Goal: Task Accomplishment & Management: Manage account settings

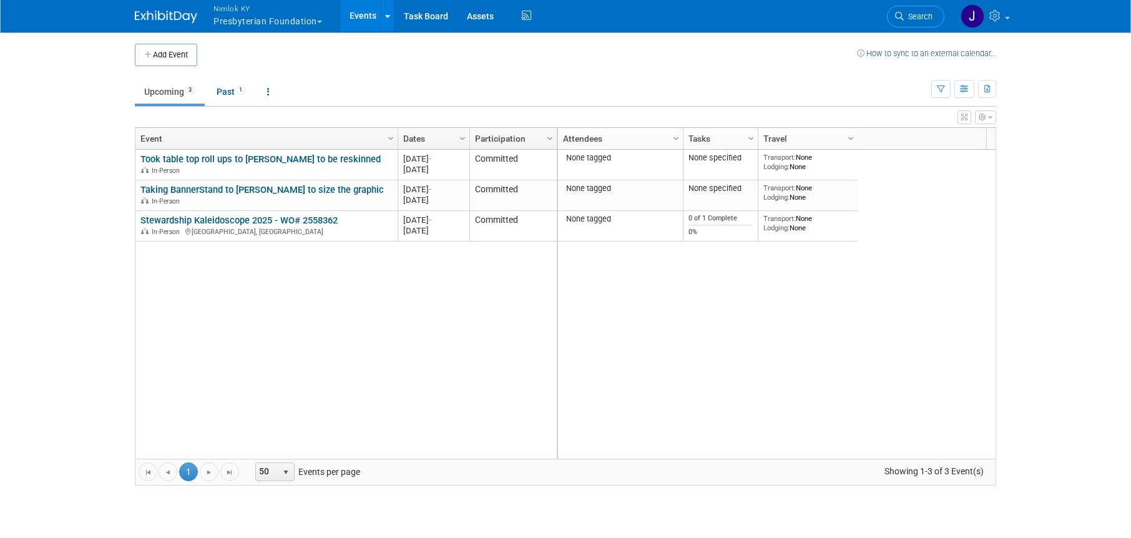
click at [243, 16] on button "Nimlok KY Presbyterian Foundation" at bounding box center [274, 16] width 125 height 32
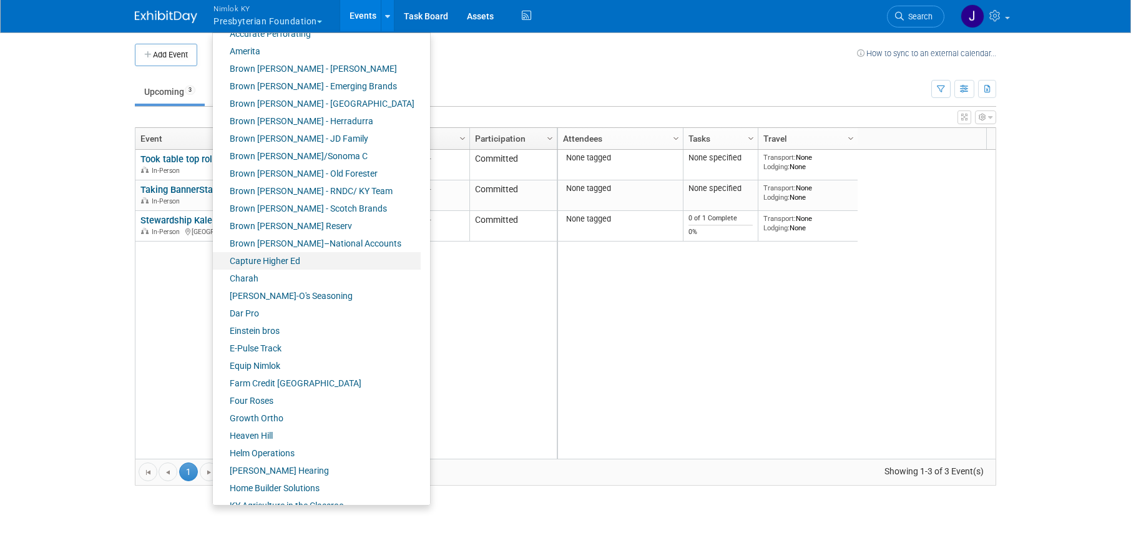
scroll to position [428, 0]
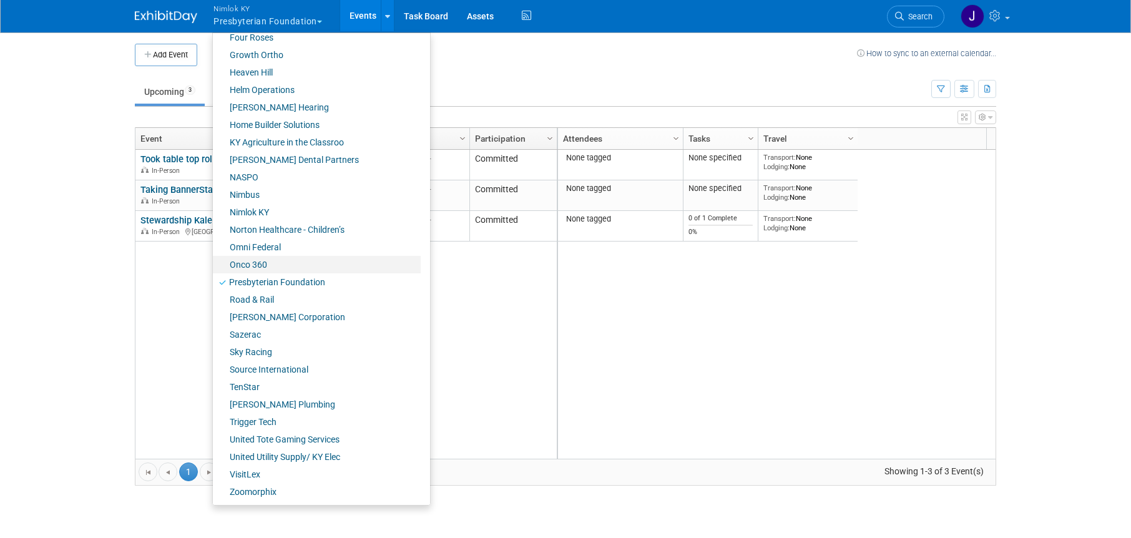
click at [304, 267] on link "Onco 360" at bounding box center [317, 264] width 208 height 17
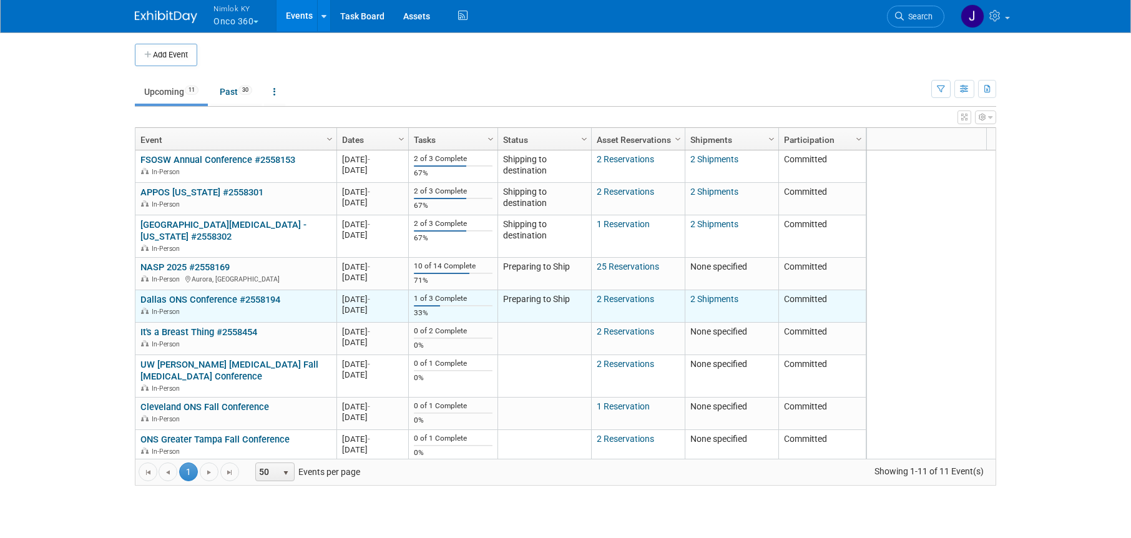
click at [268, 295] on link "Dallas ONS Conference #2558194" at bounding box center [210, 299] width 140 height 11
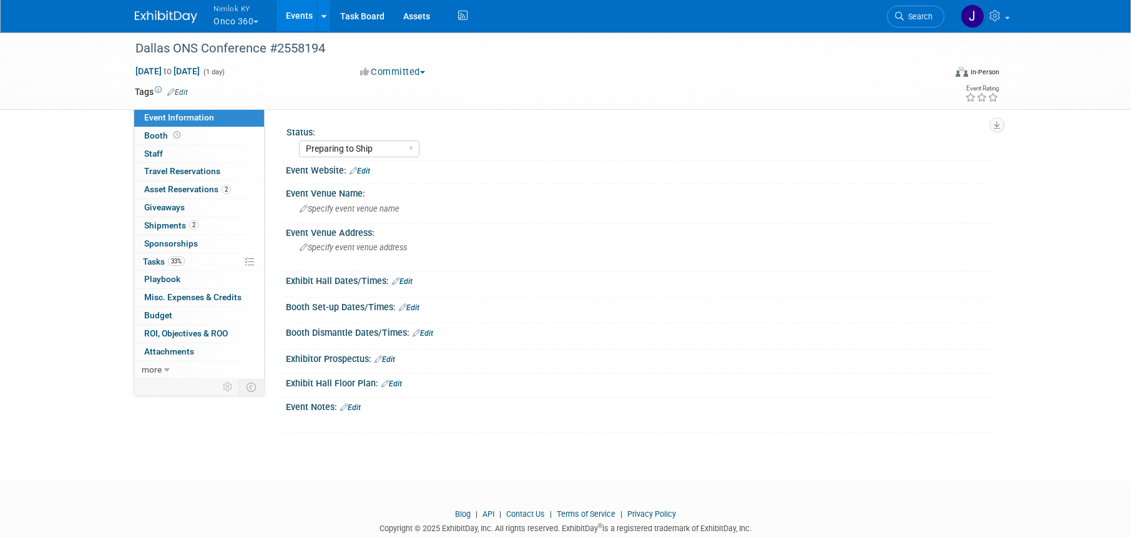
select select "Preparing to Ship"
click at [199, 257] on link "33% Tasks 33%" at bounding box center [199, 261] width 130 height 17
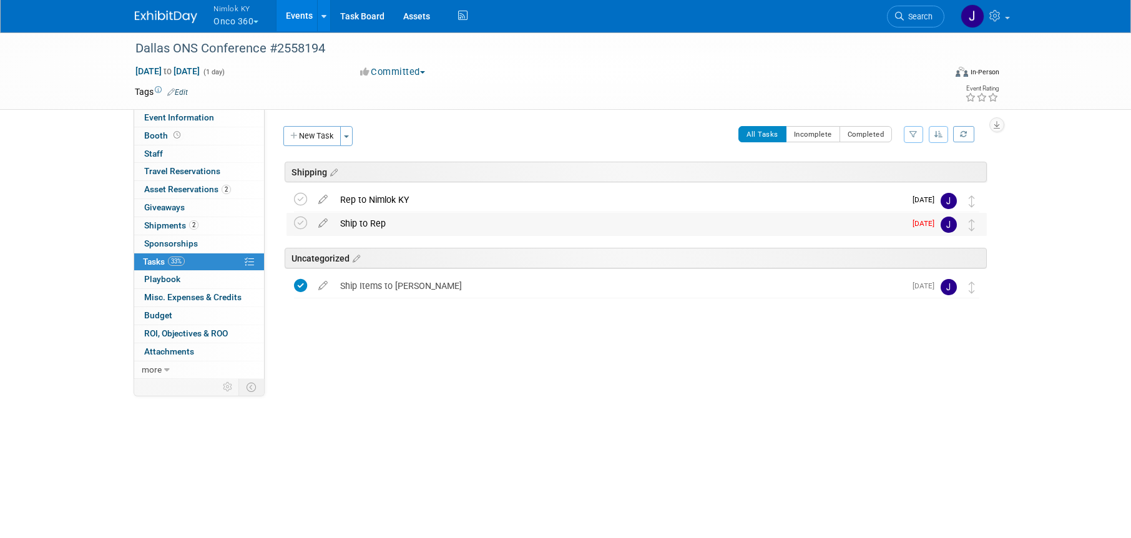
click at [351, 222] on div "Ship to Rep" at bounding box center [619, 223] width 571 height 21
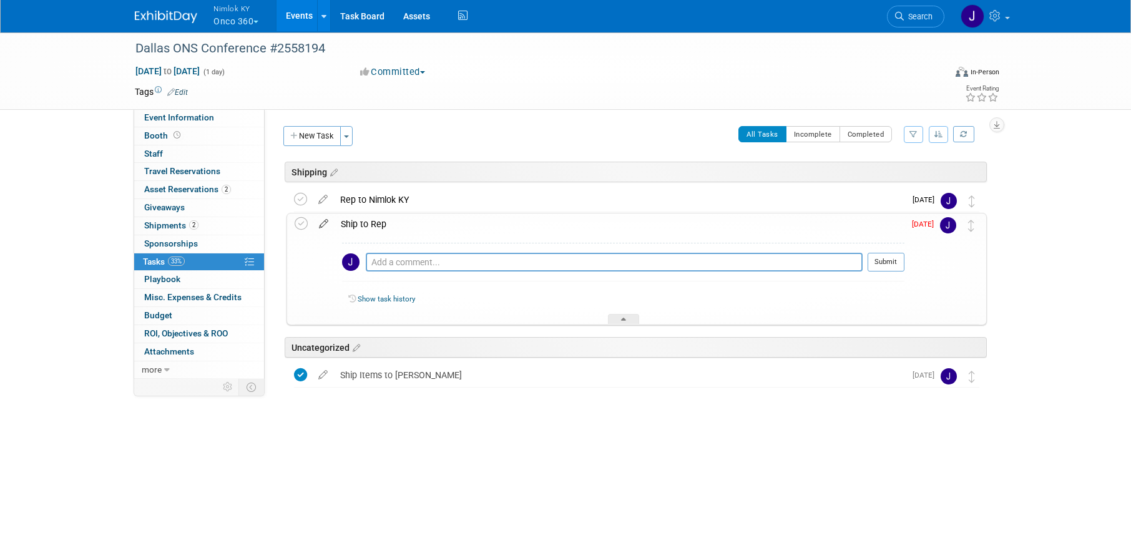
click at [325, 221] on icon at bounding box center [324, 222] width 22 height 16
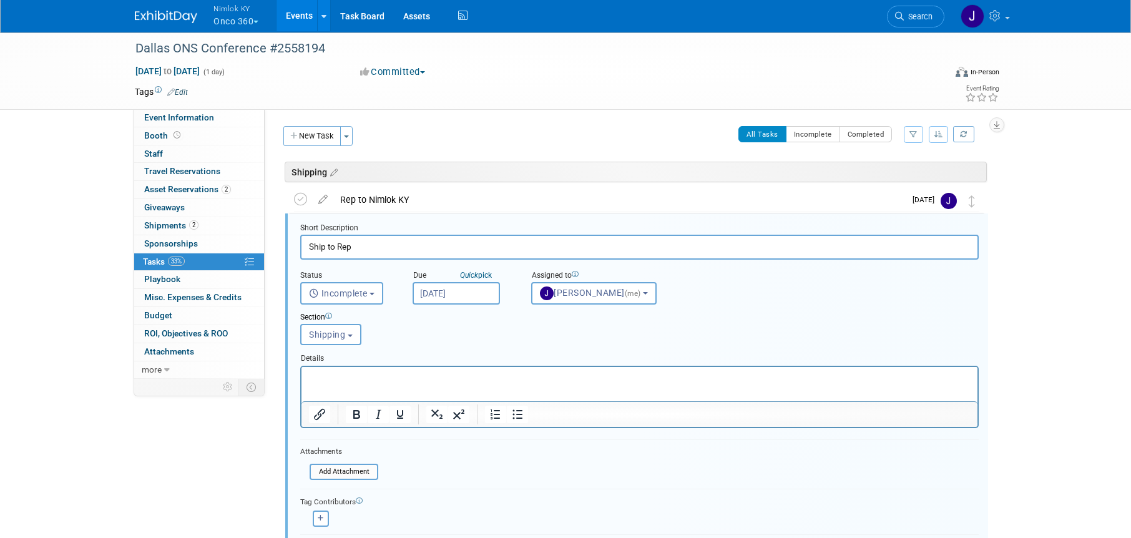
scroll to position [31, 0]
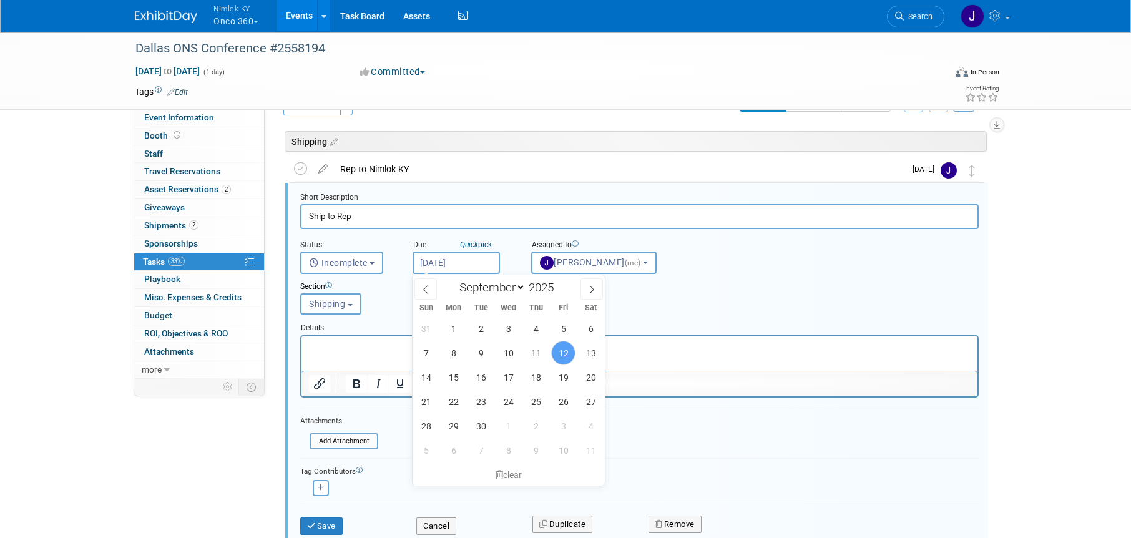
click at [455, 265] on input "Sep 12, 2025" at bounding box center [456, 263] width 87 height 22
click at [461, 377] on span "15" at bounding box center [453, 377] width 24 height 24
type input "Sep 15, 2025"
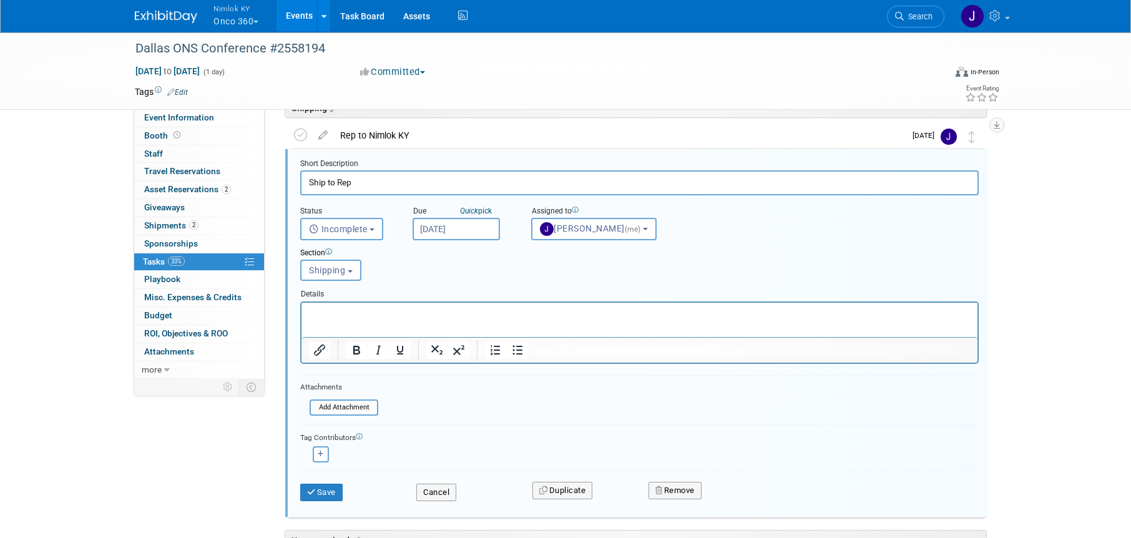
scroll to position [70, 0]
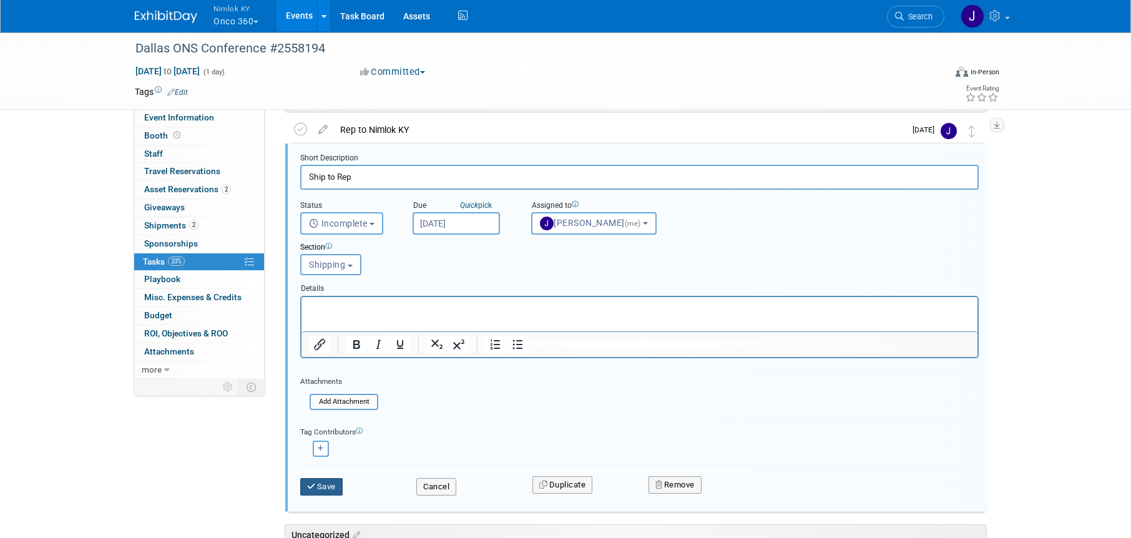
click at [331, 483] on button "Save" at bounding box center [321, 486] width 42 height 17
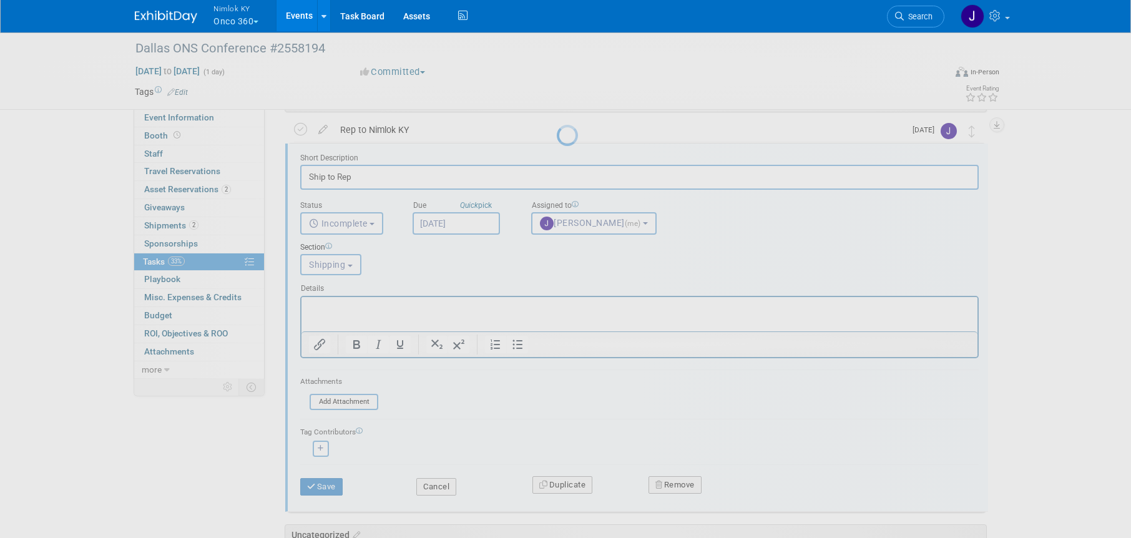
scroll to position [0, 0]
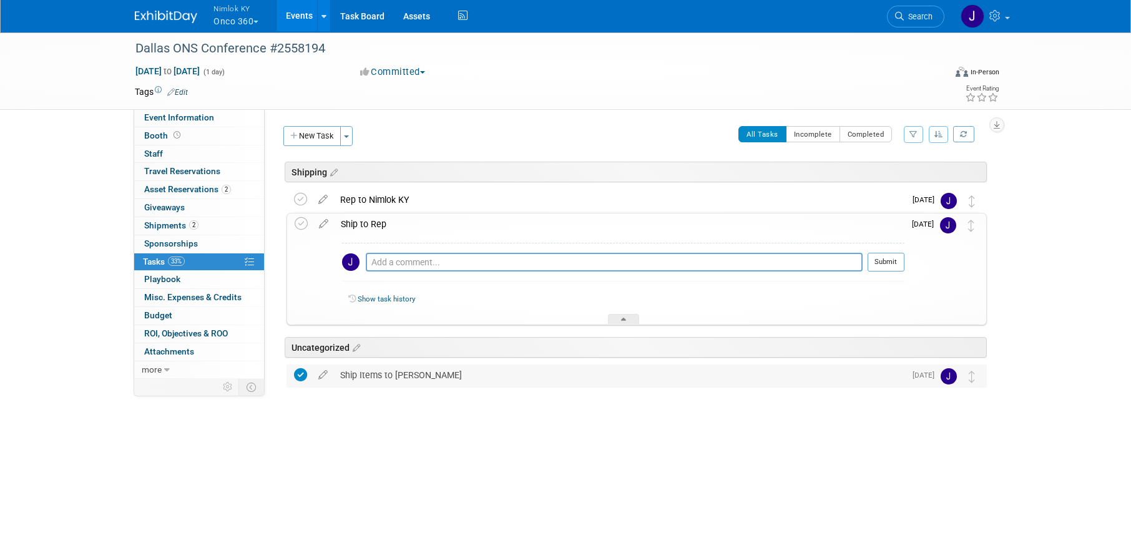
click at [469, 377] on div "Ship Items to Glenn" at bounding box center [619, 375] width 571 height 21
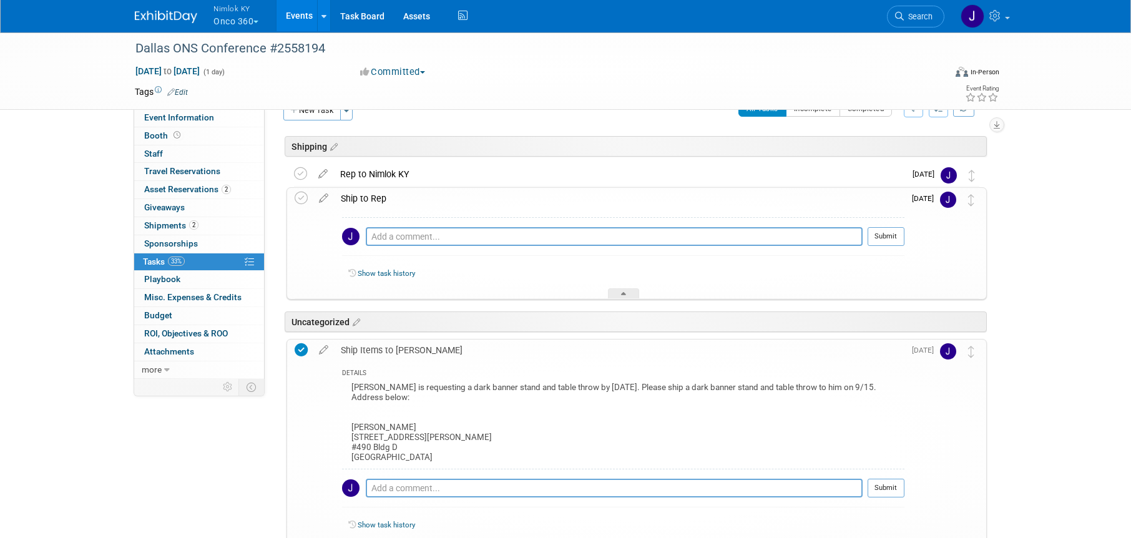
scroll to position [27, 0]
click at [510, 486] on textarea at bounding box center [614, 487] width 497 height 19
type textarea "Mornign Tim!"
drag, startPoint x: 554, startPoint y: 484, endPoint x: 345, endPoint y: 468, distance: 209.7
click at [345, 468] on div "Mornign Tim! Pro tip: Press Ctrl-Enter to submit comment. Submit" at bounding box center [623, 490] width 563 height 45
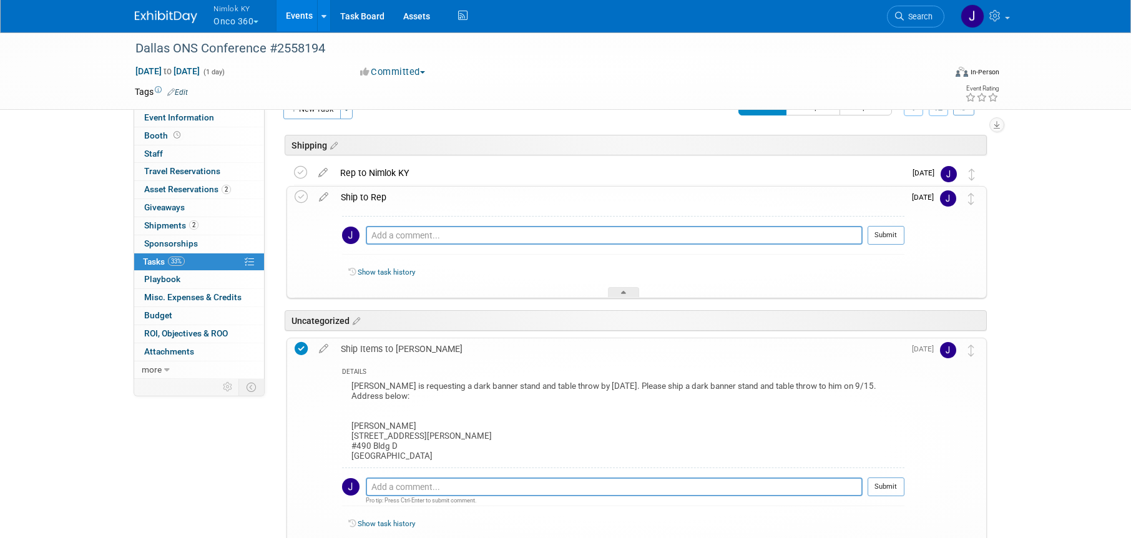
click at [604, 451] on div "Glenn is requesting a dark banner stand and table throw by Friday, 9/19. Please…" at bounding box center [623, 423] width 563 height 90
click at [420, 19] on link "Assets" at bounding box center [417, 15] width 46 height 31
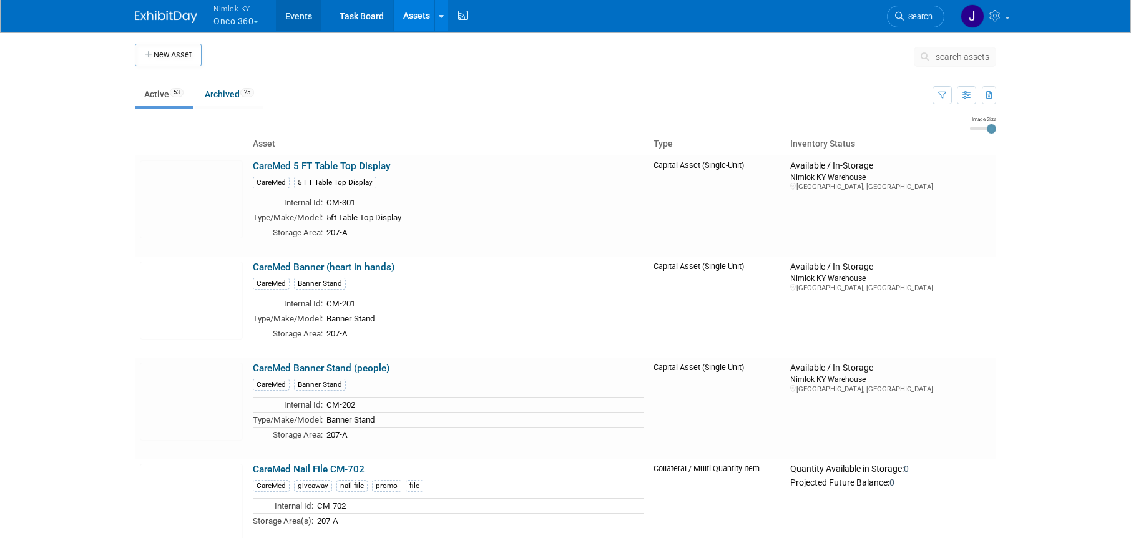
click at [294, 19] on link "Events" at bounding box center [299, 15] width 46 height 31
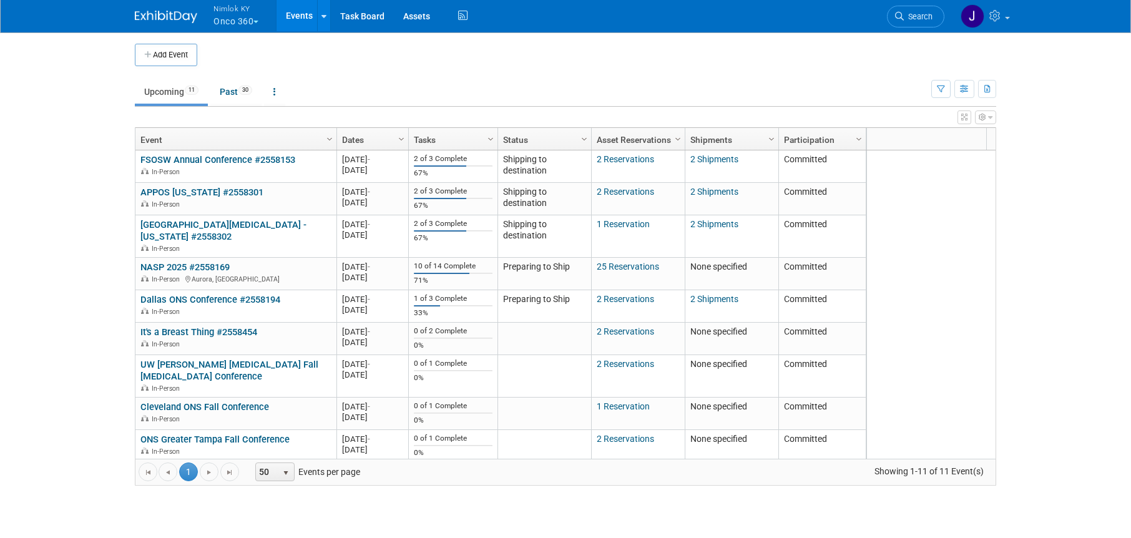
click at [255, 300] on link "Dallas ONS Conference #2558194" at bounding box center [210, 299] width 140 height 11
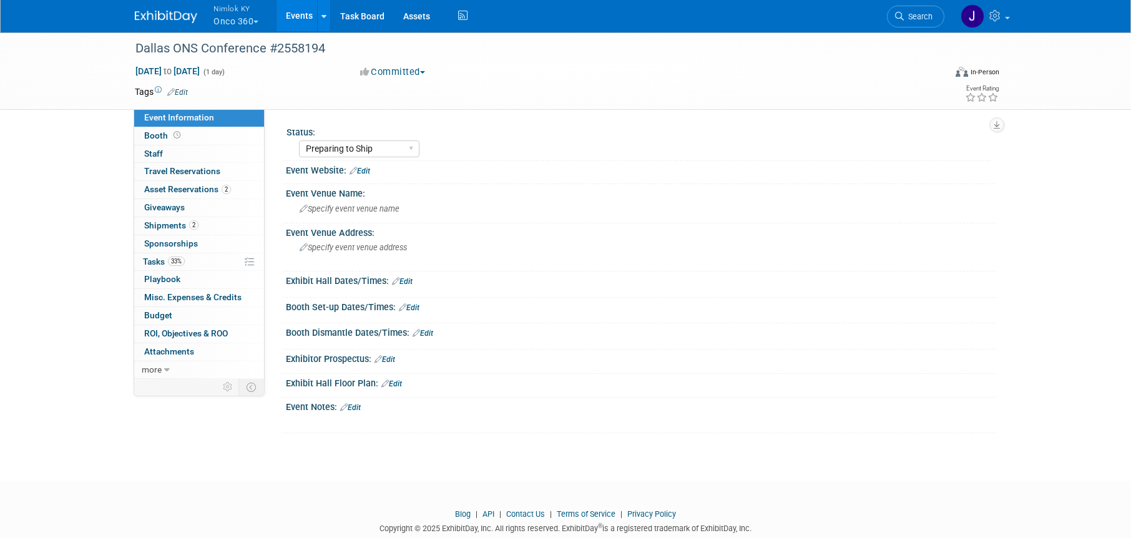
select select "Preparing to Ship"
click at [206, 260] on link "33% Tasks 33%" at bounding box center [199, 261] width 130 height 17
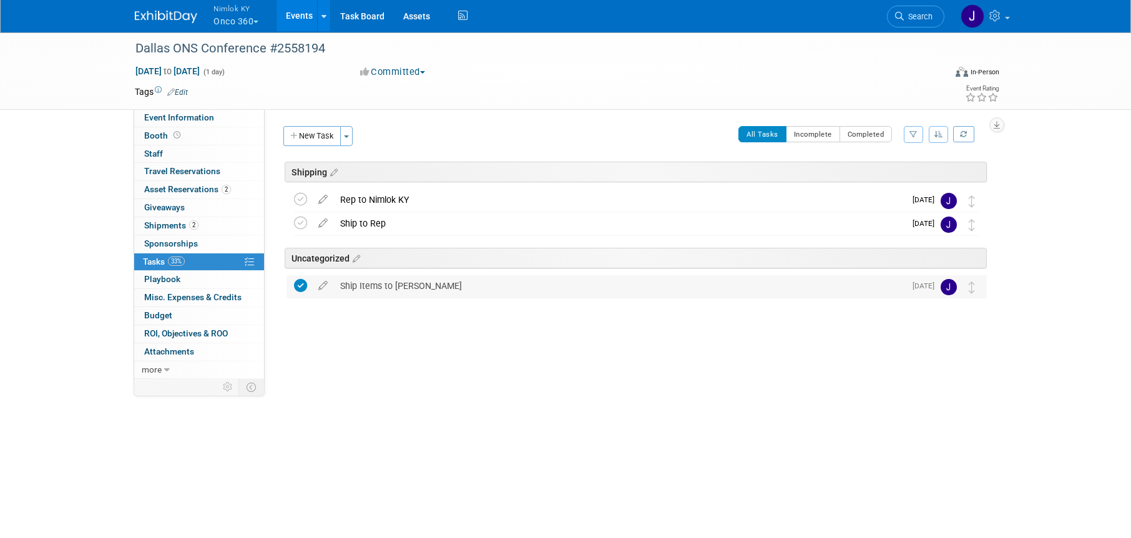
click at [402, 288] on div "Ship Items to Glenn" at bounding box center [619, 285] width 571 height 21
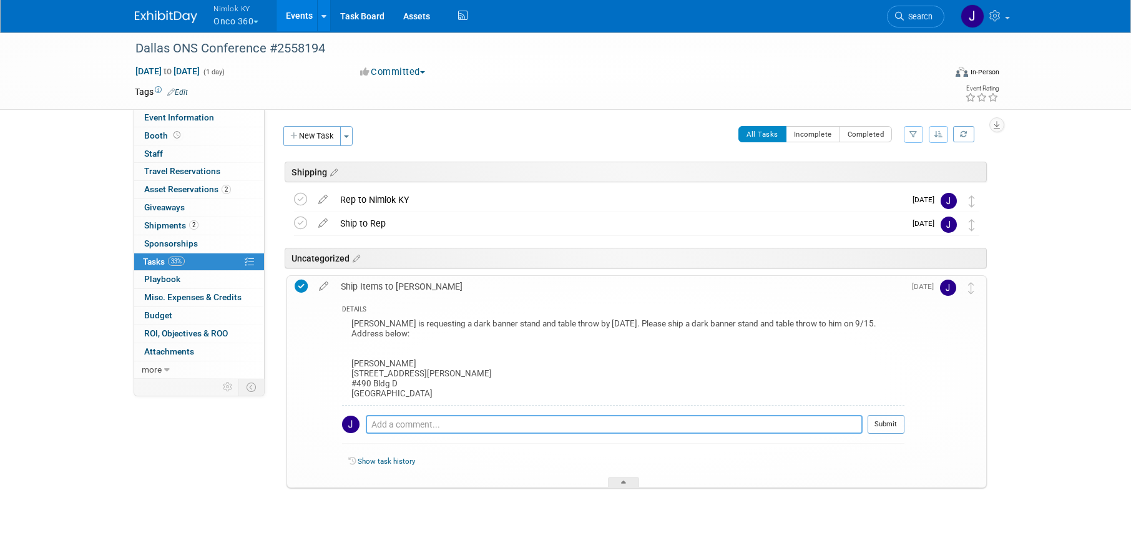
click at [431, 421] on textarea at bounding box center [614, 424] width 497 height 19
type textarea "T"
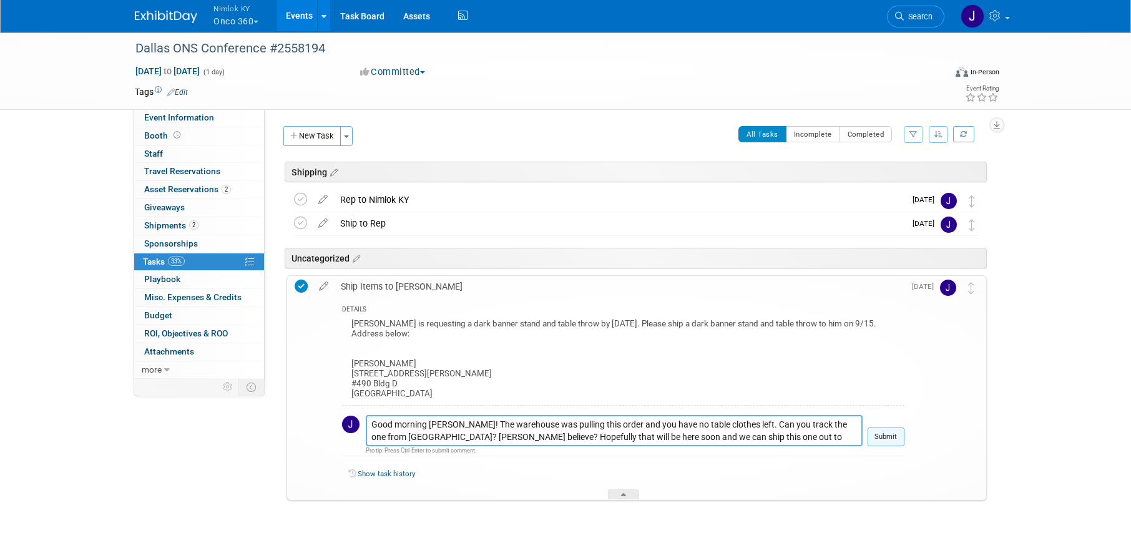
type textarea "Good morning Tim! The warehouse was pulling this order and you have no table cl…"
click at [893, 439] on button "Submit" at bounding box center [886, 437] width 37 height 19
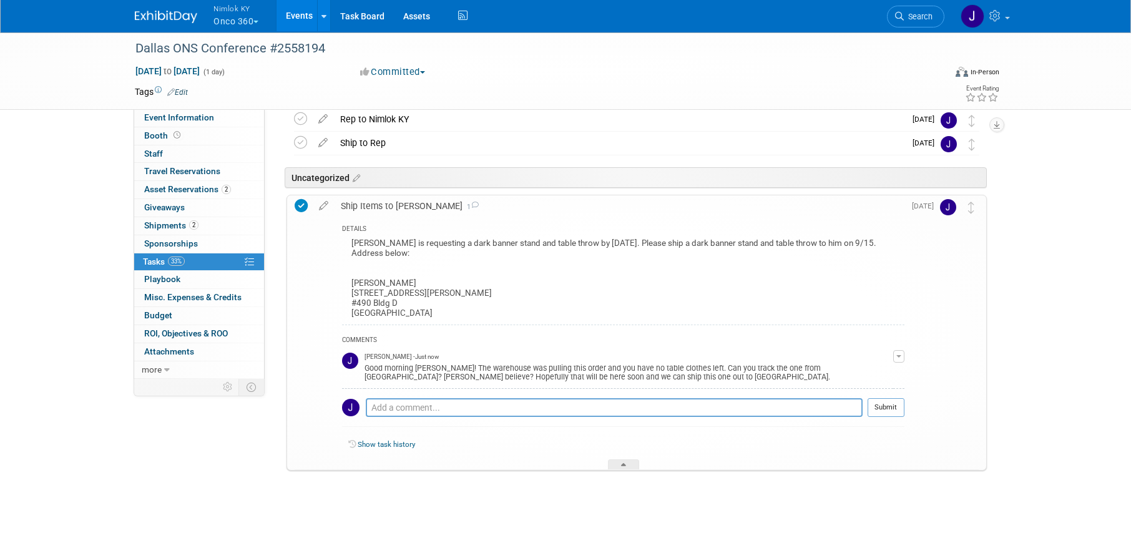
scroll to position [90, 0]
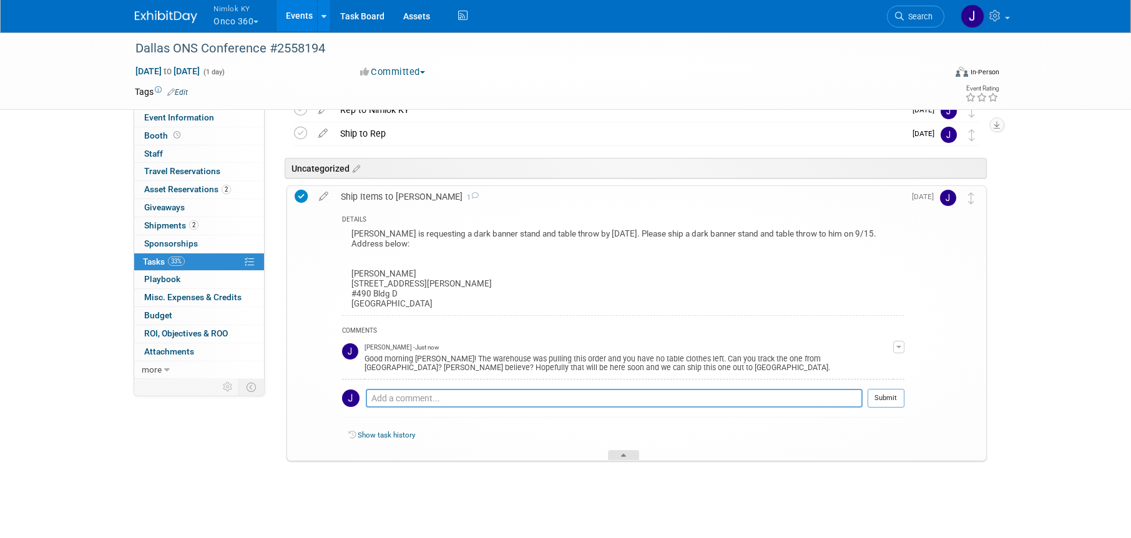
click at [624, 455] on icon at bounding box center [623, 457] width 5 height 7
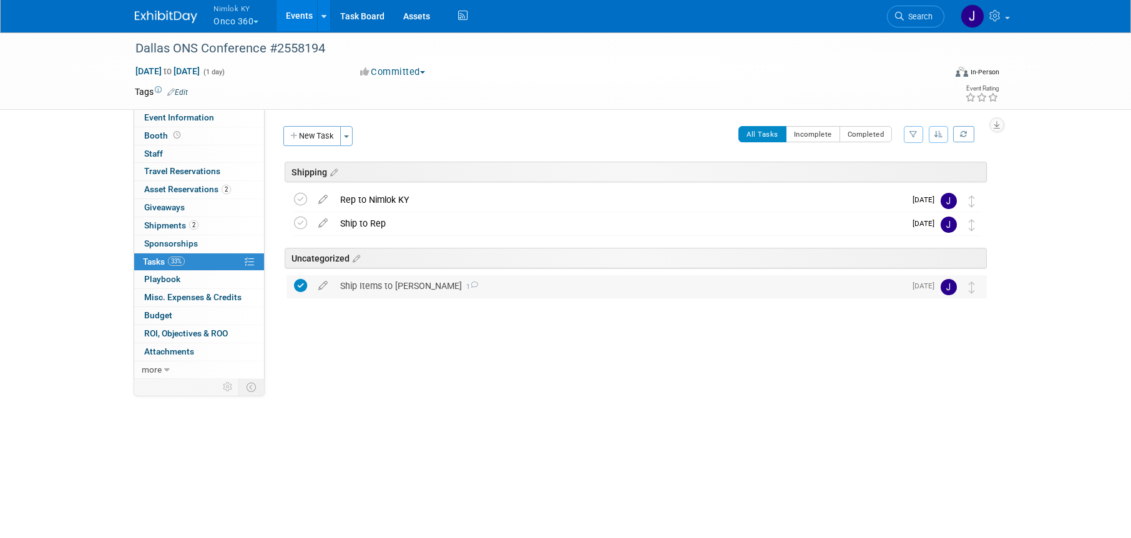
scroll to position [0, 0]
click at [233, 13] on span "Nimlok KY" at bounding box center [236, 8] width 45 height 13
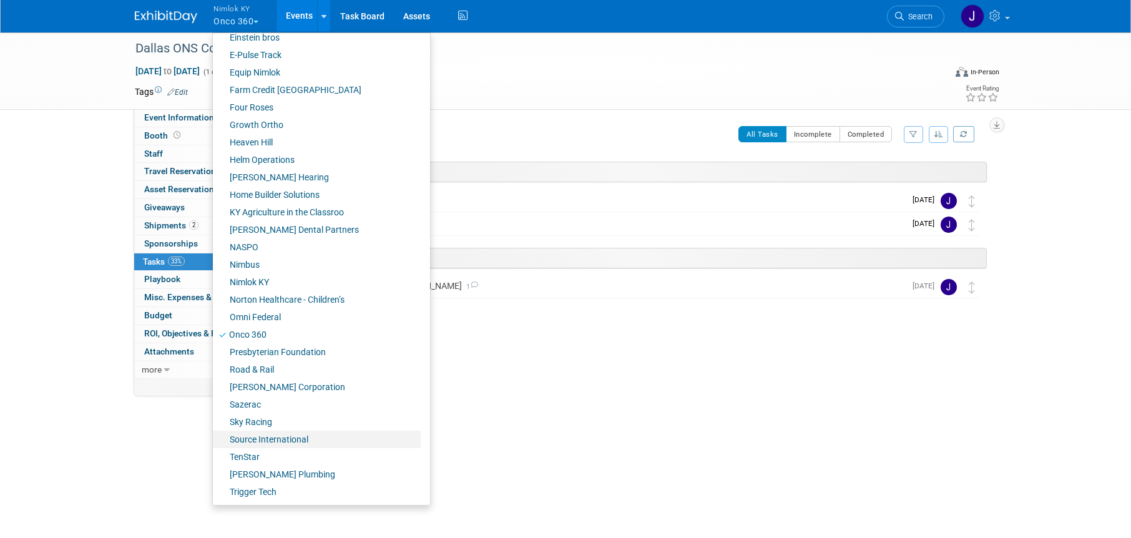
scroll to position [428, 0]
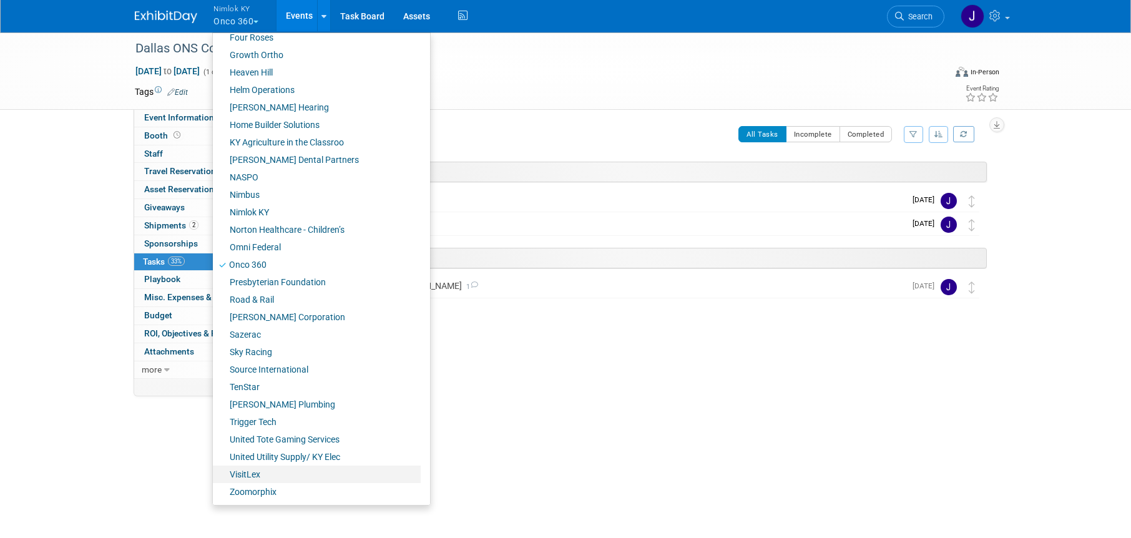
click at [270, 473] on link "VisitLex" at bounding box center [317, 474] width 208 height 17
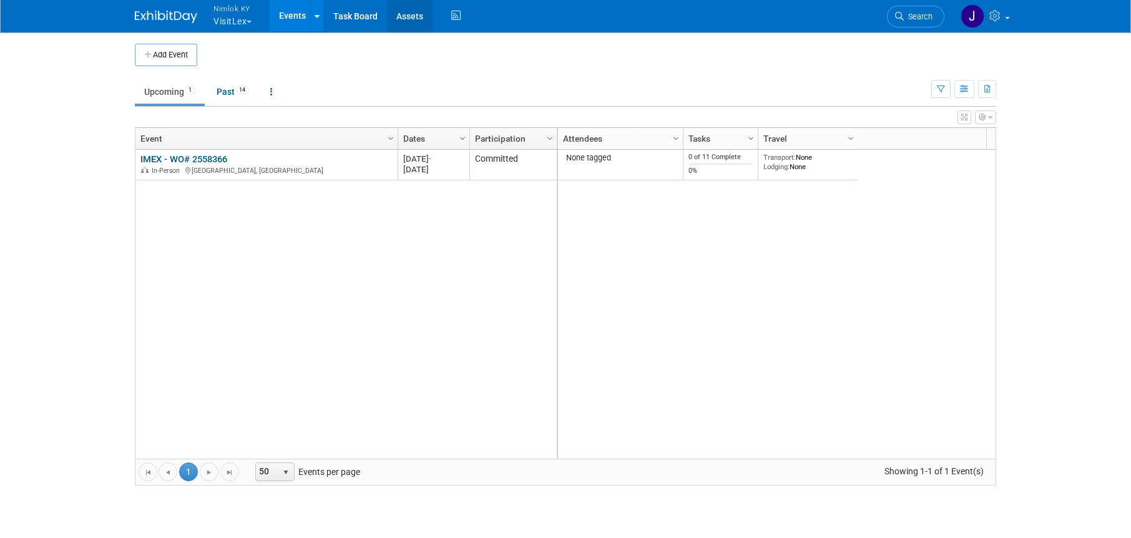
click at [417, 20] on link "Assets" at bounding box center [410, 15] width 46 height 31
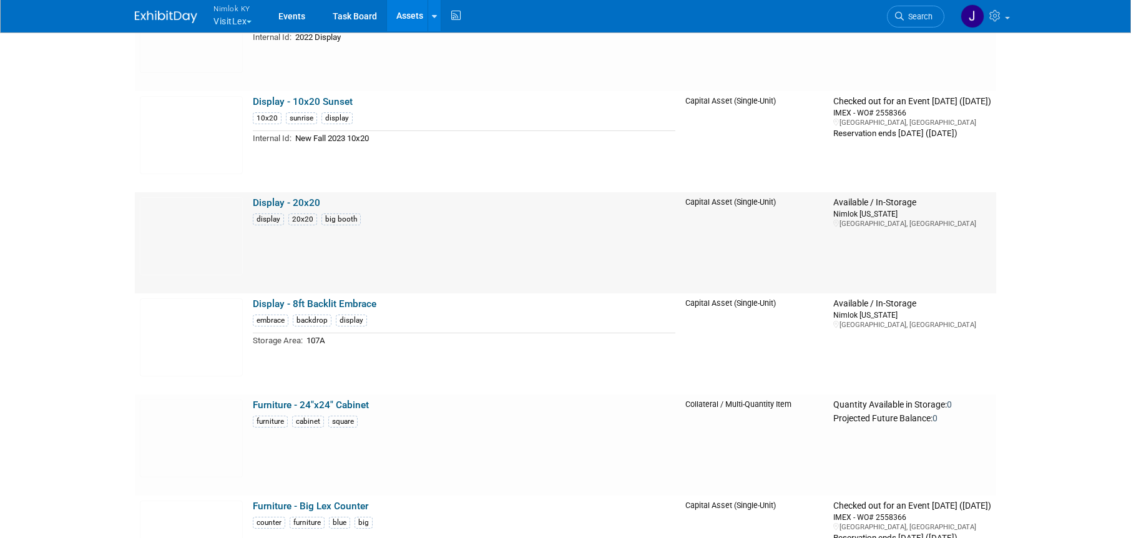
scroll to position [350, 0]
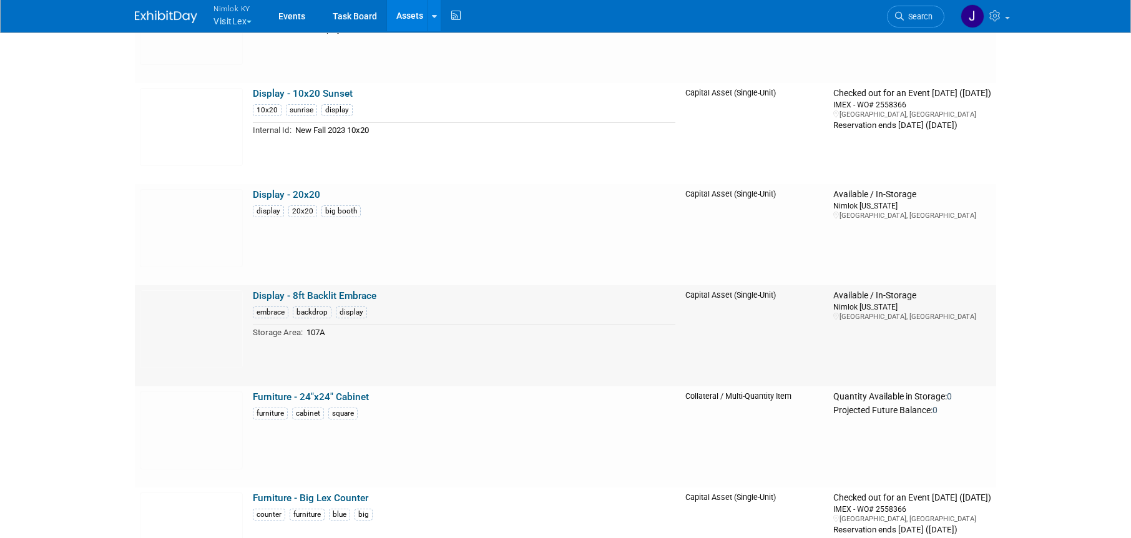
click at [352, 297] on link "Display - 8ft Backlit Embrace" at bounding box center [315, 295] width 124 height 11
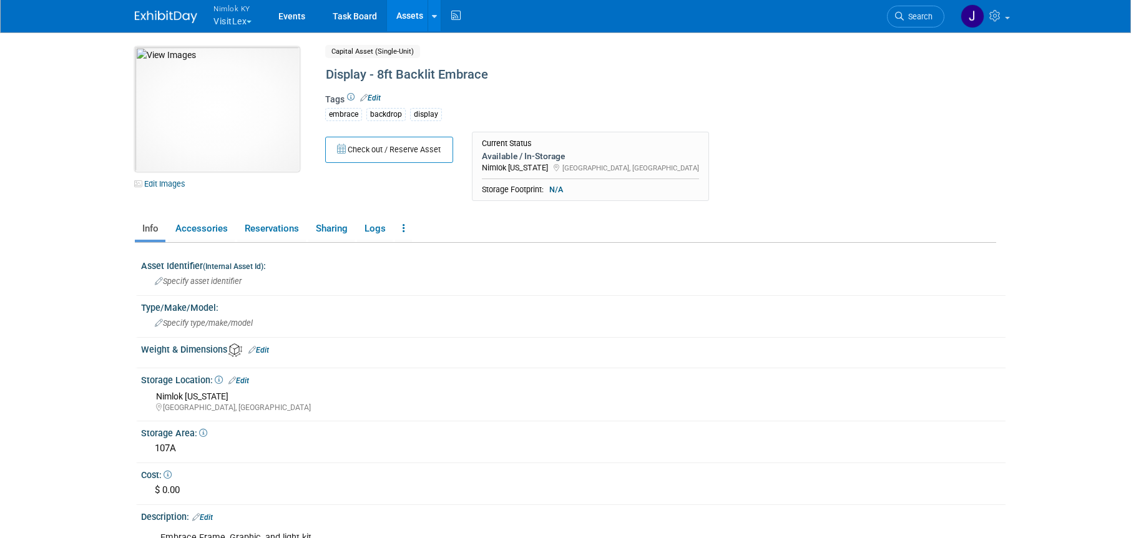
click at [232, 157] on img at bounding box center [217, 109] width 165 height 125
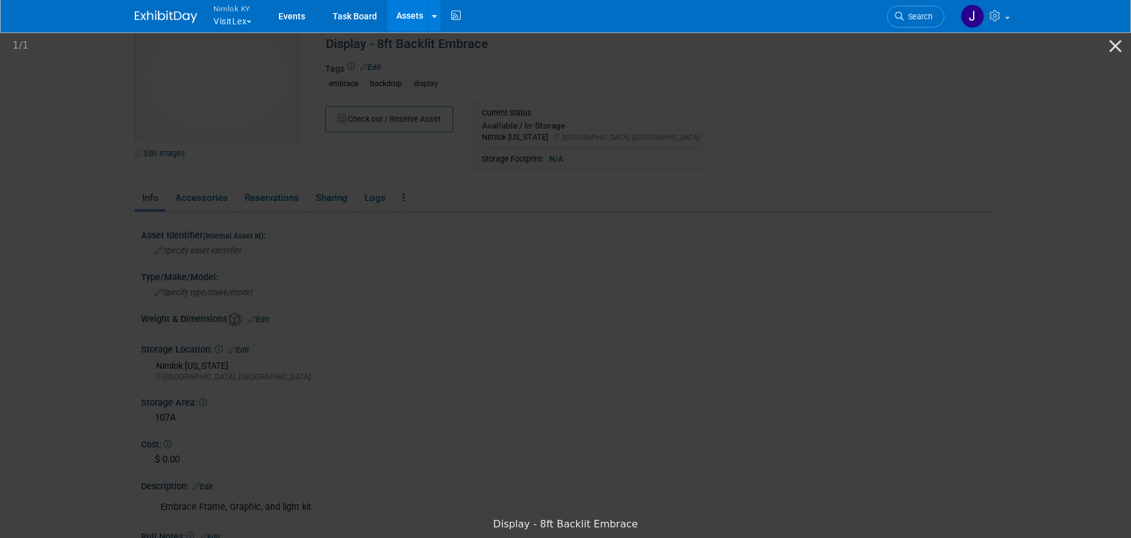
scroll to position [4, 0]
click at [1113, 50] on button "Close gallery" at bounding box center [1115, 45] width 31 height 29
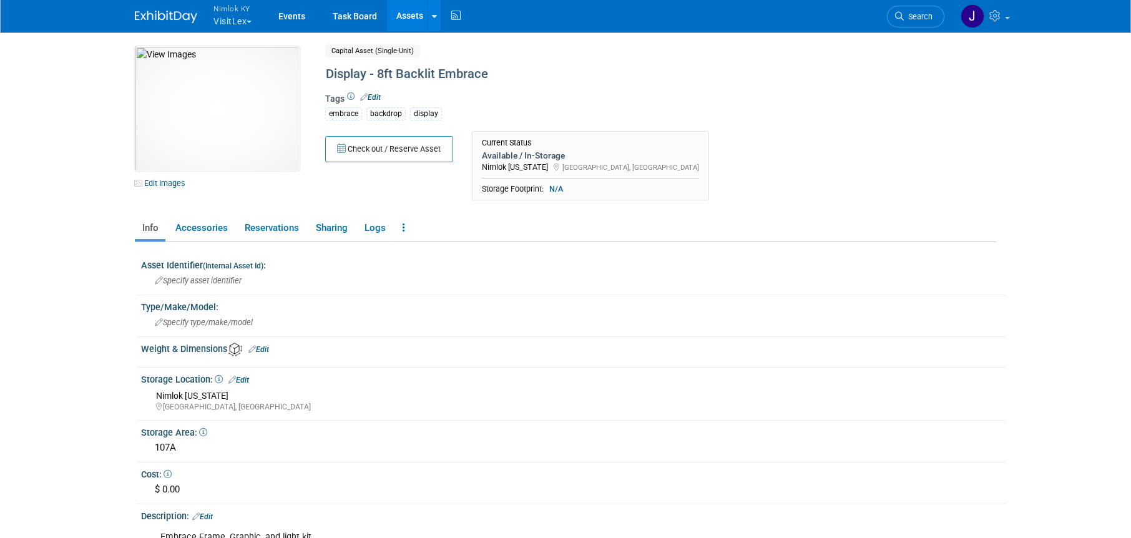
scroll to position [0, 0]
click at [275, 235] on link "Reservations" at bounding box center [271, 229] width 69 height 22
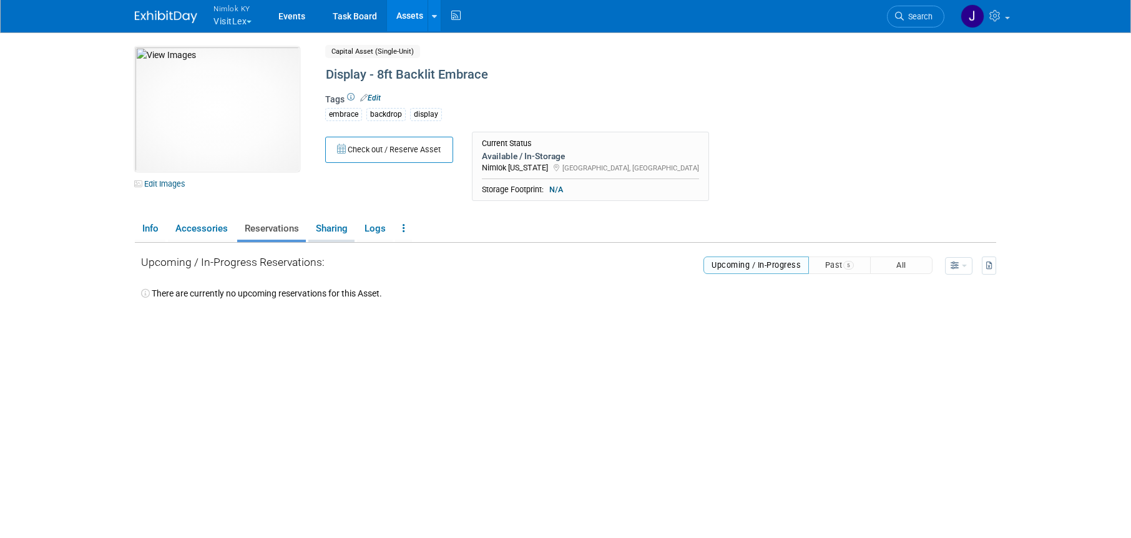
click at [325, 230] on link "Sharing" at bounding box center [331, 229] width 46 height 22
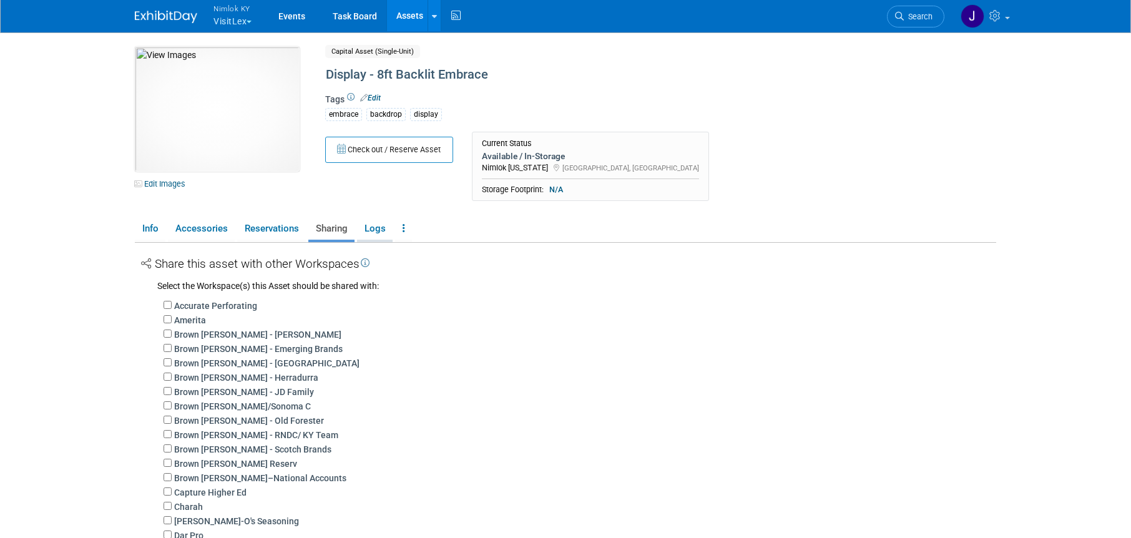
click at [365, 232] on link "Logs" at bounding box center [375, 229] width 36 height 22
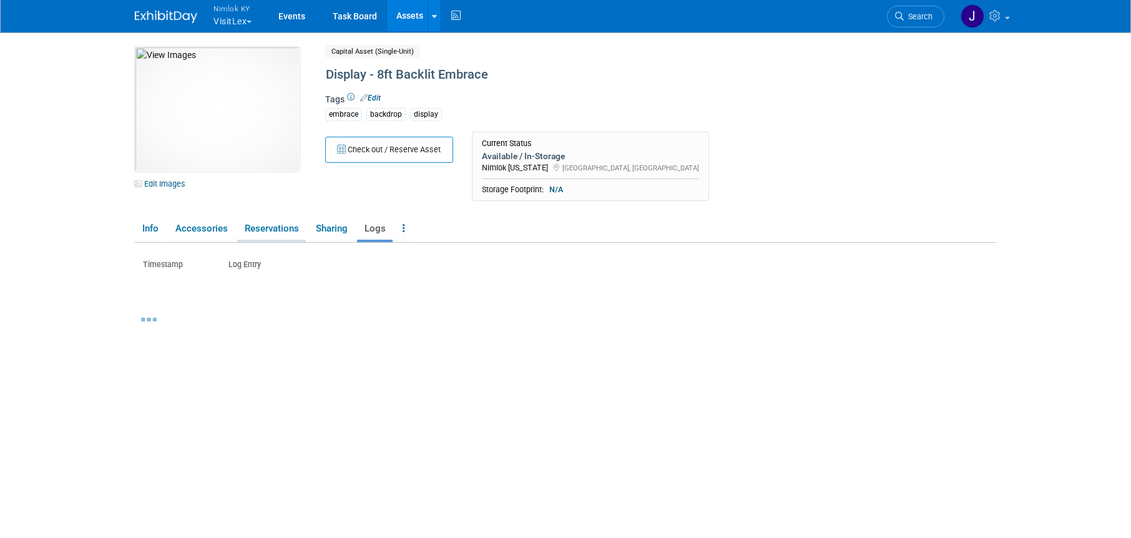
click at [271, 226] on link "Reservations" at bounding box center [271, 229] width 69 height 22
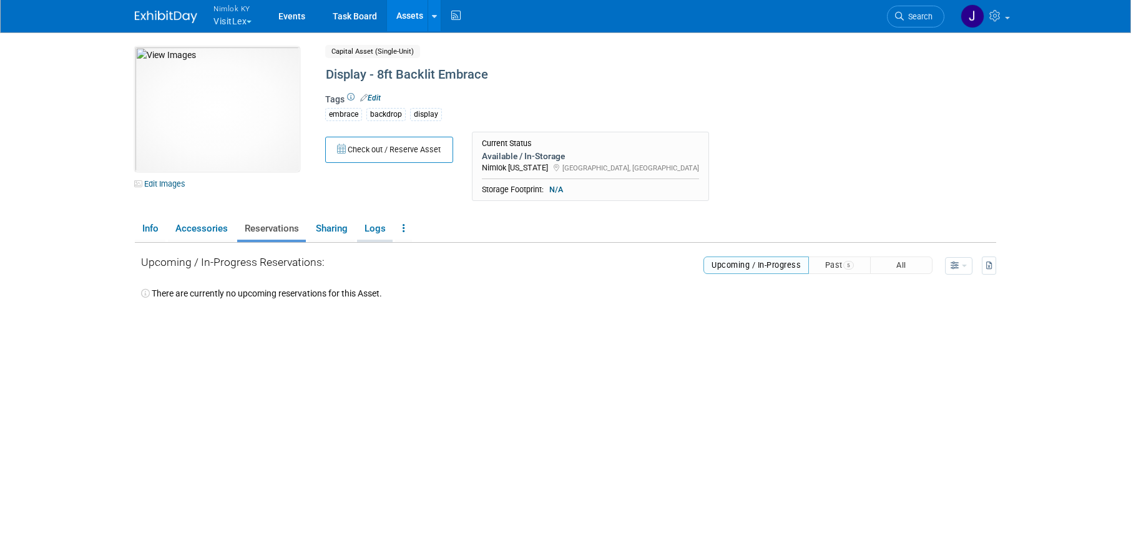
click at [373, 231] on link "Logs" at bounding box center [375, 229] width 36 height 22
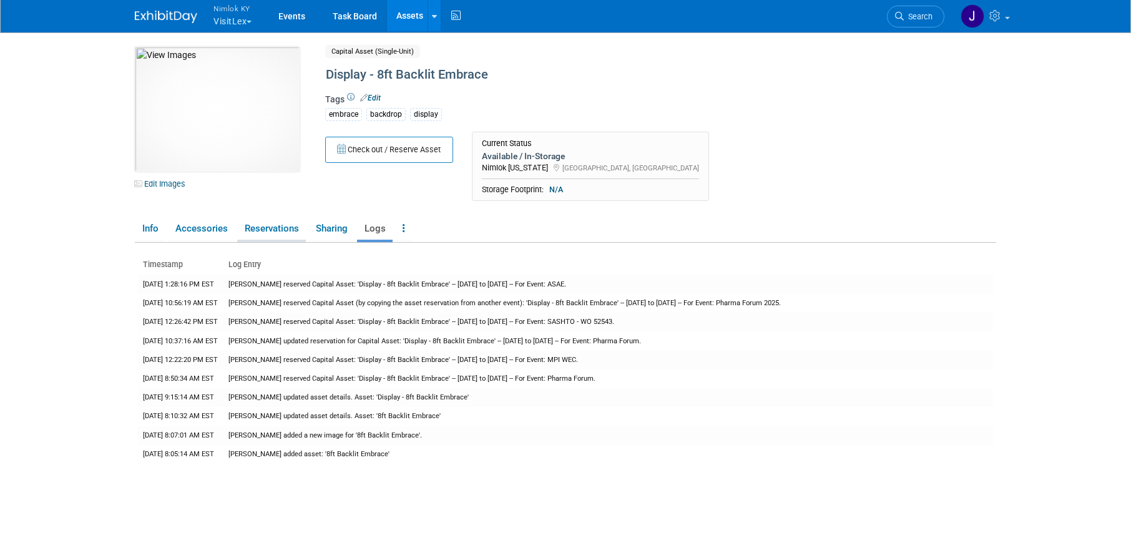
click at [269, 230] on link "Reservations" at bounding box center [271, 229] width 69 height 22
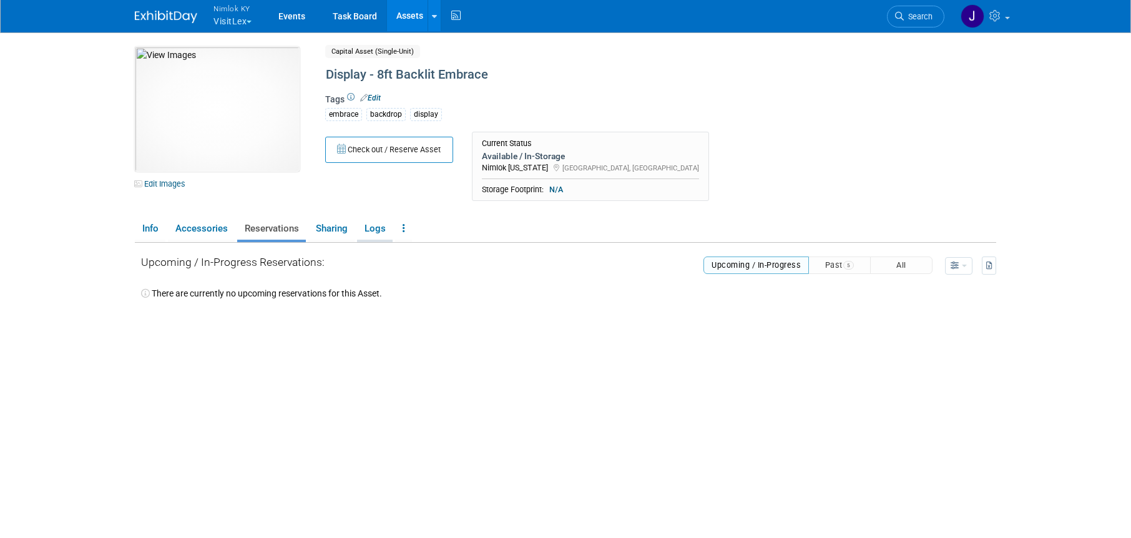
click at [368, 235] on link "Logs" at bounding box center [375, 229] width 36 height 22
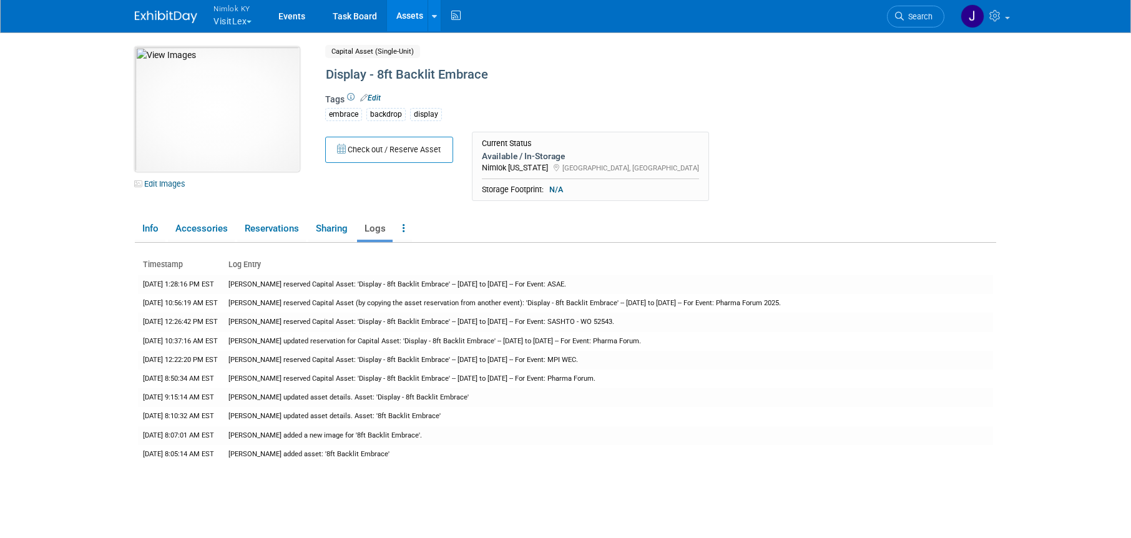
click at [254, 130] on img at bounding box center [217, 109] width 165 height 125
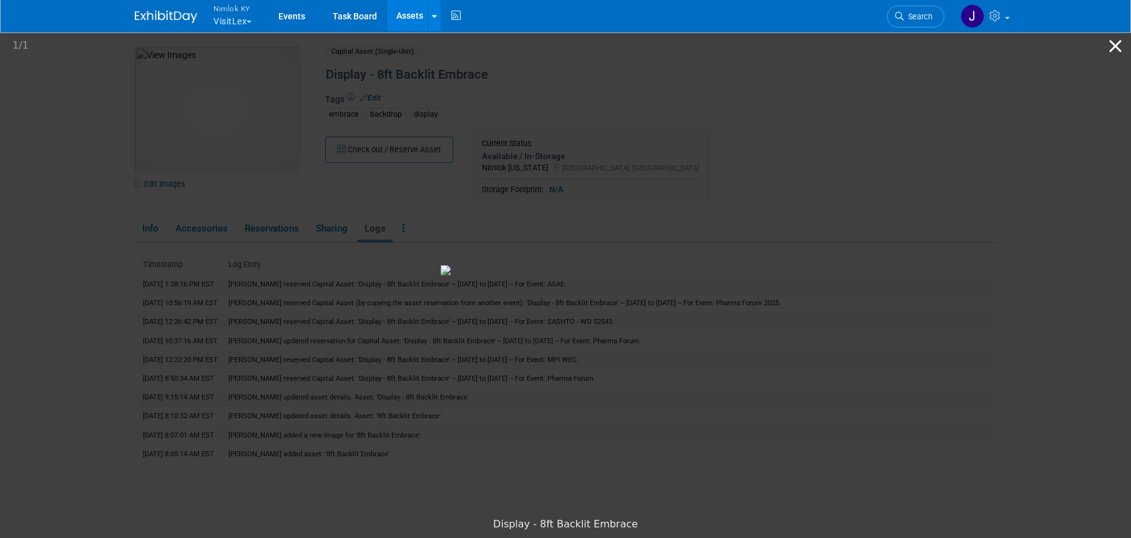
click at [1110, 42] on button "Close gallery" at bounding box center [1115, 45] width 31 height 29
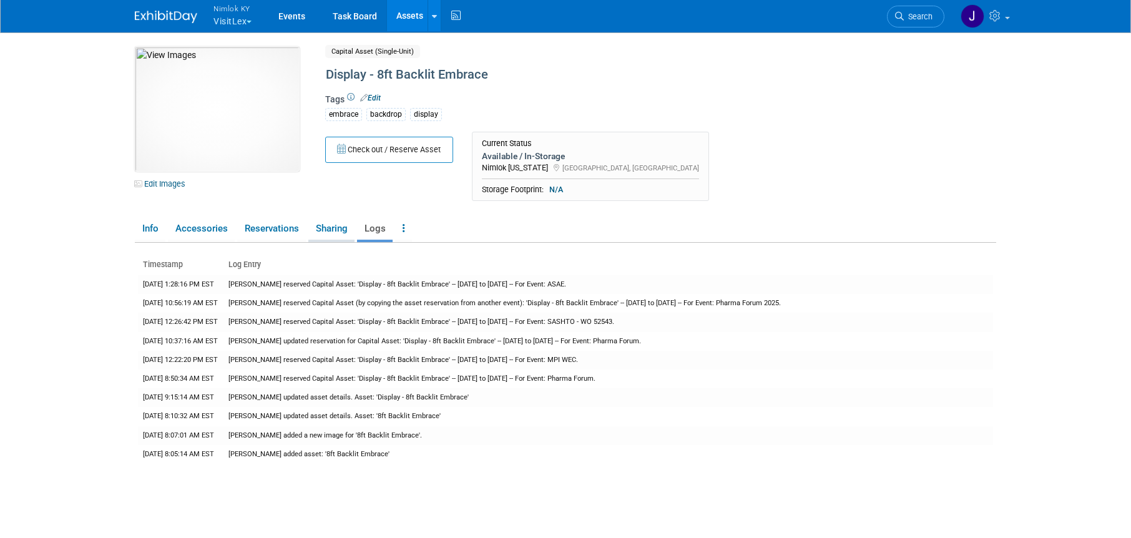
click at [344, 230] on link "Sharing" at bounding box center [331, 229] width 46 height 22
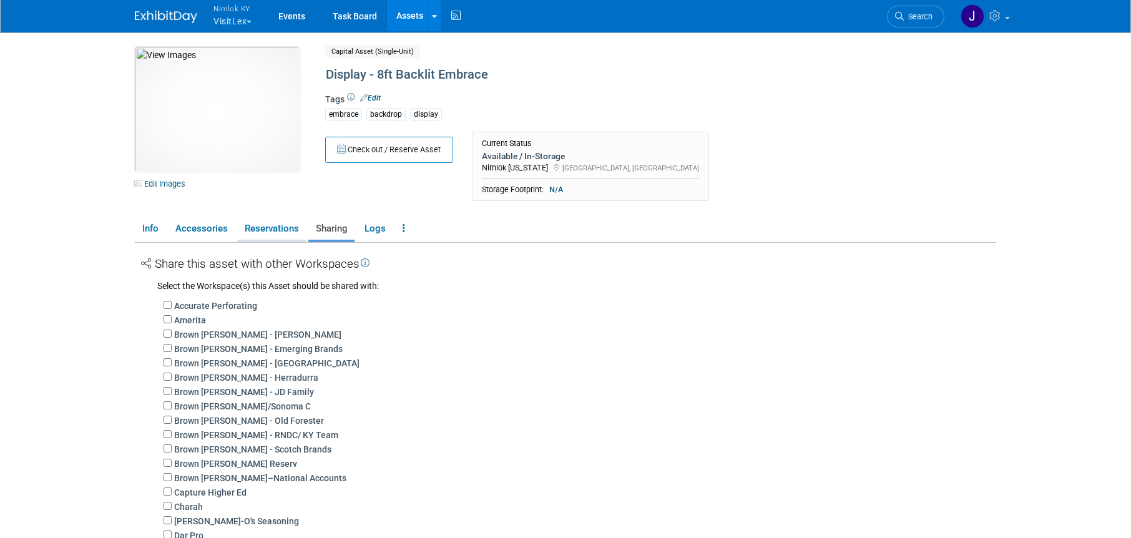
click at [293, 226] on link "Reservations" at bounding box center [271, 229] width 69 height 22
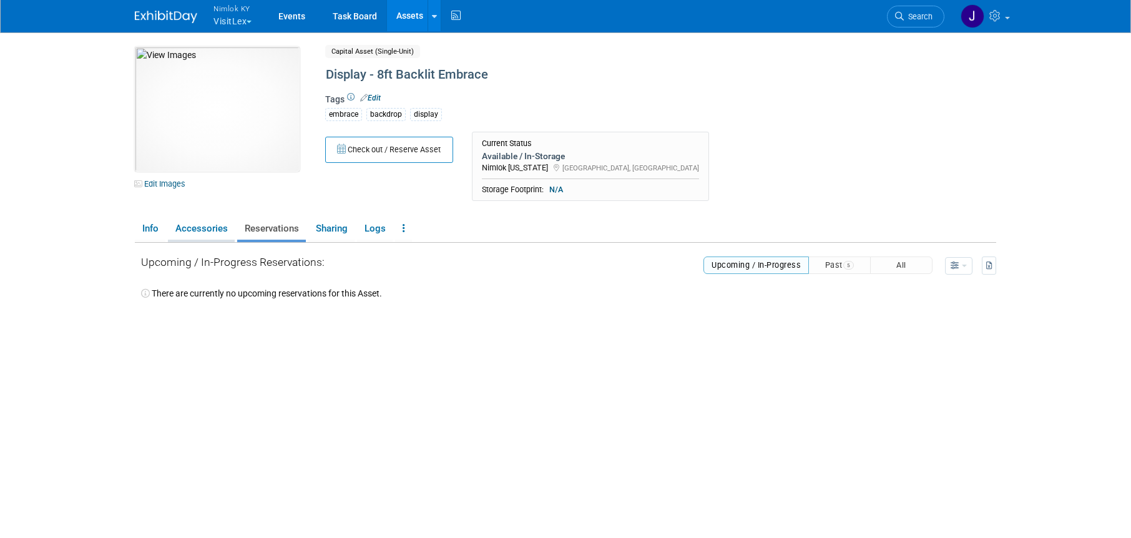
click at [211, 231] on link "Accessories" at bounding box center [201, 229] width 67 height 22
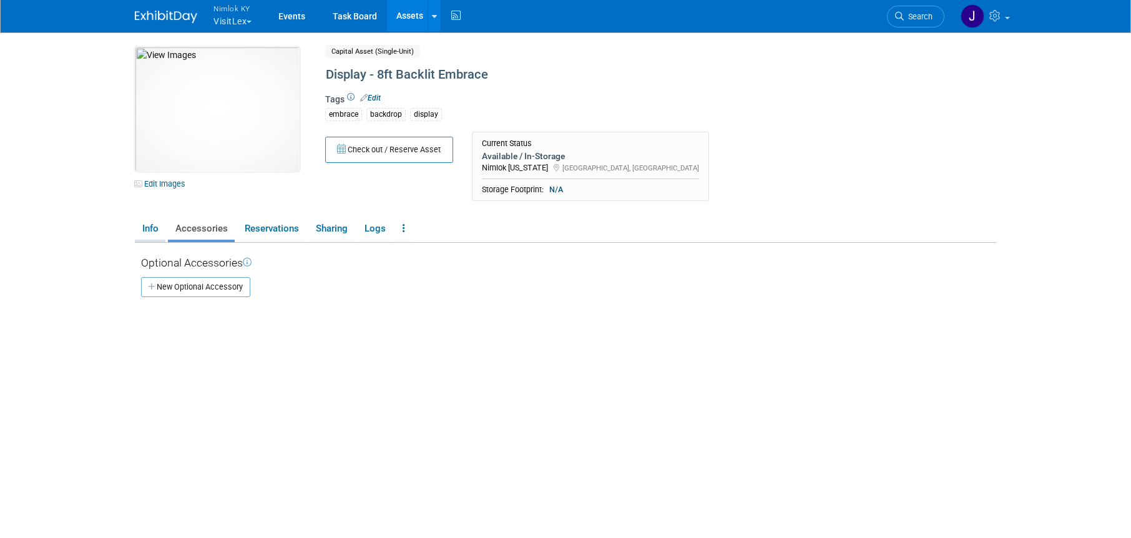
click at [154, 232] on link "Info" at bounding box center [150, 229] width 31 height 22
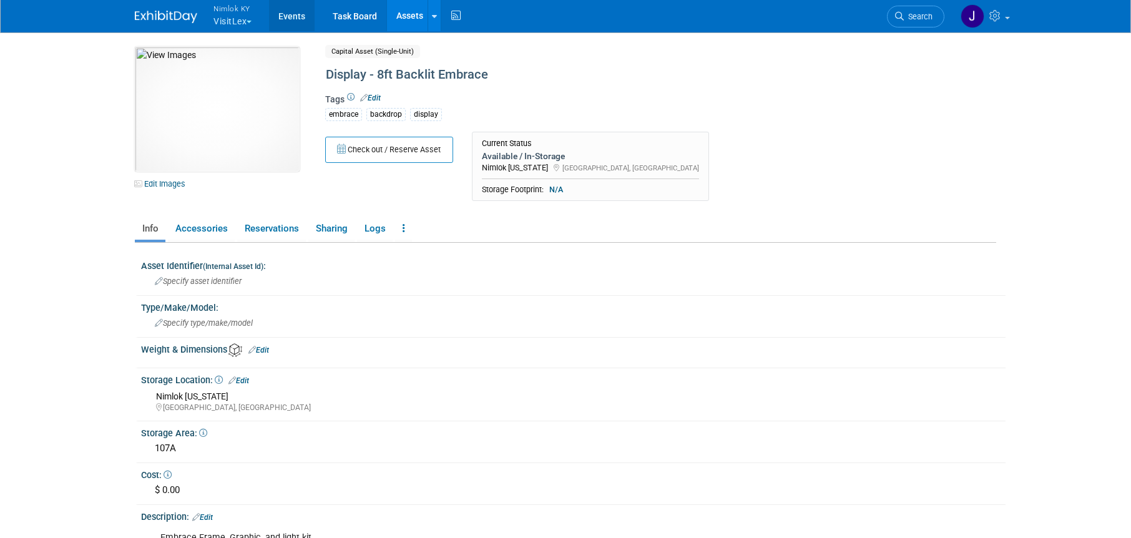
click at [298, 16] on link "Events" at bounding box center [292, 15] width 46 height 31
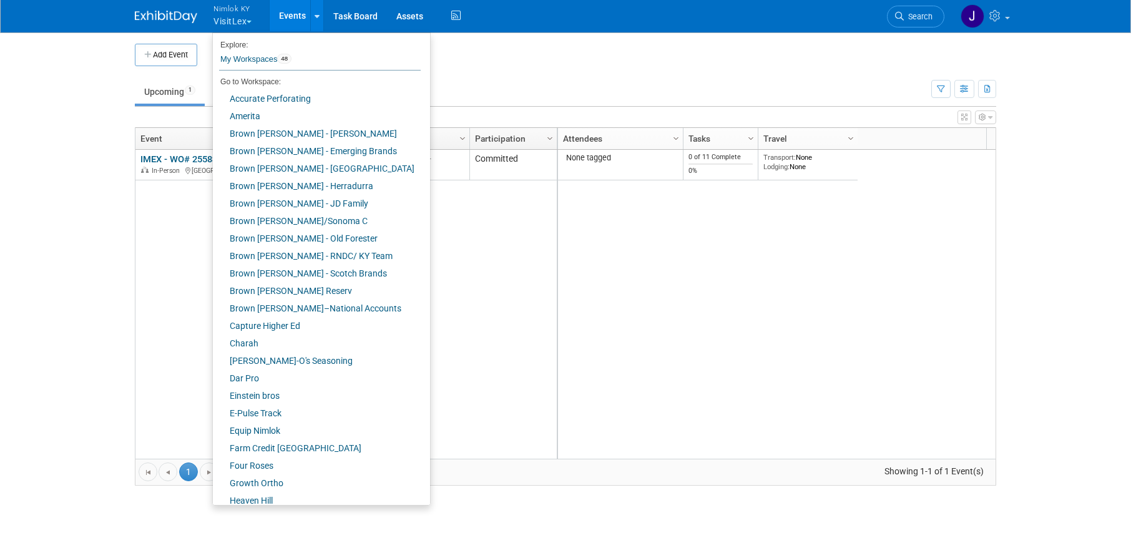
click at [56, 86] on body "Nimlok KY VisitLex Explore: My Workspaces 48 Go to Workspace: Accurate Perforat…" at bounding box center [565, 269] width 1131 height 538
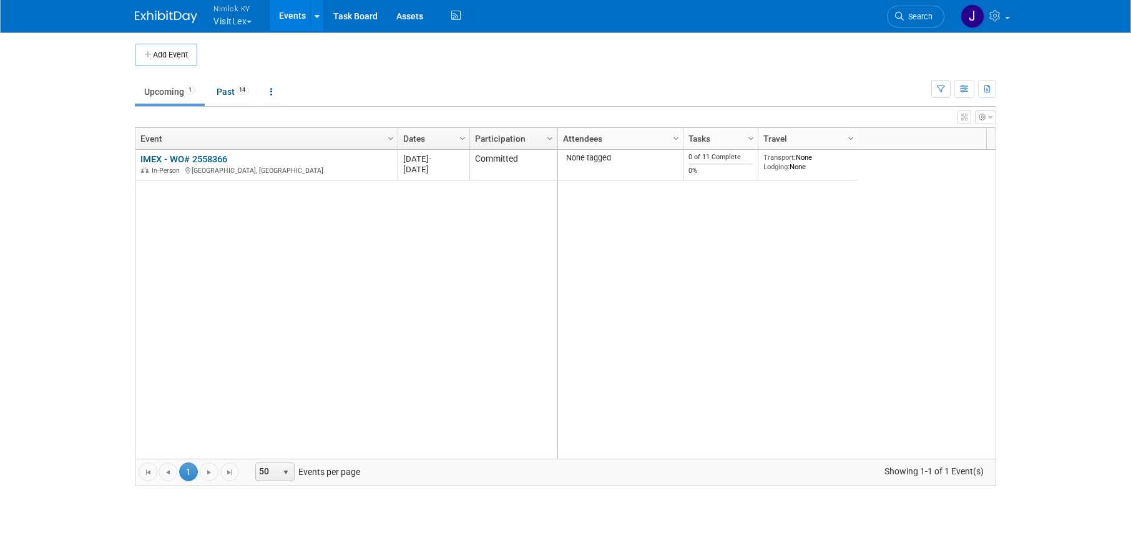
click at [233, 25] on button "Nimlok KY VisitLex" at bounding box center [239, 16] width 55 height 32
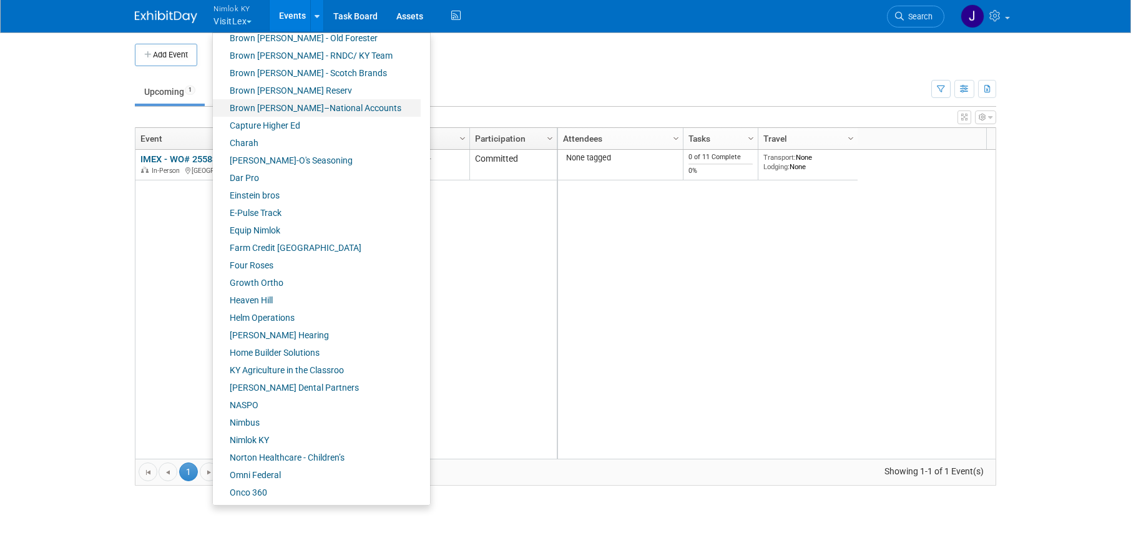
scroll to position [203, 0]
click at [280, 225] on link "Equip Nimlok" at bounding box center [317, 227] width 208 height 17
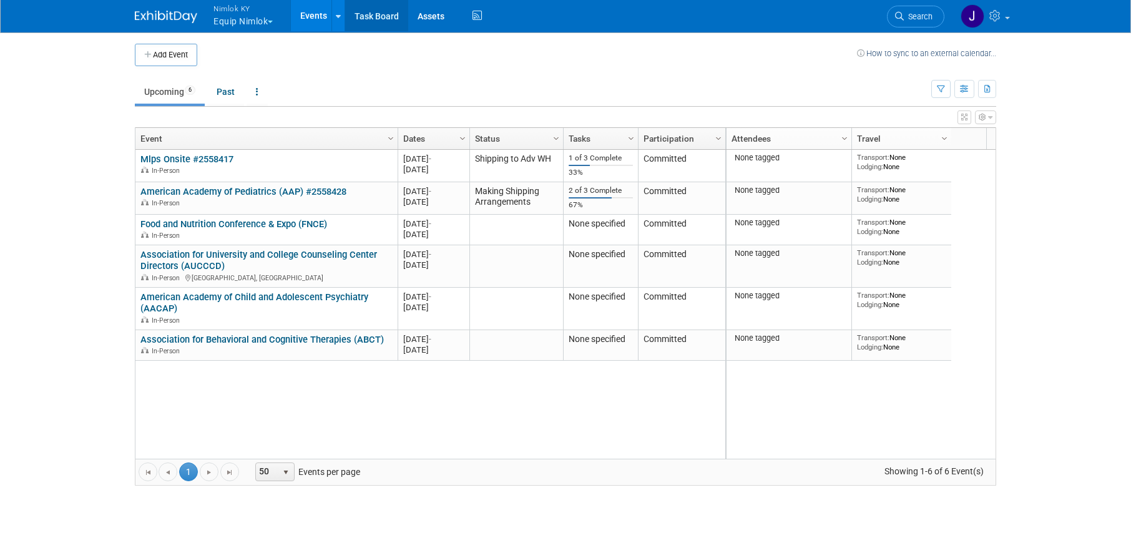
click at [376, 17] on link "Task Board" at bounding box center [376, 15] width 63 height 31
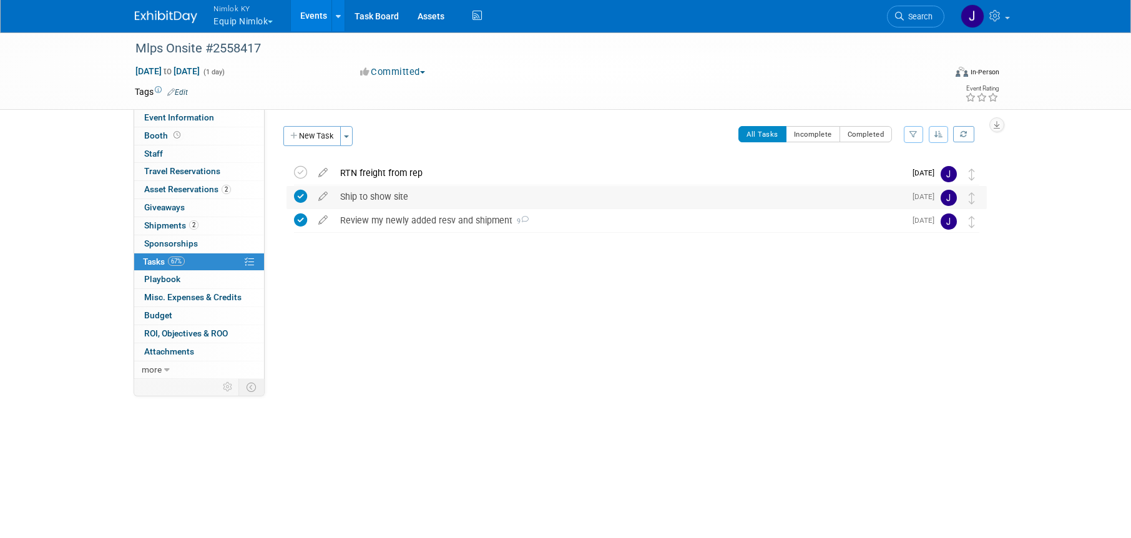
click at [399, 199] on div "Ship to show site" at bounding box center [619, 196] width 571 height 21
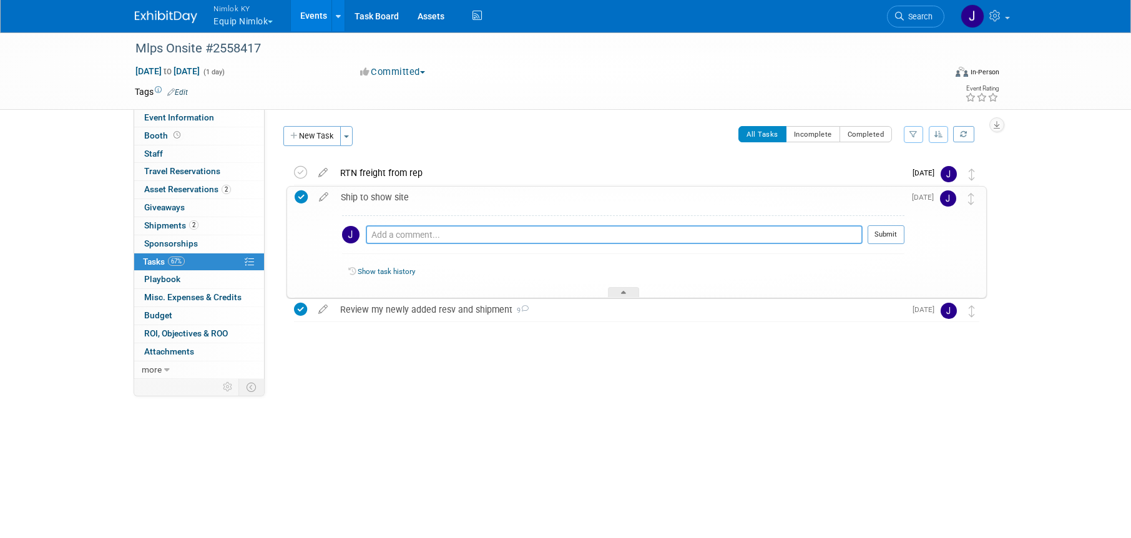
click at [398, 235] on textarea at bounding box center [614, 234] width 497 height 19
paste textarea "1z2rx9090343999285"
type textarea "1z2rx9090343999285"
click at [883, 235] on button "Submit" at bounding box center [886, 234] width 37 height 19
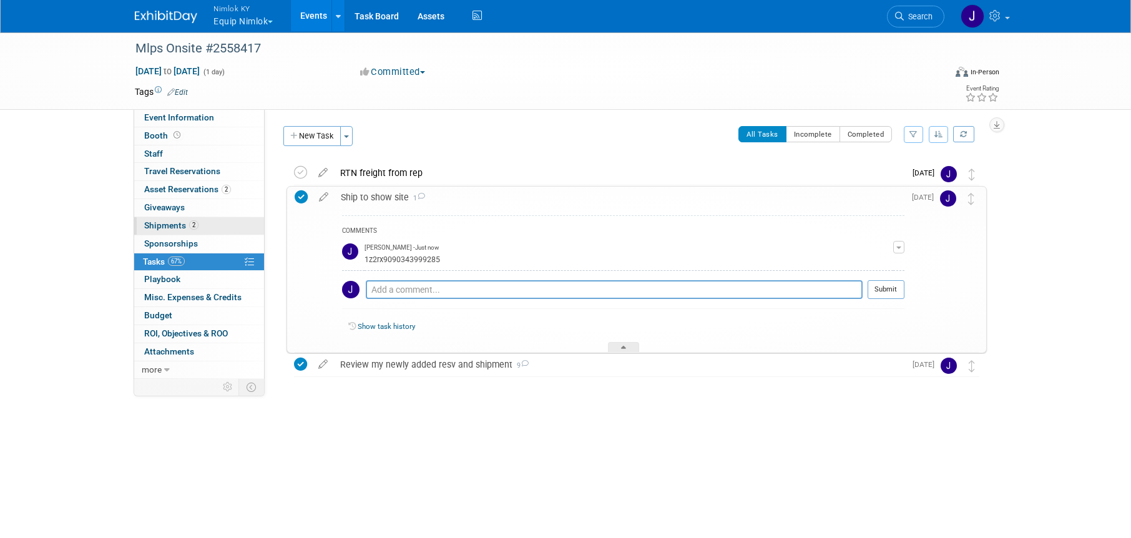
click at [211, 223] on link "2 Shipments 2" at bounding box center [199, 225] width 130 height 17
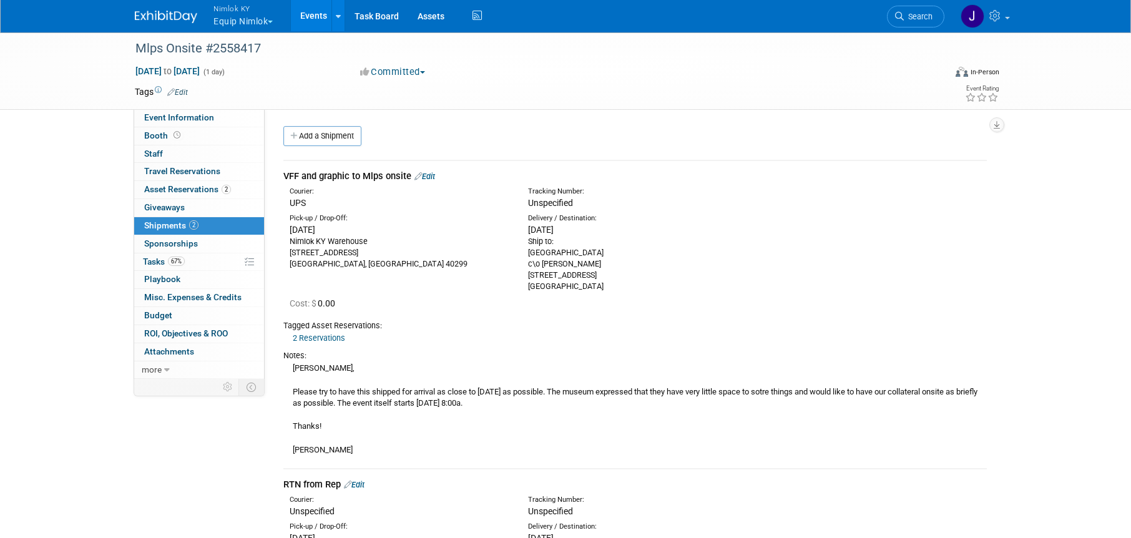
click at [431, 174] on link "Edit" at bounding box center [425, 176] width 21 height 9
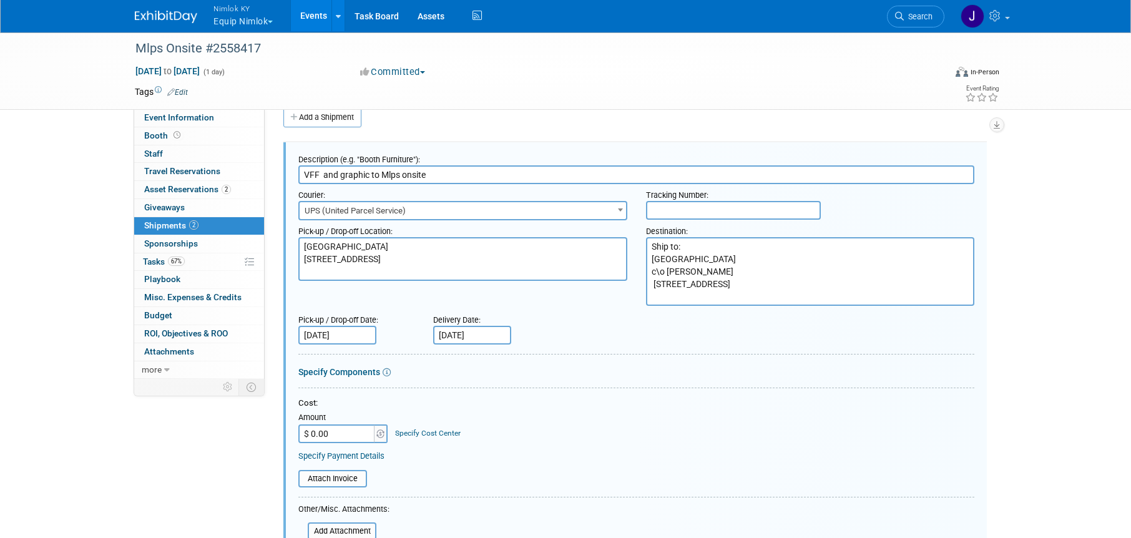
click at [718, 215] on input "text" at bounding box center [733, 210] width 175 height 19
paste input "1z2rx9090343999285"
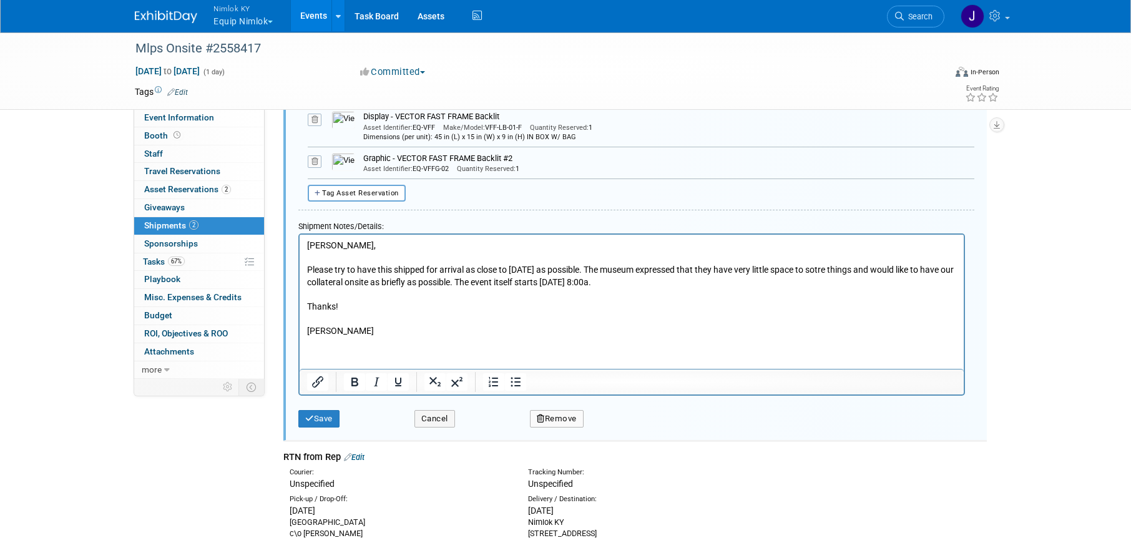
scroll to position [544, 0]
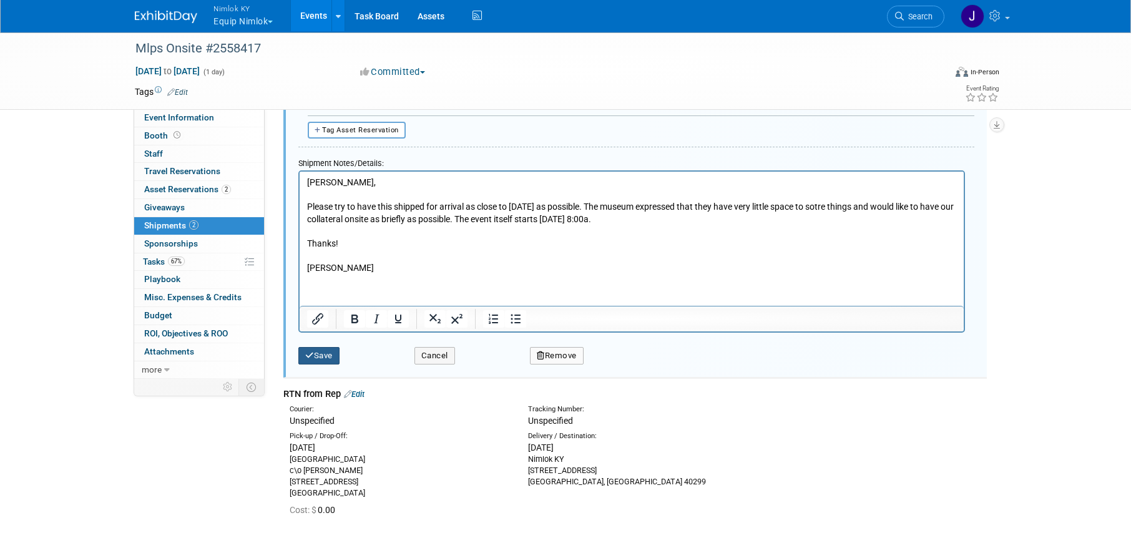
type input "1z2rx9090343999285"
click at [326, 358] on button "Save" at bounding box center [318, 355] width 41 height 17
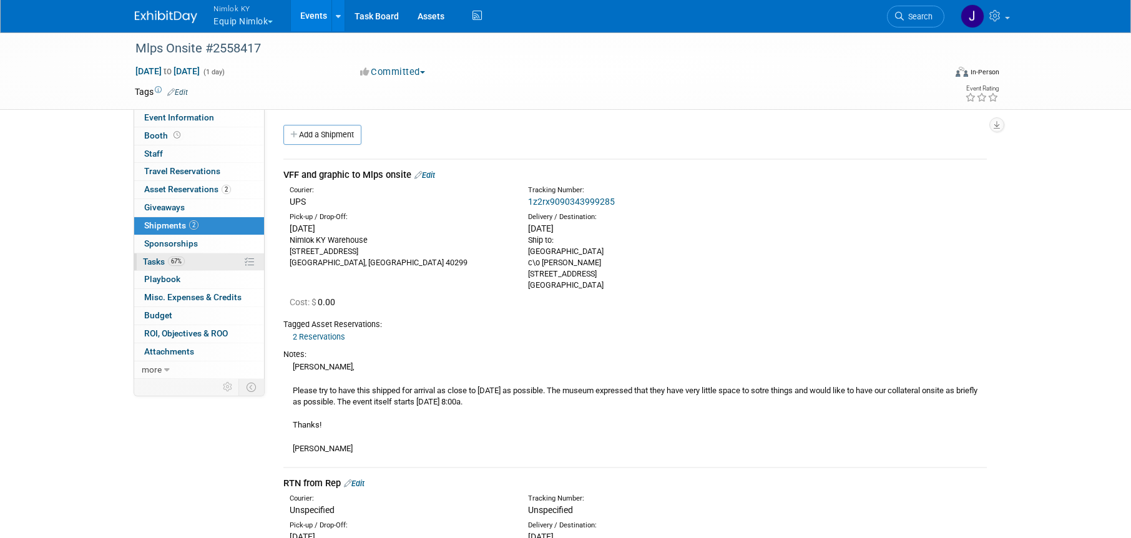
scroll to position [0, 0]
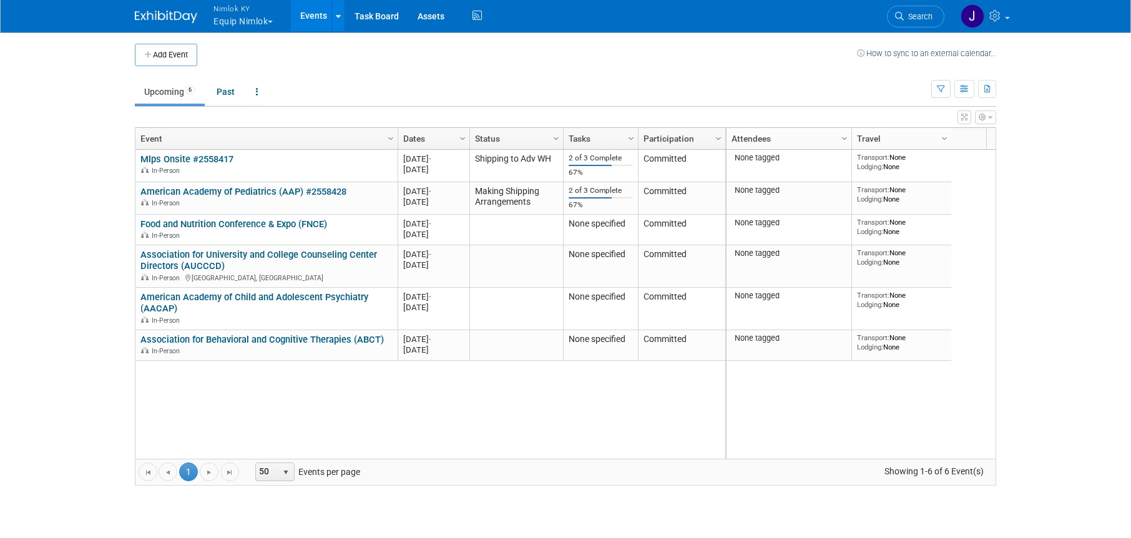
click at [251, 21] on button "Nimlok KY Equip Nimlok" at bounding box center [250, 16] width 76 height 32
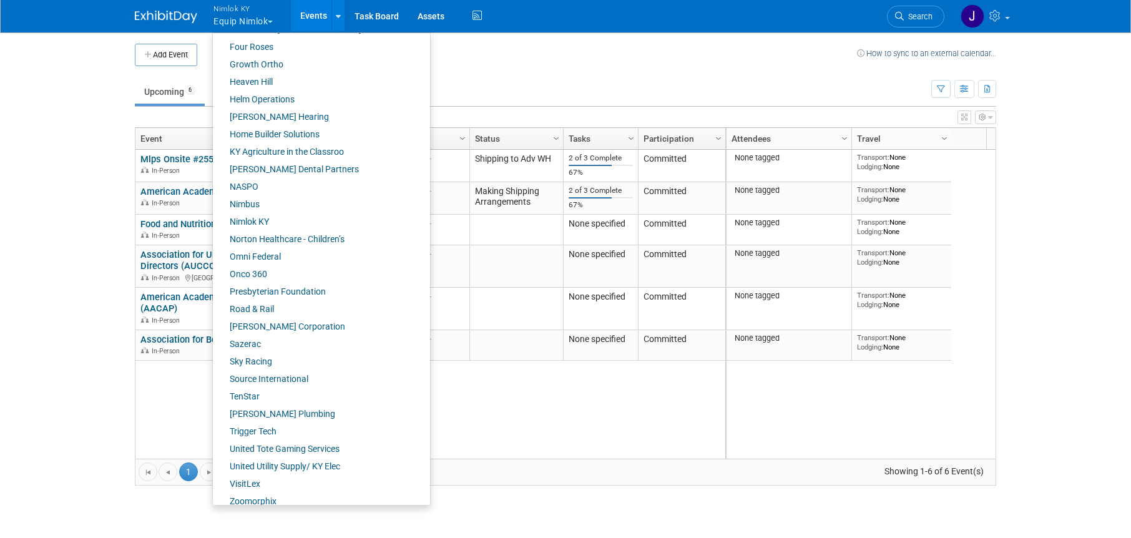
scroll to position [428, 0]
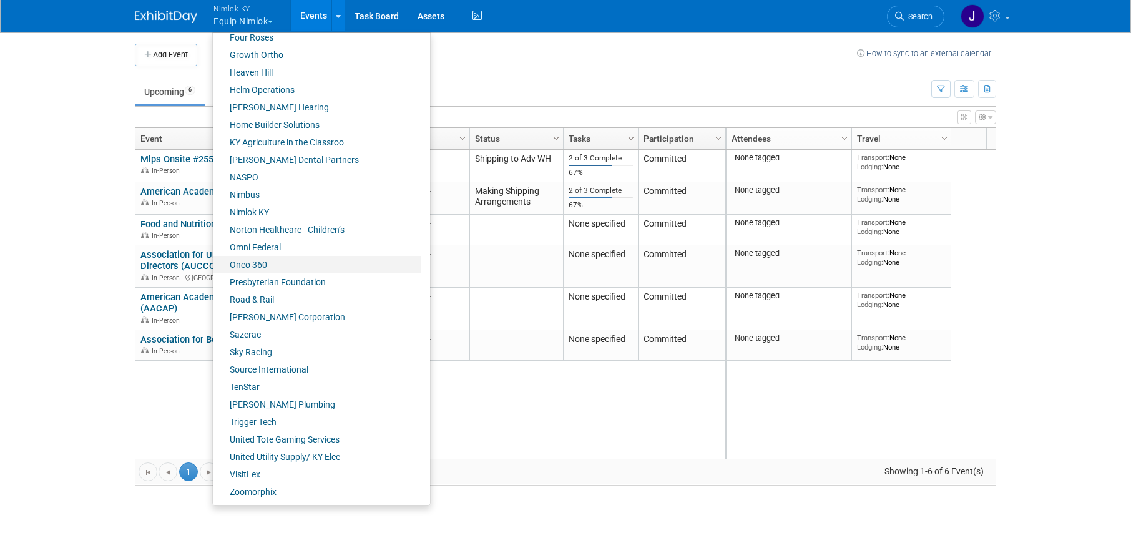
click at [269, 261] on link "Onco 360" at bounding box center [317, 264] width 208 height 17
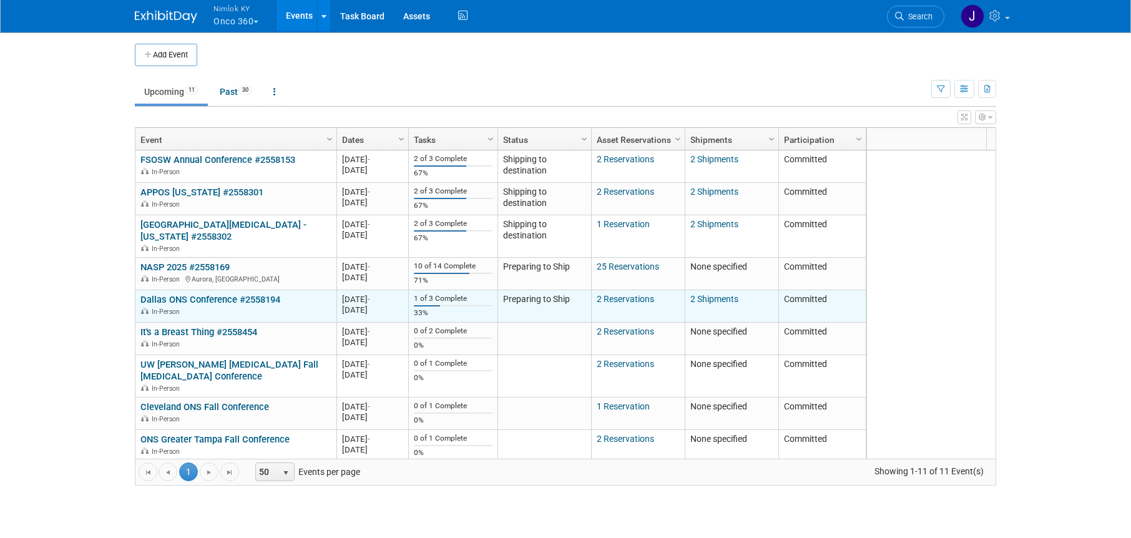
click at [212, 297] on link "Dallas ONS Conference #2558194" at bounding box center [210, 299] width 140 height 11
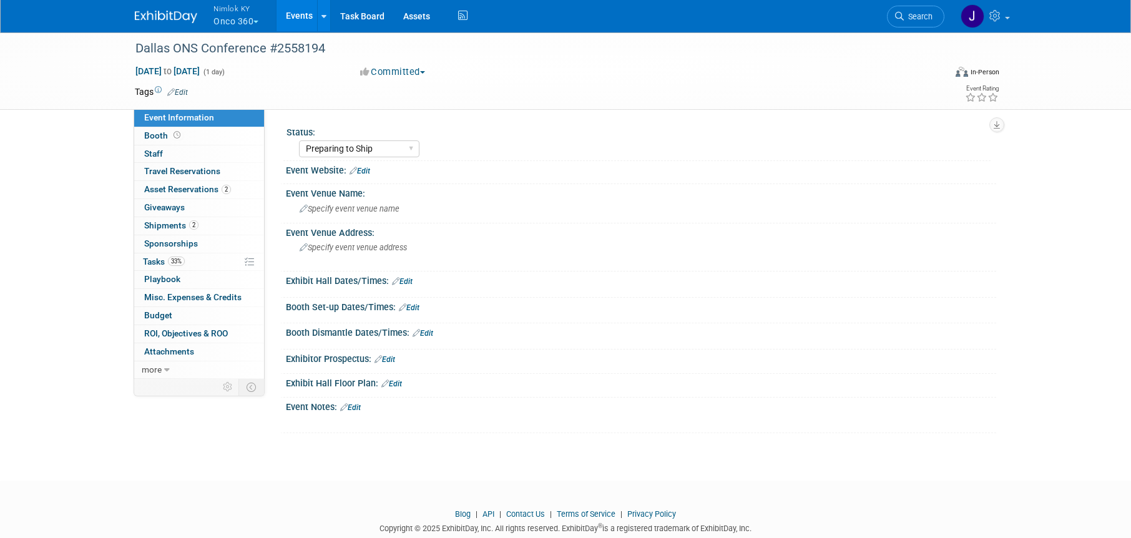
select select "Preparing to Ship"
click at [163, 225] on span "Shipments 2" at bounding box center [171, 225] width 54 height 10
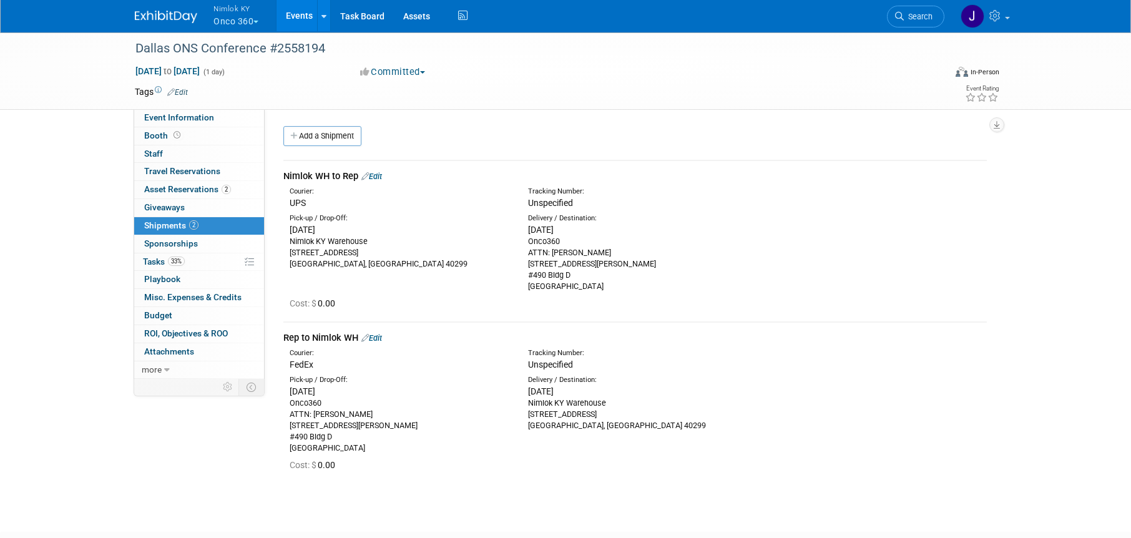
click at [379, 177] on link "Edit" at bounding box center [371, 176] width 21 height 9
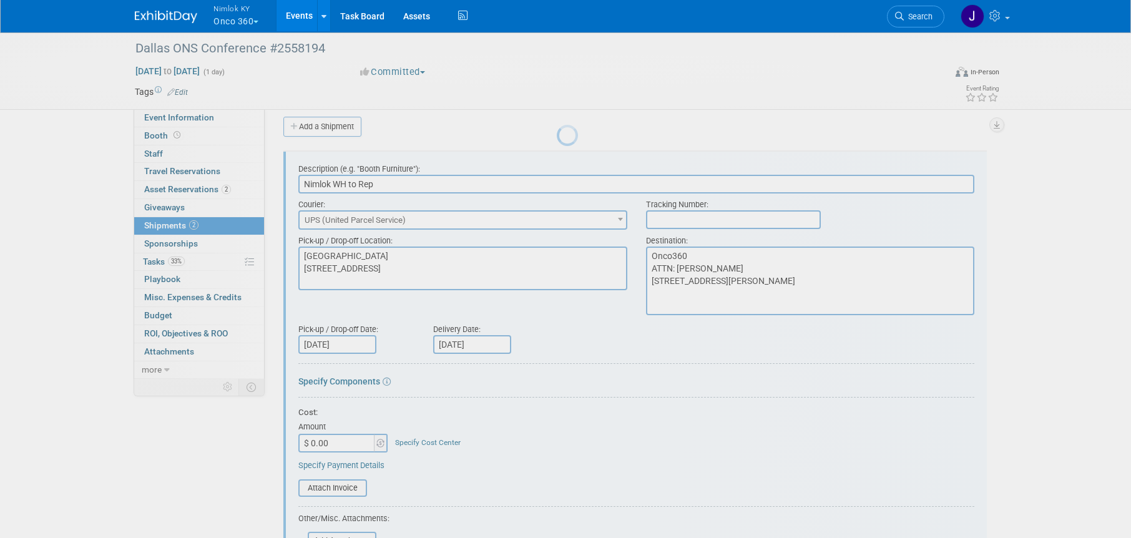
scroll to position [19, 0]
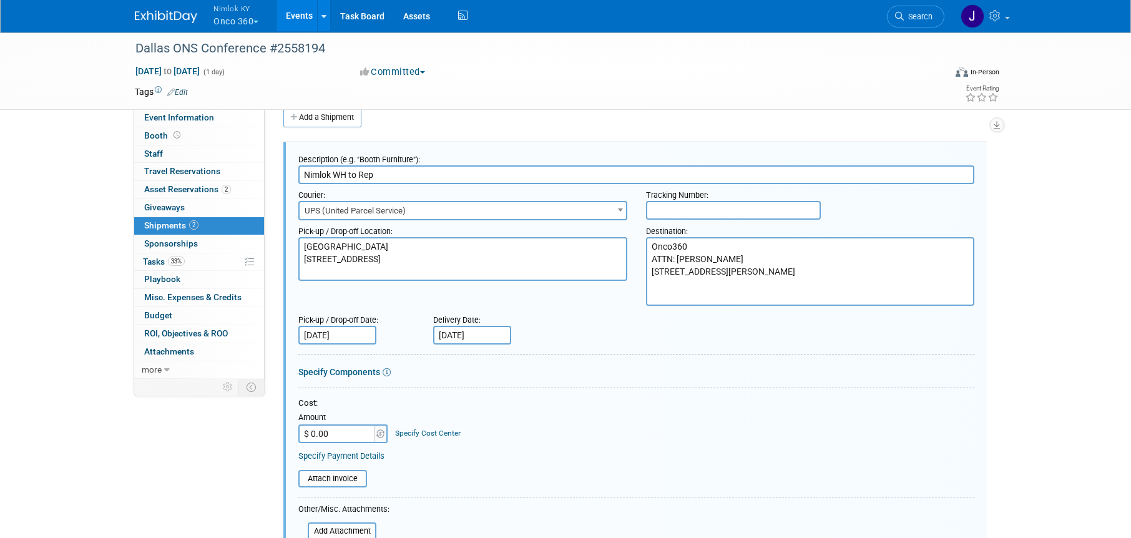
click at [740, 212] on input "text" at bounding box center [733, 210] width 175 height 19
paste input "1z2rx9090344449297"
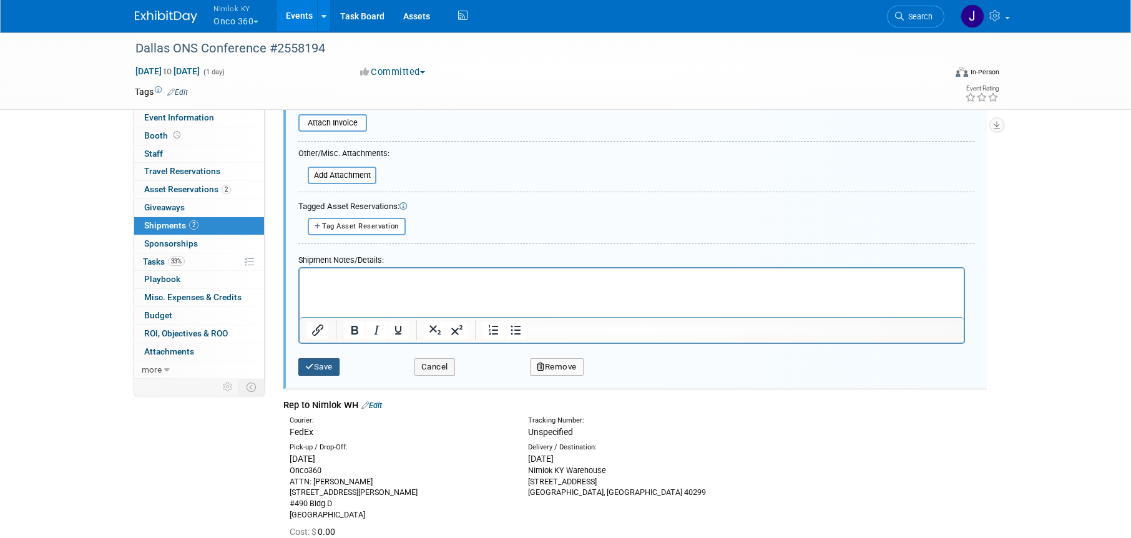
type input "1z2rx9090344449297"
click at [331, 370] on button "Save" at bounding box center [318, 366] width 41 height 17
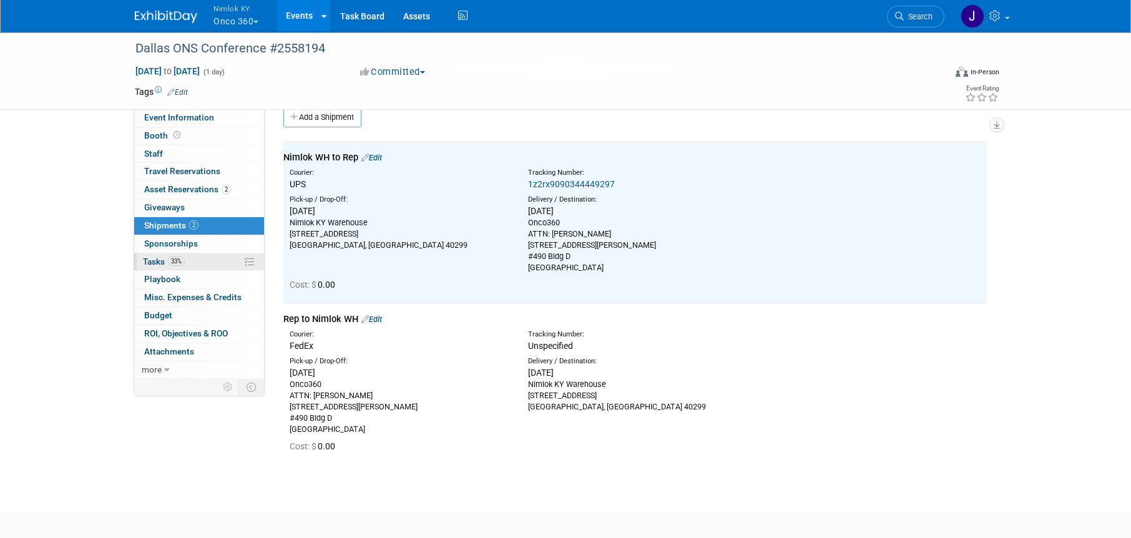
click at [172, 266] on span "Tasks 33%" at bounding box center [164, 262] width 42 height 10
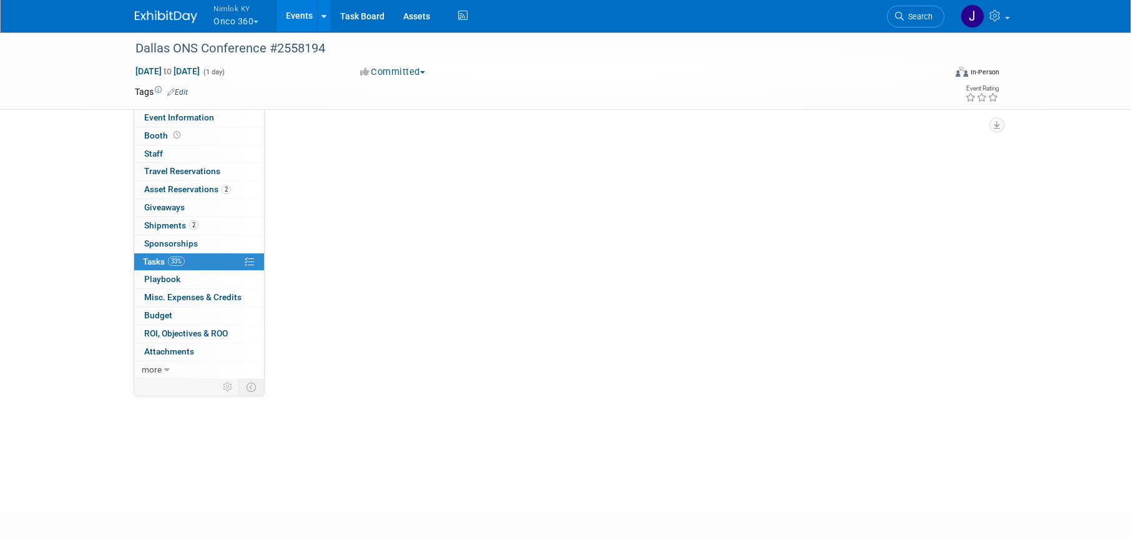
scroll to position [0, 0]
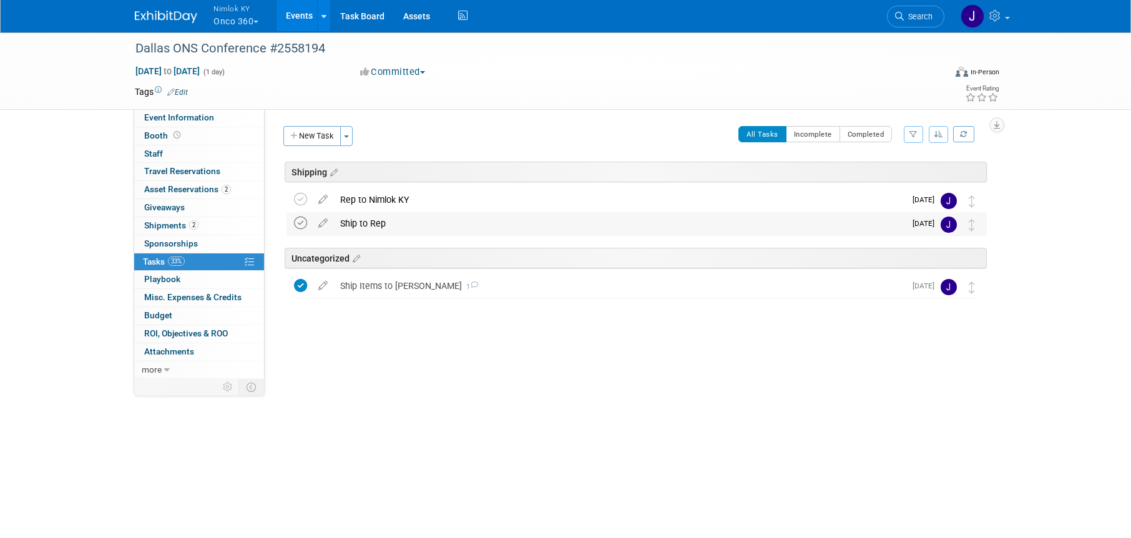
click at [298, 224] on icon at bounding box center [300, 223] width 13 height 13
click at [369, 230] on div "Ship to Rep" at bounding box center [619, 223] width 571 height 21
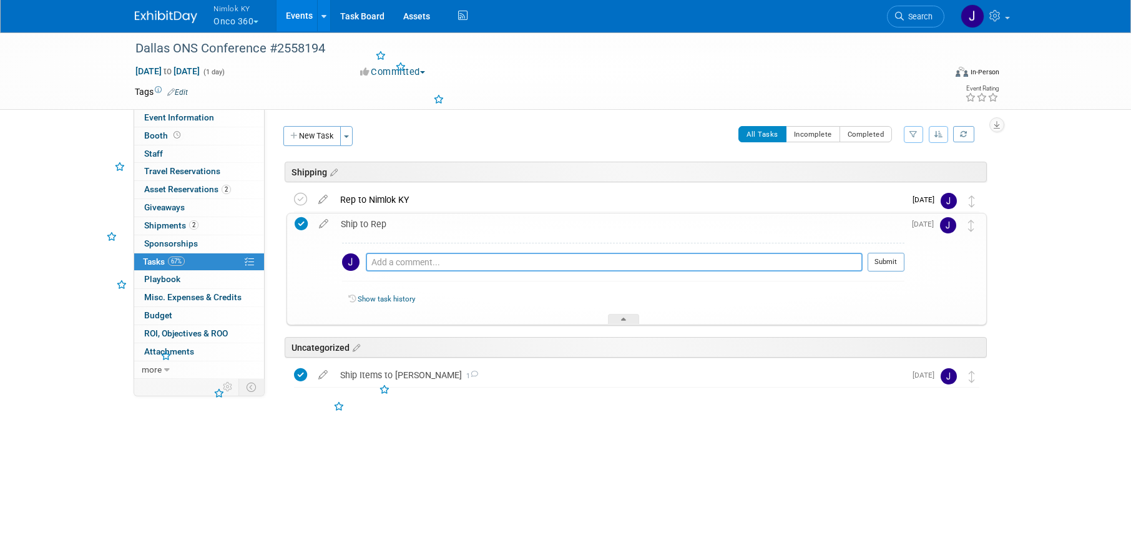
click at [403, 259] on textarea at bounding box center [614, 262] width 497 height 19
paste textarea "1z2rx9090344449297"
type textarea "1z2rx9090344449297"
click at [875, 254] on button "Submit" at bounding box center [886, 262] width 37 height 19
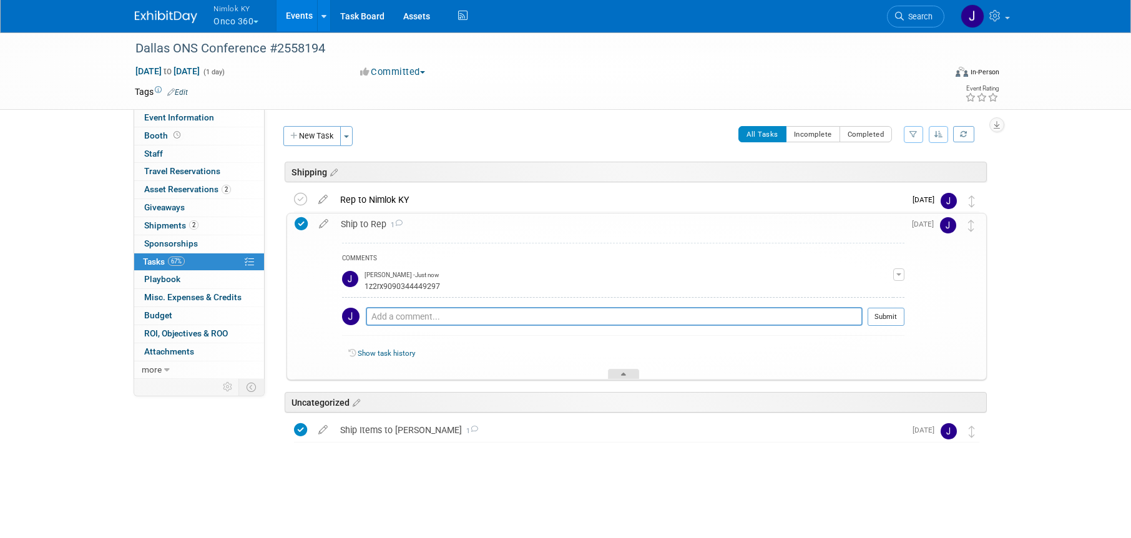
click at [630, 371] on div at bounding box center [623, 374] width 31 height 11
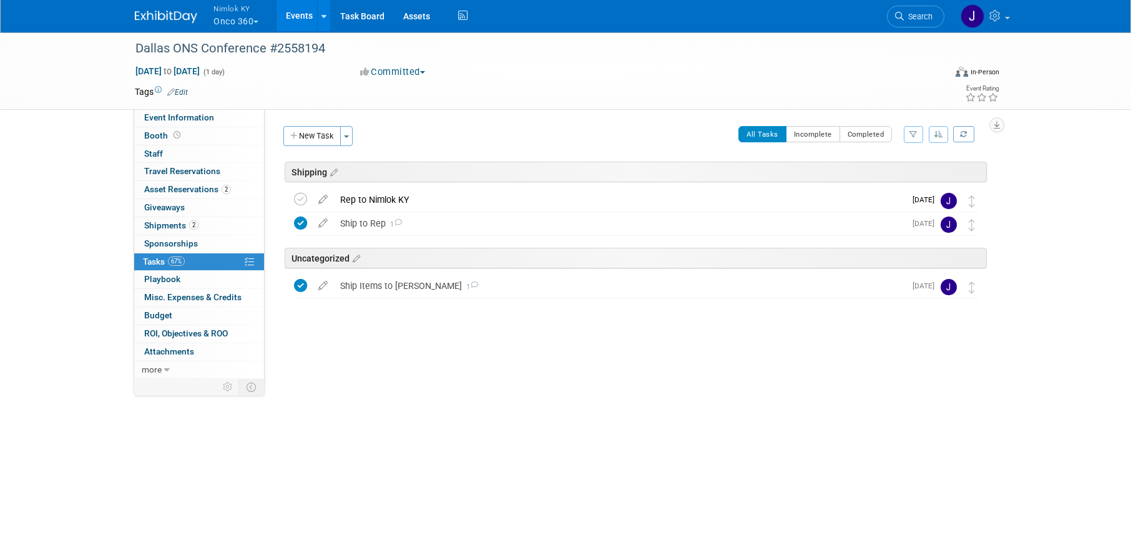
click at [298, 17] on link "Events" at bounding box center [300, 15] width 46 height 31
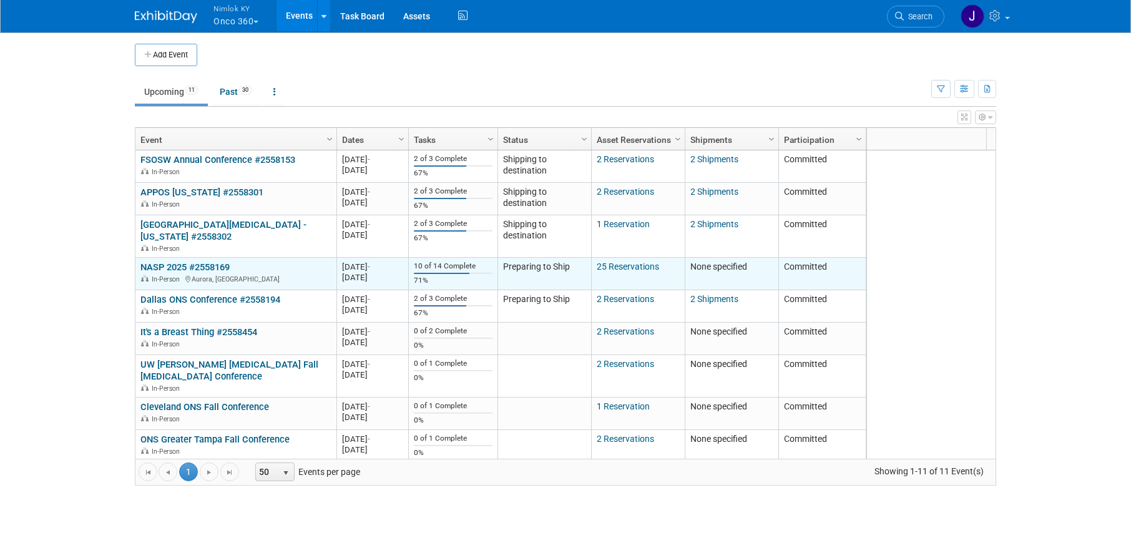
click at [223, 263] on link "NASP 2025 #2558169" at bounding box center [184, 267] width 89 height 11
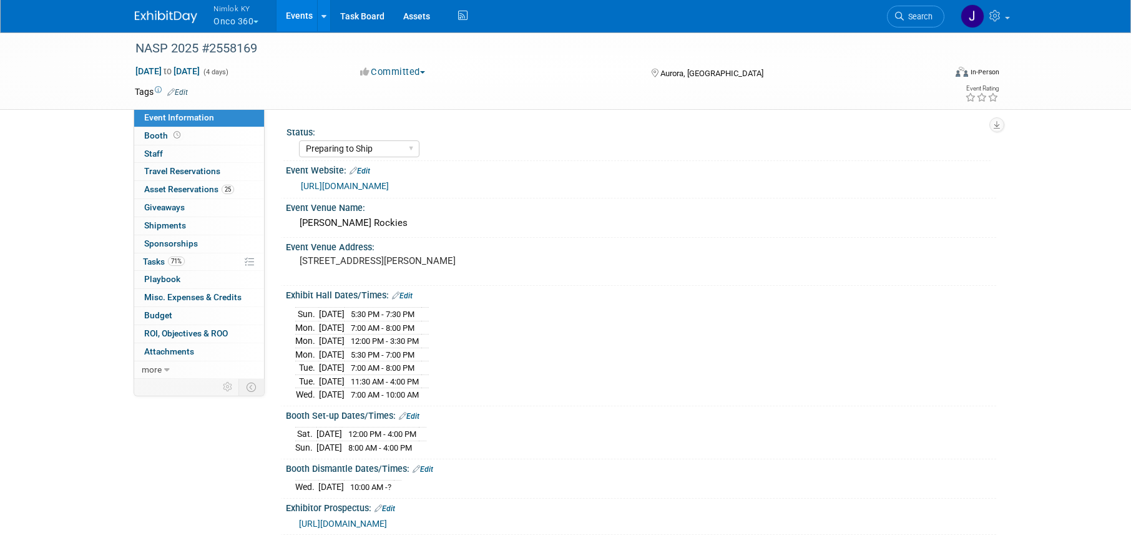
select select "Preparing to Ship"
click at [202, 260] on link "71% Tasks 71%" at bounding box center [199, 261] width 130 height 17
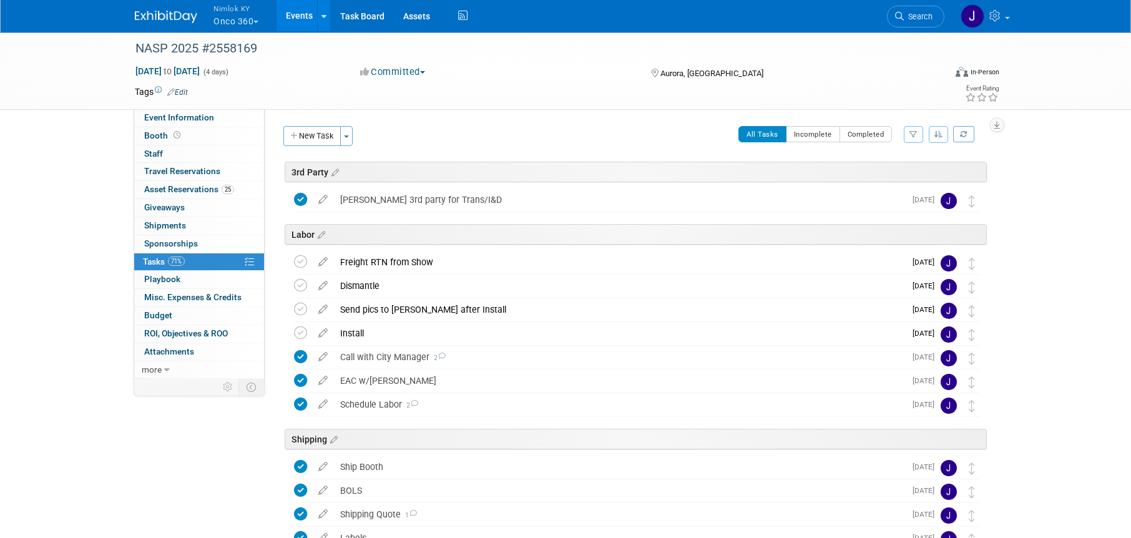
click at [304, 24] on link "Events" at bounding box center [300, 15] width 46 height 31
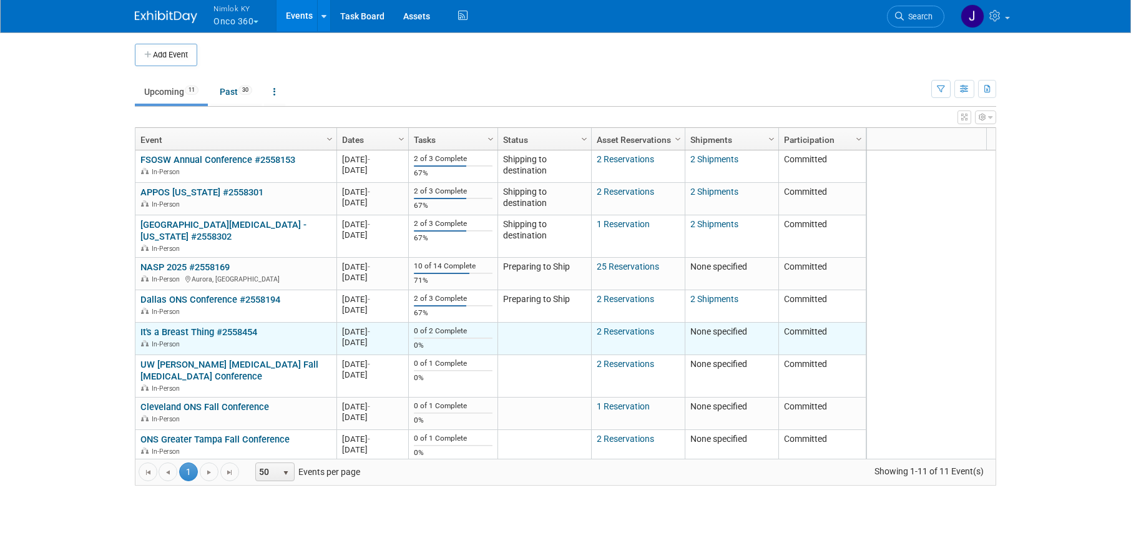
click at [208, 333] on link "It's a Breast Thing #2558454" at bounding box center [198, 332] width 117 height 11
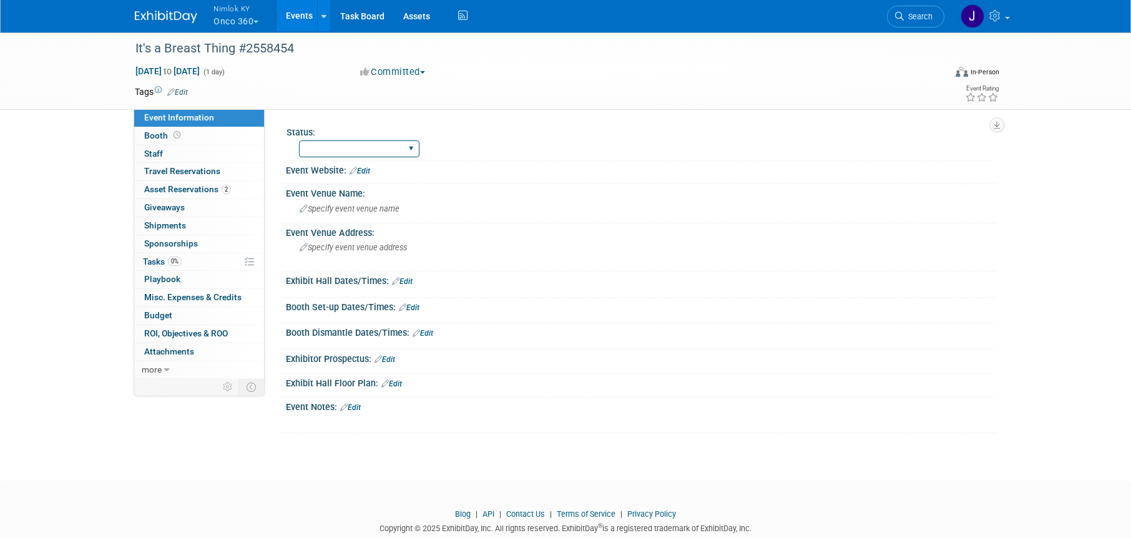
click at [337, 152] on select "Preparing to Ship Shipping to destination Show in Progress Waiting on freight r…" at bounding box center [359, 148] width 120 height 17
select select "Preparing to Ship"
click at [299, 140] on select "Preparing to Ship Shipping to destination Show in Progress Waiting on freight r…" at bounding box center [359, 148] width 120 height 17
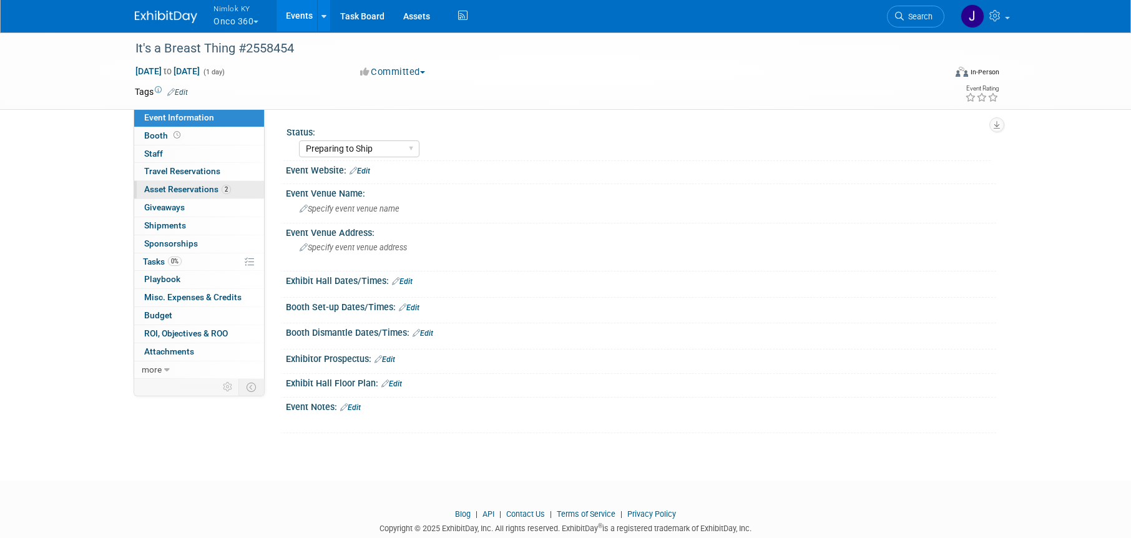
click at [184, 182] on link "2 Asset Reservations 2" at bounding box center [199, 189] width 130 height 17
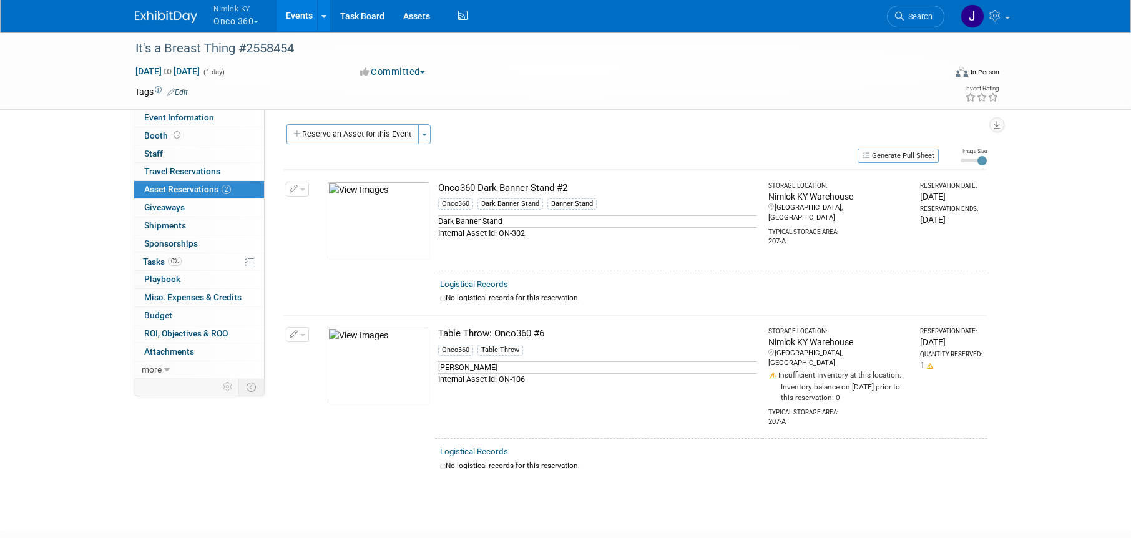
scroll to position [2, 0]
click at [544, 329] on div "Table Throw: Onco360 #6" at bounding box center [597, 333] width 319 height 13
click at [194, 262] on link "0% Tasks 0%" at bounding box center [199, 261] width 130 height 17
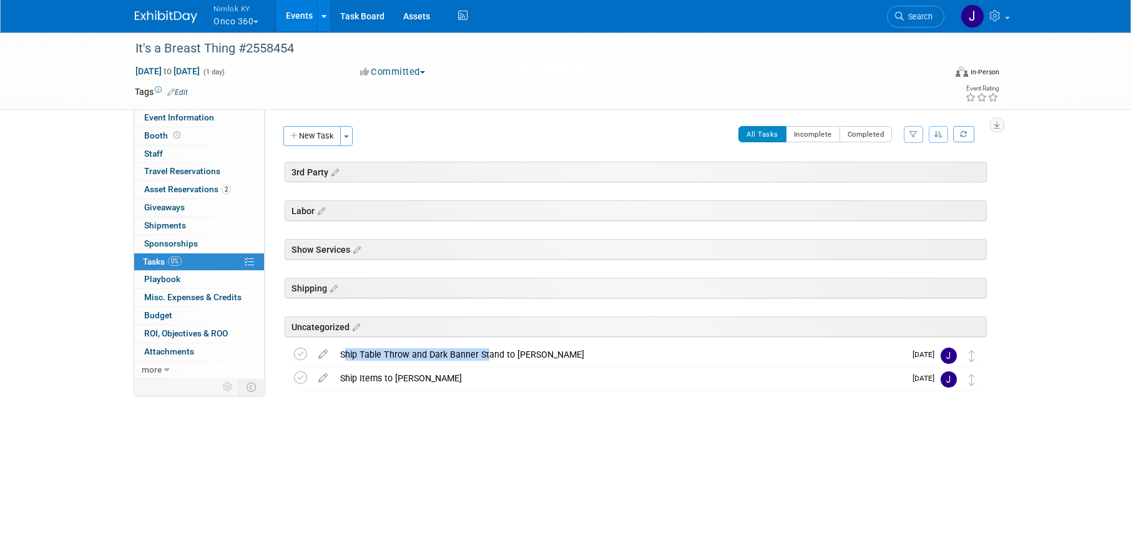
drag, startPoint x: 481, startPoint y: 351, endPoint x: 484, endPoint y: 315, distance: 36.3
click at [484, 315] on div "It's a Breast Thing #2558454 Oct 7, 2025 to Oct 7, 2025 (Going) Labor Show Serv…" at bounding box center [633, 290] width 707 height 203
click at [671, 361] on div "Ship Table Throw and Dark Banner Stand to Kyle" at bounding box center [619, 354] width 571 height 21
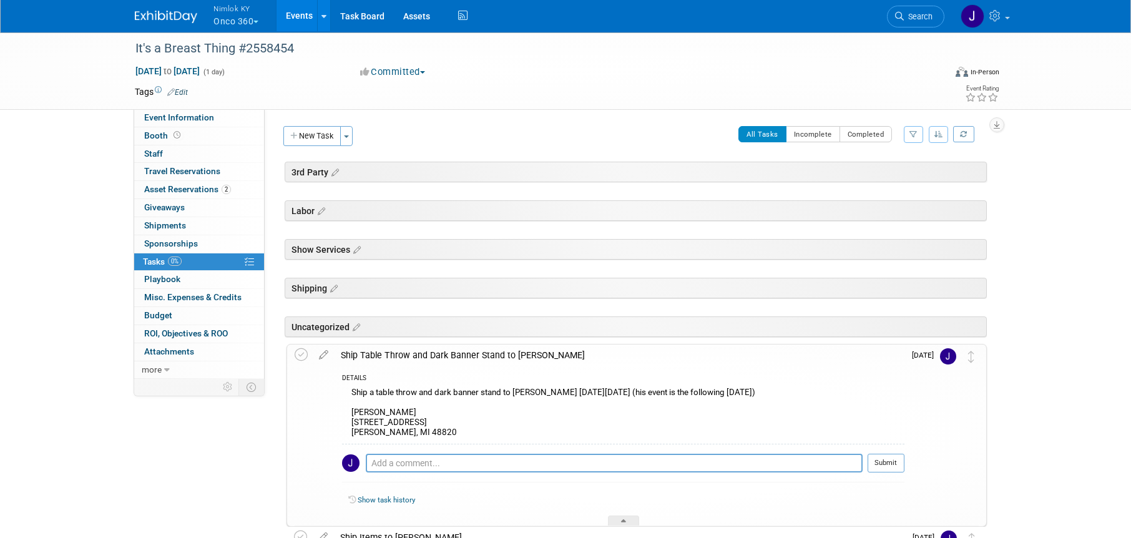
click at [934, 384] on td "Sep 29" at bounding box center [923, 435] width 36 height 181
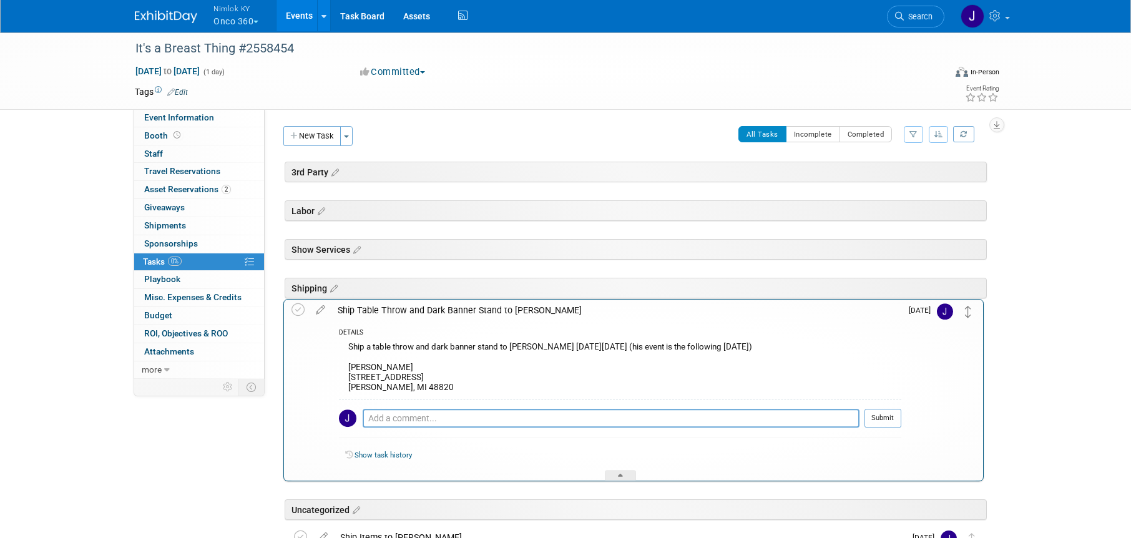
drag, startPoint x: 973, startPoint y: 360, endPoint x: 969, endPoint y: 316, distance: 44.5
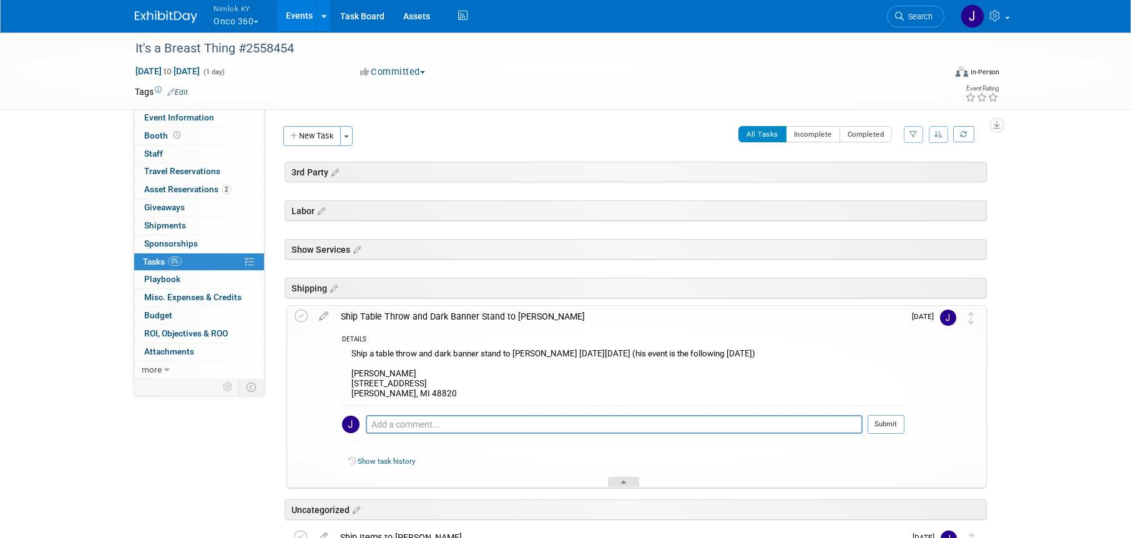
click at [625, 482] on icon at bounding box center [623, 484] width 5 height 7
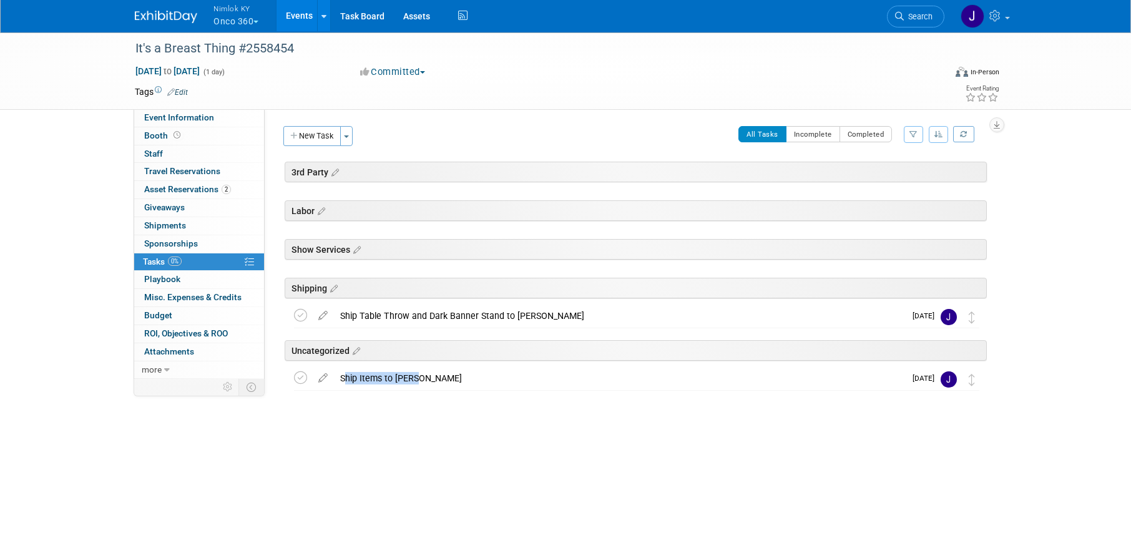
drag, startPoint x: 430, startPoint y: 382, endPoint x: 429, endPoint y: 348, distance: 34.3
click at [429, 348] on div "It's a Breast Thing #2558454 Oct 7, 2025 to Oct 7, 2025 (Going) Labor Show Serv…" at bounding box center [633, 290] width 707 height 203
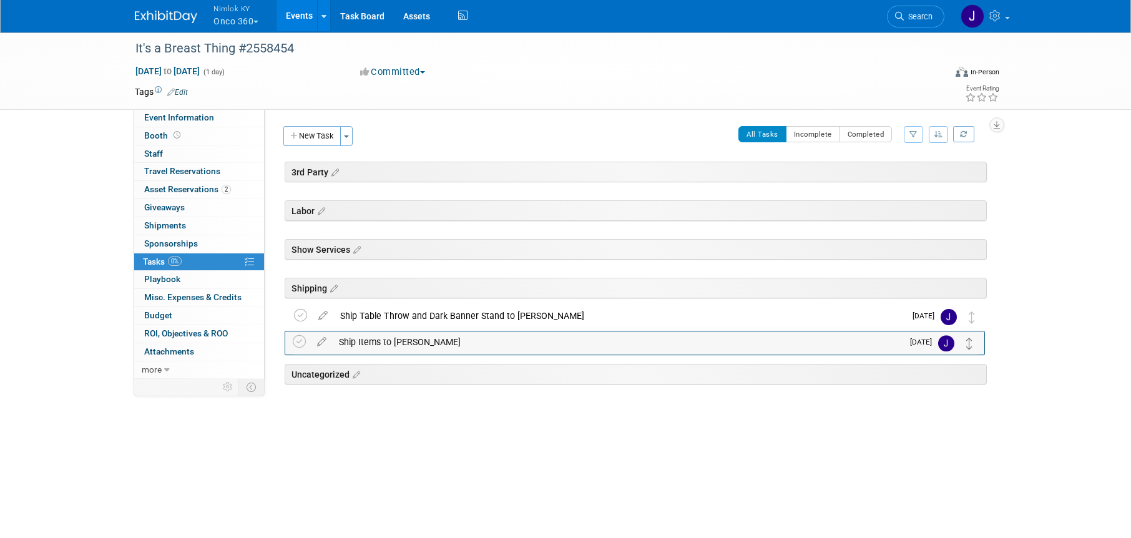
drag, startPoint x: 973, startPoint y: 380, endPoint x: 971, endPoint y: 343, distance: 36.9
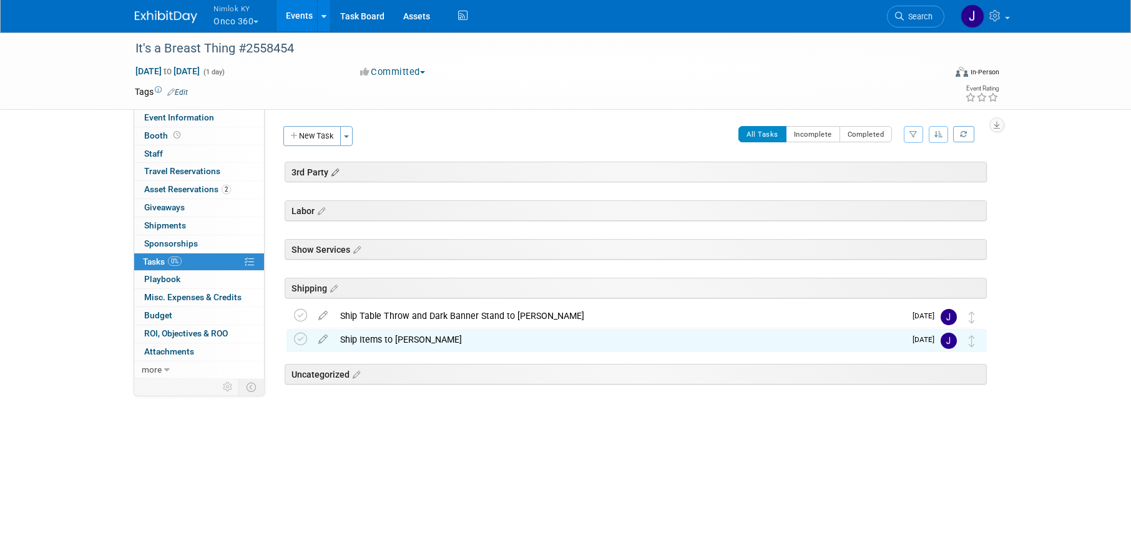
click at [335, 172] on icon at bounding box center [333, 172] width 11 height 11
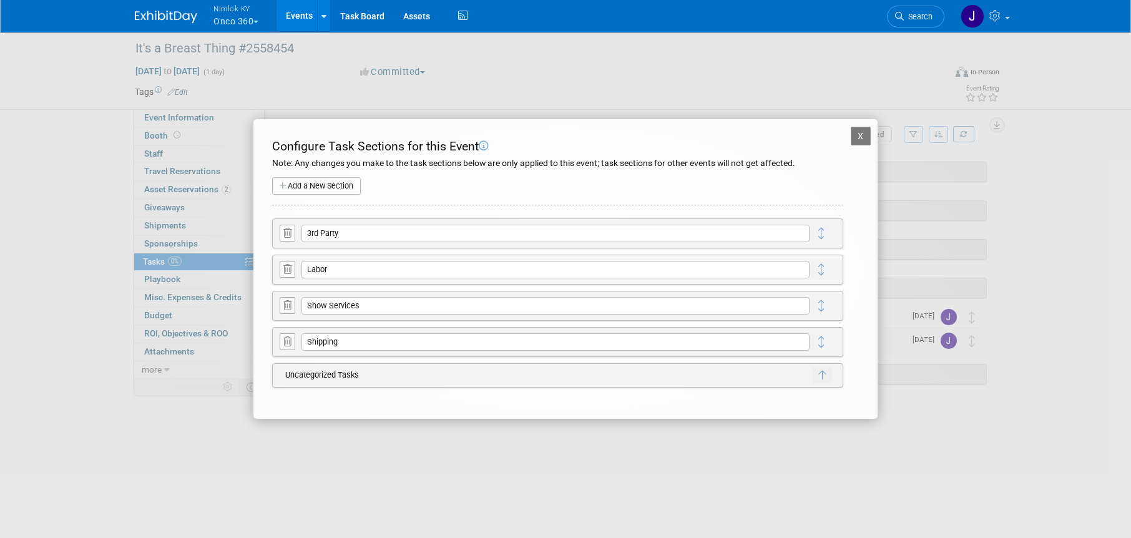
click at [287, 235] on icon at bounding box center [287, 233] width 8 height 9
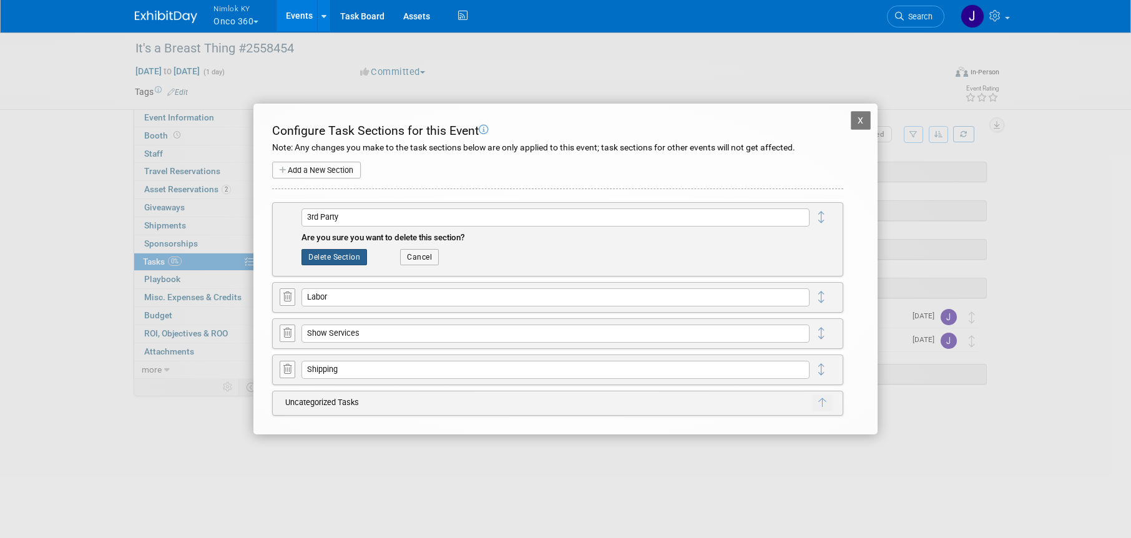
click at [347, 258] on button "Delete Section" at bounding box center [335, 257] width 66 height 16
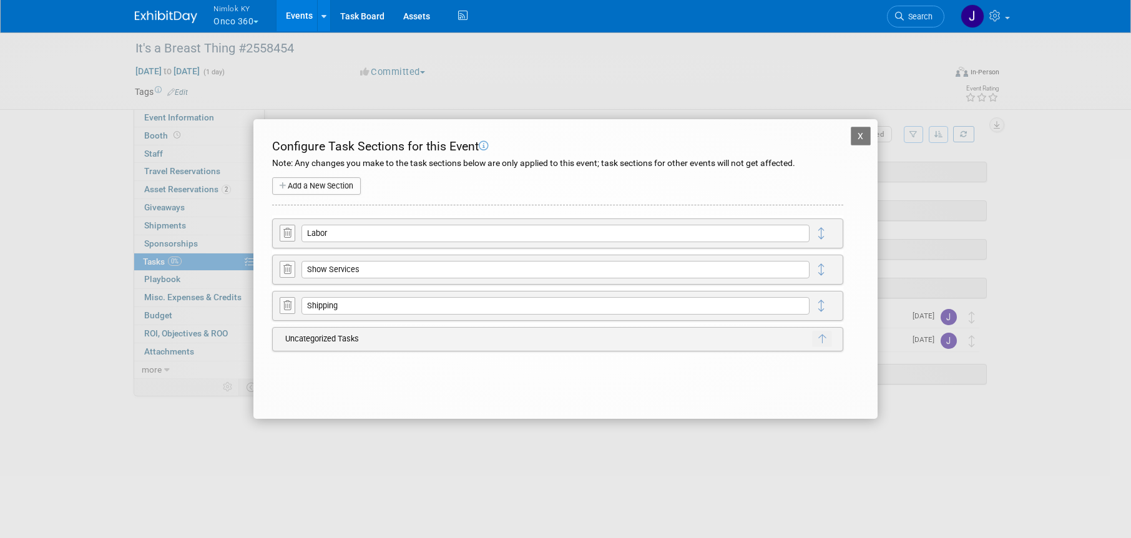
click at [290, 232] on icon at bounding box center [287, 233] width 8 height 9
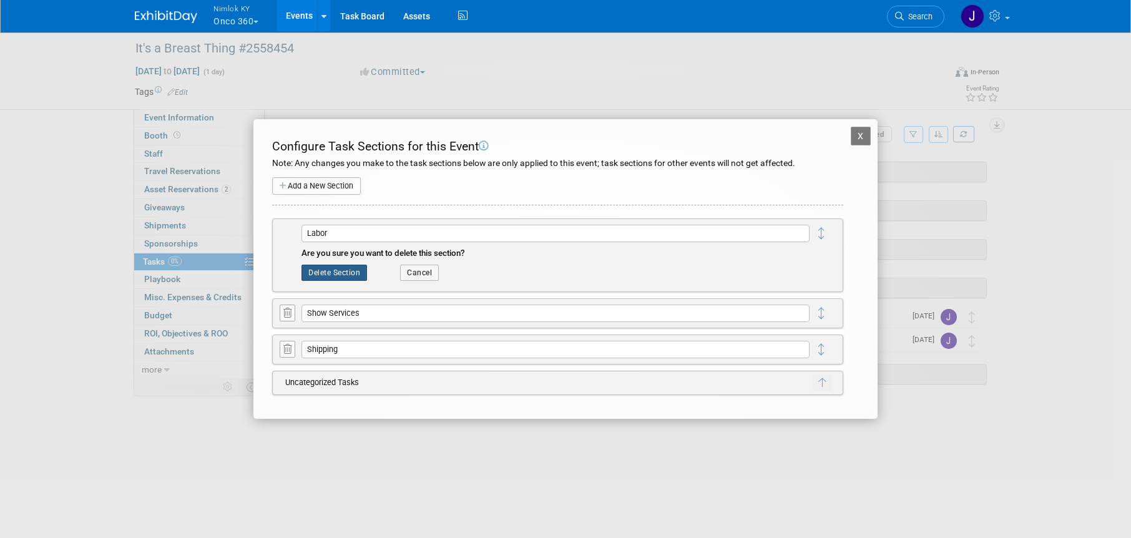
click at [333, 273] on button "Delete Section" at bounding box center [335, 273] width 66 height 16
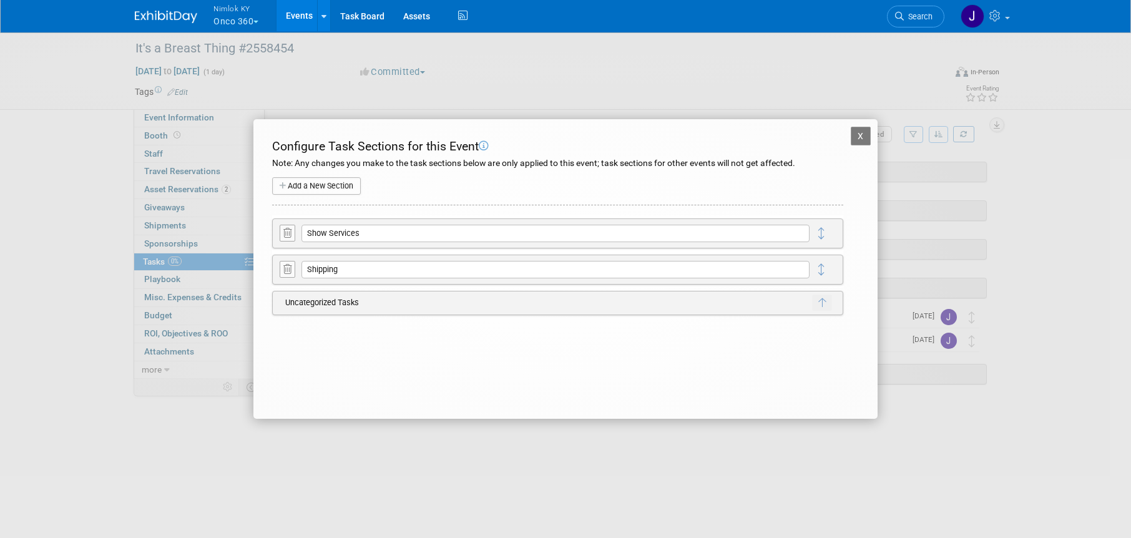
click at [284, 230] on icon at bounding box center [287, 233] width 8 height 9
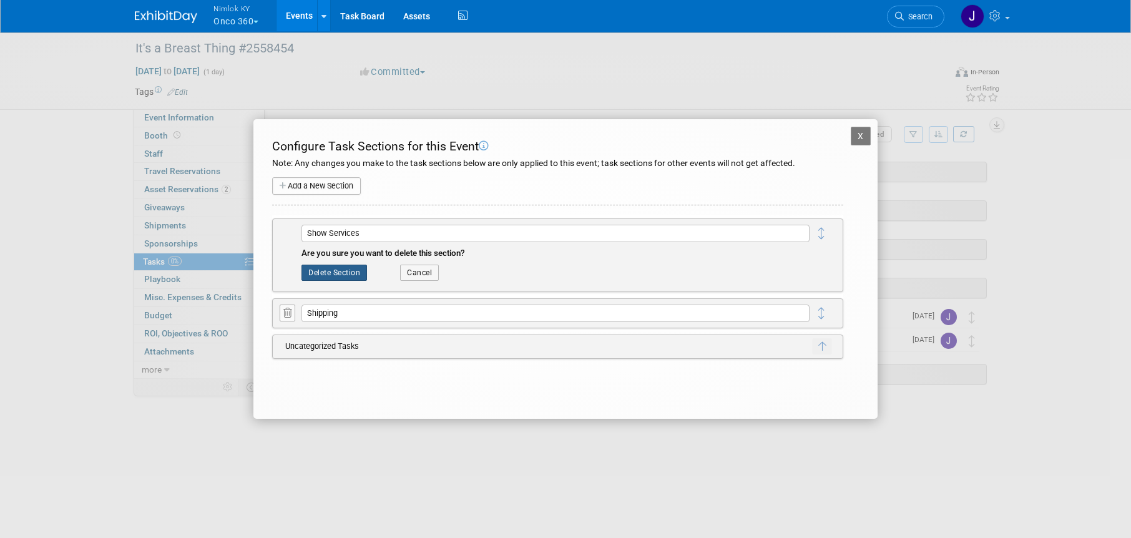
click at [326, 273] on button "Delete Section" at bounding box center [335, 273] width 66 height 16
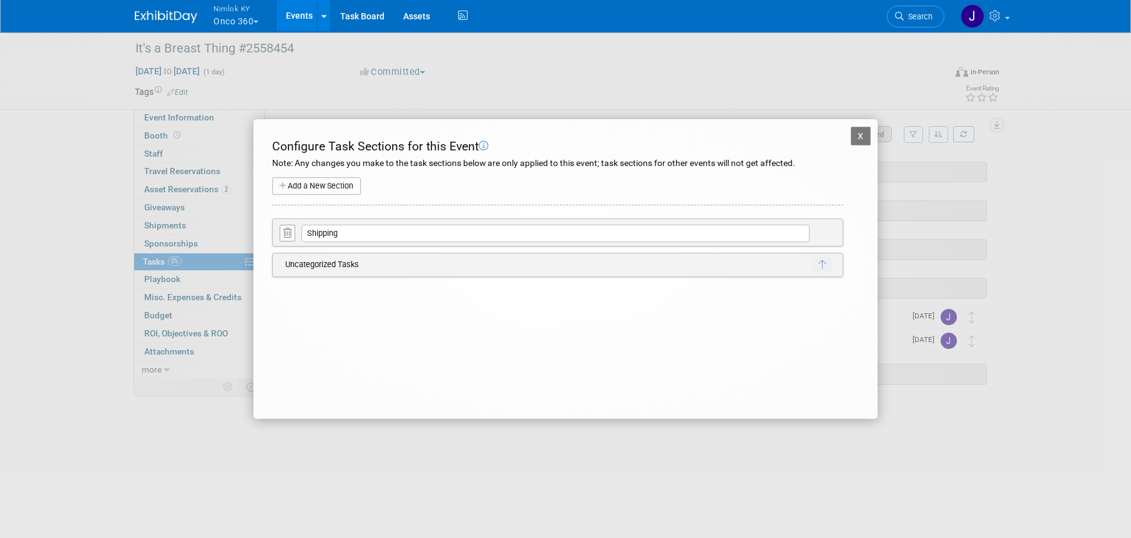
click at [867, 134] on button "X" at bounding box center [861, 136] width 20 height 19
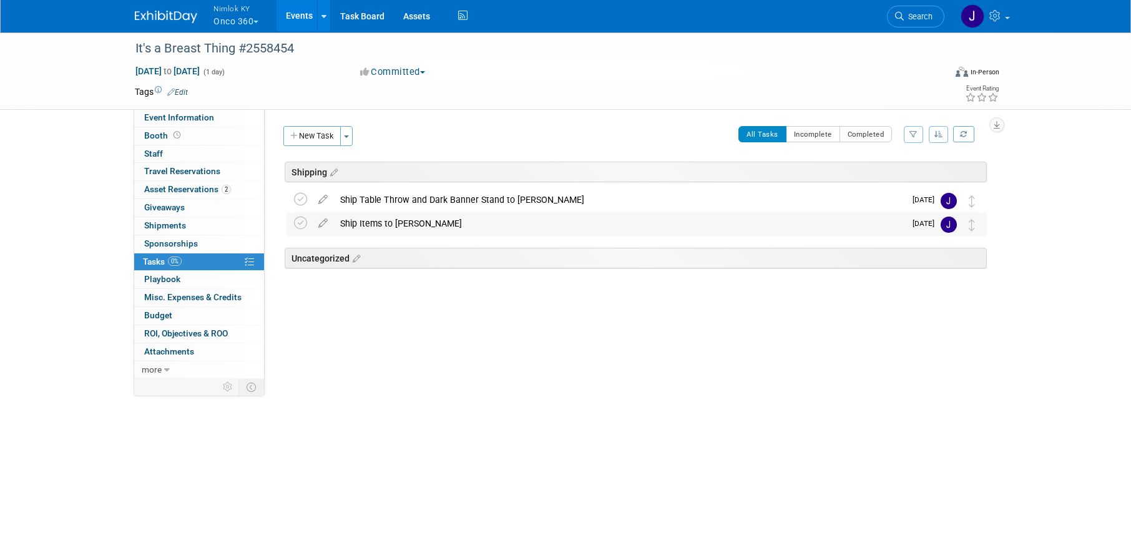
click at [470, 224] on div "Ship Items to Kyle" at bounding box center [619, 223] width 571 height 21
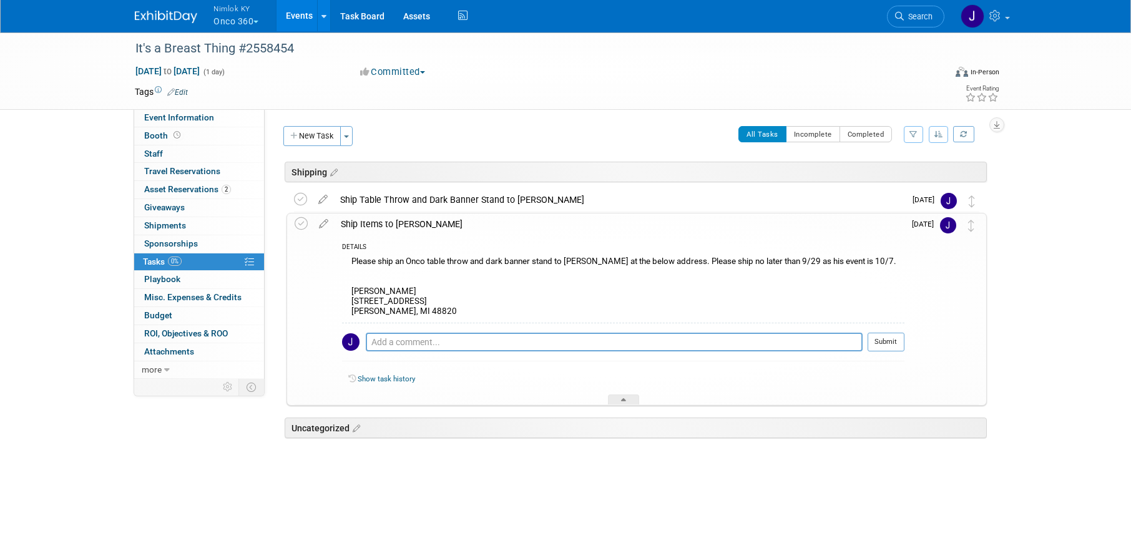
click at [415, 312] on div "Please ship an Onco table throw and dark banner stand to Kyle at the below addr…" at bounding box center [623, 287] width 563 height 69
drag, startPoint x: 417, startPoint y: 311, endPoint x: 350, endPoint y: 292, distance: 70.2
click at [350, 292] on div "Please ship an Onco table throw and dark banner stand to Kyle at the below addr…" at bounding box center [623, 287] width 563 height 69
copy div "Kyle White 1430 E. Twinbrook Drive Dewitt, MI 48820"
click at [187, 225] on link "0 Shipments 0" at bounding box center [199, 225] width 130 height 17
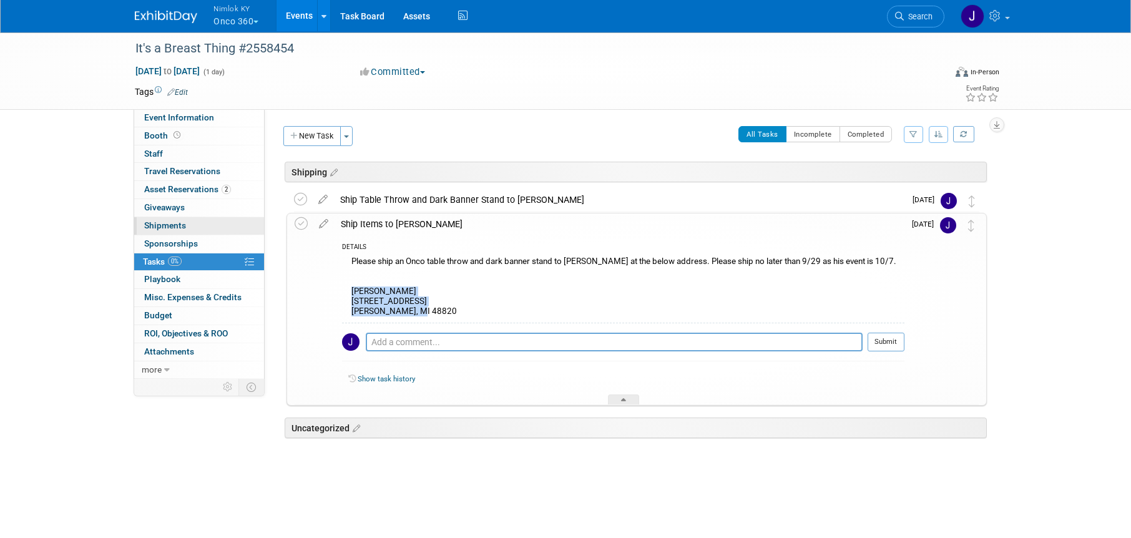
click at [187, 225] on link "0 Shipments 0" at bounding box center [199, 225] width 130 height 17
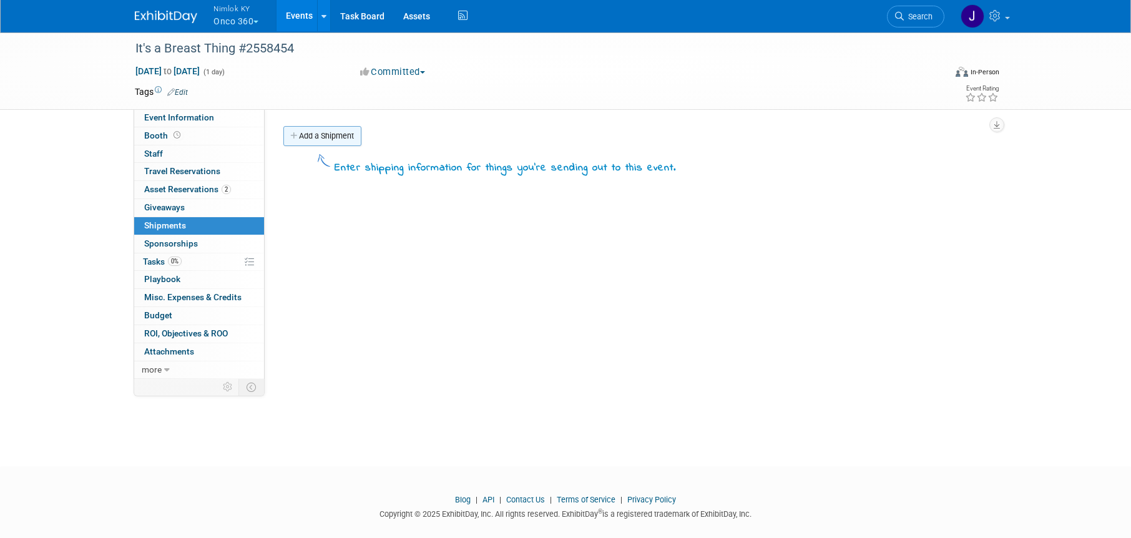
click at [337, 140] on link "Add a Shipment" at bounding box center [322, 136] width 78 height 20
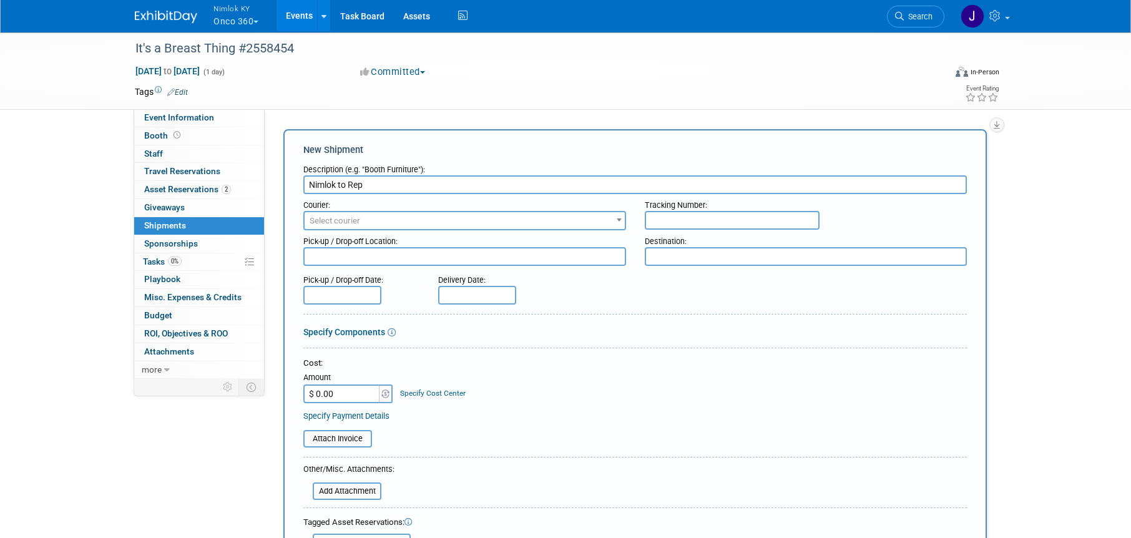
type input "Nimlok to Rep"
click at [408, 223] on span "Select courier" at bounding box center [465, 220] width 320 height 17
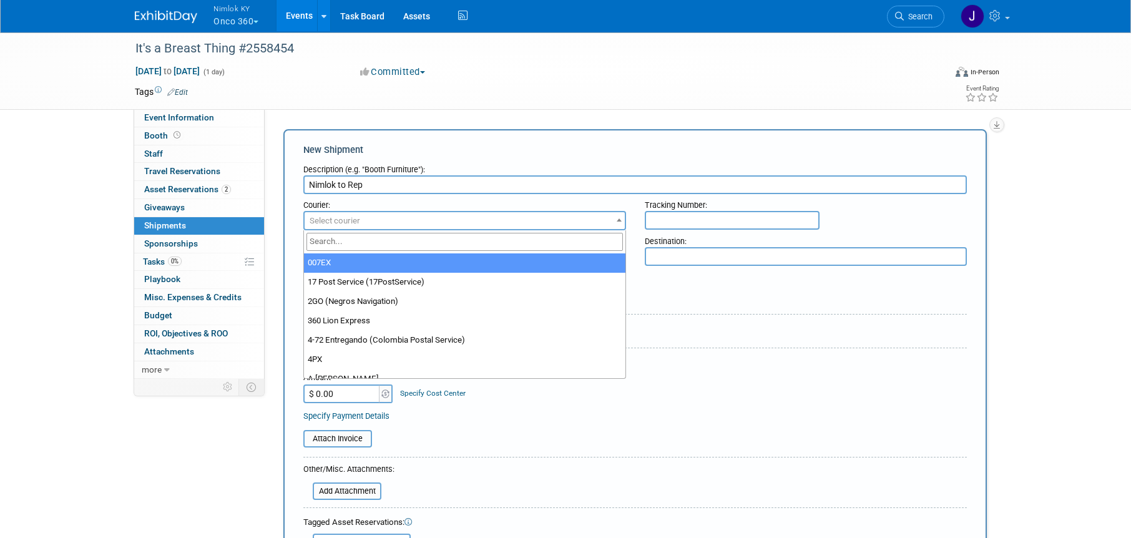
type input "i"
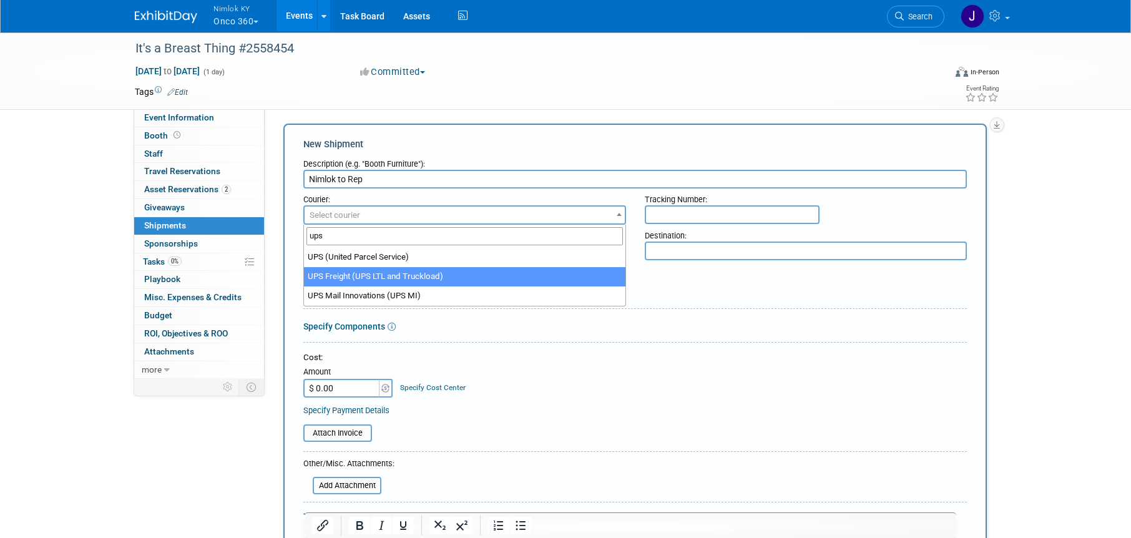
scroll to position [1, 0]
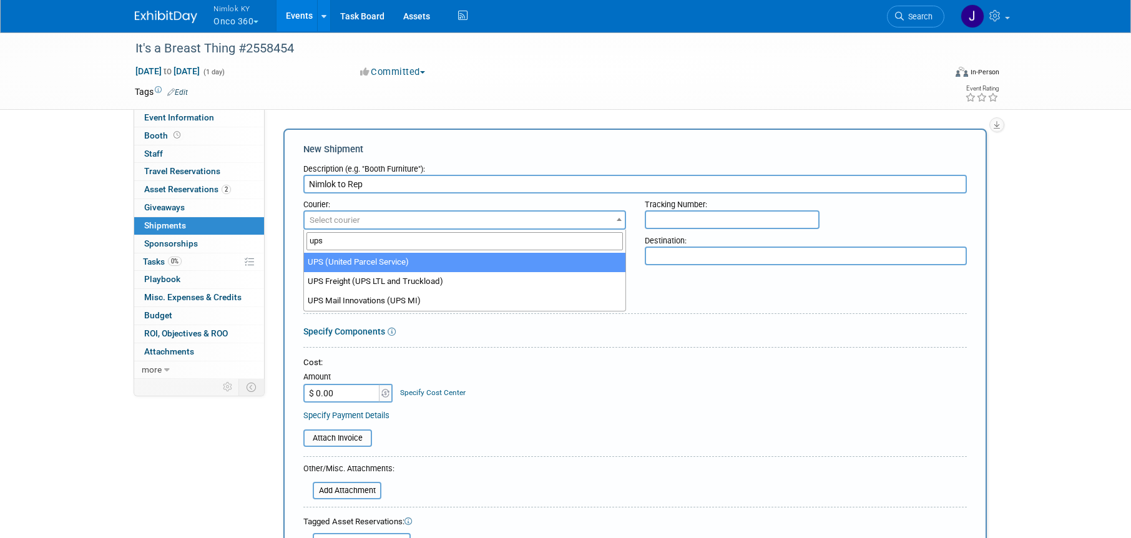
type input "ups"
select select "508"
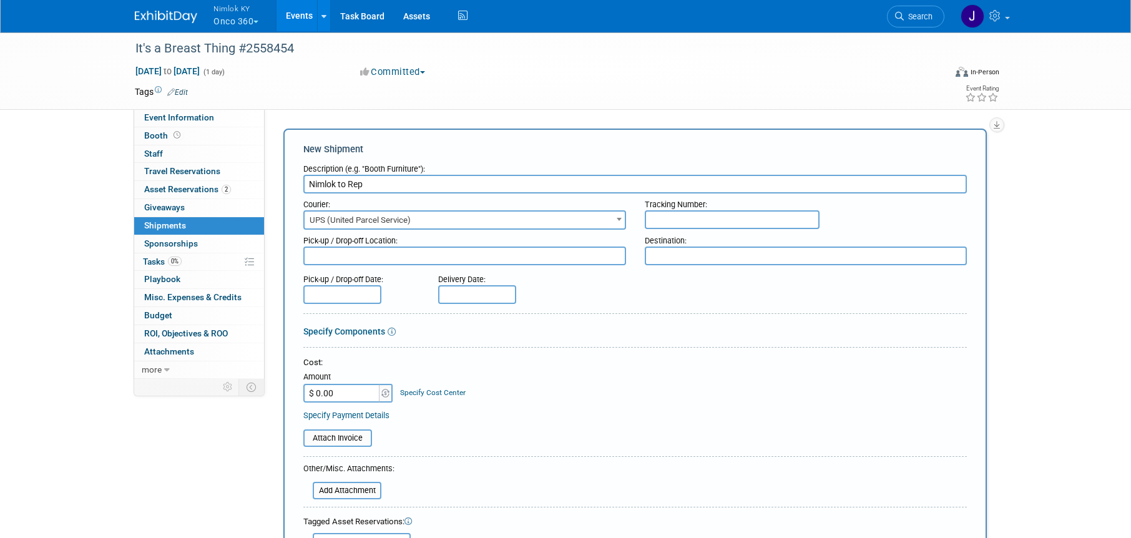
click at [401, 258] on textarea at bounding box center [464, 256] width 323 height 19
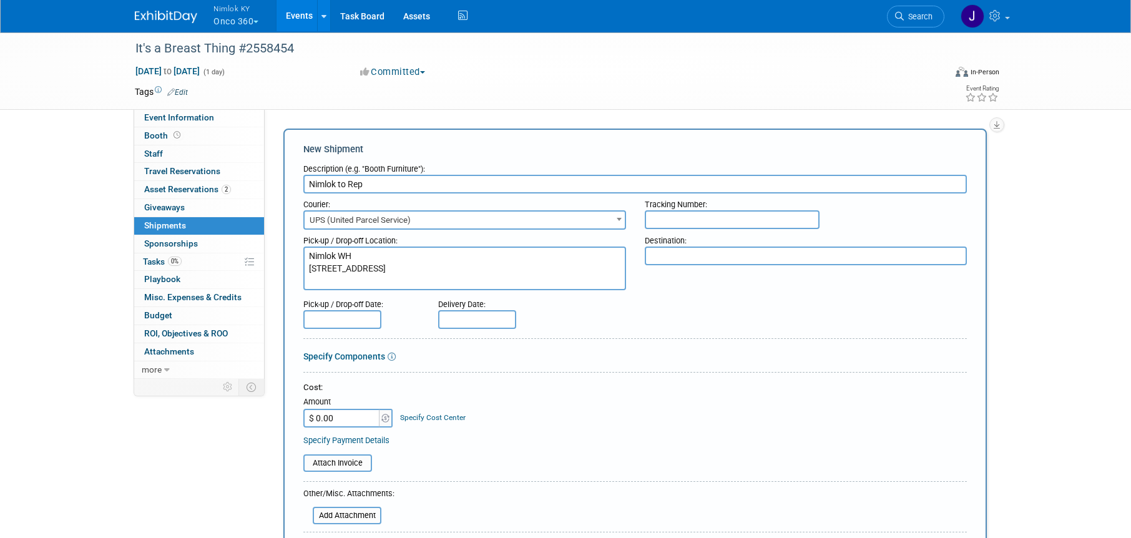
type textarea "Nimlok WH 10501 Bunsen Way, Suite 101 Louisville, KY 40299"
click at [739, 255] on textarea at bounding box center [806, 256] width 323 height 19
paste textarea "Kyle White 1430 E. Twinbrook Drive Dewitt, MI 48820"
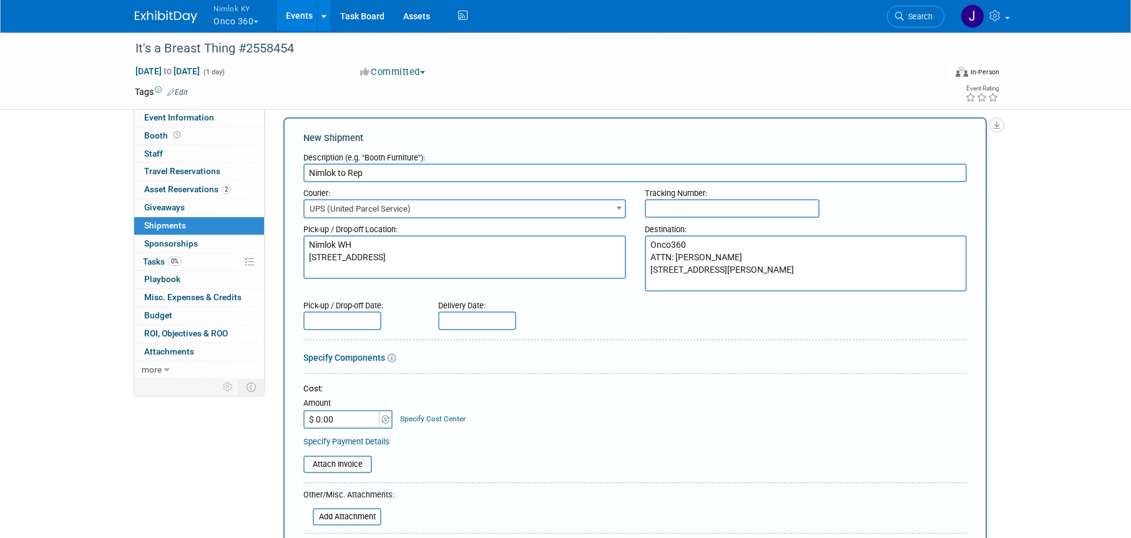
scroll to position [24, 0]
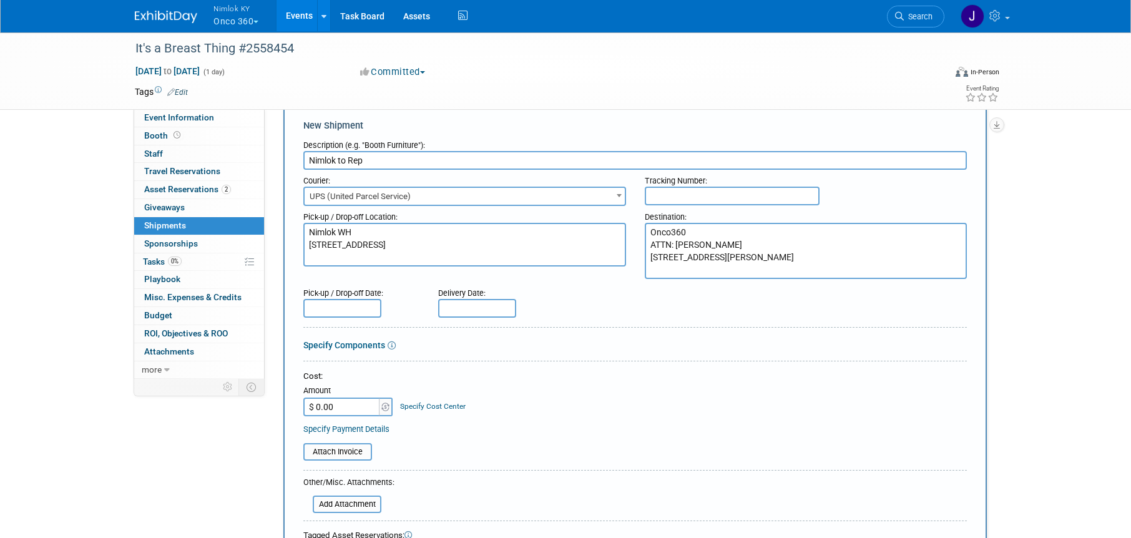
type textarea "Onco360 ATTN: Kyle White 1430 E. Twinbrook Drive Dewitt, MI 48820"
click at [338, 303] on input "text" at bounding box center [342, 308] width 78 height 19
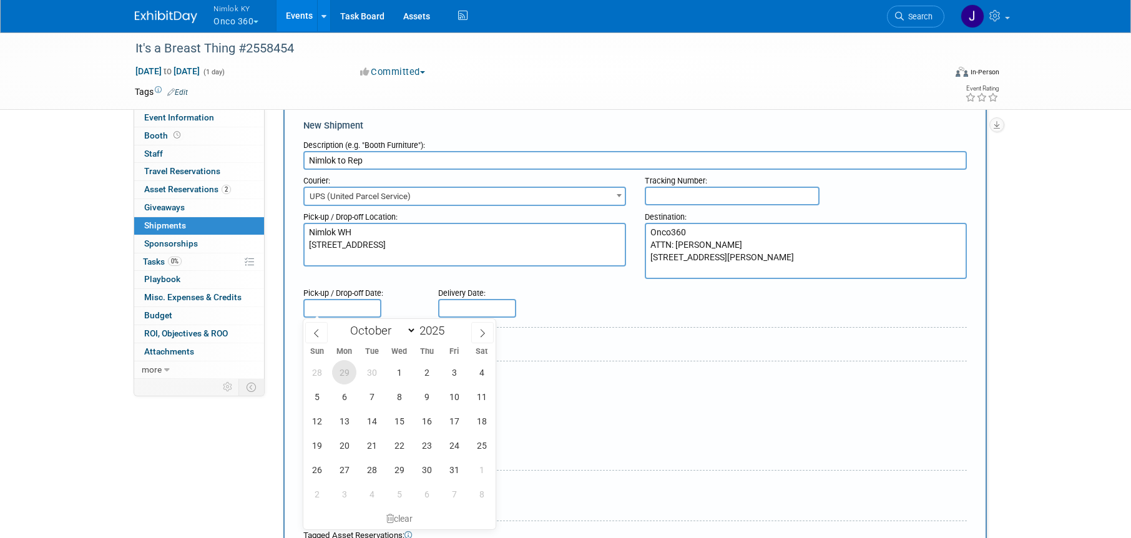
click at [349, 376] on span "29" at bounding box center [344, 372] width 24 height 24
type input "Sep 29, 2025"
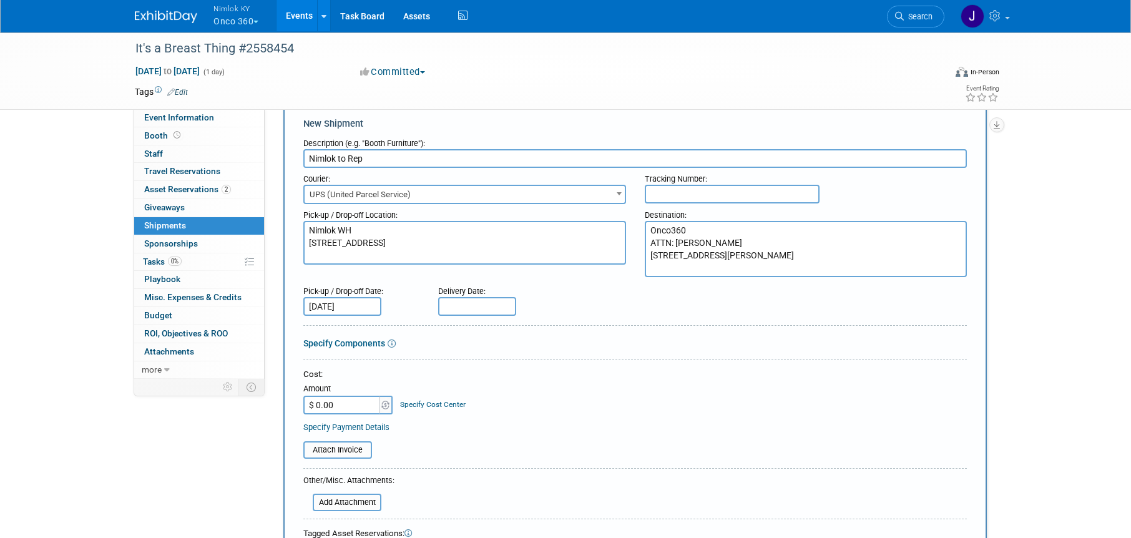
scroll to position [27, 0]
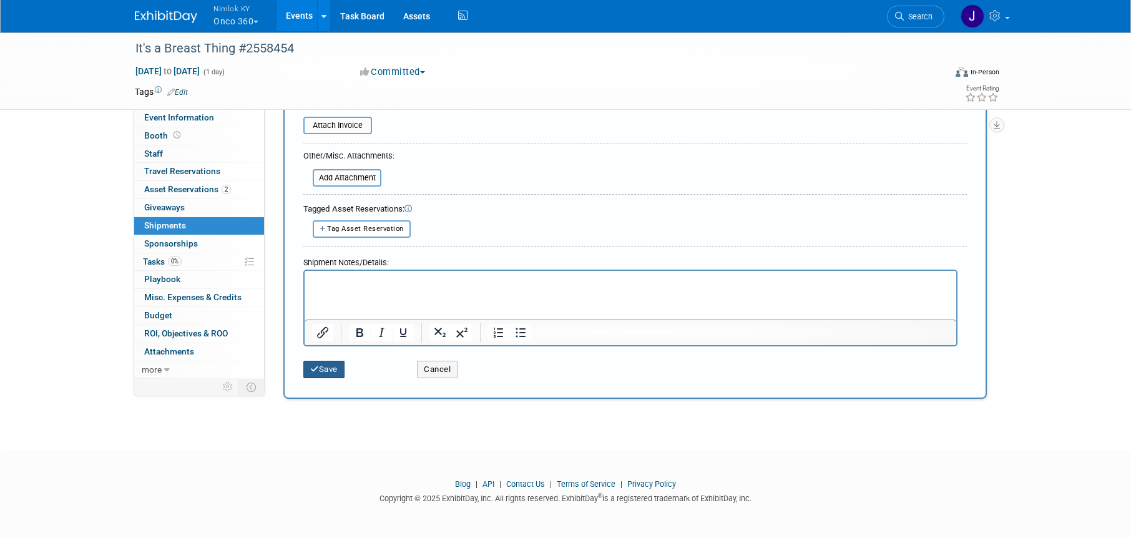
click at [335, 365] on button "Save" at bounding box center [323, 369] width 41 height 17
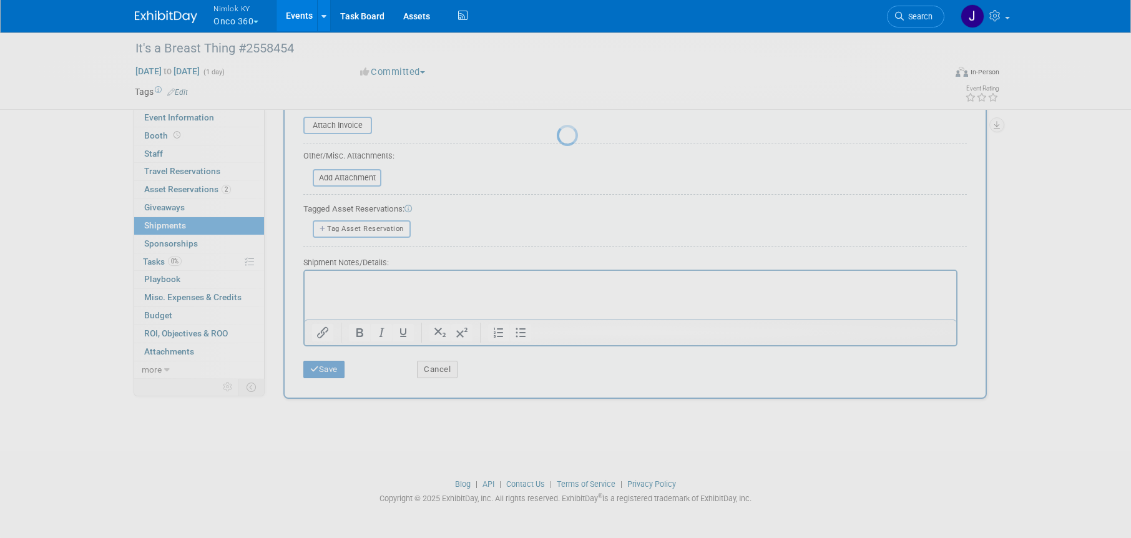
scroll to position [16, 0]
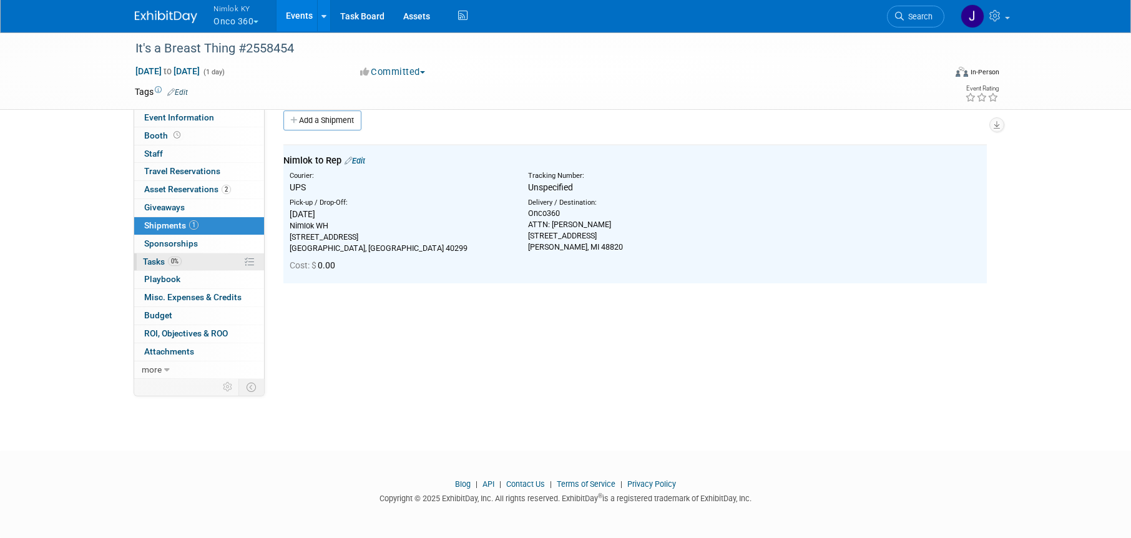
click at [190, 259] on link "0% Tasks 0%" at bounding box center [199, 261] width 130 height 17
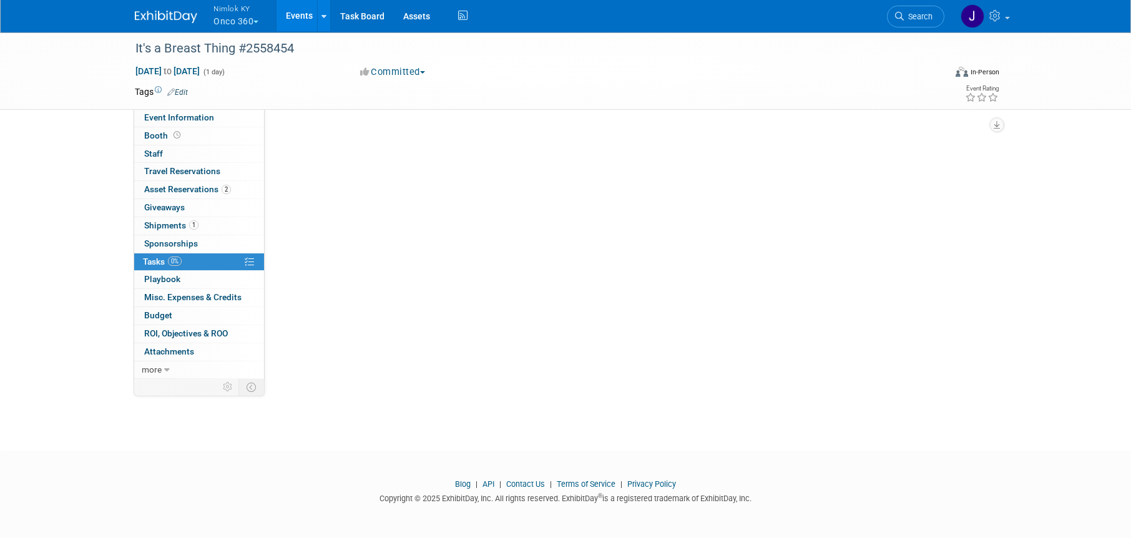
scroll to position [0, 0]
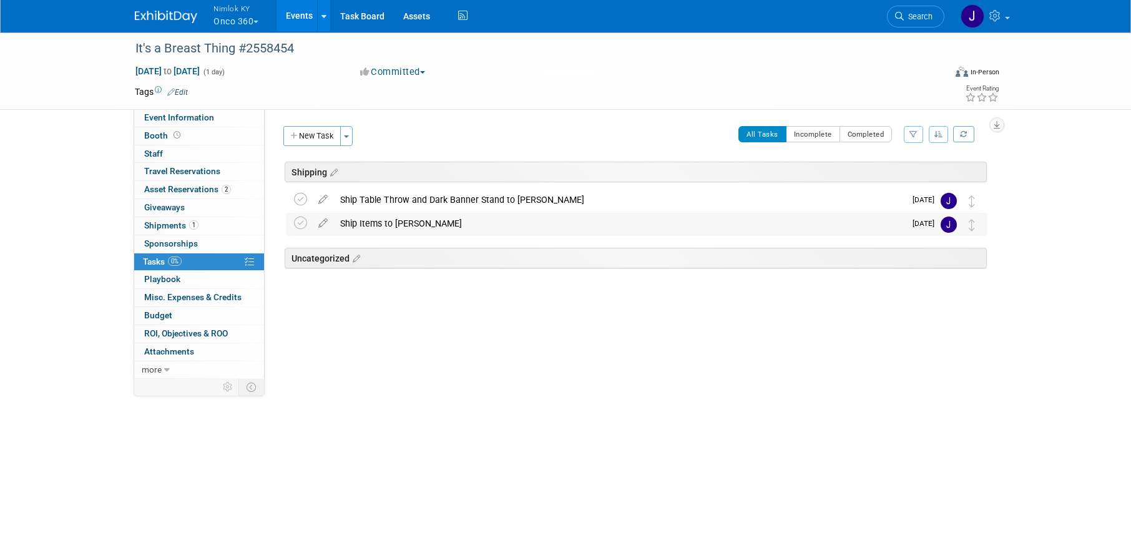
click at [422, 224] on div "Ship Items to Kyle" at bounding box center [619, 223] width 571 height 21
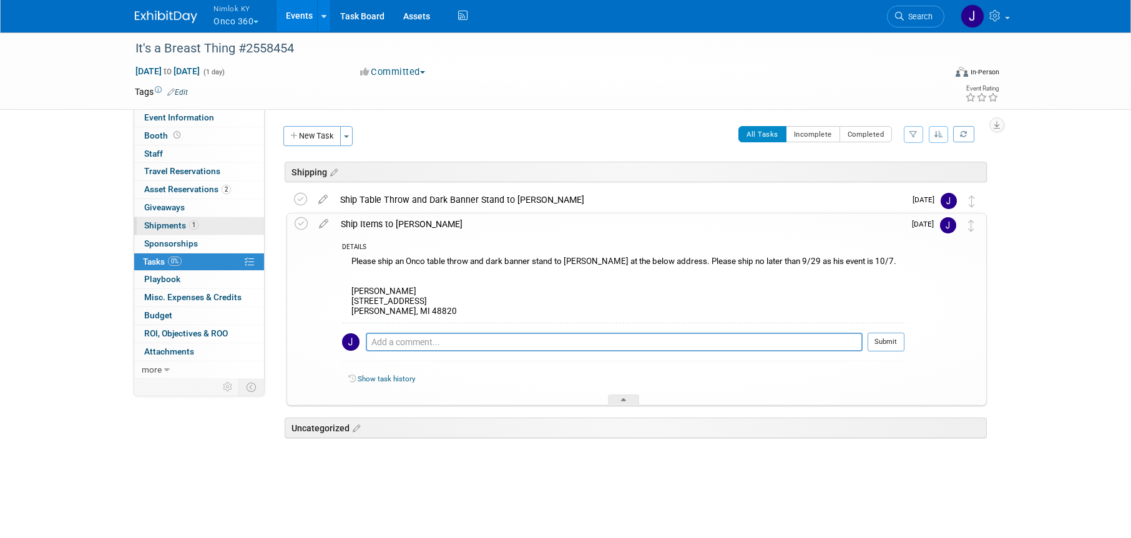
click at [190, 219] on link "1 Shipments 1" at bounding box center [199, 225] width 130 height 17
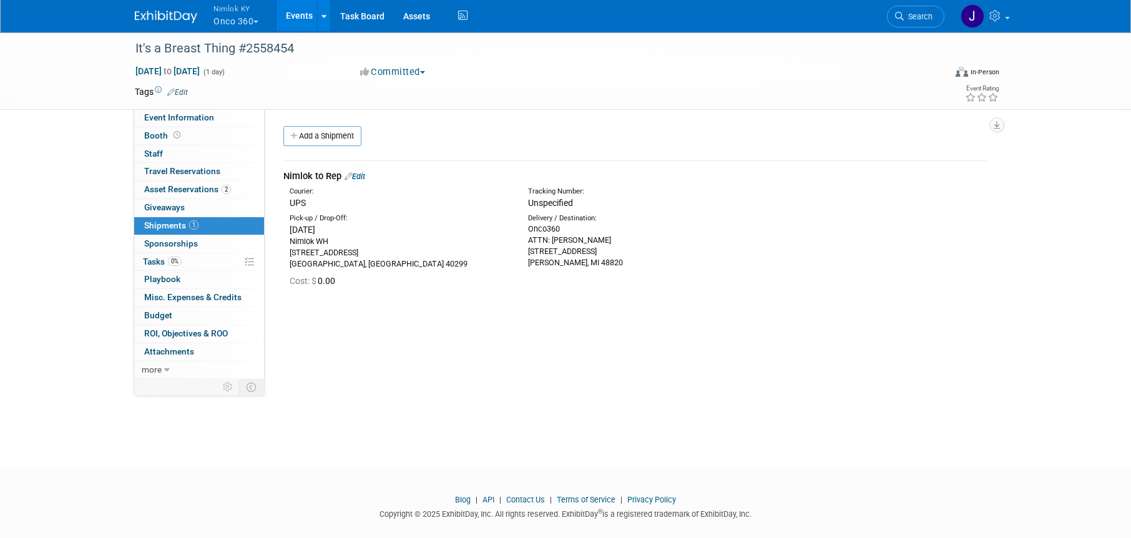
click at [358, 172] on link "Edit" at bounding box center [355, 176] width 21 height 9
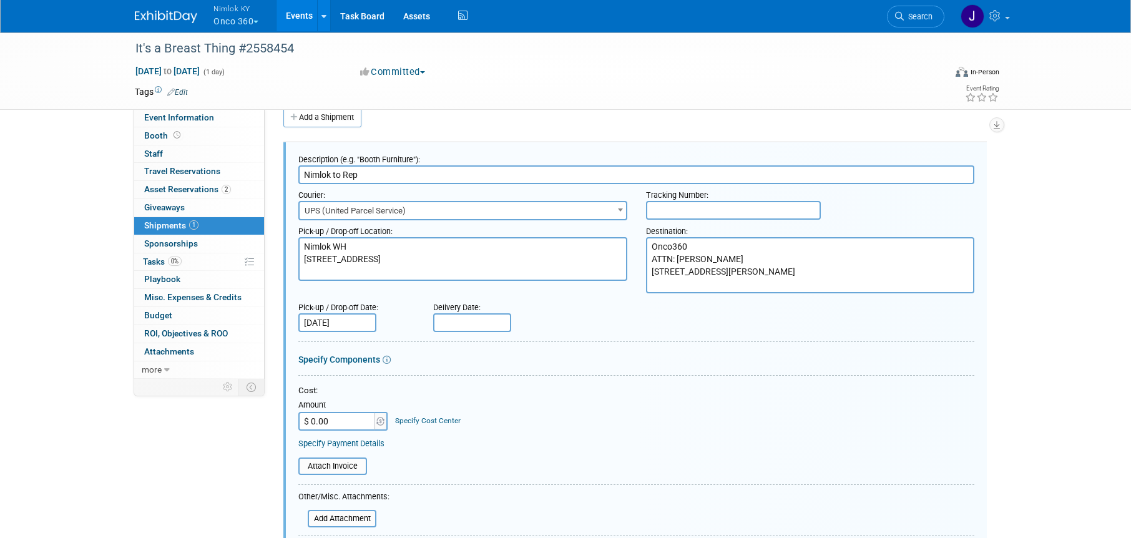
click at [468, 327] on input "text" at bounding box center [472, 322] width 78 height 19
click at [504, 405] on span "7" at bounding box center [501, 411] width 24 height 24
type input "Oct 7, 2025"
click at [508, 393] on div "Cost:" at bounding box center [636, 391] width 676 height 12
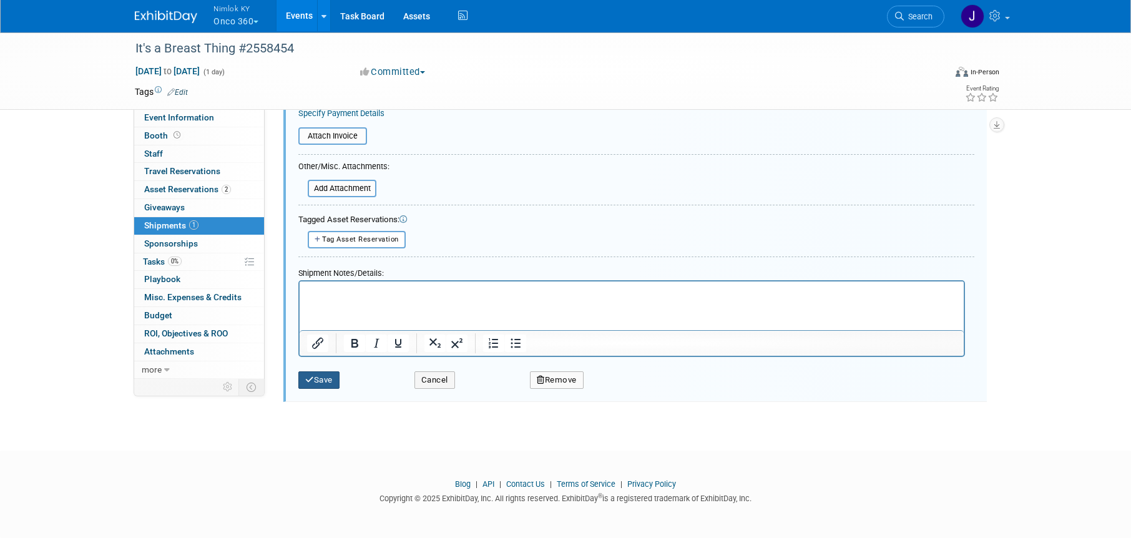
click at [313, 381] on icon "submit" at bounding box center [309, 380] width 9 height 8
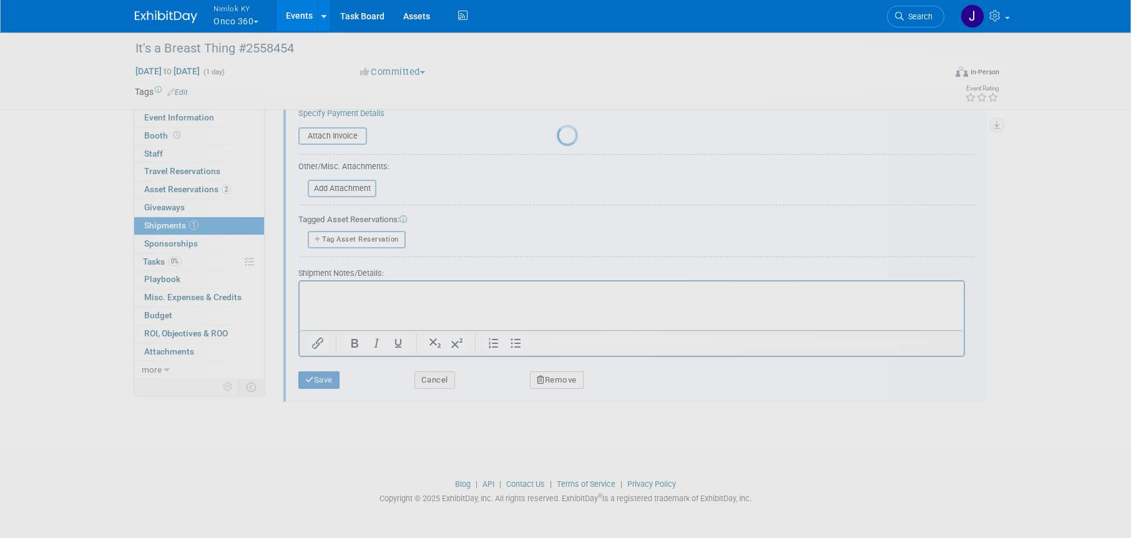
scroll to position [16, 0]
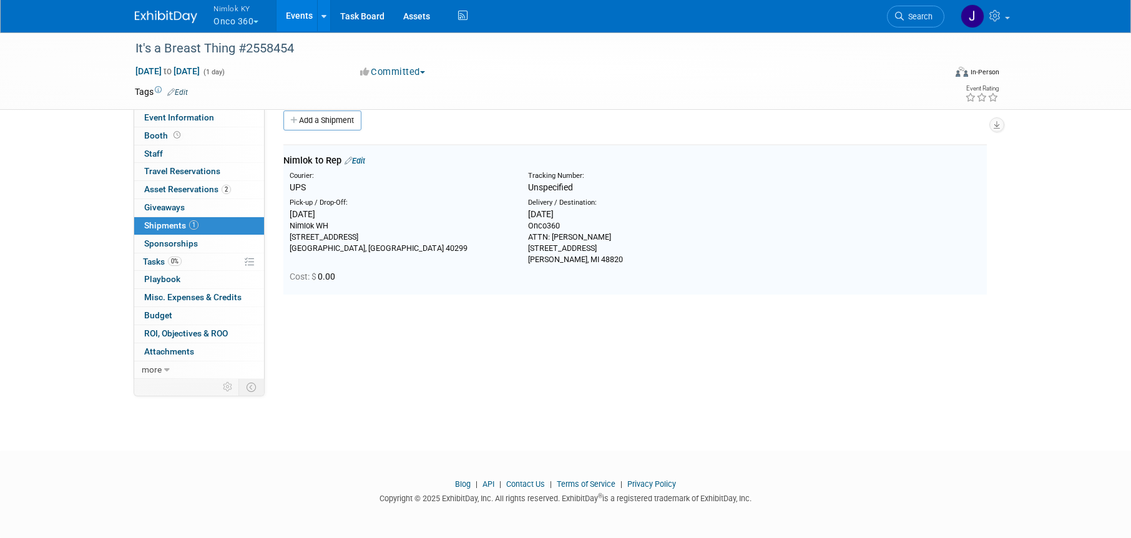
click at [325, 125] on link "Add a Shipment" at bounding box center [322, 121] width 78 height 20
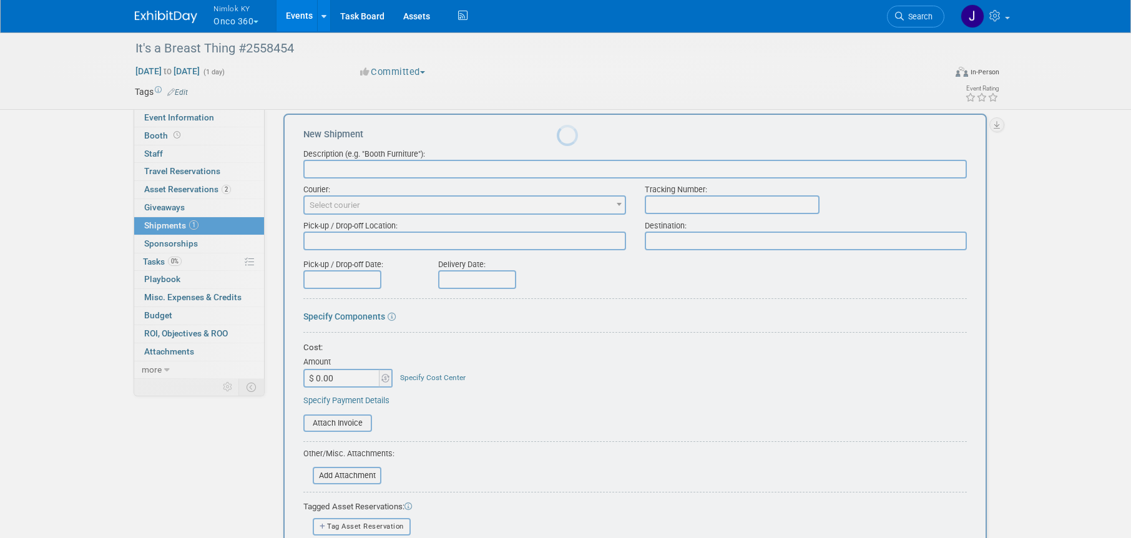
scroll to position [0, 0]
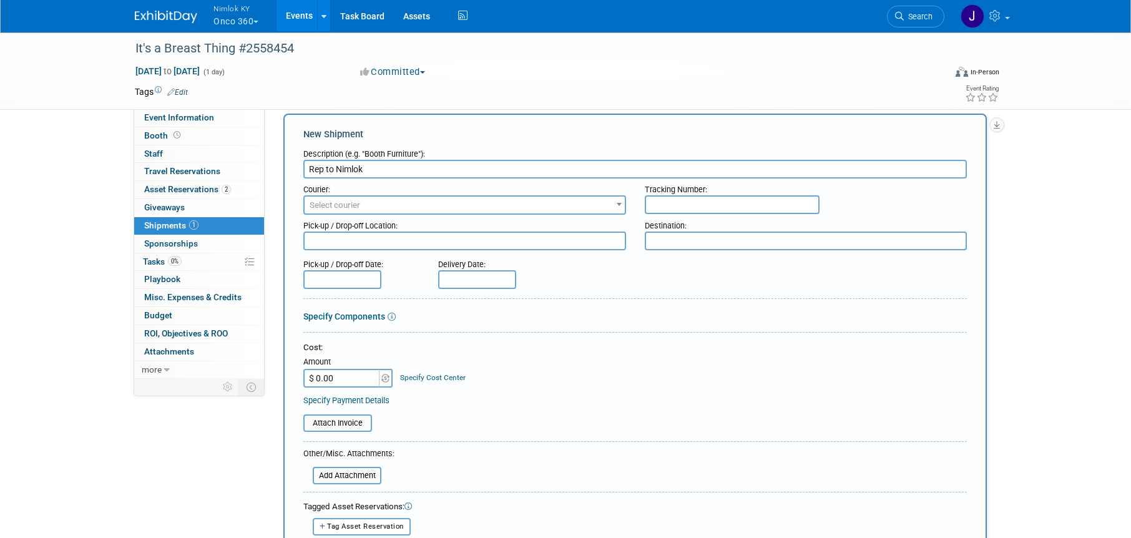
type input "Rep to Nimlok"
click at [408, 205] on span "Select courier" at bounding box center [465, 205] width 320 height 17
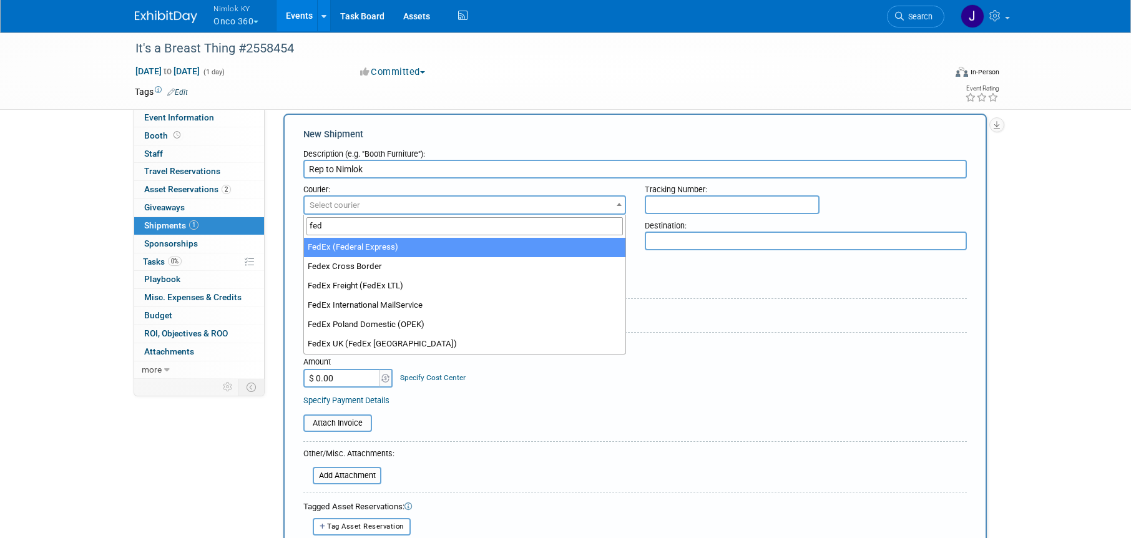
type input "fed"
select select "206"
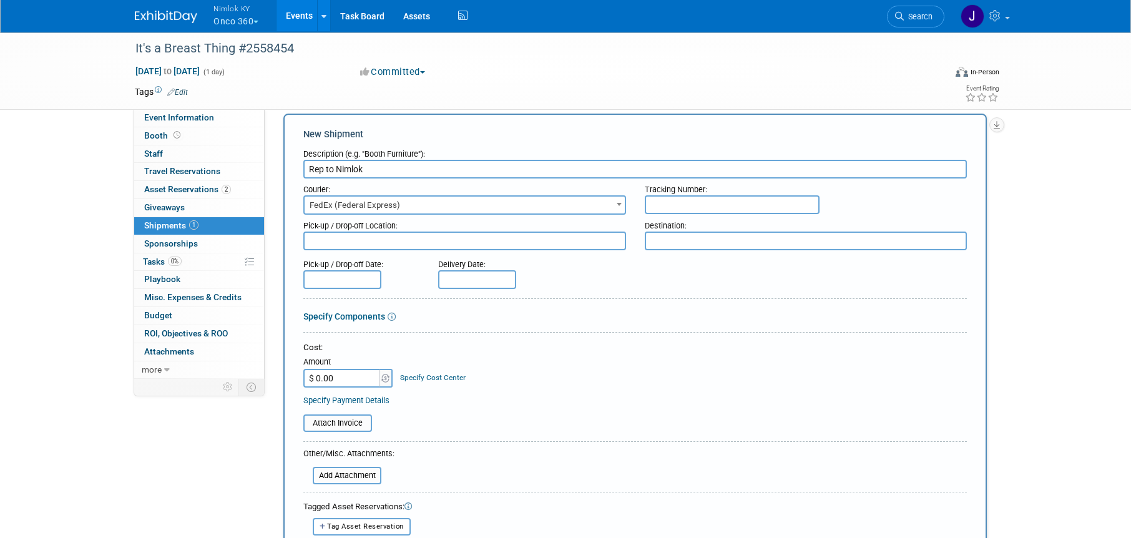
click at [400, 245] on textarea at bounding box center [464, 241] width 323 height 19
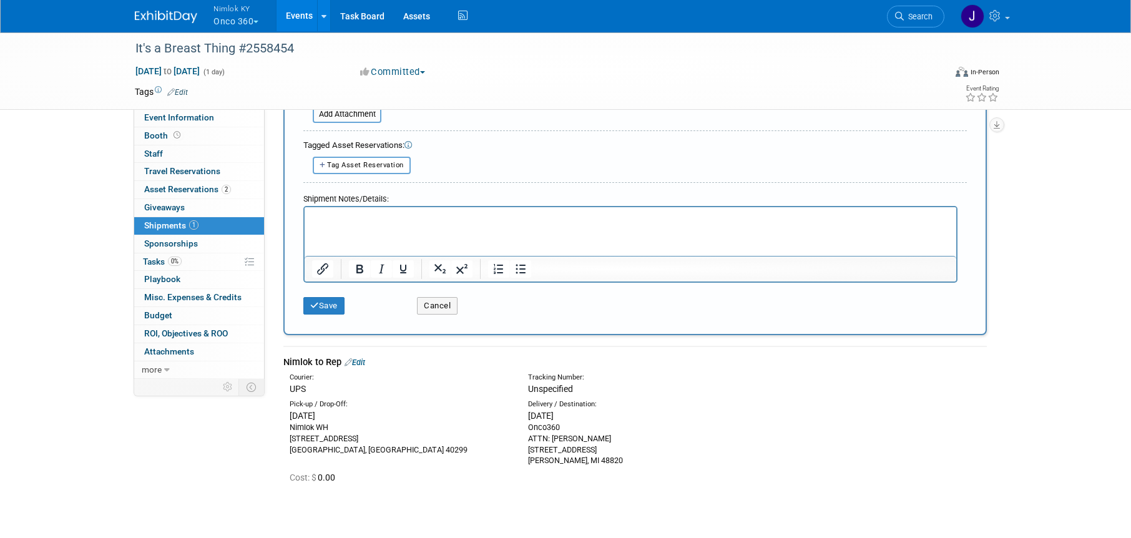
scroll to position [389, 0]
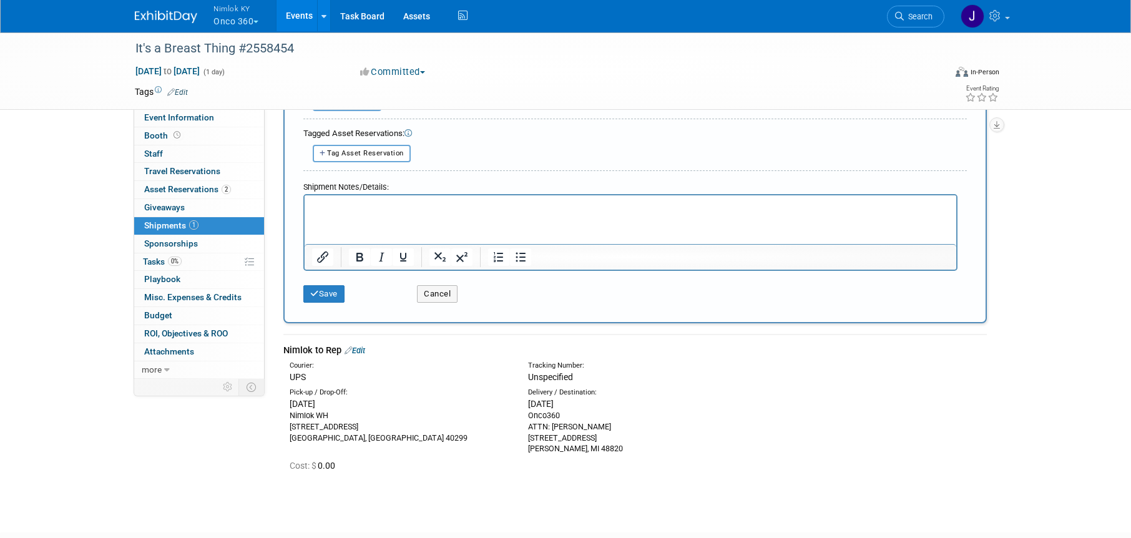
drag, startPoint x: 592, startPoint y: 451, endPoint x: 526, endPoint y: 420, distance: 74.0
click at [526, 420] on div "Delivery / Destination: Tue. Oct 7, 2025 Onco360 ATTN: Kyle White 1430 E. Twinb…" at bounding box center [638, 421] width 238 height 67
copy div "Onco360 ATTN: Kyle White 1430 E. Twinbrook Drive Dewitt, MI 48820"
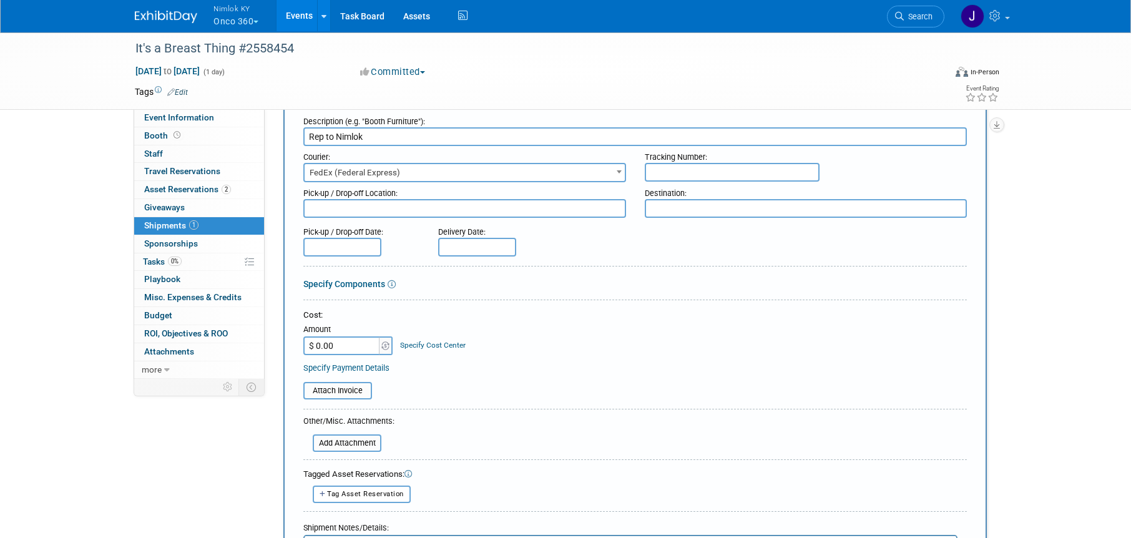
scroll to position [47, 0]
click at [383, 210] on textarea at bounding box center [464, 209] width 323 height 19
paste textarea "Onco360 ATTN: Kyle White 1430 E. Twinbrook Drive Dewitt, MI 48820"
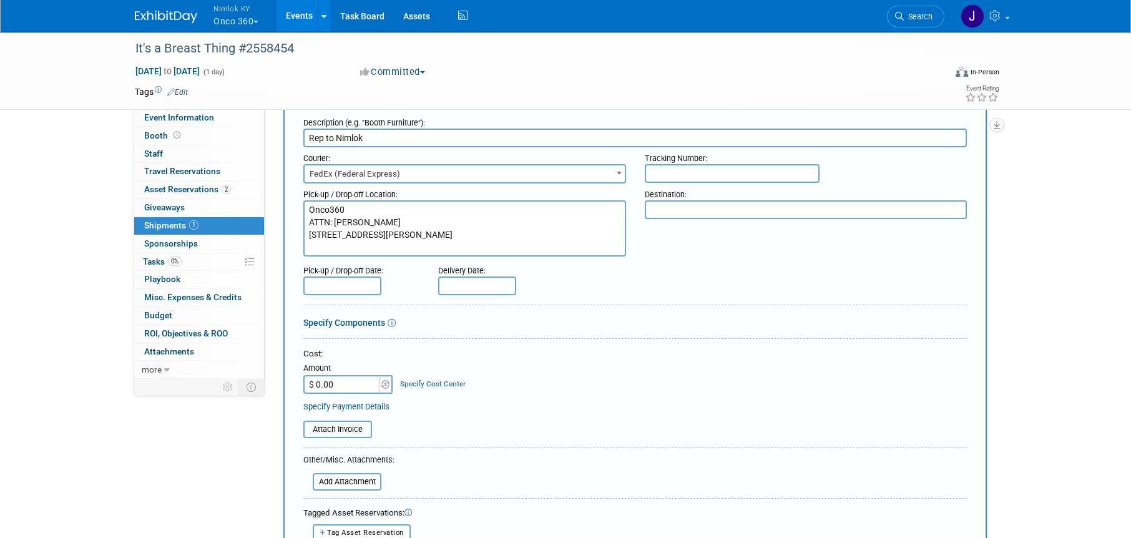
type textarea "Onco360 ATTN: Kyle White 1430 E. Twinbrook Drive Dewitt, MI 48820"
click at [705, 209] on textarea at bounding box center [806, 209] width 323 height 19
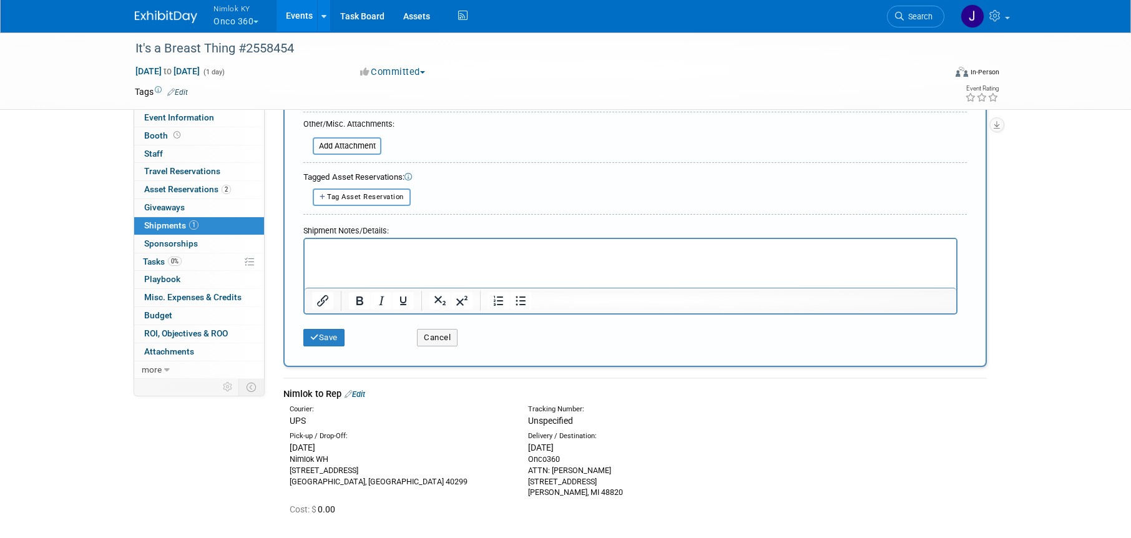
scroll to position [383, 0]
drag, startPoint x: 356, startPoint y: 481, endPoint x: 283, endPoint y: 458, distance: 76.0
click at [283, 458] on div "Pick-up / Drop-Off: Mon. Sep 29, 2025 Nimlok WH 10501 Bunsen Way, Suite 101 Lou…" at bounding box center [399, 459] width 238 height 56
copy div "Nimlok WH 10501 Bunsen Way, Suite 101 Louisville, KY 40299"
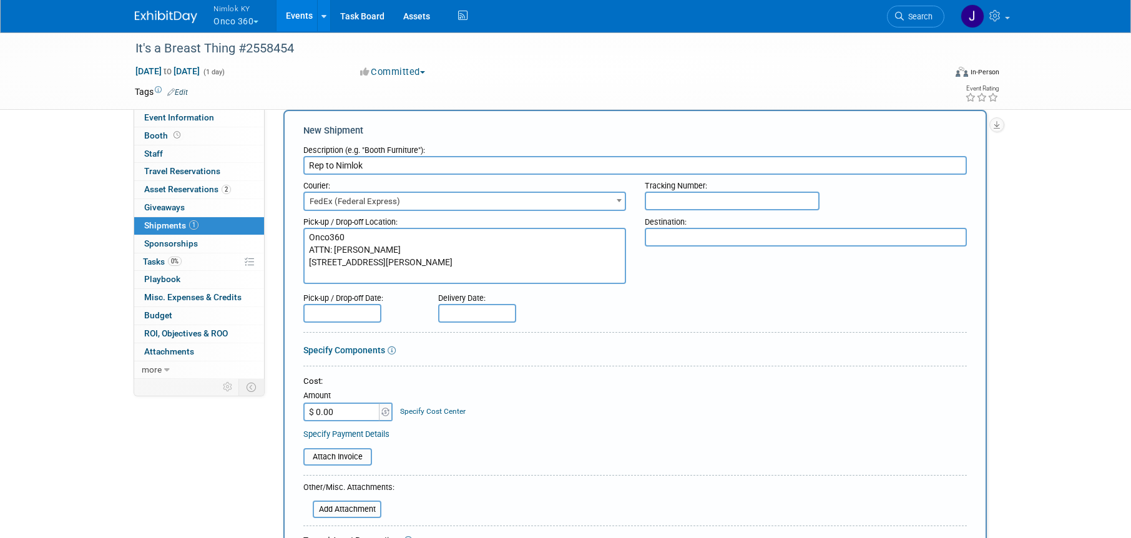
scroll to position [0, 0]
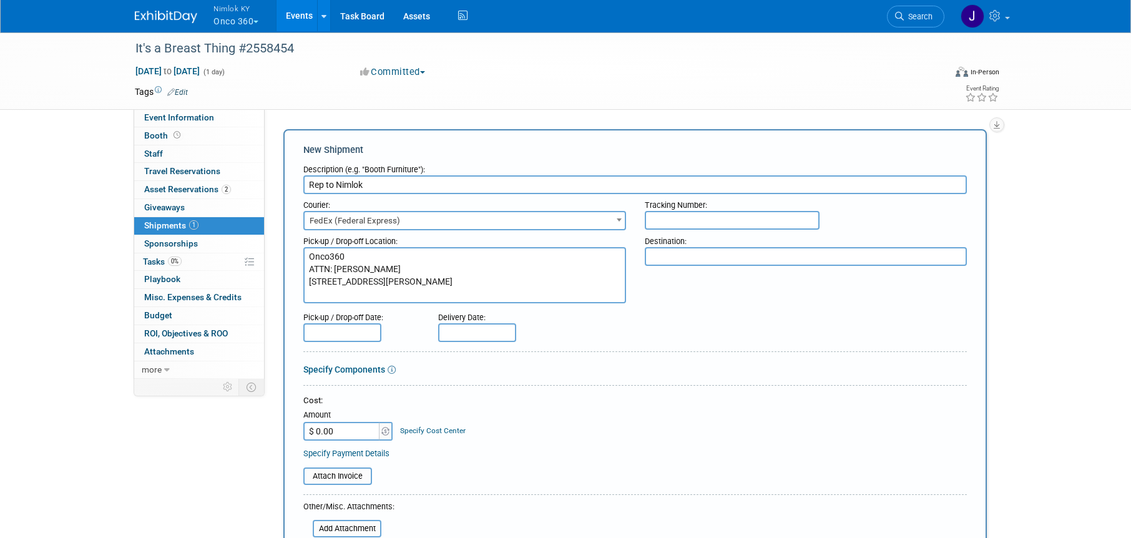
click at [722, 256] on textarea at bounding box center [806, 256] width 323 height 19
paste textarea "Nimlok WH 10501 Bunsen Way, Suite 101 Louisville, KY 40299"
type textarea "Nimlok WH 10501 Bunsen Way, Suite 101 Louisville, KY 40299"
click at [355, 325] on input "text" at bounding box center [342, 332] width 78 height 19
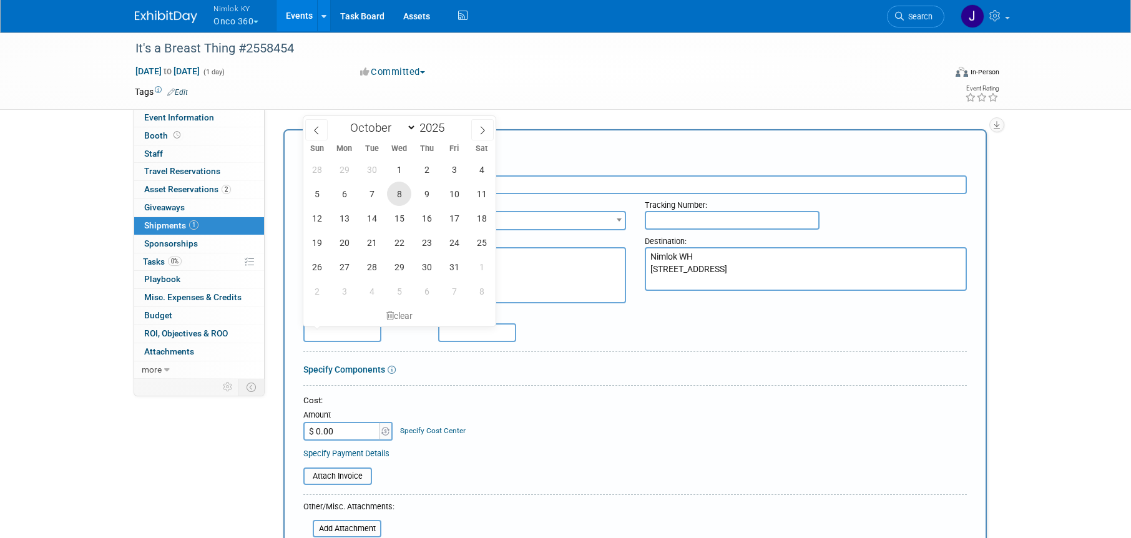
click at [396, 194] on span "8" at bounding box center [399, 194] width 24 height 24
type input "Oct 8, 2025"
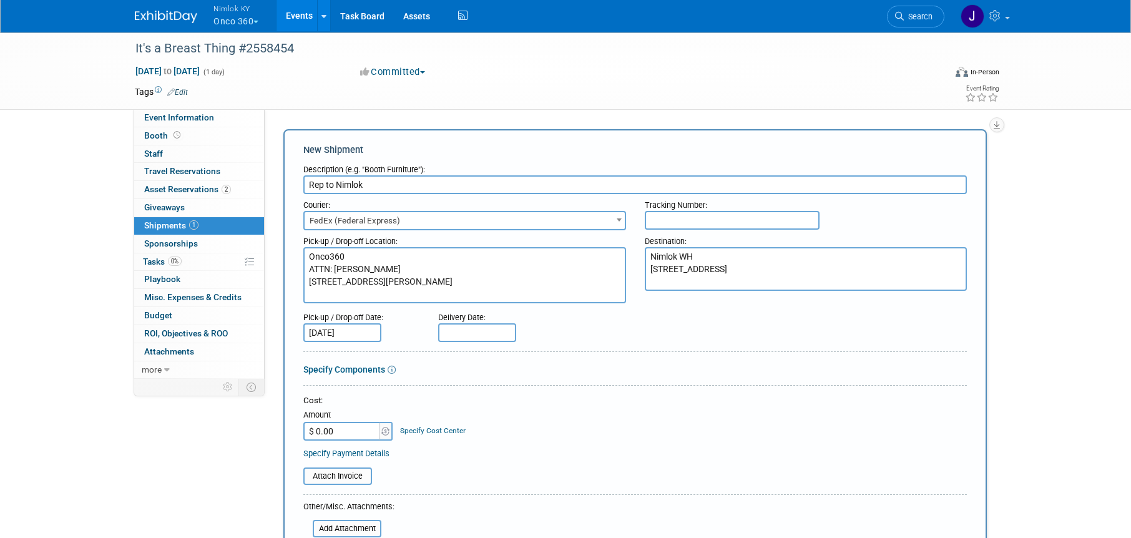
click at [467, 336] on input "text" at bounding box center [477, 332] width 78 height 19
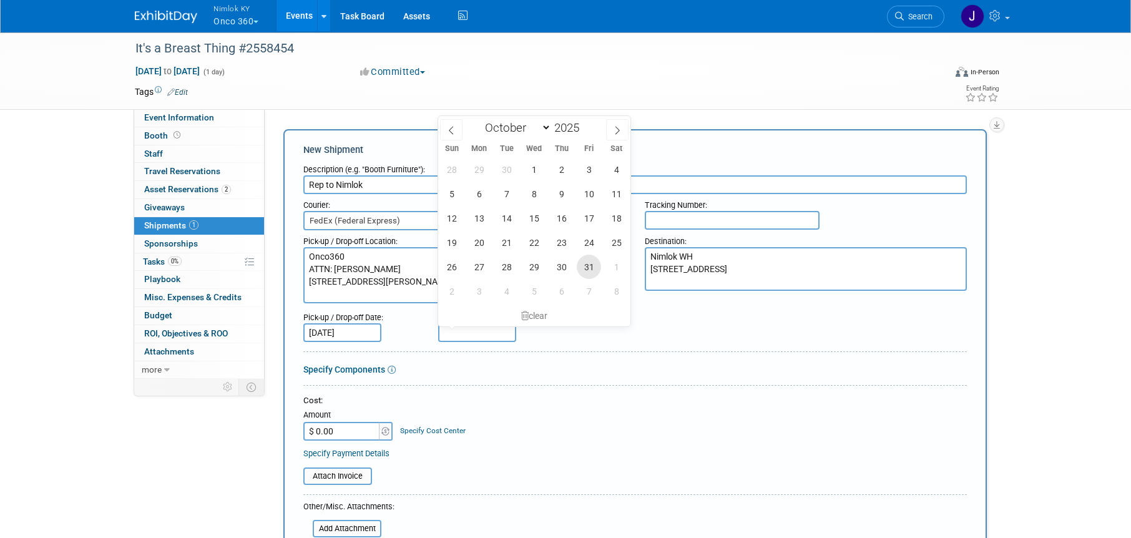
click at [587, 265] on span "31" at bounding box center [589, 267] width 24 height 24
type input "Oct 31, 2025"
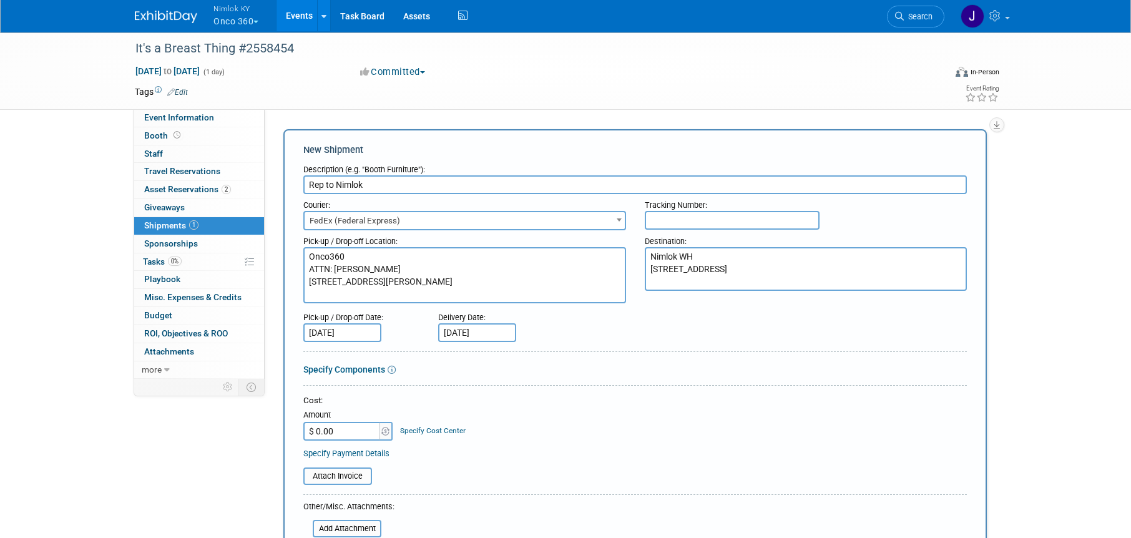
click at [549, 379] on form "Description (e.g. "Booth Furniture"): Rep to Nimlok Courier: 007EX 17 Post Serv…" at bounding box center [635, 447] width 664 height 577
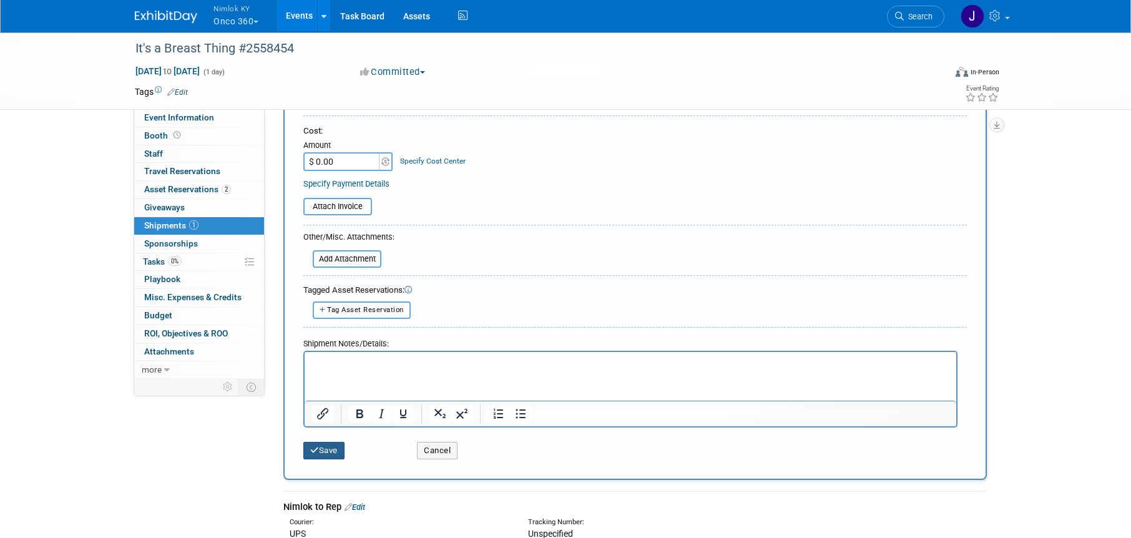
click at [317, 458] on button "Save" at bounding box center [323, 450] width 41 height 17
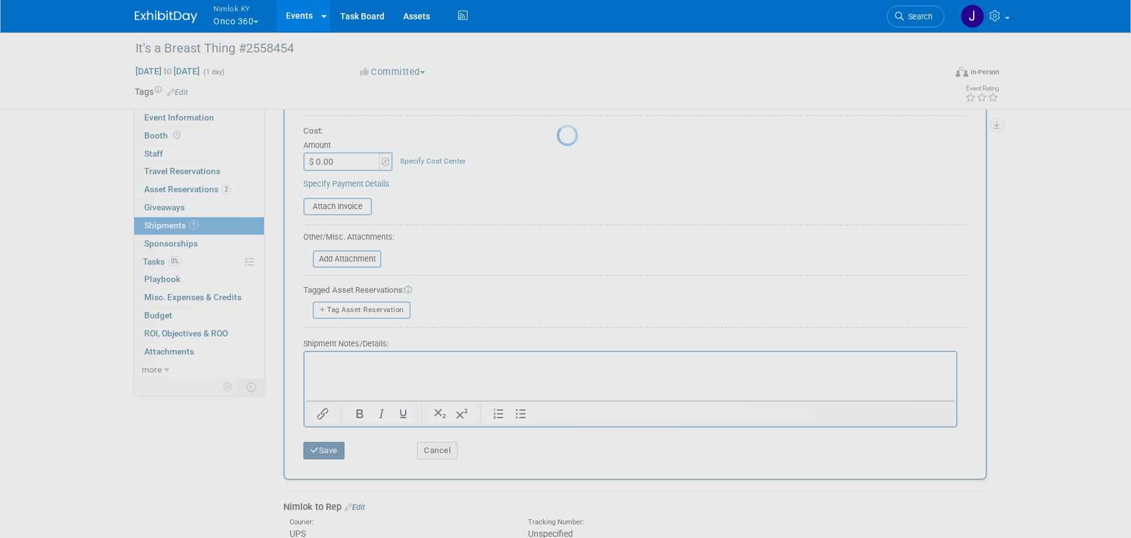
scroll to position [59, 0]
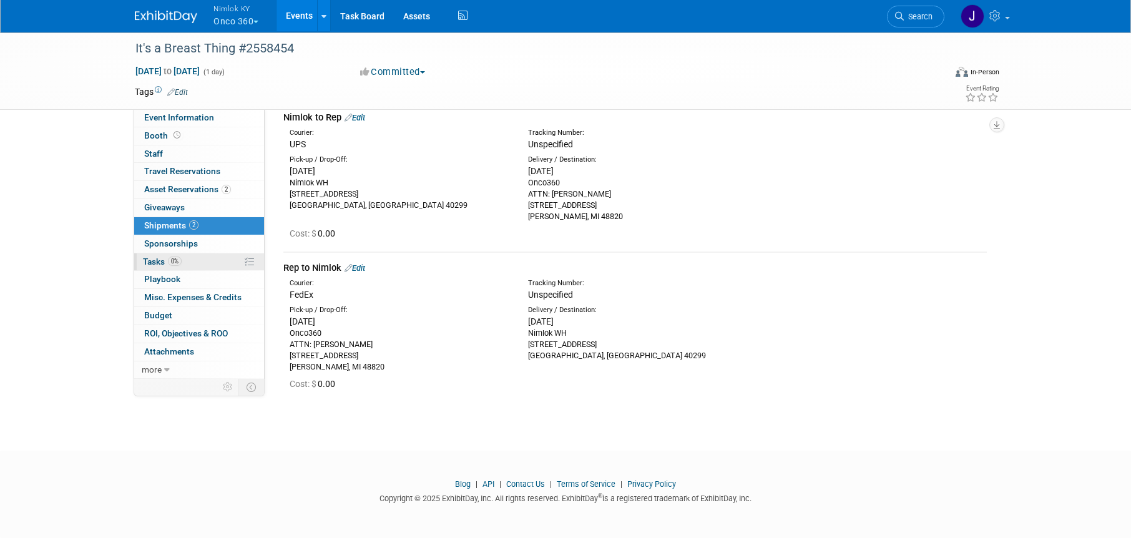
click at [209, 260] on link "0% Tasks 0%" at bounding box center [199, 261] width 130 height 17
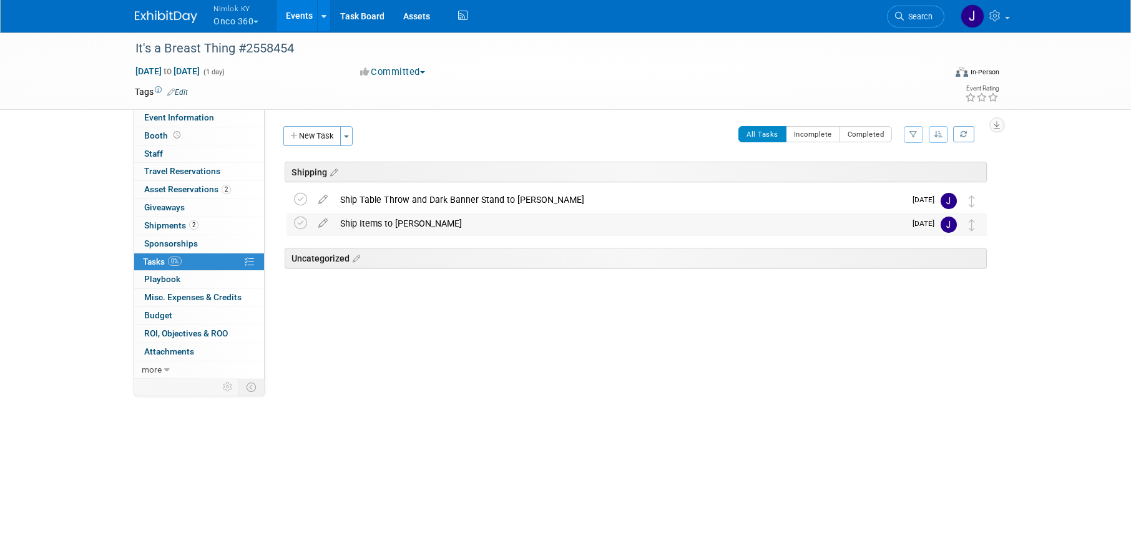
click at [388, 233] on div "Ship Items to Kyle" at bounding box center [619, 223] width 571 height 21
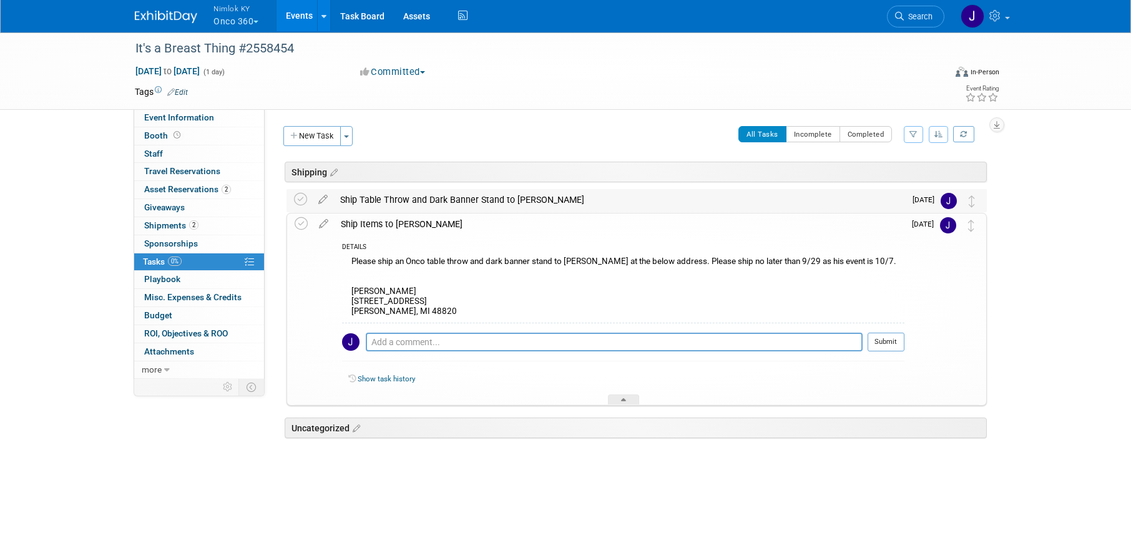
click at [398, 199] on div "Ship Table Throw and Dark Banner Stand to Kyle" at bounding box center [619, 199] width 571 height 21
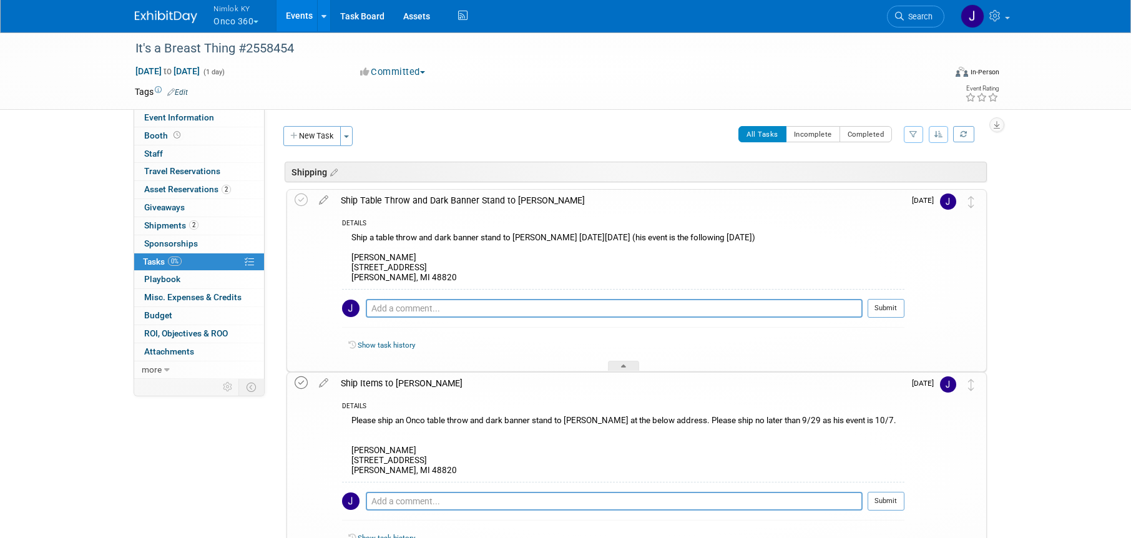
click at [300, 383] on icon at bounding box center [301, 382] width 13 height 13
click at [305, 200] on icon at bounding box center [301, 200] width 13 height 13
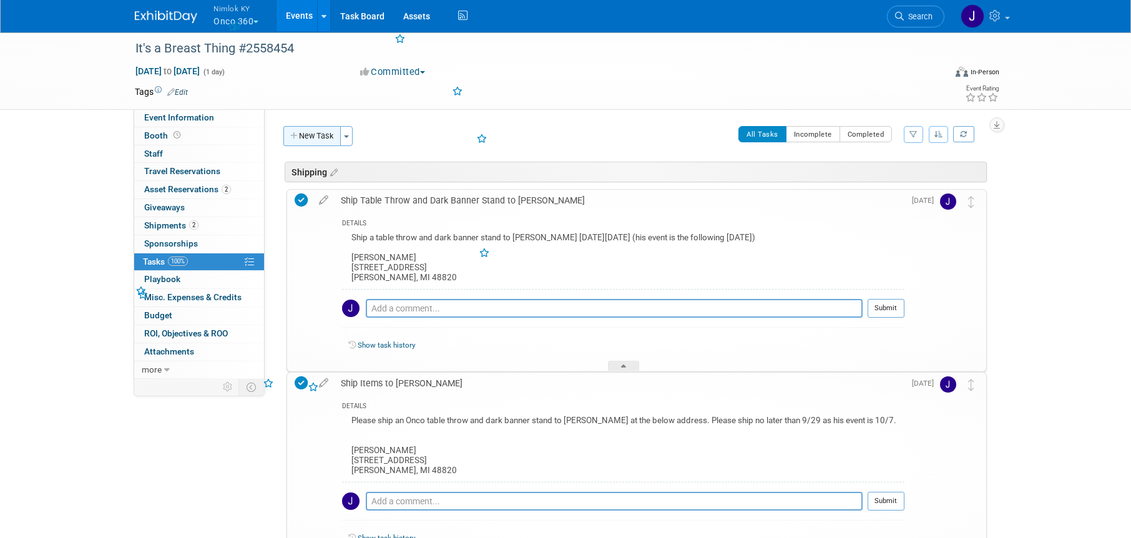
click at [320, 130] on button "New Task" at bounding box center [311, 136] width 57 height 20
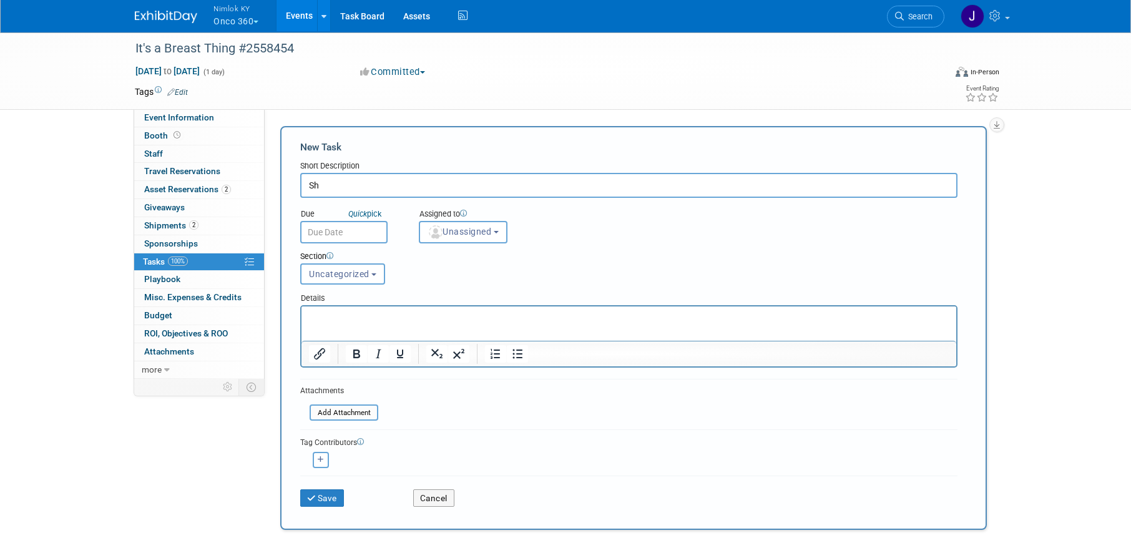
type input "S"
type input "Nimlok to Rep"
click at [346, 229] on input "text" at bounding box center [343, 232] width 87 height 22
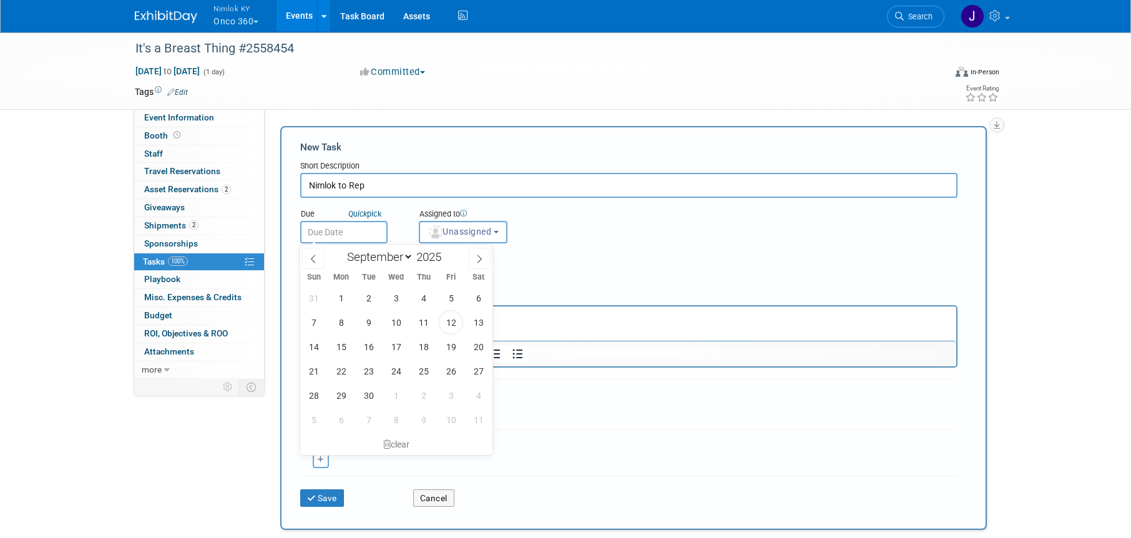
click at [540, 411] on form "New Task Short Description Nimlok to Rep Due Quick pick" at bounding box center [633, 327] width 667 height 375
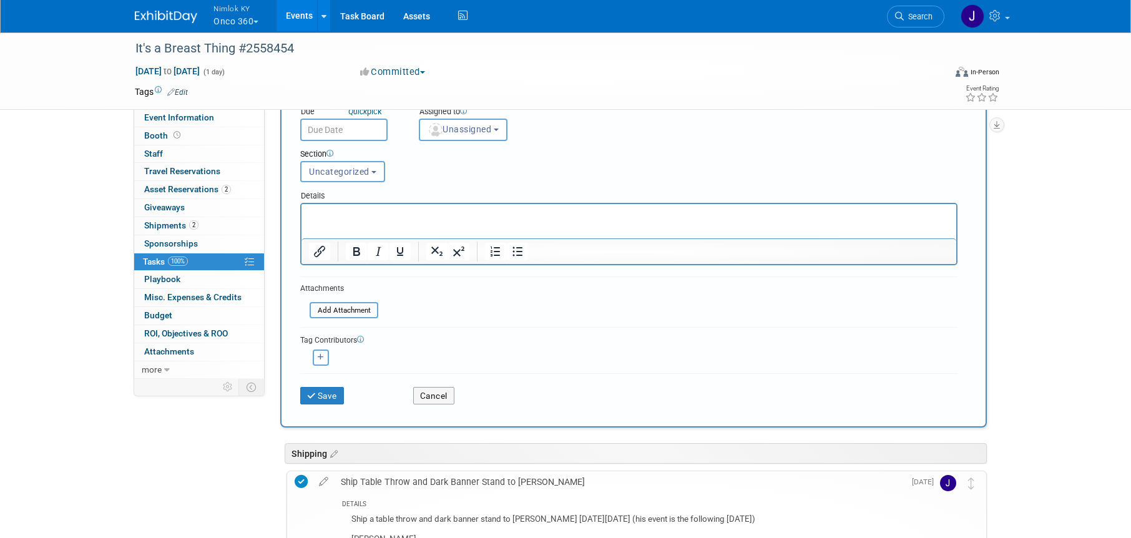
scroll to position [102, 0]
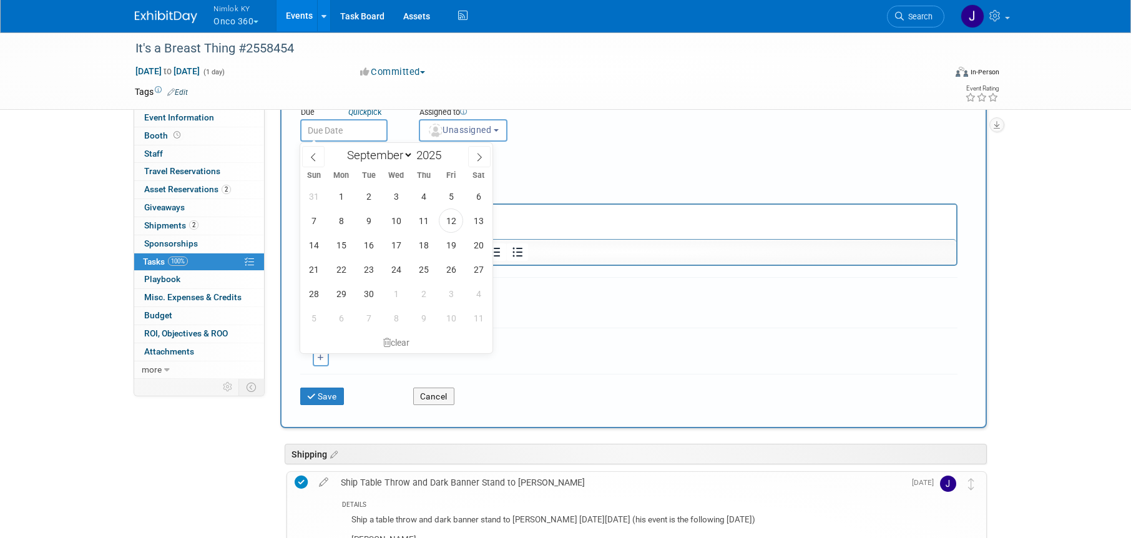
click at [354, 125] on input "text" at bounding box center [343, 130] width 87 height 22
click at [345, 294] on span "29" at bounding box center [341, 294] width 24 height 24
type input "Sep 29, 2025"
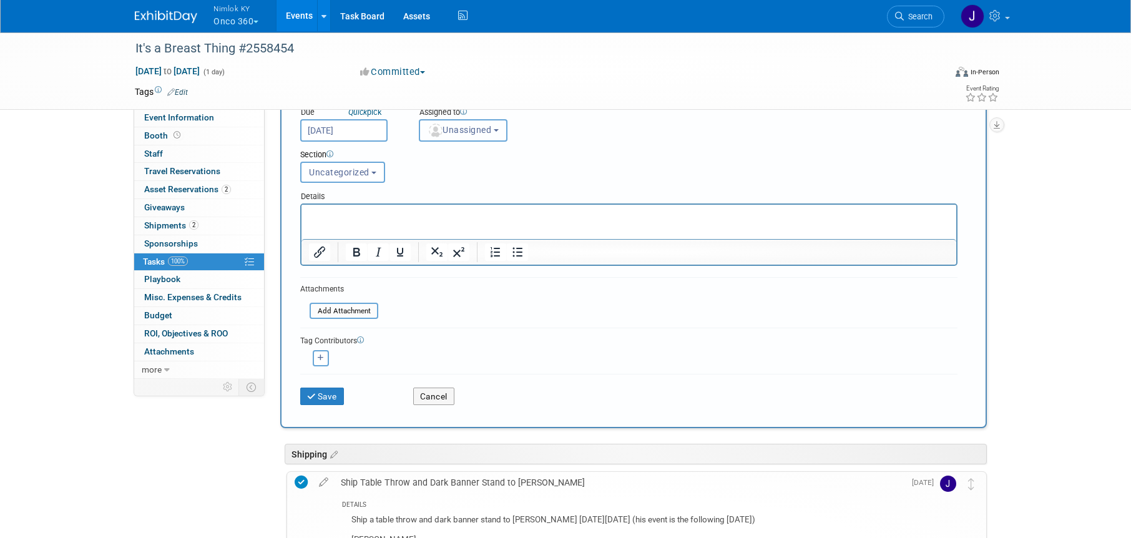
click at [454, 129] on span "Unassigned" at bounding box center [460, 130] width 64 height 10
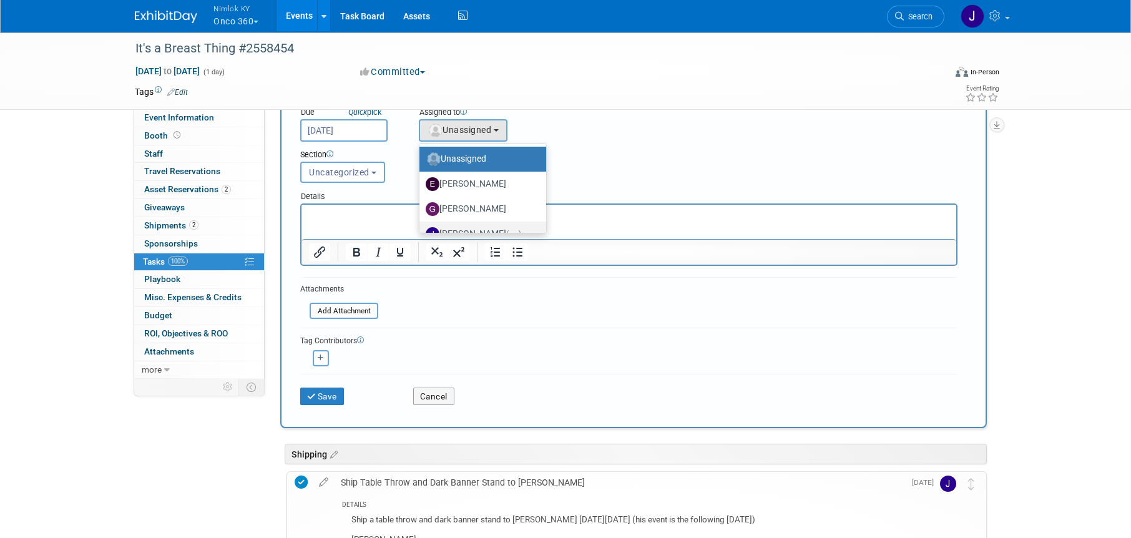
click at [476, 228] on label "Jamie Dunn (me)" at bounding box center [480, 234] width 108 height 20
click at [421, 229] on input "Jamie Dunn (me)" at bounding box center [417, 233] width 8 height 8
select select "6959d863-ee32-42c4-bffe-2330cab25484"
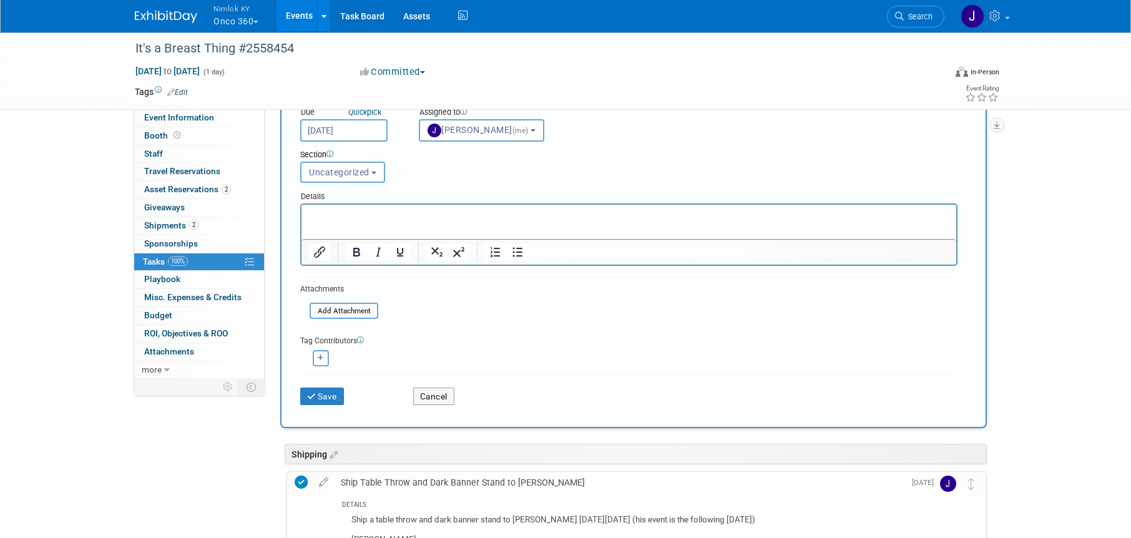
click at [336, 384] on div "Save" at bounding box center [347, 393] width 113 height 26
click at [331, 394] on button "Save" at bounding box center [322, 396] width 44 height 17
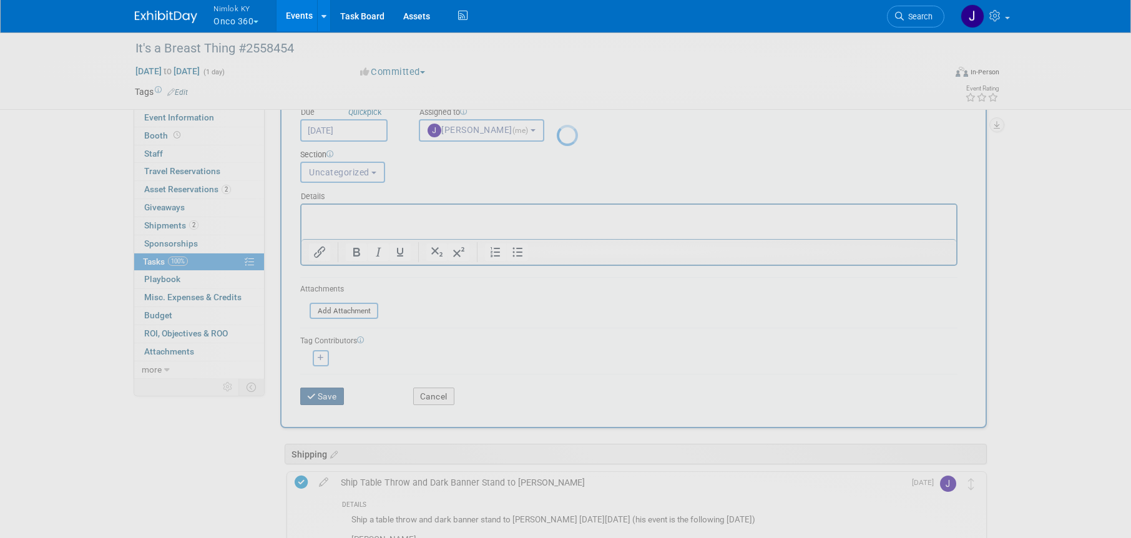
scroll to position [0, 0]
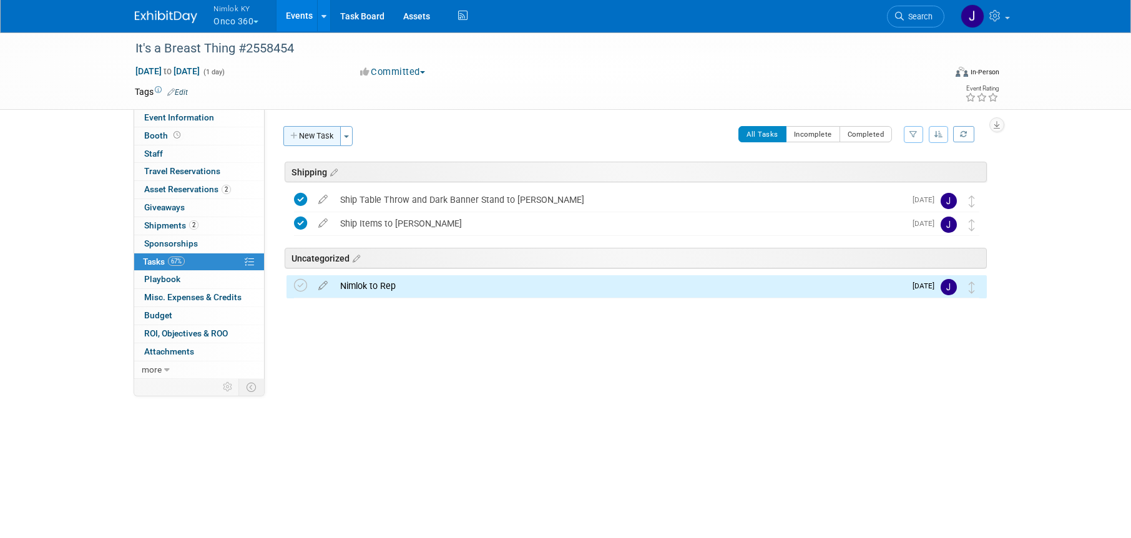
click at [321, 139] on button "New Task" at bounding box center [311, 136] width 57 height 20
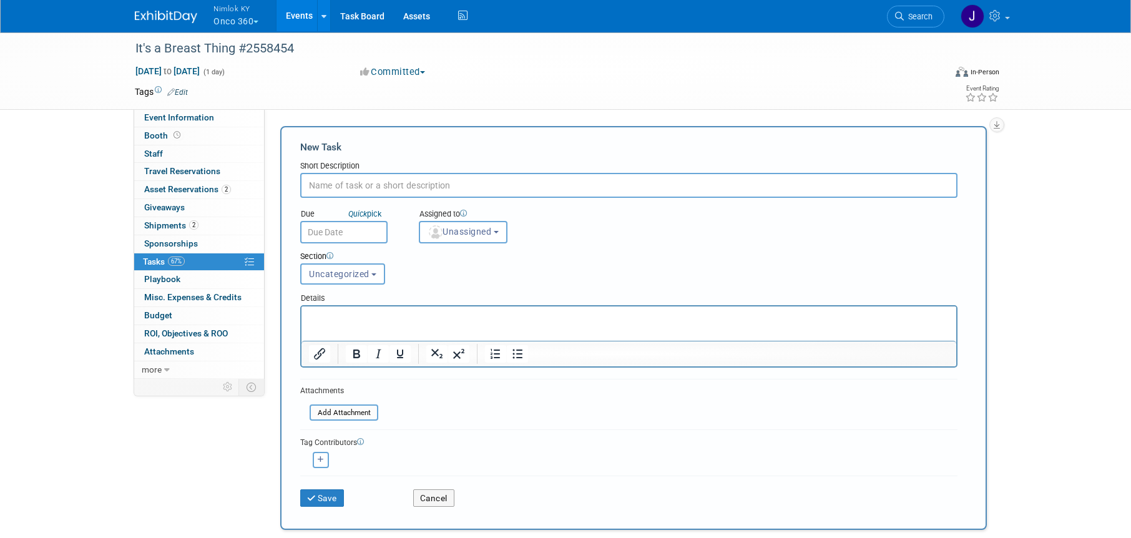
type input "F"
type input "RTN from rep"
click at [373, 232] on input "text" at bounding box center [343, 232] width 87 height 22
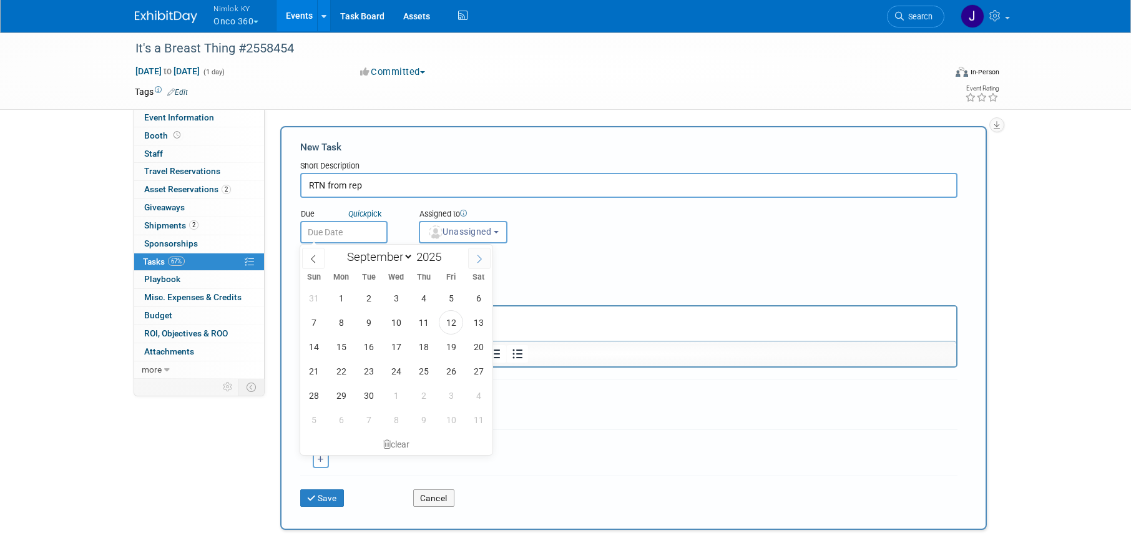
click at [478, 258] on icon at bounding box center [479, 259] width 9 height 9
select select "9"
click at [451, 394] on span "31" at bounding box center [451, 395] width 24 height 24
type input "Oct 31, 2025"
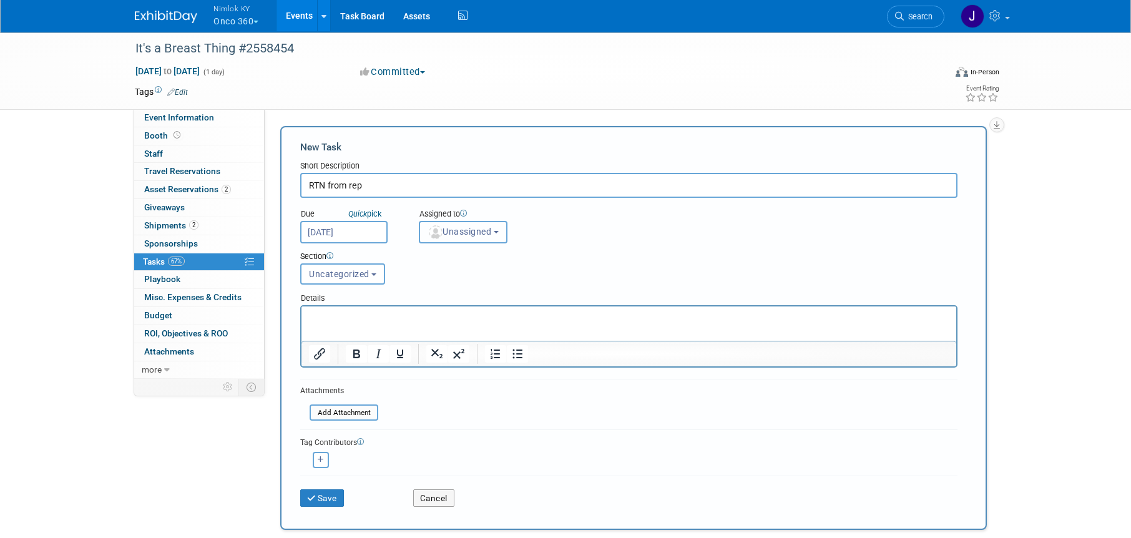
click at [474, 236] on span "Unassigned" at bounding box center [460, 232] width 64 height 10
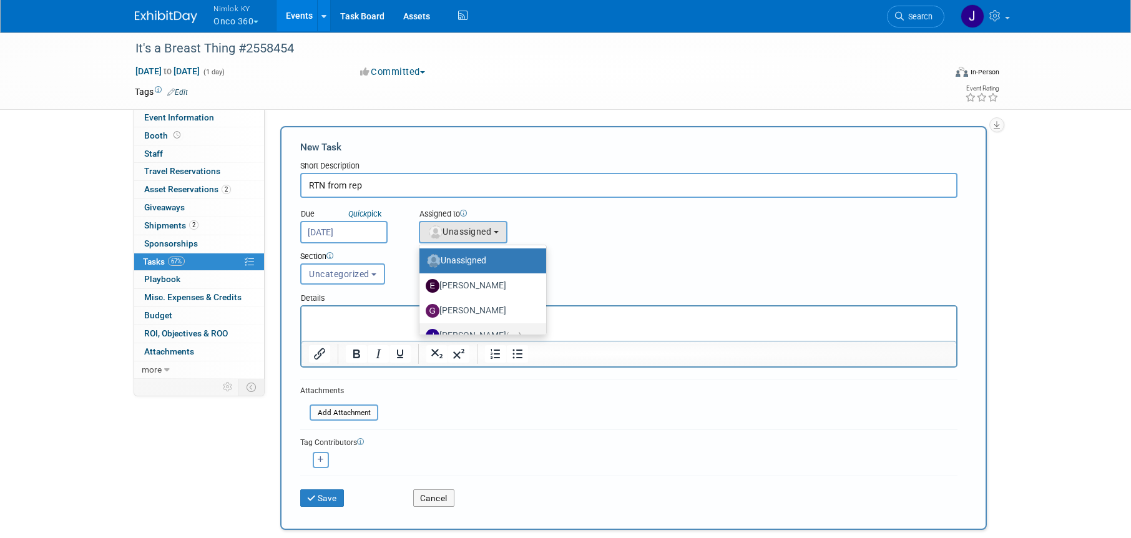
click at [491, 327] on label "Jamie Dunn (me)" at bounding box center [480, 336] width 108 height 20
click at [421, 330] on input "Jamie Dunn (me)" at bounding box center [417, 334] width 8 height 8
select select "6959d863-ee32-42c4-bffe-2330cab25484"
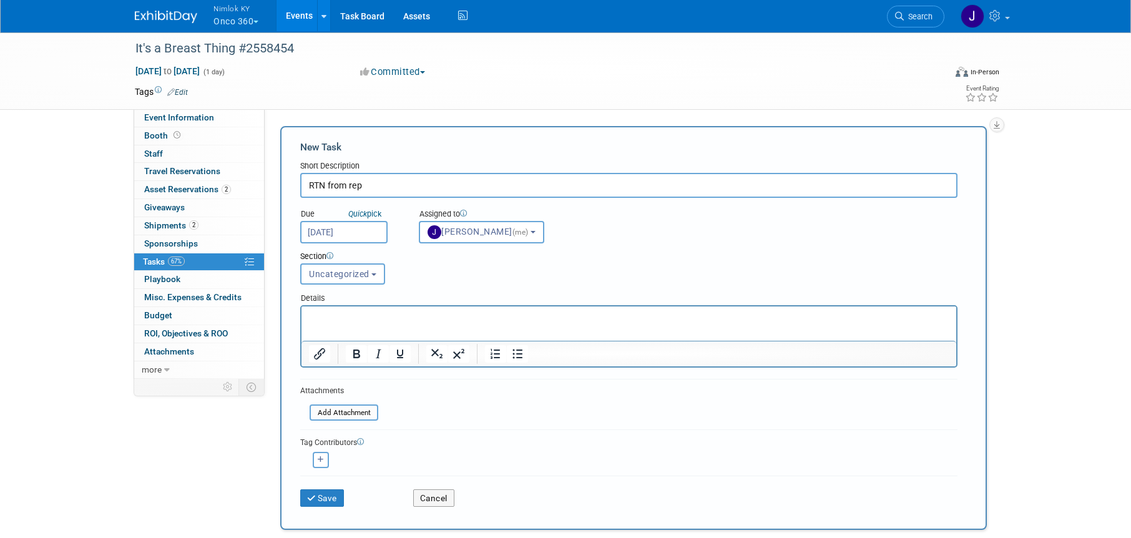
click at [371, 235] on input "Oct 31, 2025" at bounding box center [343, 232] width 87 height 22
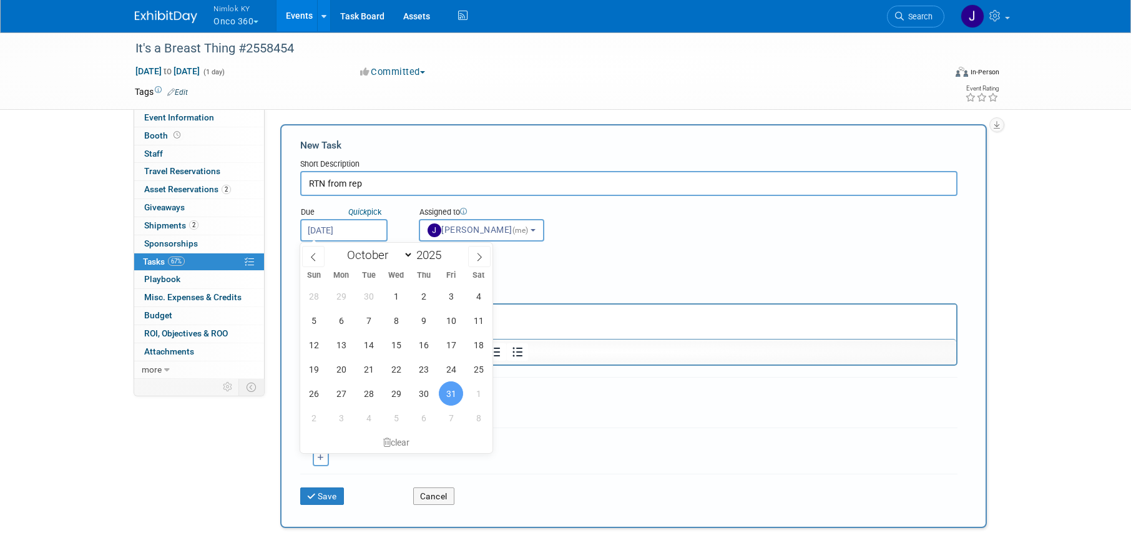
scroll to position [2, 0]
click at [370, 343] on span "14" at bounding box center [368, 344] width 24 height 24
type input "Oct 14, 2025"
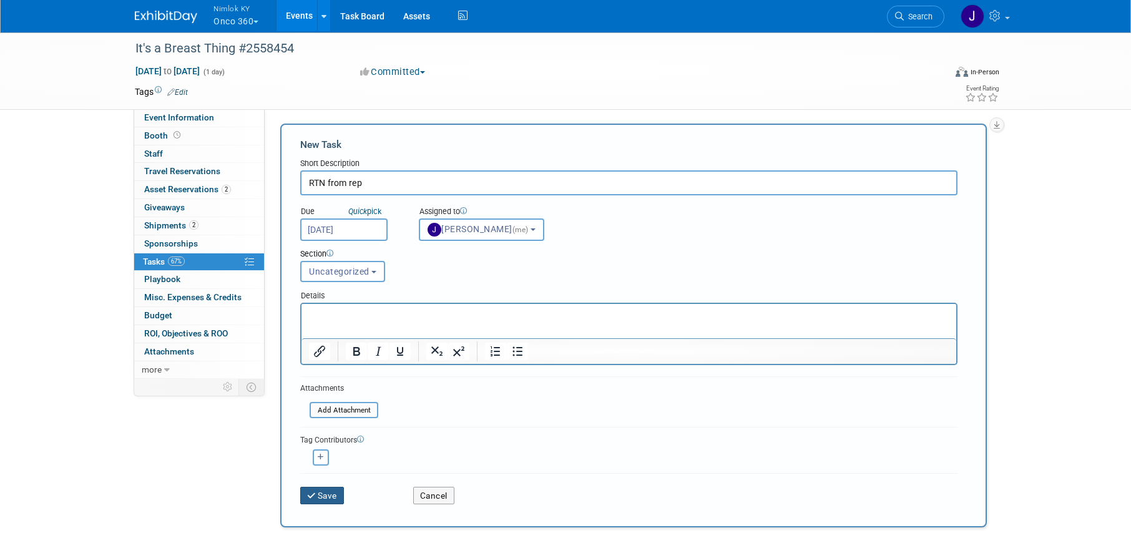
click at [327, 496] on button "Save" at bounding box center [322, 495] width 44 height 17
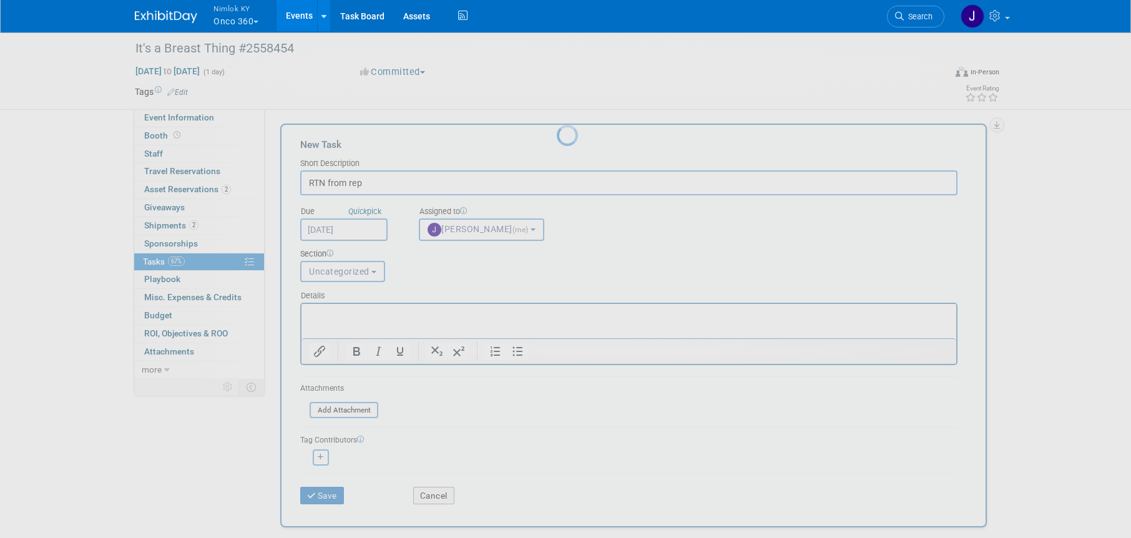
scroll to position [0, 0]
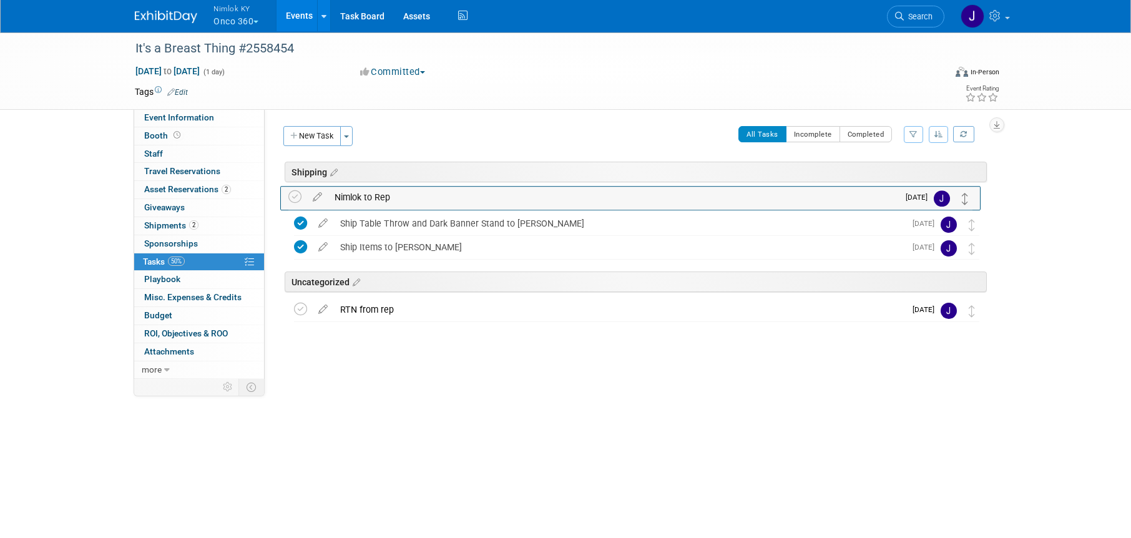
drag, startPoint x: 972, startPoint y: 311, endPoint x: 966, endPoint y: 198, distance: 113.2
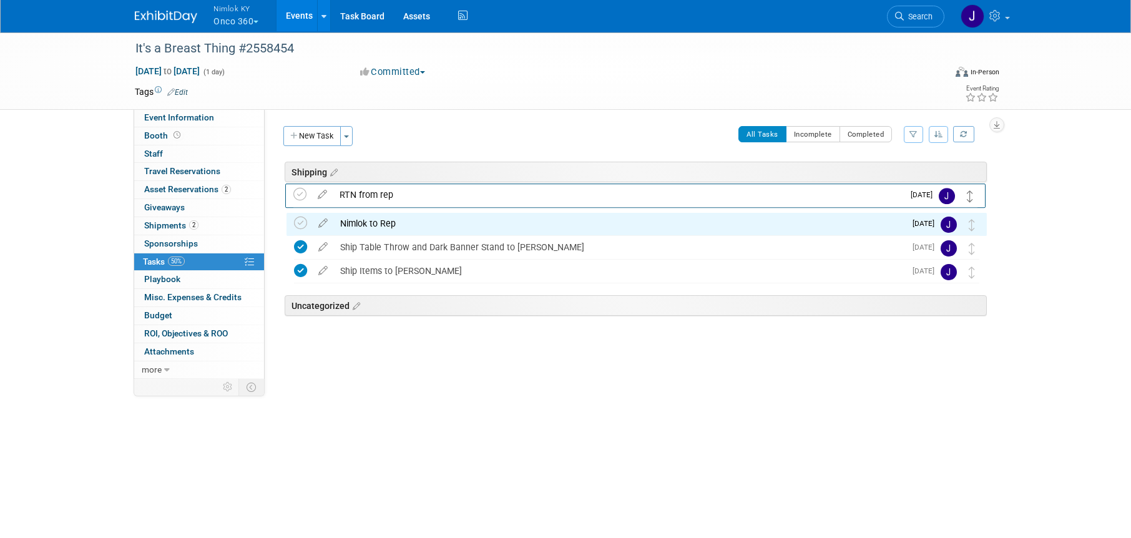
drag, startPoint x: 975, startPoint y: 313, endPoint x: 973, endPoint y: 198, distance: 115.5
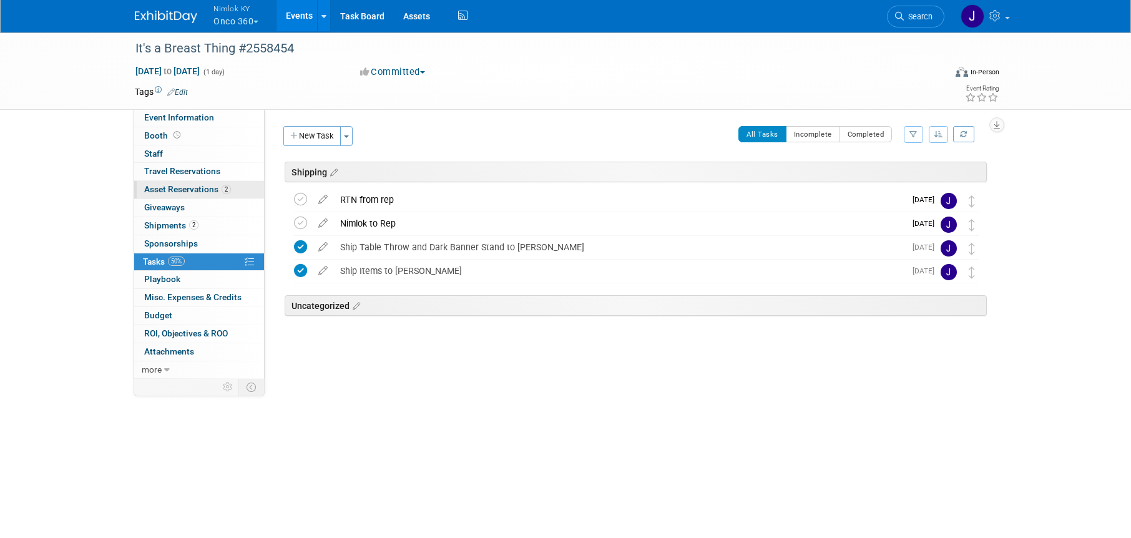
click at [196, 186] on span "Asset Reservations 2" at bounding box center [187, 189] width 87 height 10
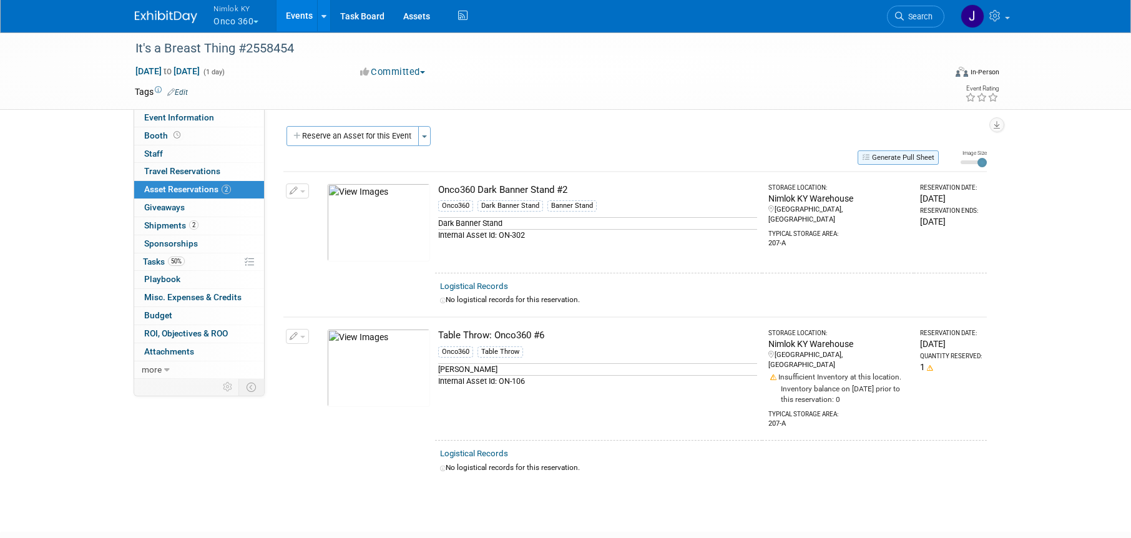
click at [882, 154] on button "Generate Pull Sheet" at bounding box center [898, 157] width 81 height 14
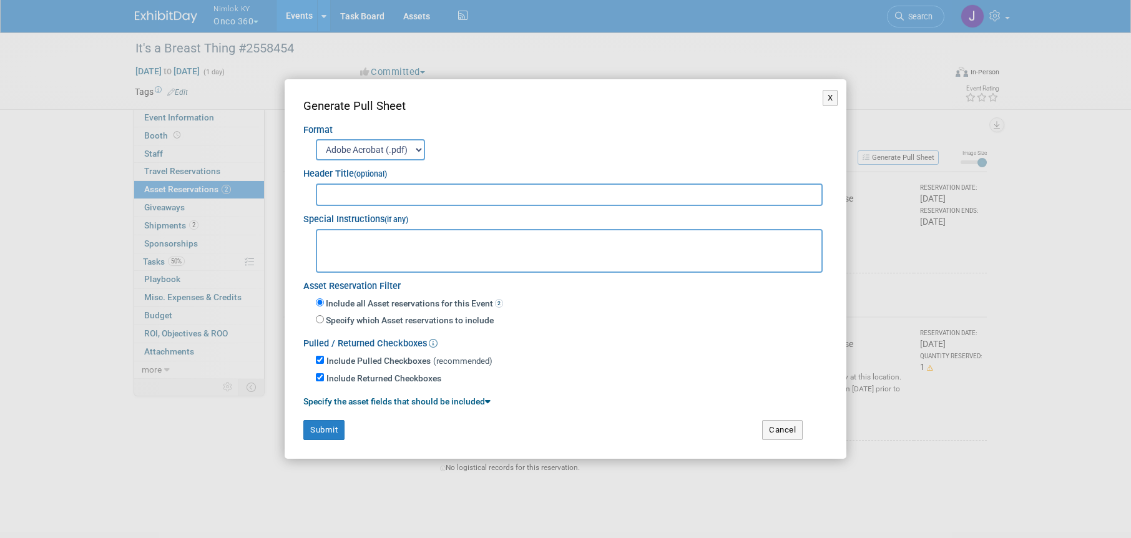
click at [652, 192] on input "text" at bounding box center [569, 195] width 507 height 22
type input "2558454"
click at [335, 435] on button "Submit" at bounding box center [323, 430] width 41 height 20
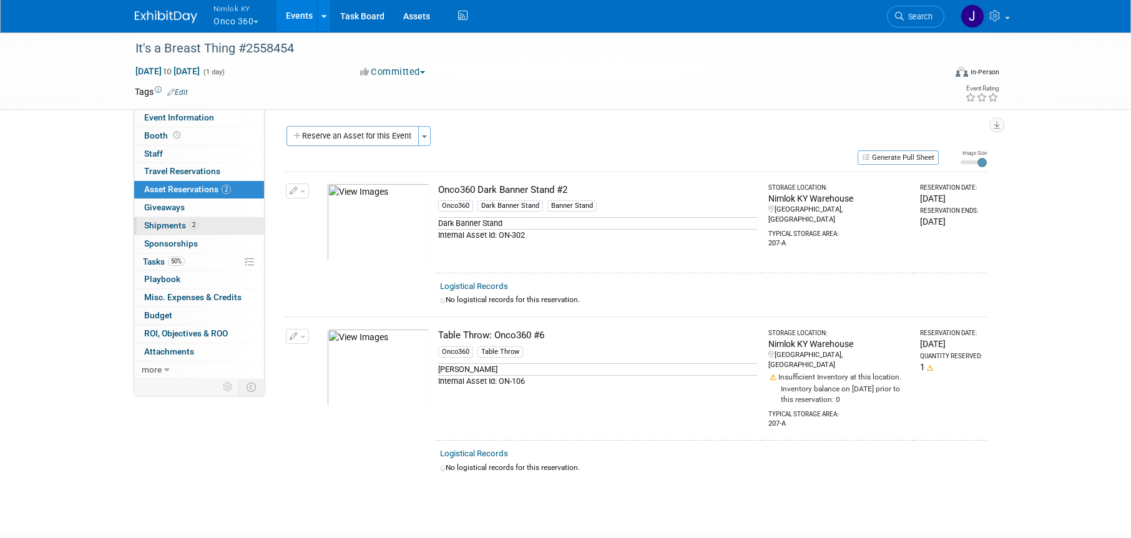
click at [218, 230] on link "2 Shipments 2" at bounding box center [199, 225] width 130 height 17
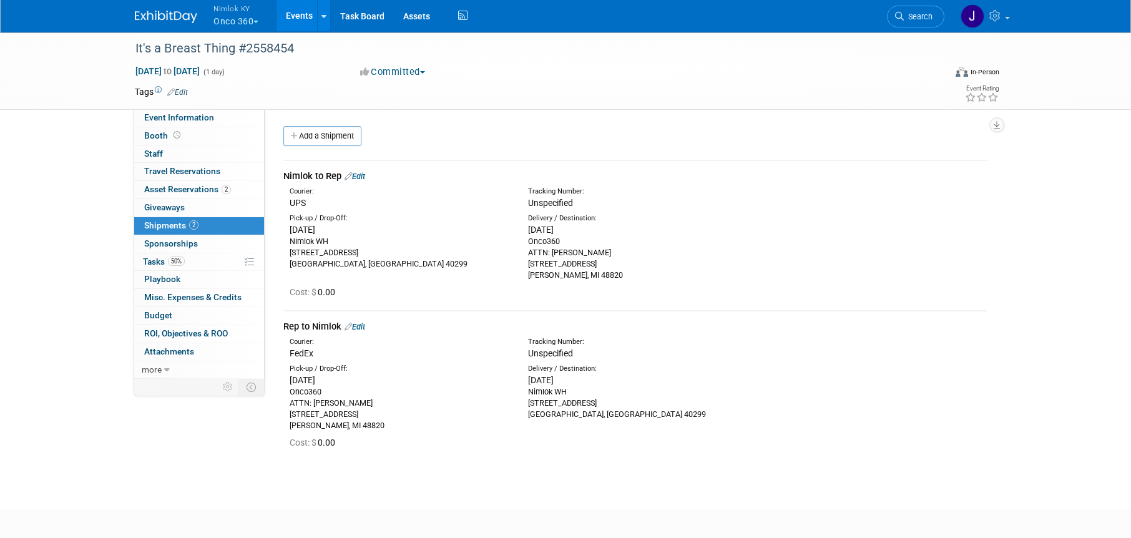
click at [365, 323] on link "Edit" at bounding box center [355, 326] width 21 height 9
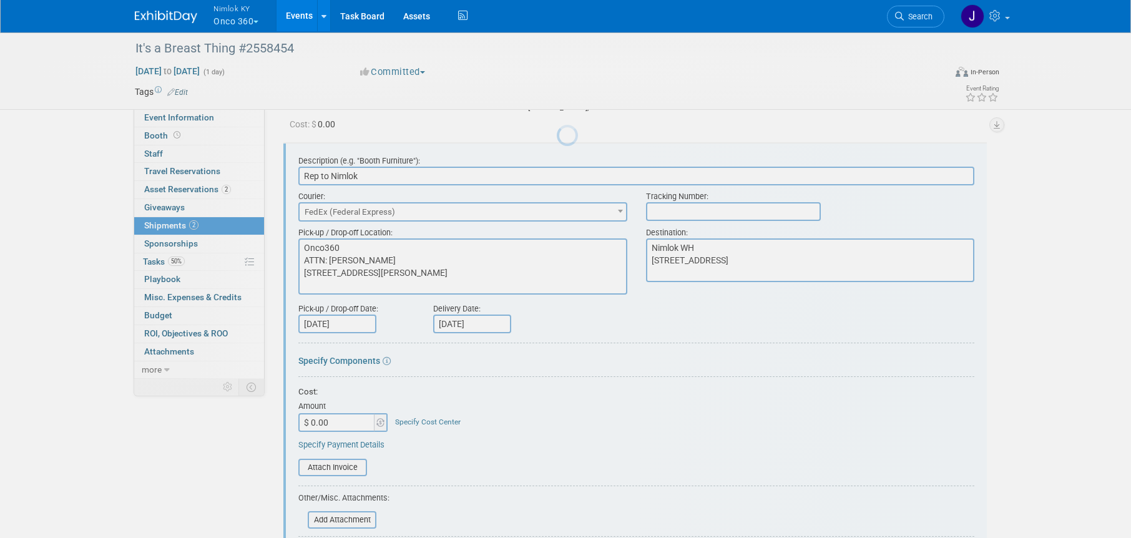
scroll to position [169, 0]
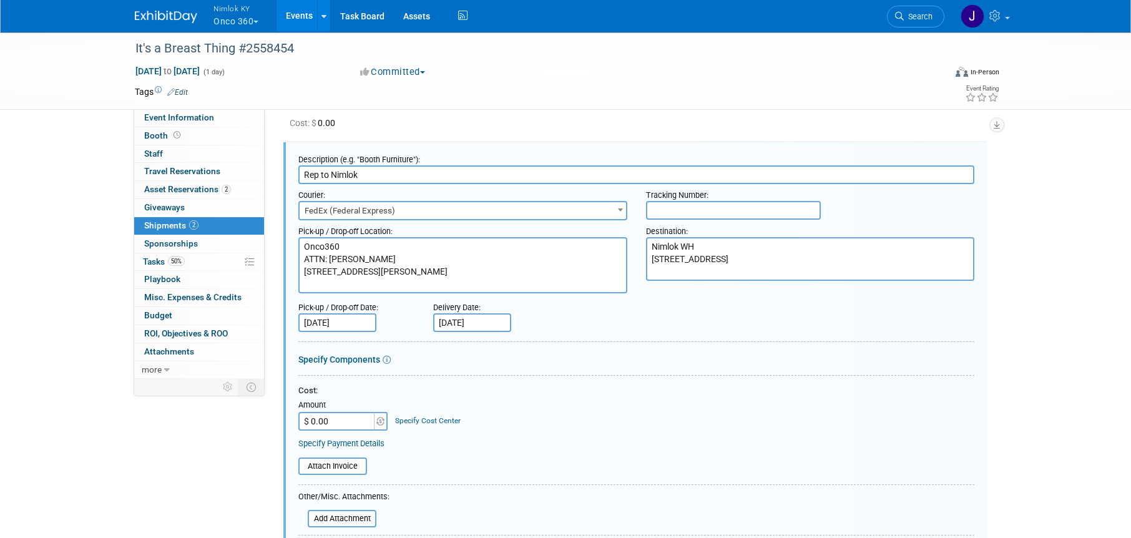
click at [700, 205] on input "text" at bounding box center [733, 210] width 175 height 19
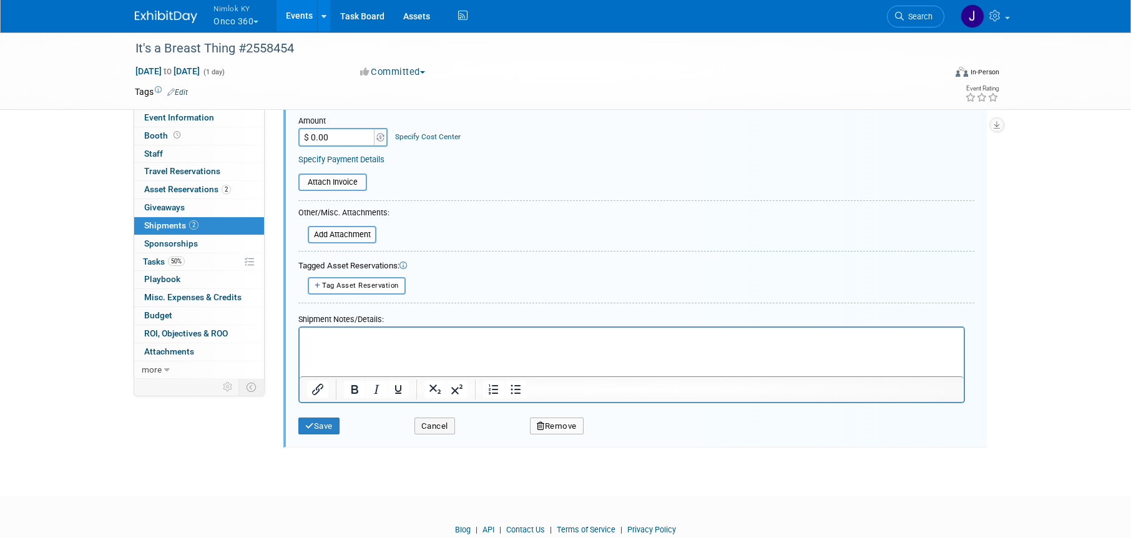
scroll to position [455, 0]
type input "817778928571"
click at [323, 422] on button "Save" at bounding box center [318, 424] width 41 height 17
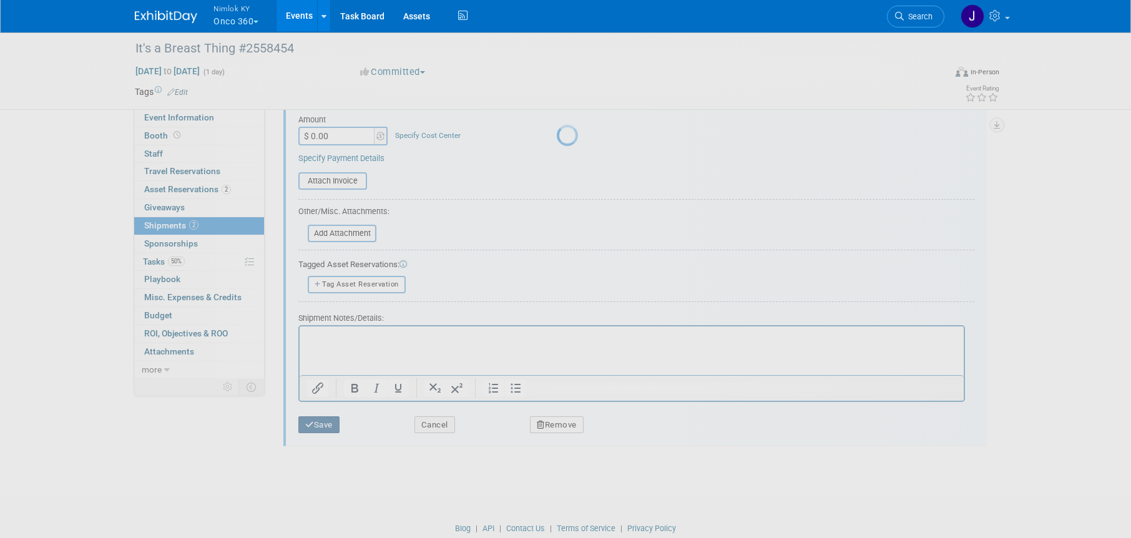
scroll to position [59, 0]
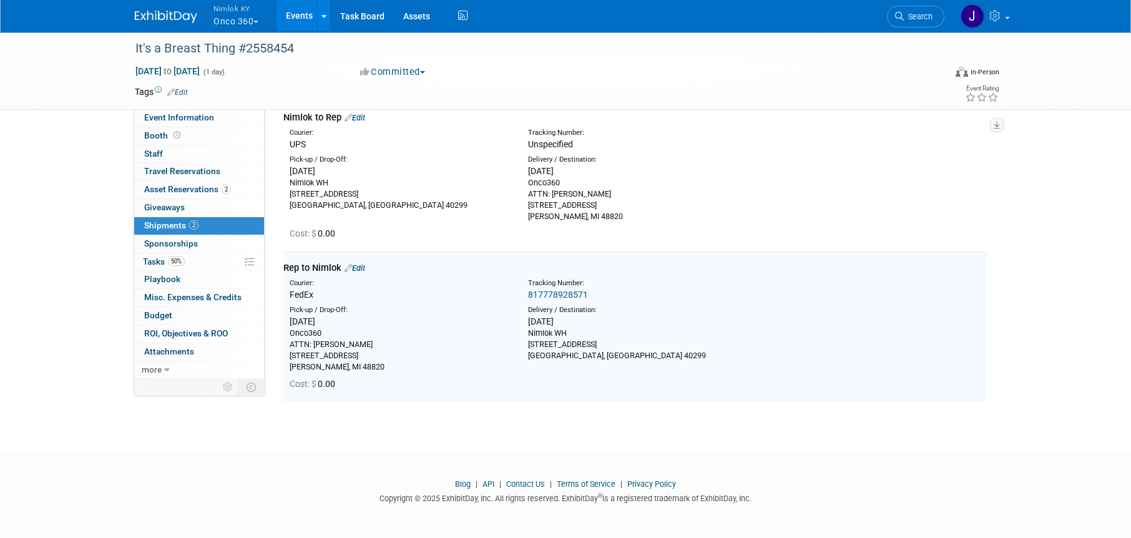
click at [361, 119] on link "Edit" at bounding box center [355, 117] width 21 height 9
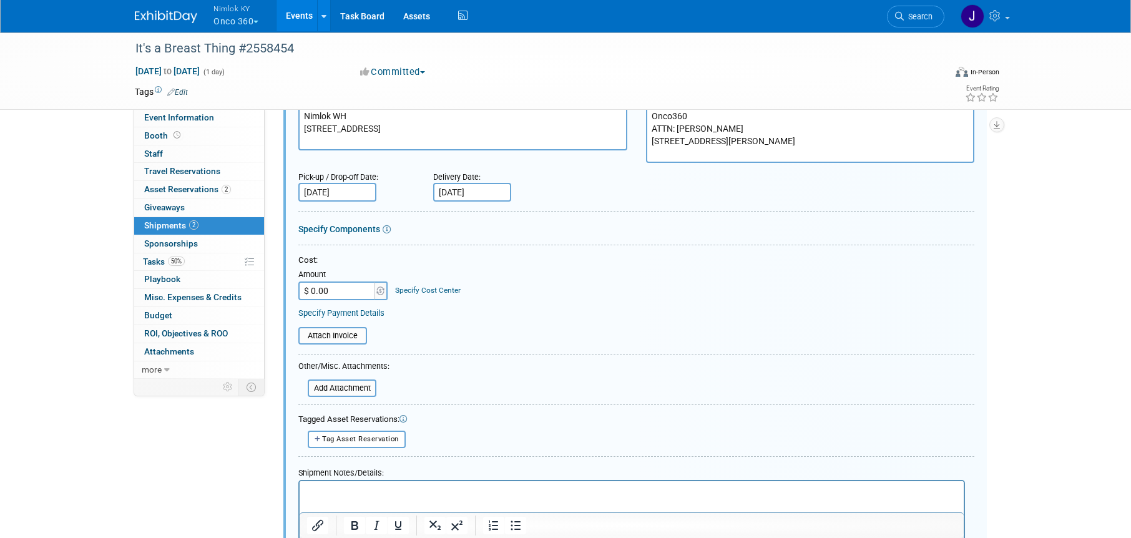
scroll to position [150, 0]
click at [367, 385] on input "file" at bounding box center [301, 387] width 149 height 15
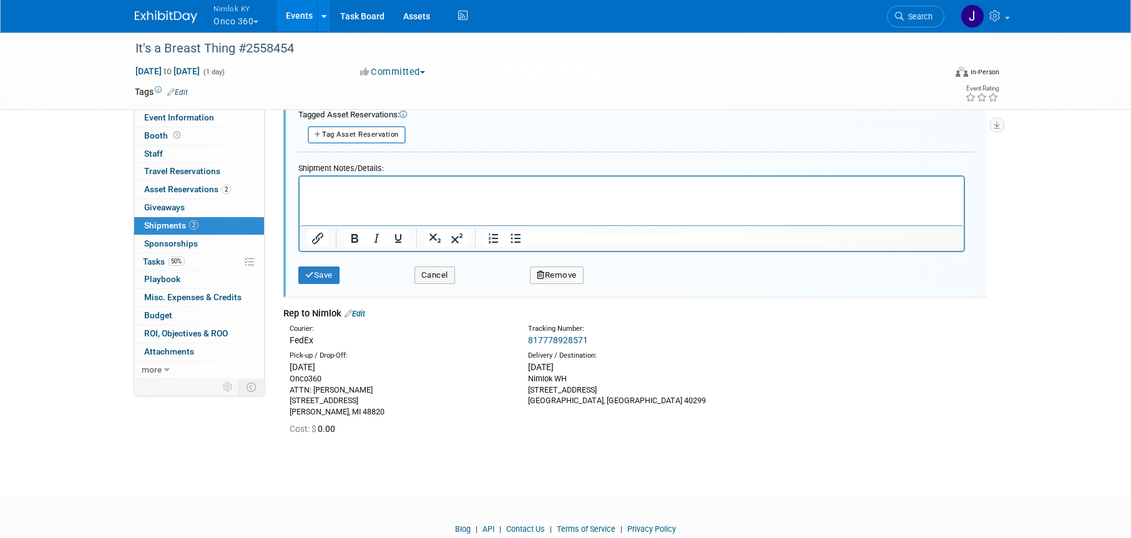
scroll to position [504, 0]
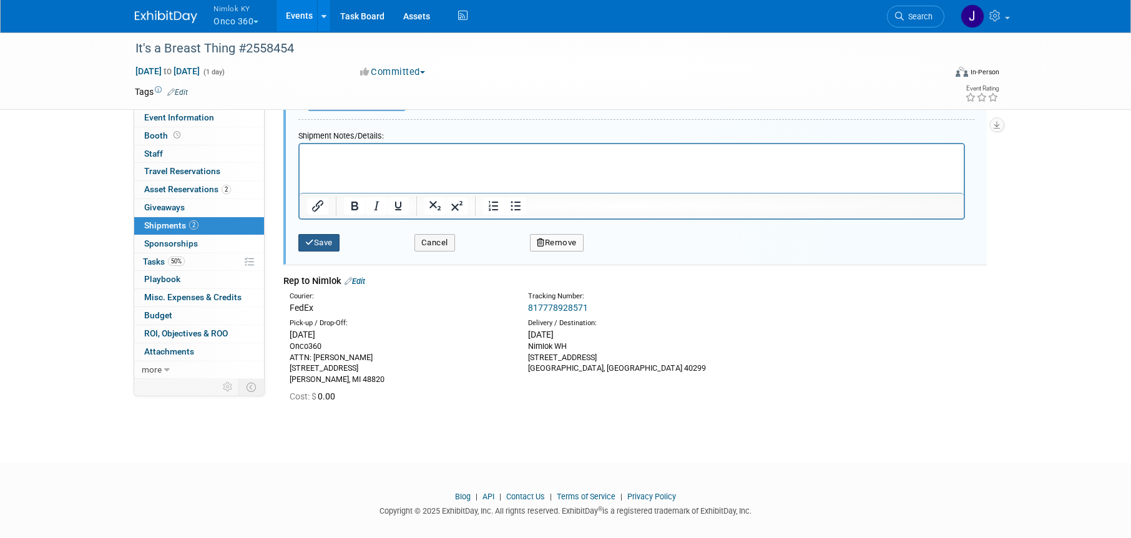
click at [308, 242] on icon "submit" at bounding box center [309, 242] width 9 height 8
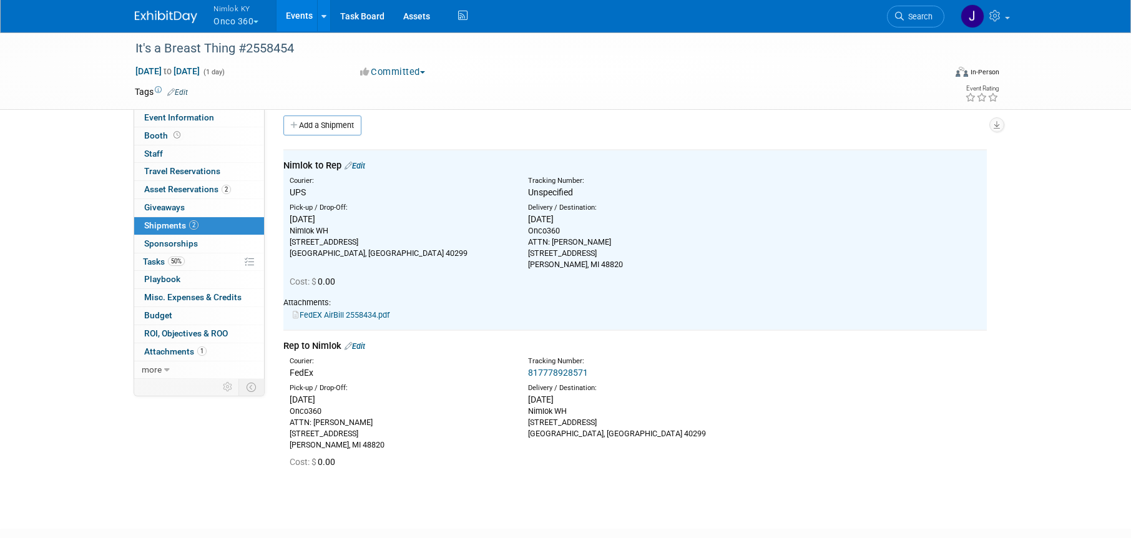
scroll to position [0, 0]
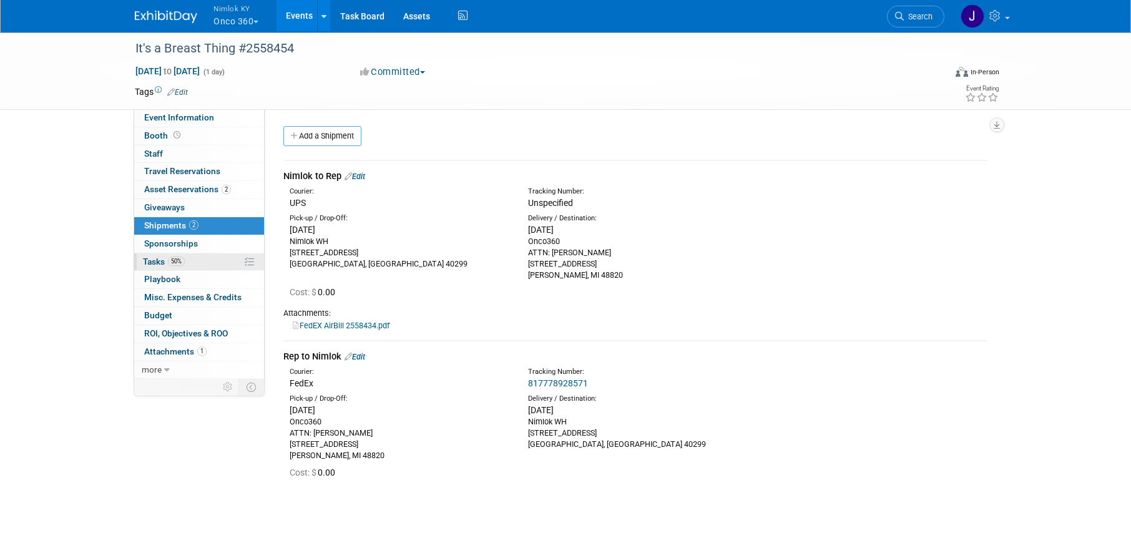
click at [205, 262] on link "50% Tasks 50%" at bounding box center [199, 261] width 130 height 17
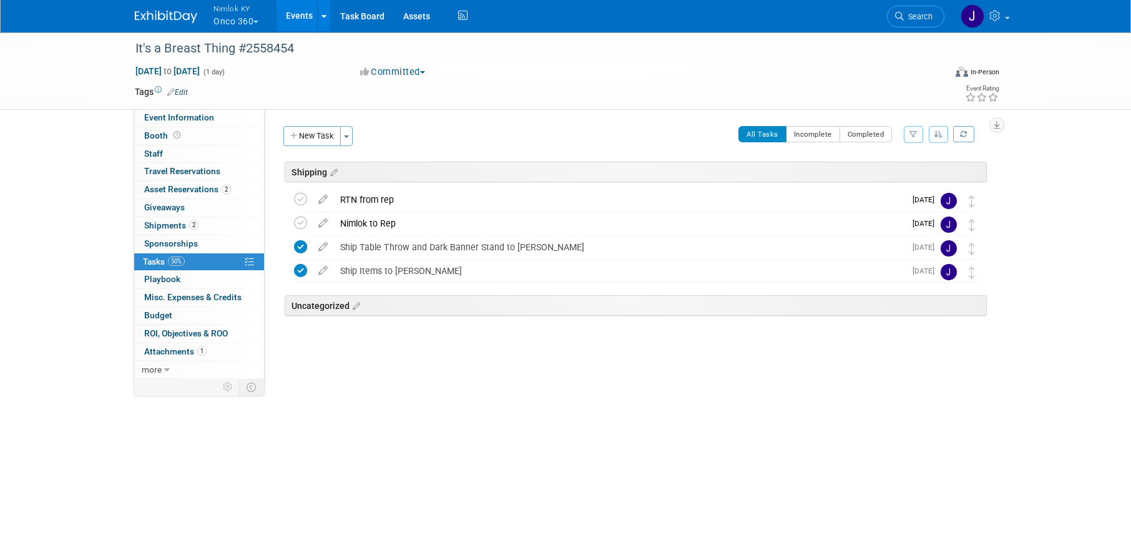
click at [243, 26] on button "Nimlok KY Onco 360" at bounding box center [243, 16] width 62 height 32
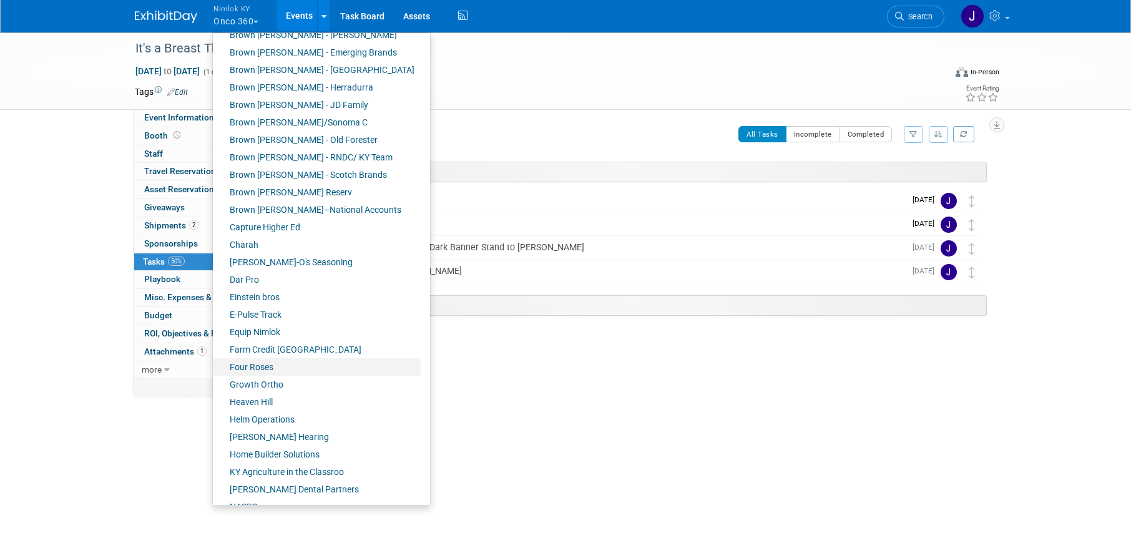
scroll to position [103, 0]
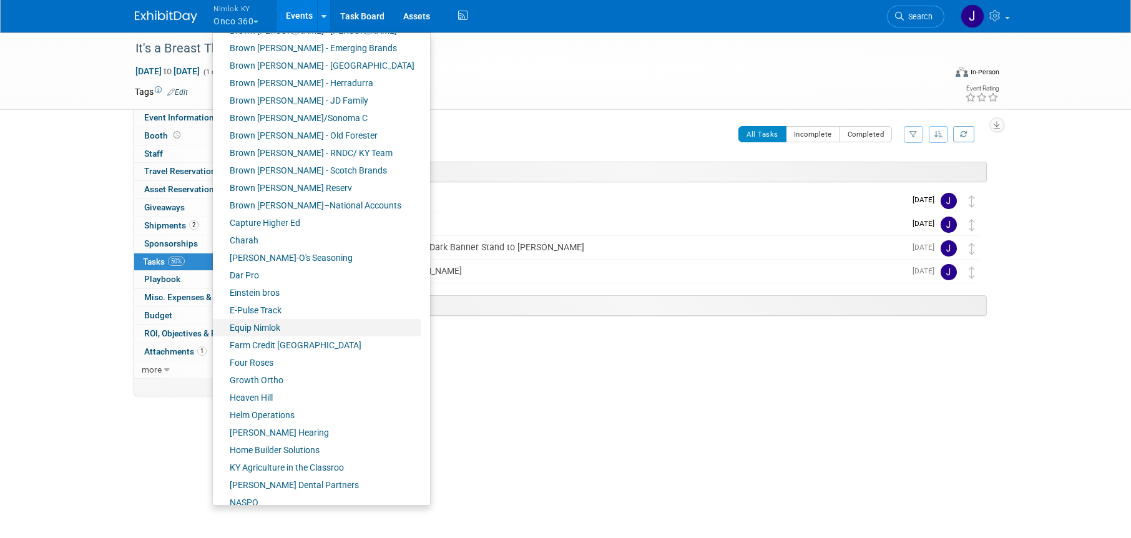
click at [278, 329] on link "Equip Nimlok" at bounding box center [317, 327] width 208 height 17
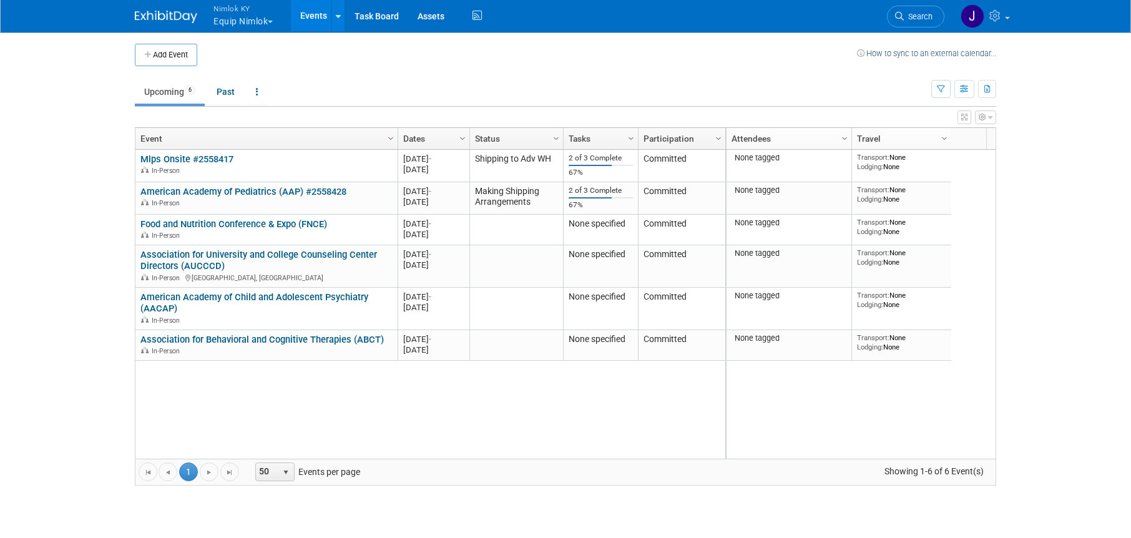
click at [240, 16] on button "Nimlok KY Equip Nimlok" at bounding box center [250, 16] width 76 height 32
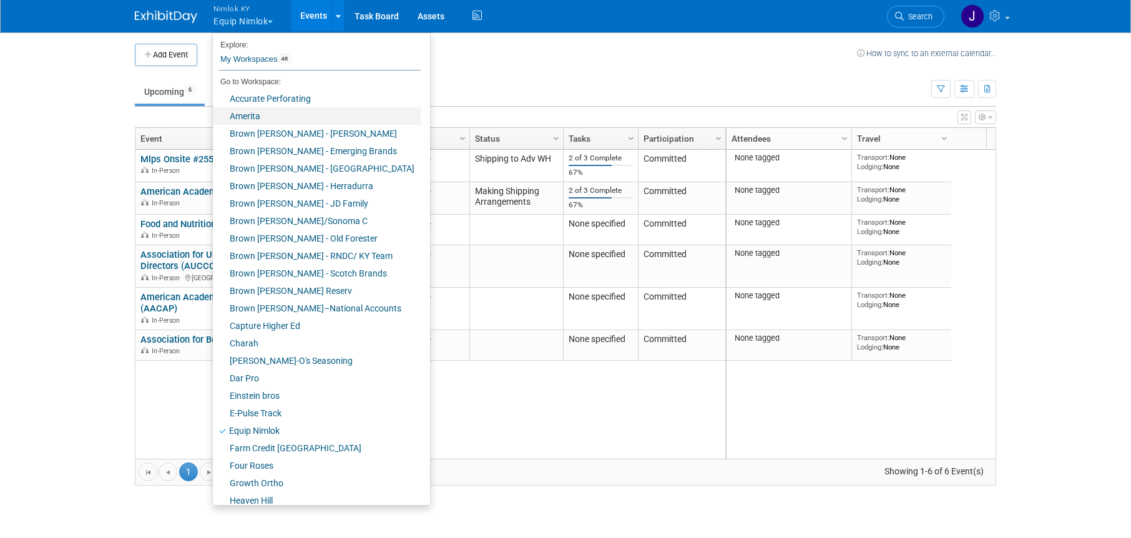
click at [265, 112] on link "Amerita" at bounding box center [317, 115] width 208 height 17
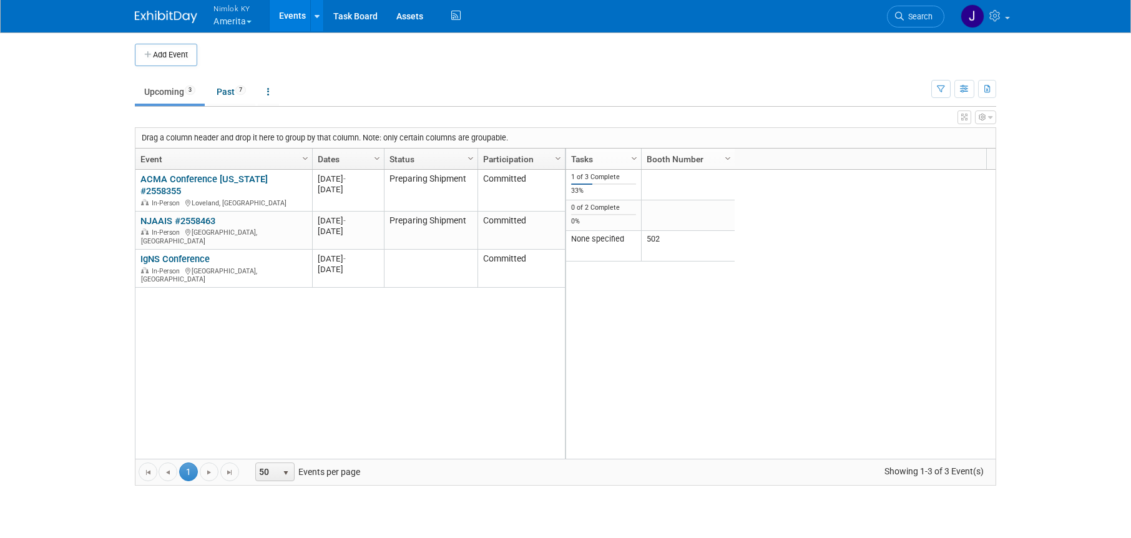
click at [254, 30] on button "Nimlok KY Amerita" at bounding box center [239, 16] width 55 height 32
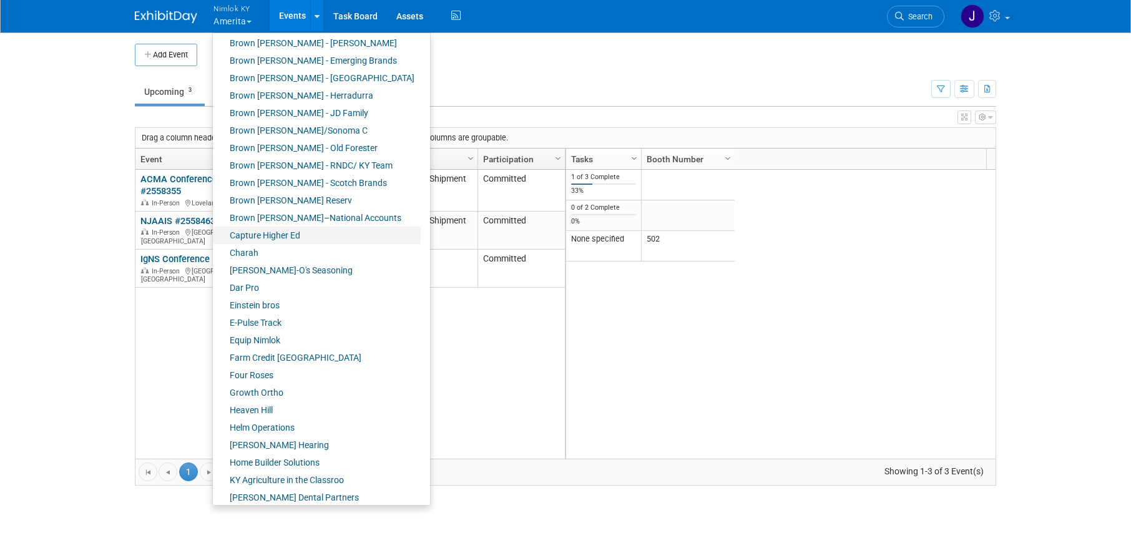
scroll to position [102, 0]
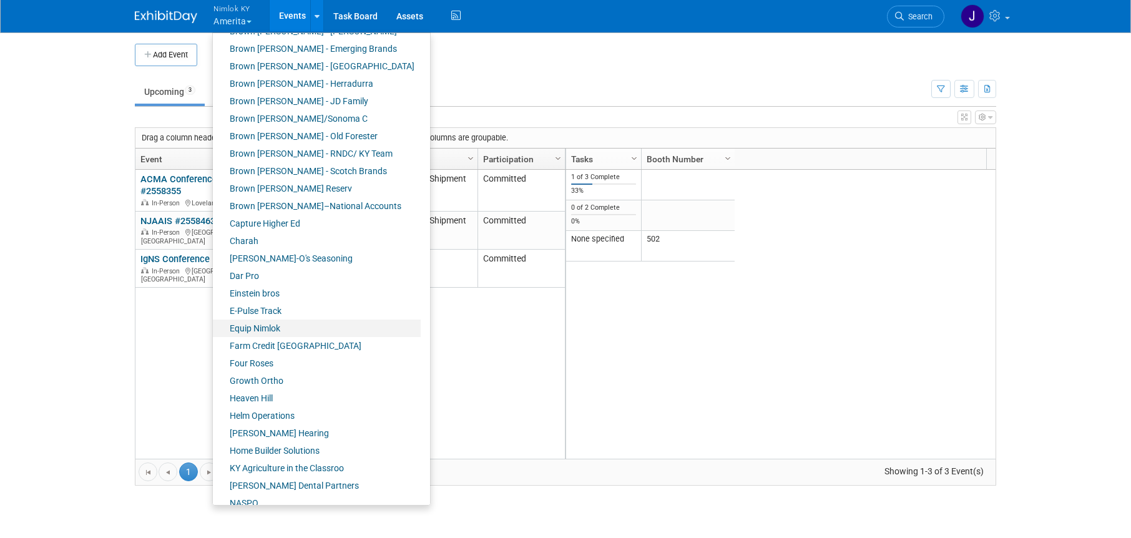
click at [276, 326] on link "Equip Nimlok" at bounding box center [317, 328] width 208 height 17
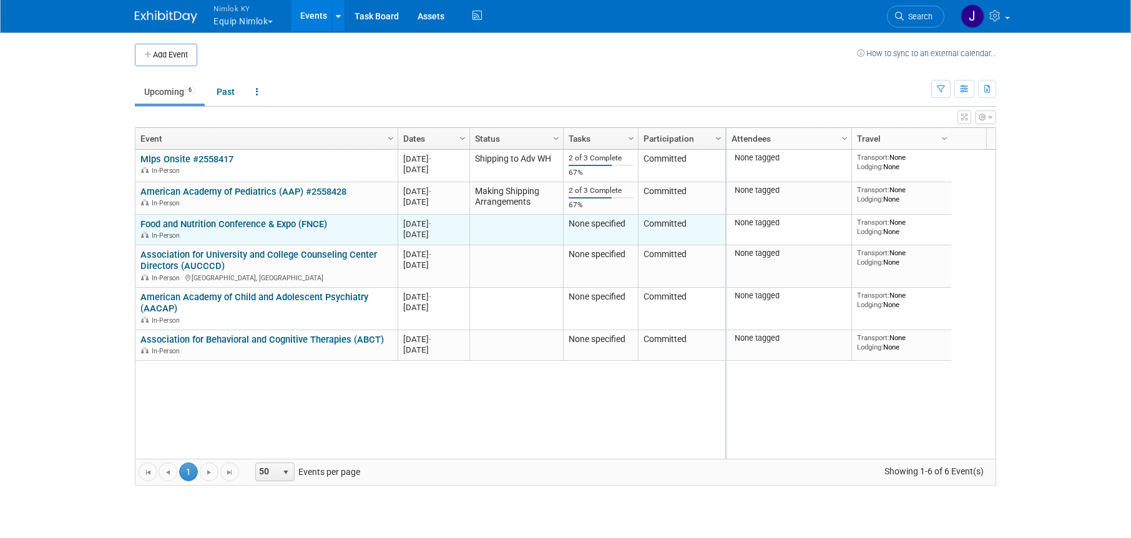
click at [313, 224] on link "Food and Nutrition Conference & Expo (FNCE)" at bounding box center [233, 224] width 187 height 11
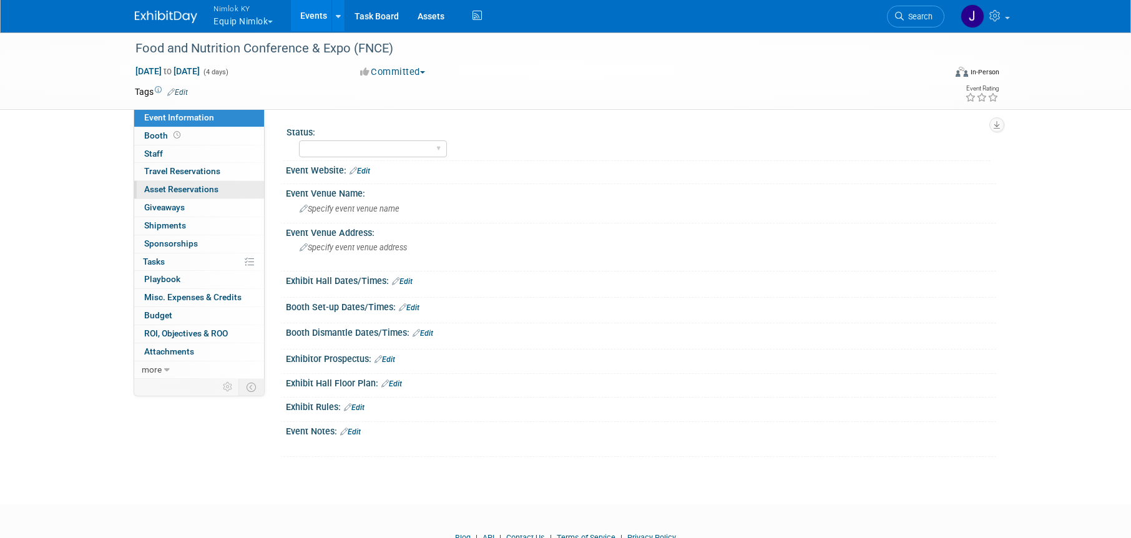
click at [225, 192] on link "0 Asset Reservations 0" at bounding box center [199, 189] width 130 height 17
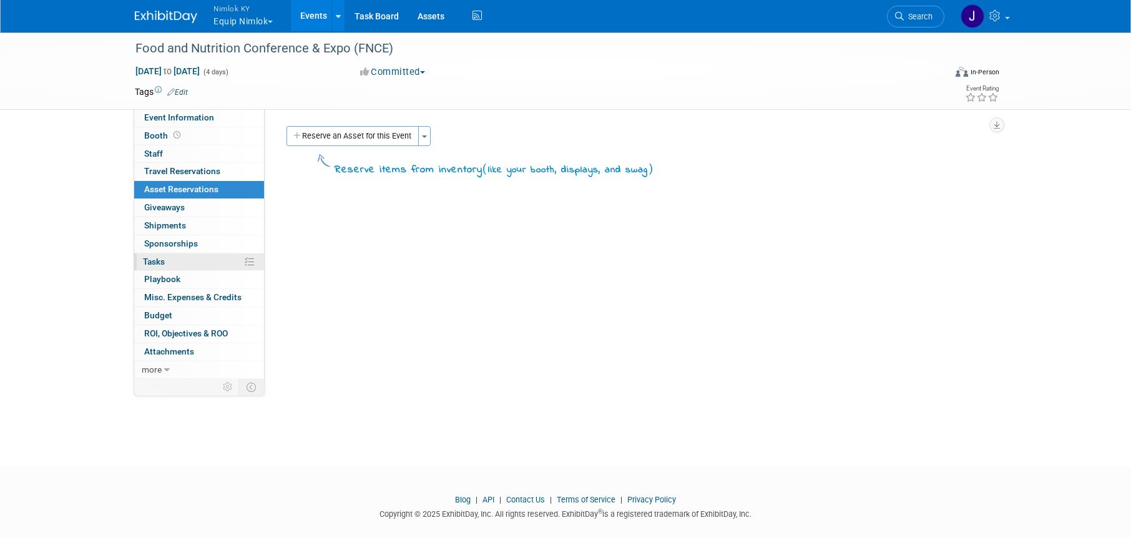
click at [212, 264] on link "0% Tasks 0%" at bounding box center [199, 261] width 130 height 17
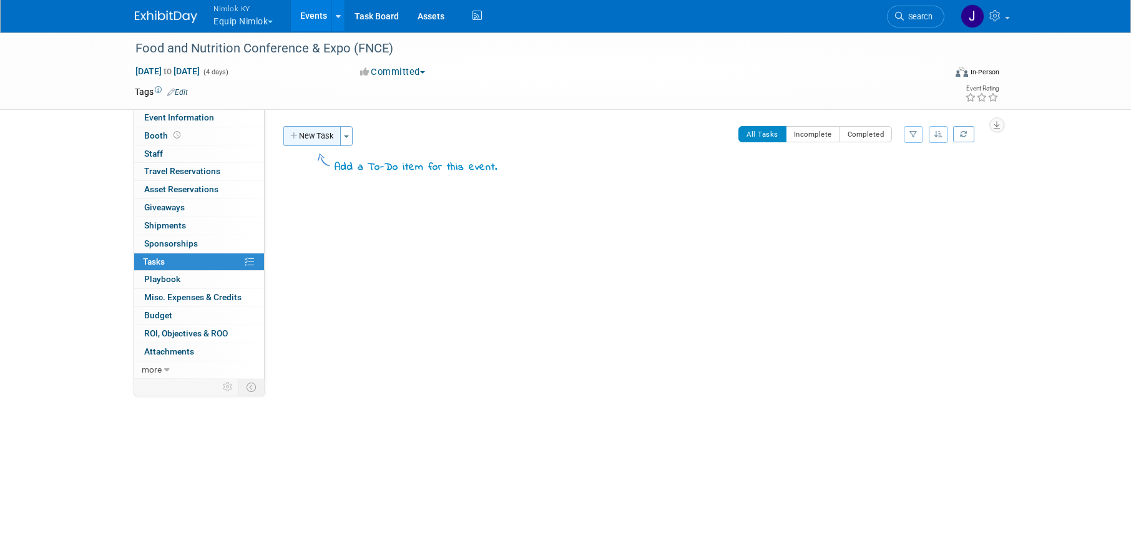
click at [327, 141] on button "New Task" at bounding box center [311, 136] width 57 height 20
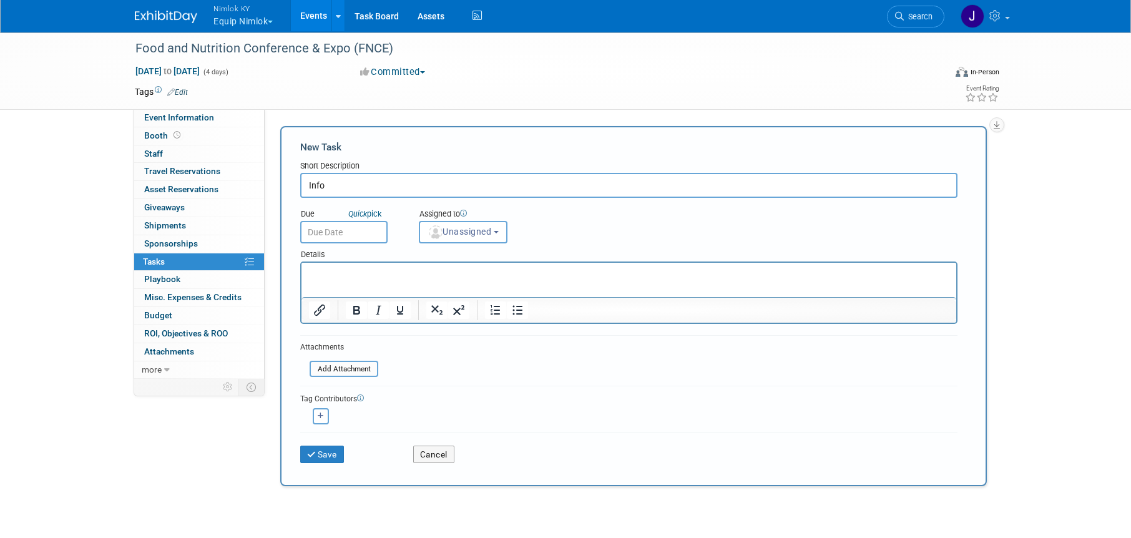
type input "Info"
click at [375, 234] on input "text" at bounding box center [343, 232] width 87 height 22
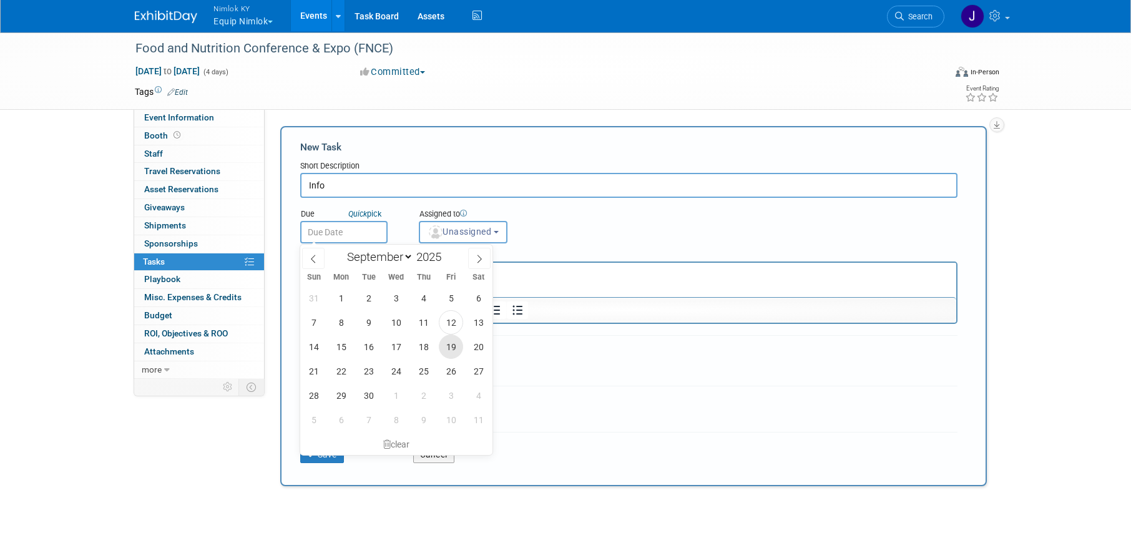
click at [446, 347] on span "19" at bounding box center [451, 347] width 24 height 24
type input "Sep 19, 2025"
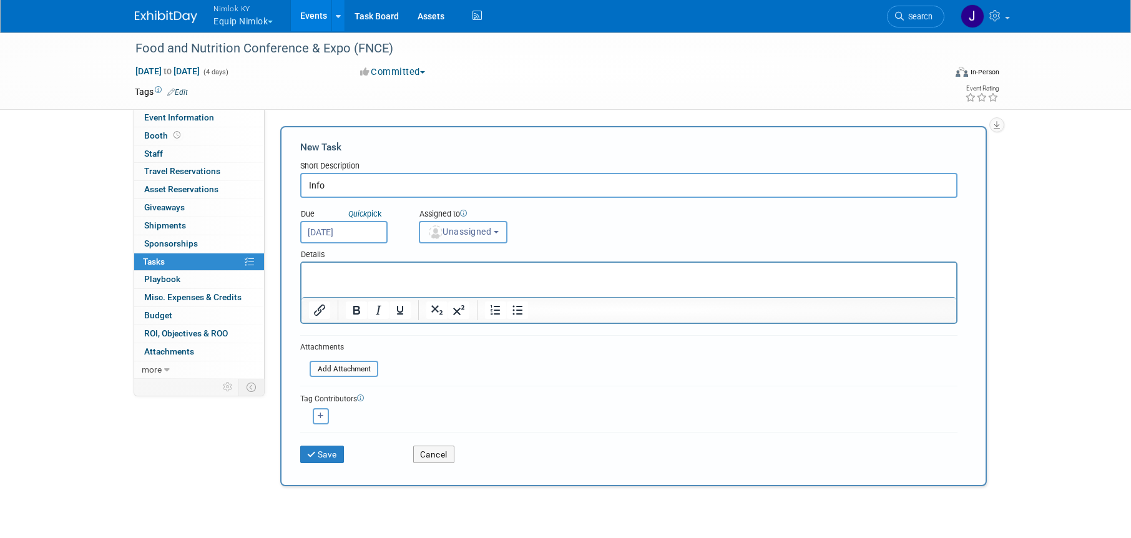
click at [463, 235] on span "Unassigned" at bounding box center [460, 232] width 64 height 10
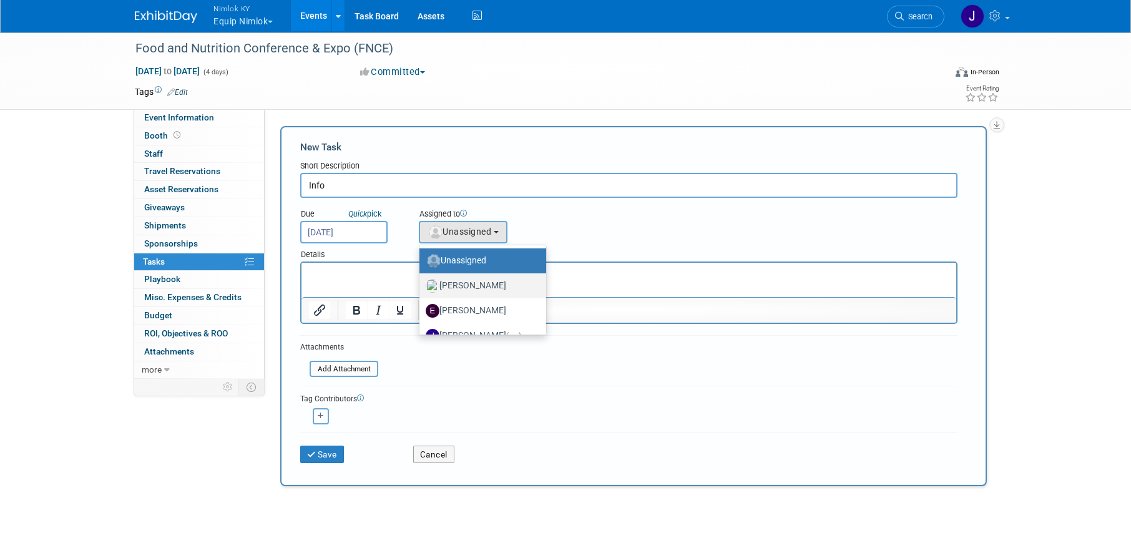
click at [488, 286] on label "Dana Carroll" at bounding box center [480, 286] width 108 height 20
click at [421, 286] on input "Dana Carroll" at bounding box center [417, 284] width 8 height 8
select select "a522b142-de91-4f02-b96b-8b20a27f2406"
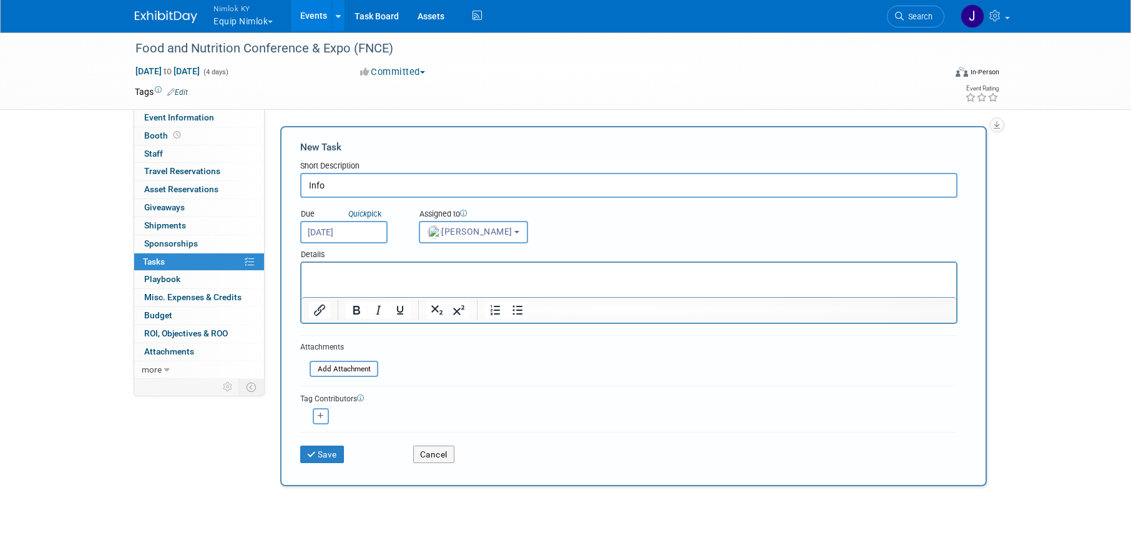
click at [471, 278] on p "Rich Text Area. Press ALT-0 for help." at bounding box center [629, 274] width 641 height 12
click at [318, 452] on button "Save" at bounding box center [322, 454] width 44 height 17
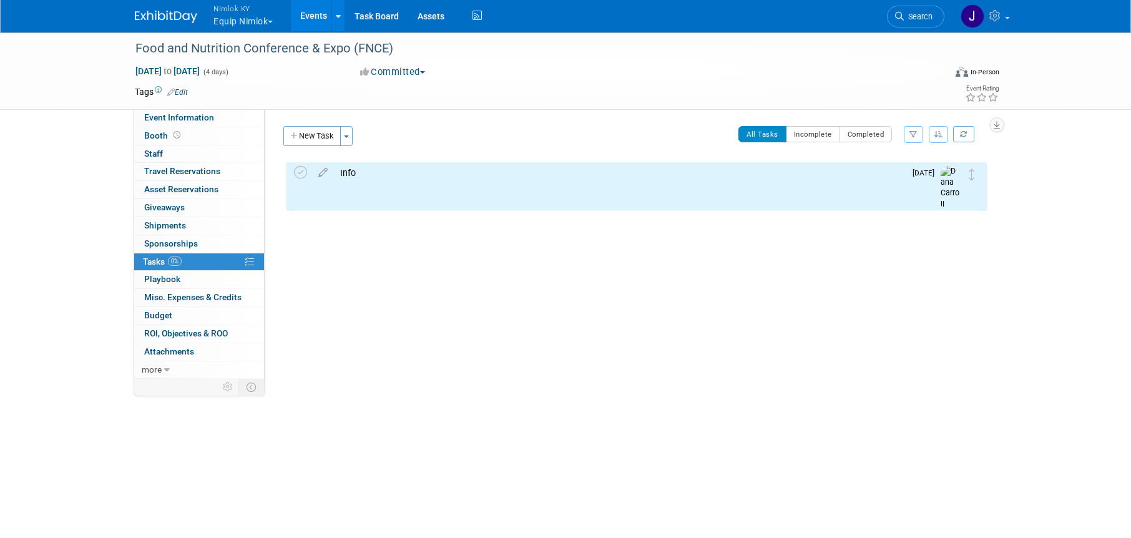
click at [323, 12] on link "Events" at bounding box center [314, 15] width 46 height 31
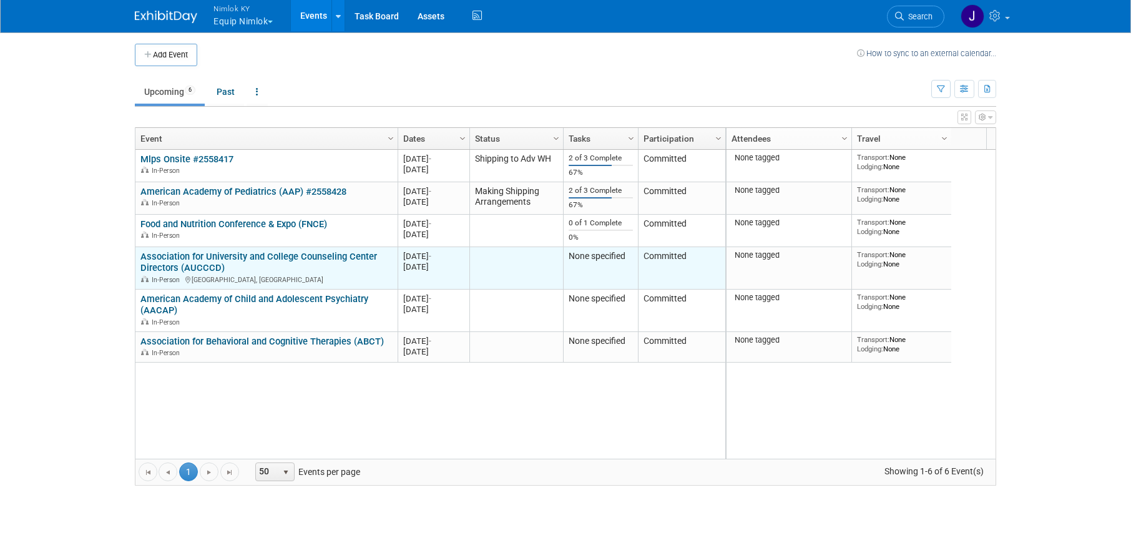
click at [327, 256] on link "Association for University and College Counseling Center Directors (AUCCCD)" at bounding box center [258, 262] width 237 height 23
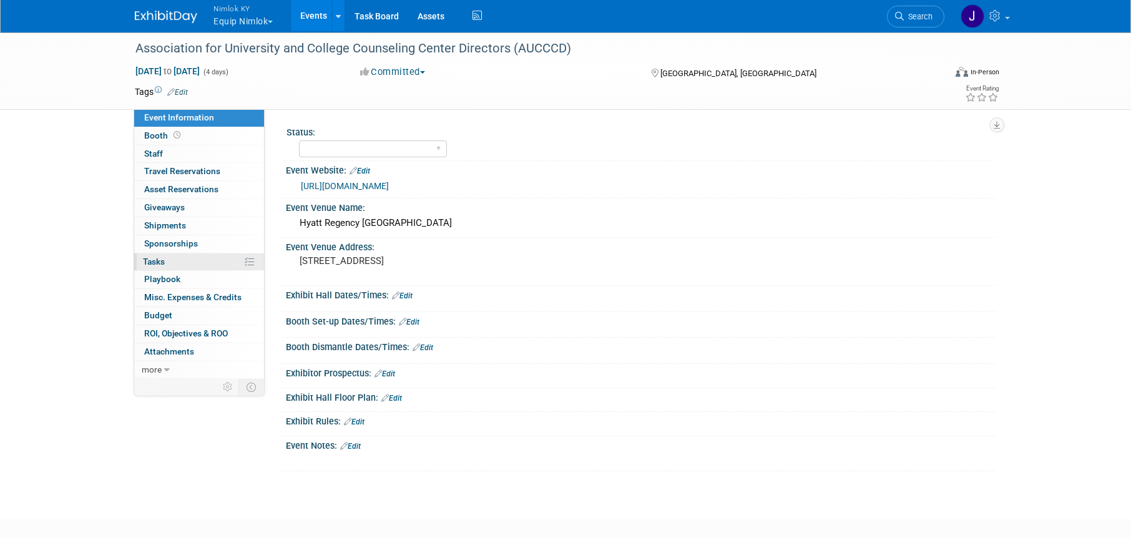
click at [194, 259] on link "0% Tasks 0%" at bounding box center [199, 261] width 130 height 17
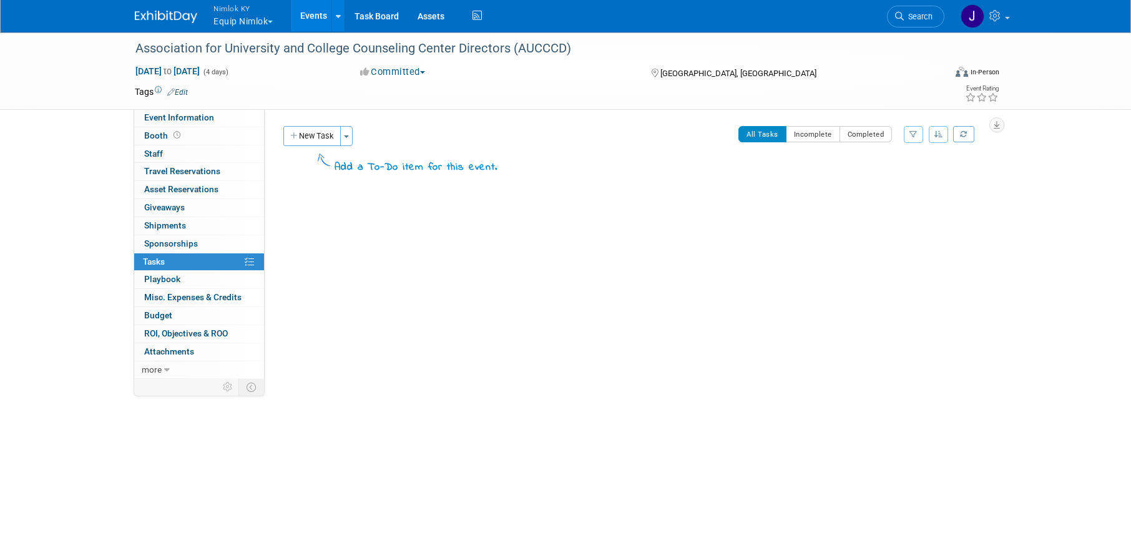
click at [318, 136] on button "New Task" at bounding box center [311, 136] width 57 height 20
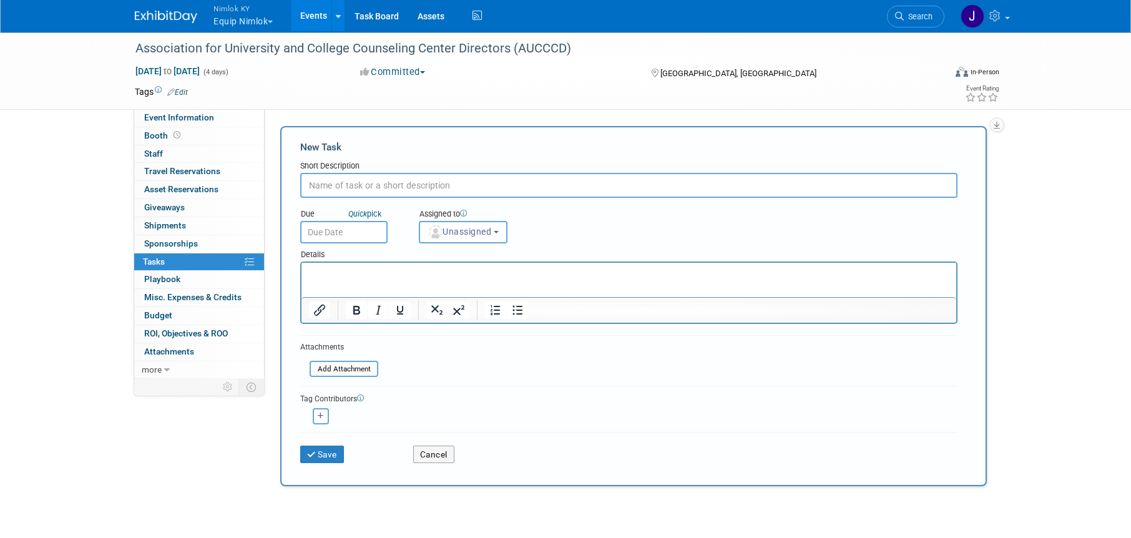
click at [359, 184] on input "text" at bounding box center [628, 185] width 657 height 25
type input "Info"
click at [336, 232] on input "text" at bounding box center [343, 232] width 87 height 22
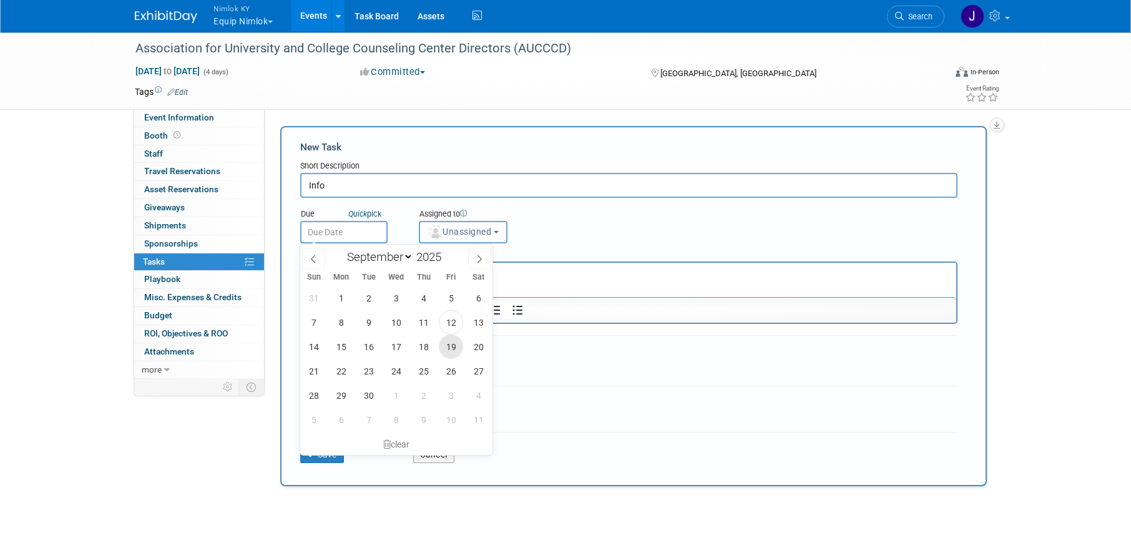
click at [451, 343] on span "19" at bounding box center [451, 347] width 24 height 24
type input "Sep 19, 2025"
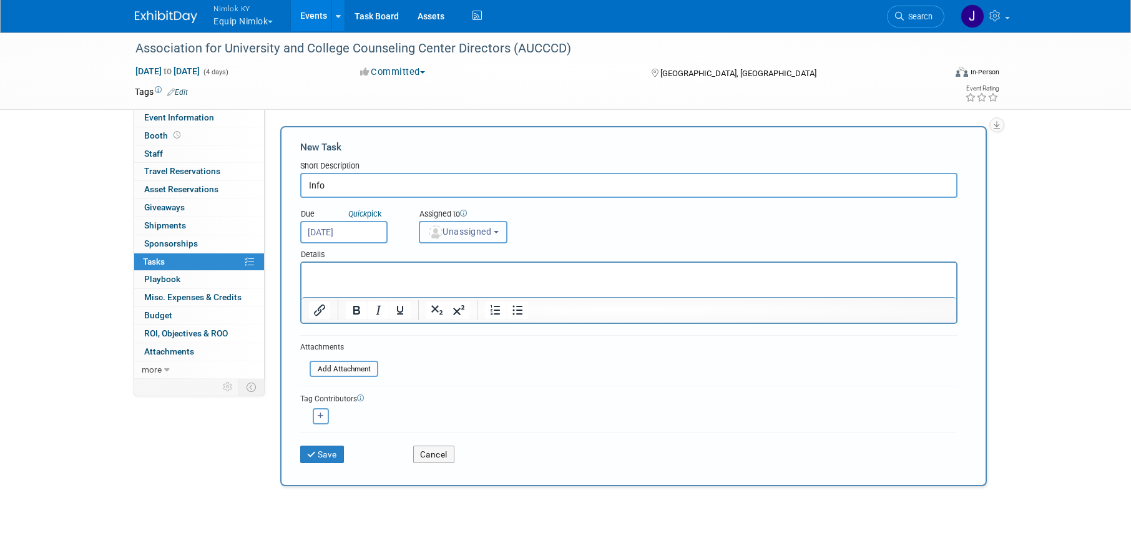
click at [465, 235] on span "Unassigned" at bounding box center [460, 232] width 64 height 10
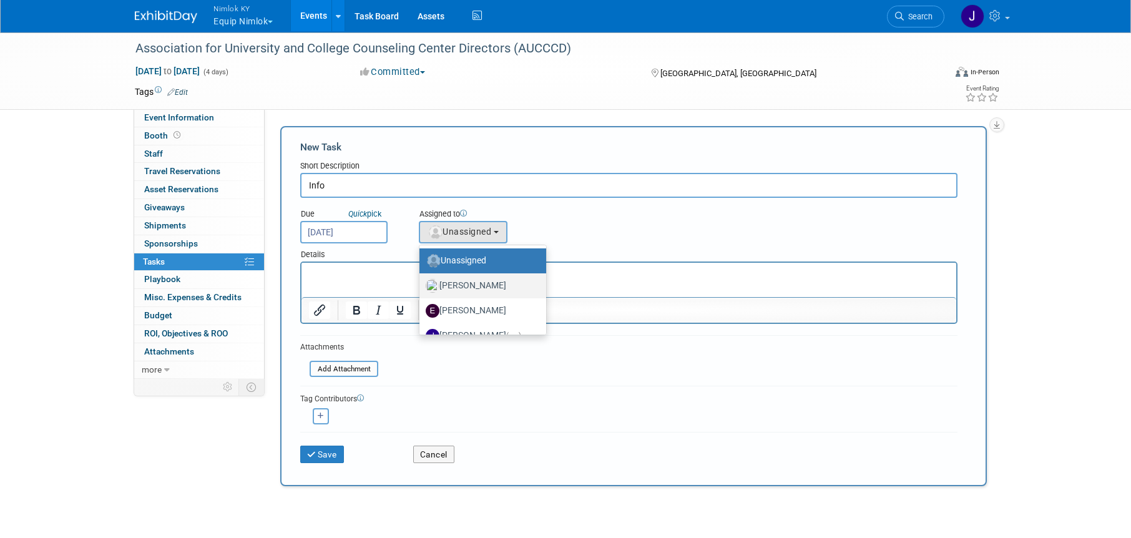
click at [481, 284] on label "[PERSON_NAME]" at bounding box center [480, 286] width 108 height 20
click at [421, 284] on input "[PERSON_NAME]" at bounding box center [417, 284] width 8 height 8
select select "a522b142-de91-4f02-b96b-8b20a27f2406"
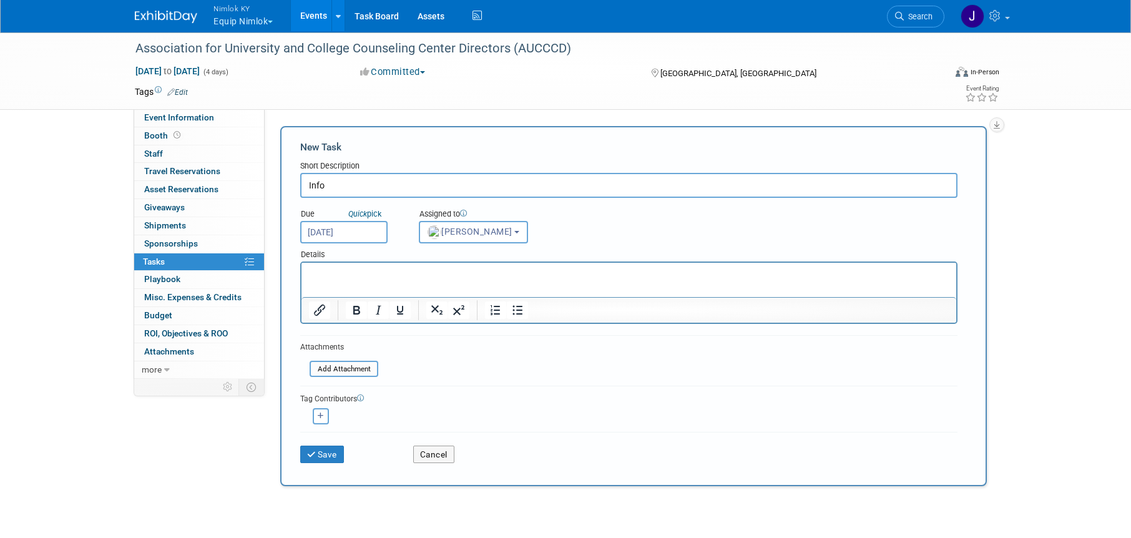
click at [481, 280] on html at bounding box center [629, 271] width 655 height 17
click at [328, 453] on button "Save" at bounding box center [322, 454] width 44 height 17
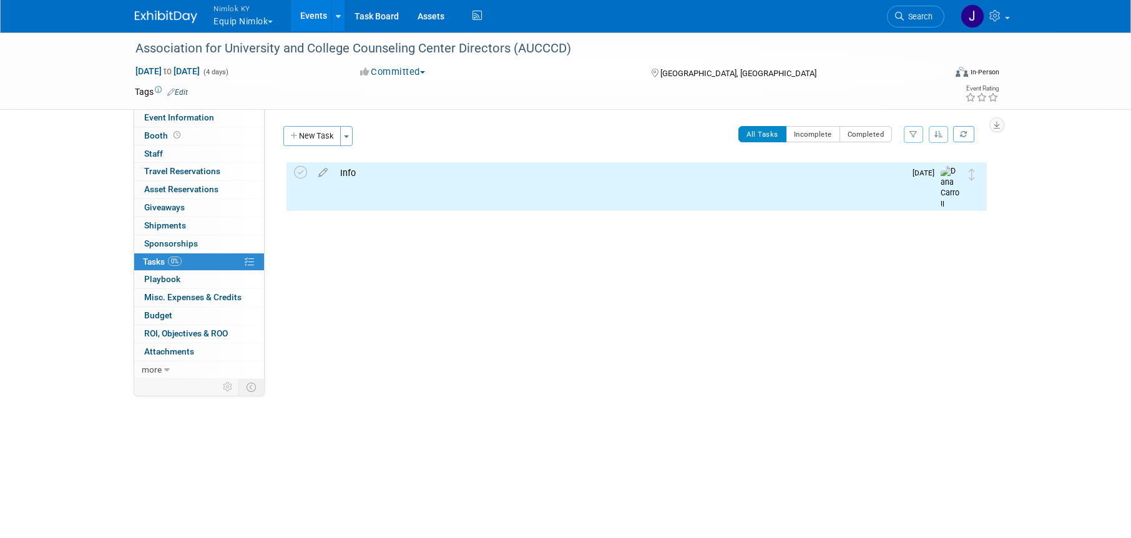
click at [318, 12] on link "Events" at bounding box center [314, 15] width 46 height 31
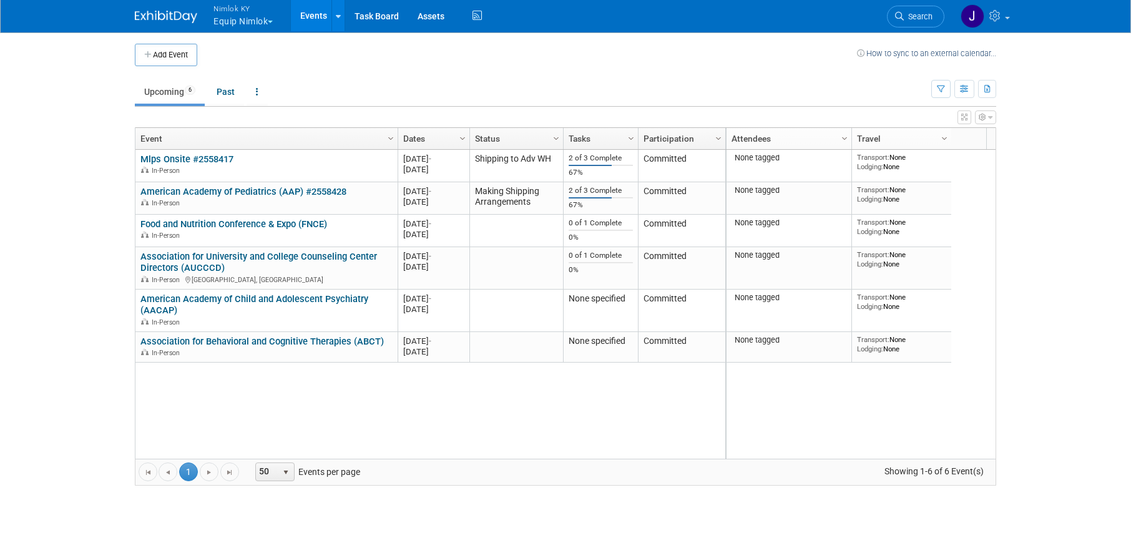
click at [345, 257] on link "Association for University and College Counseling Center Directors (AUCCCD)" at bounding box center [258, 262] width 237 height 23
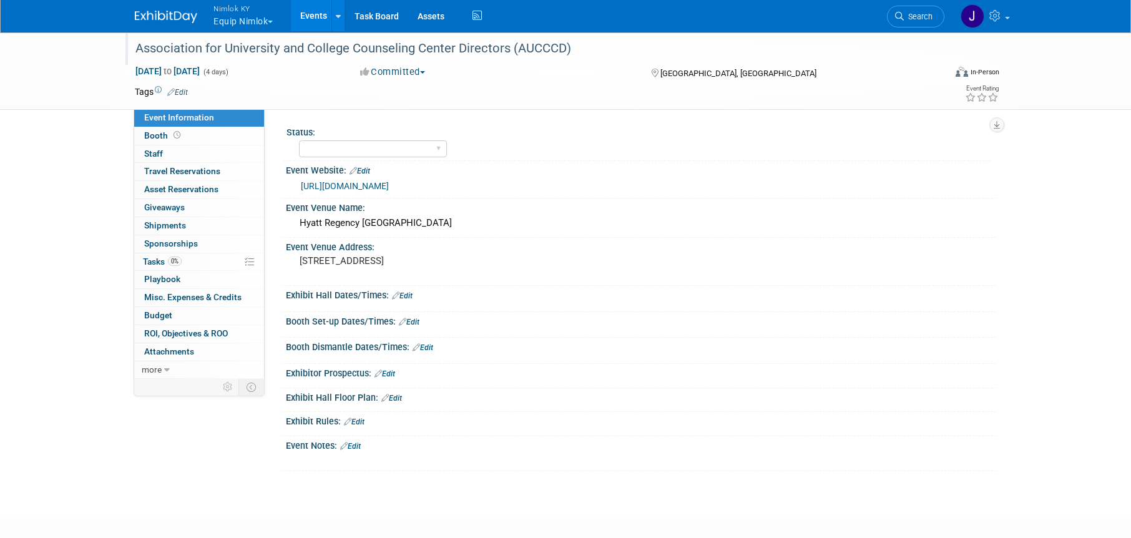
click at [564, 40] on div "Association for University and College Counseling Center Directors (AUCCCD)" at bounding box center [528, 48] width 795 height 22
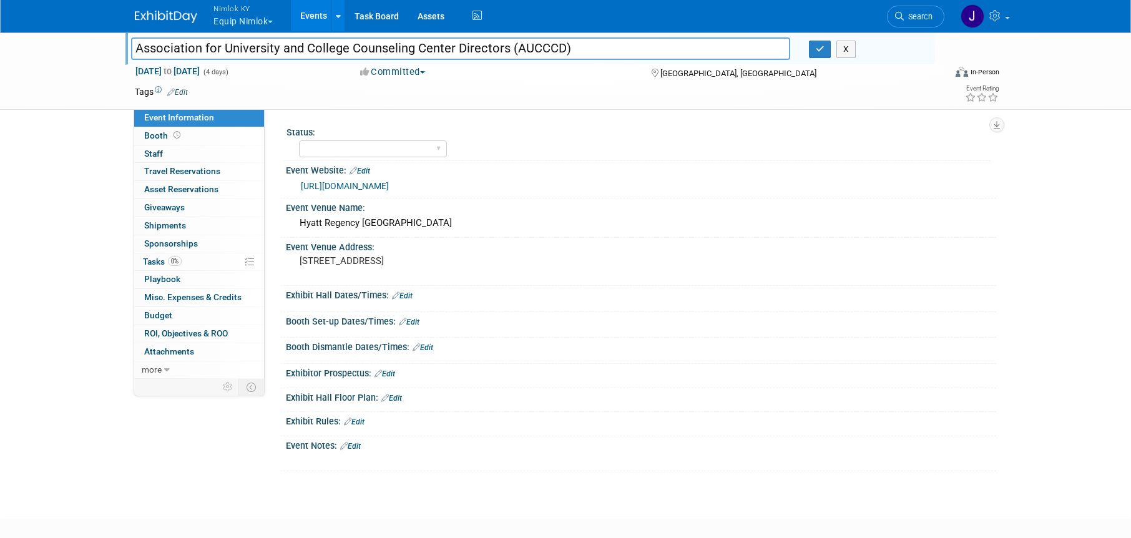
drag, startPoint x: 573, startPoint y: 49, endPoint x: 123, endPoint y: 53, distance: 449.5
click at [123, 53] on div "Association for University and College Counseling Center Directors (AUCCCD)" at bounding box center [461, 50] width 678 height 19
click at [817, 49] on icon "button" at bounding box center [820, 49] width 9 height 8
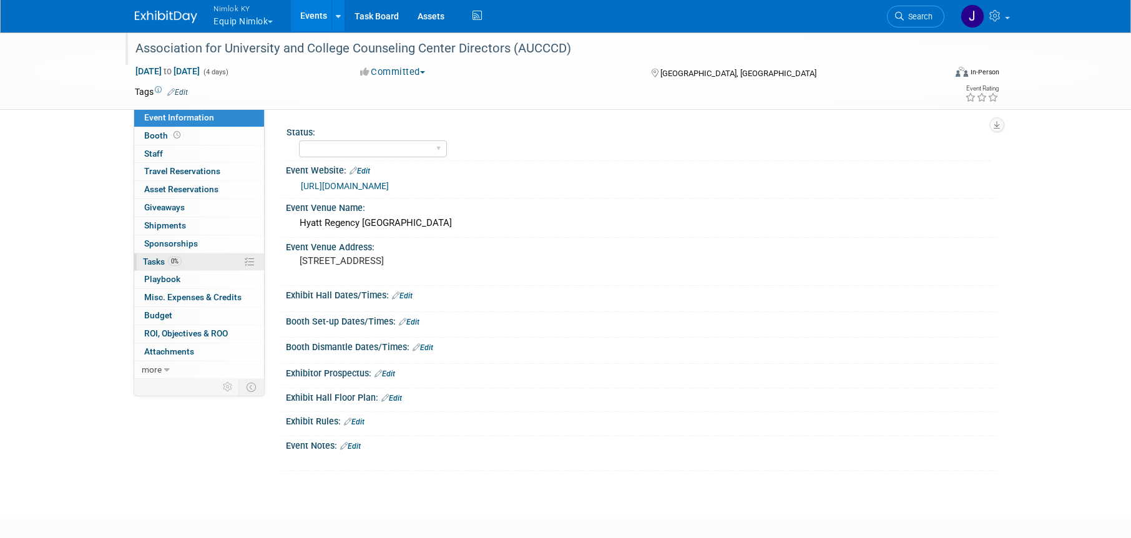
click at [220, 255] on link "0% Tasks 0%" at bounding box center [199, 261] width 130 height 17
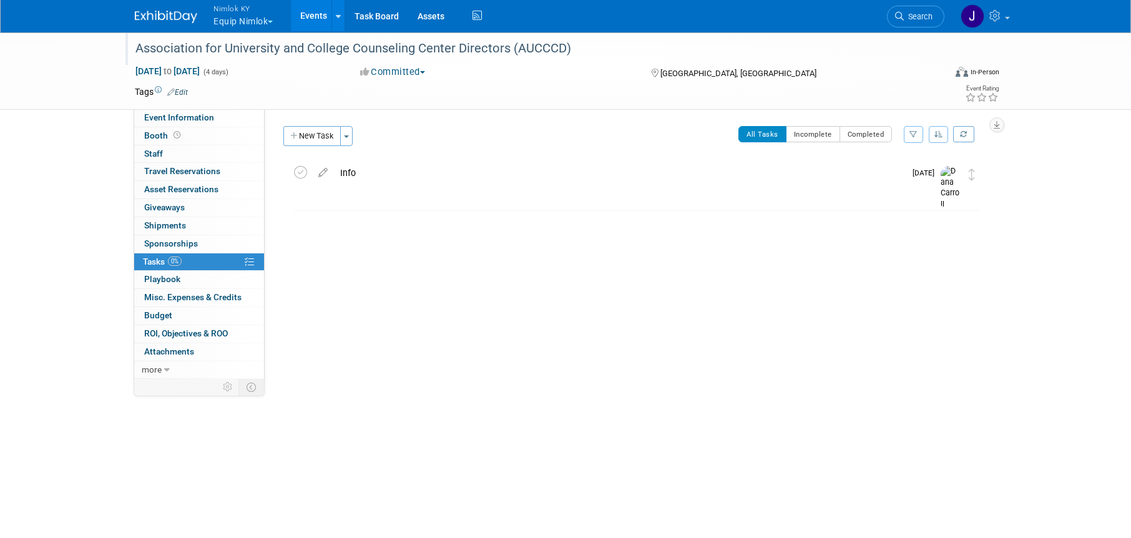
click at [316, 15] on link "Events" at bounding box center [314, 15] width 46 height 31
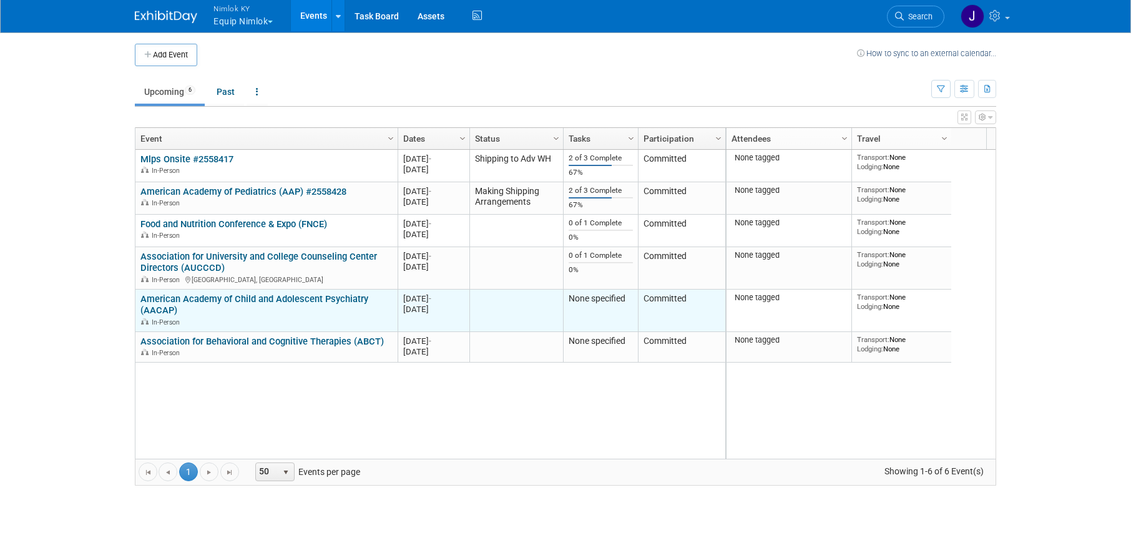
click at [342, 299] on link "American Academy of Child and Adolescent Psychiatry (AACAP)" at bounding box center [254, 304] width 228 height 23
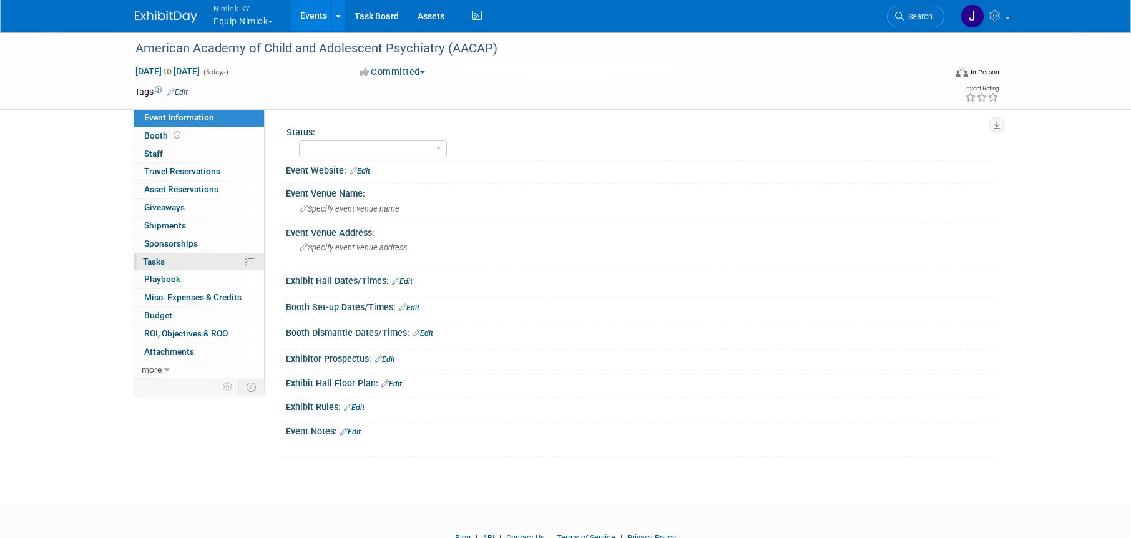
click at [191, 263] on link "0% Tasks 0%" at bounding box center [199, 261] width 130 height 17
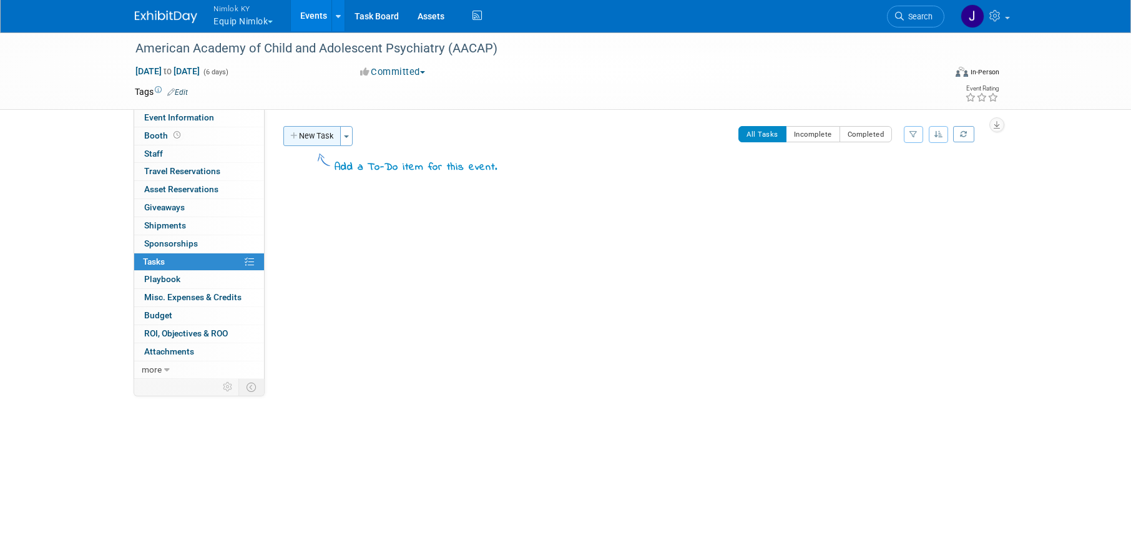
click at [325, 140] on button "New Task" at bounding box center [311, 136] width 57 height 20
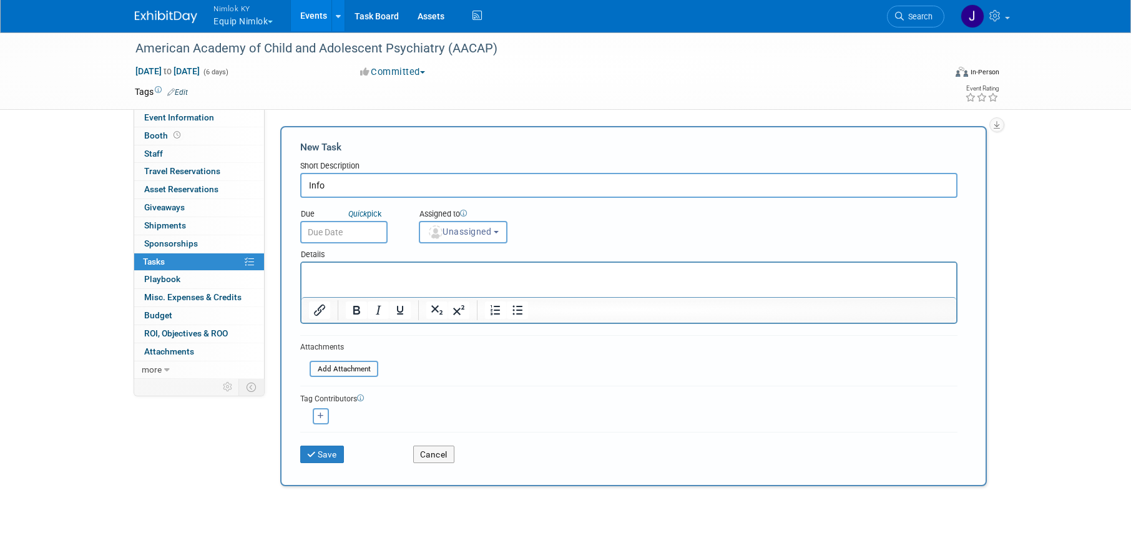
type input "Info"
click at [369, 229] on input "text" at bounding box center [343, 232] width 87 height 22
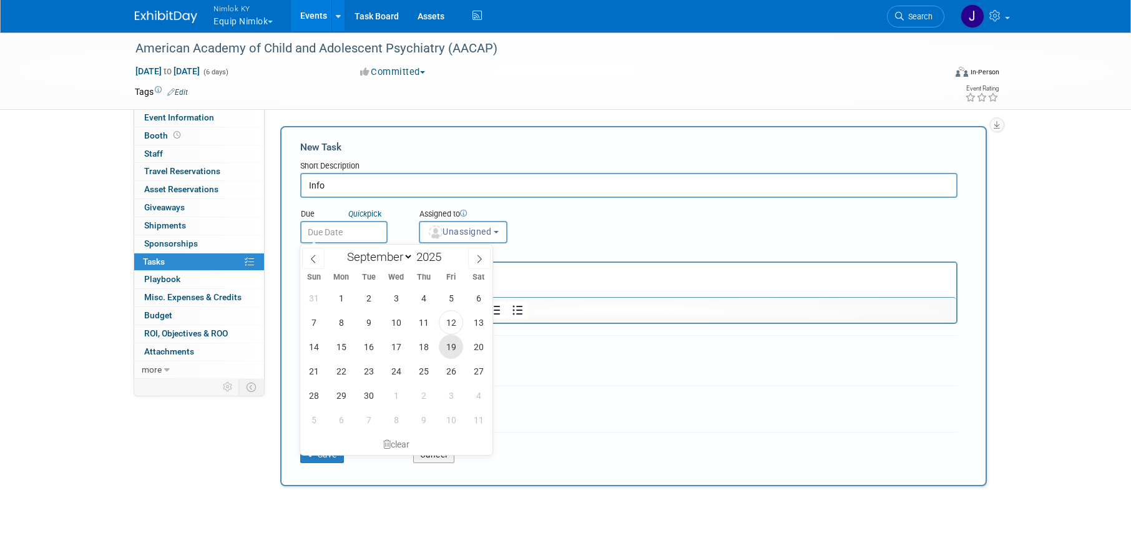
click at [455, 341] on span "19" at bounding box center [451, 347] width 24 height 24
type input "Sep 19, 2025"
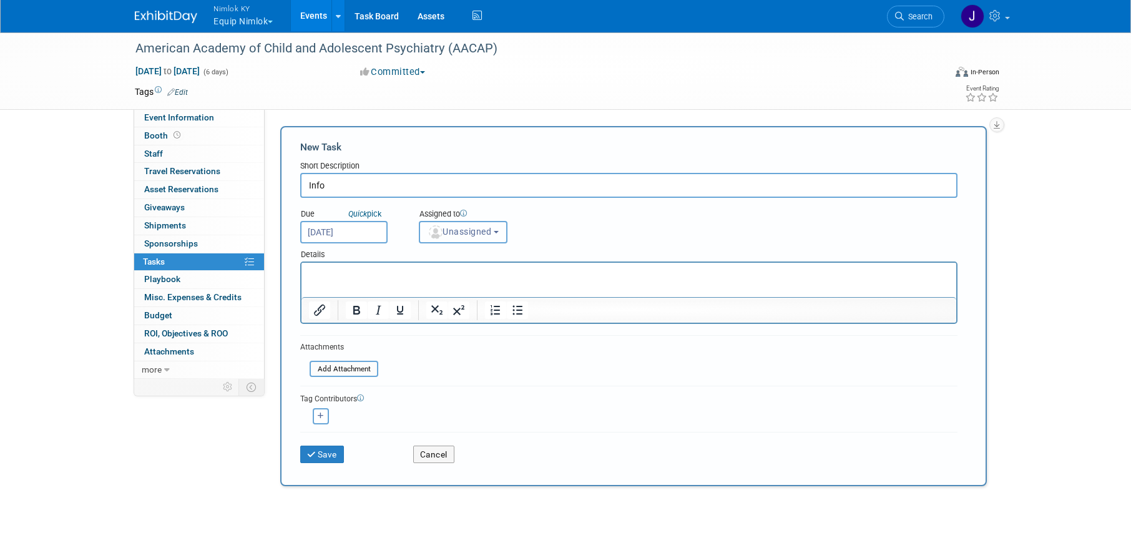
click at [480, 238] on button "Unassigned" at bounding box center [463, 232] width 89 height 22
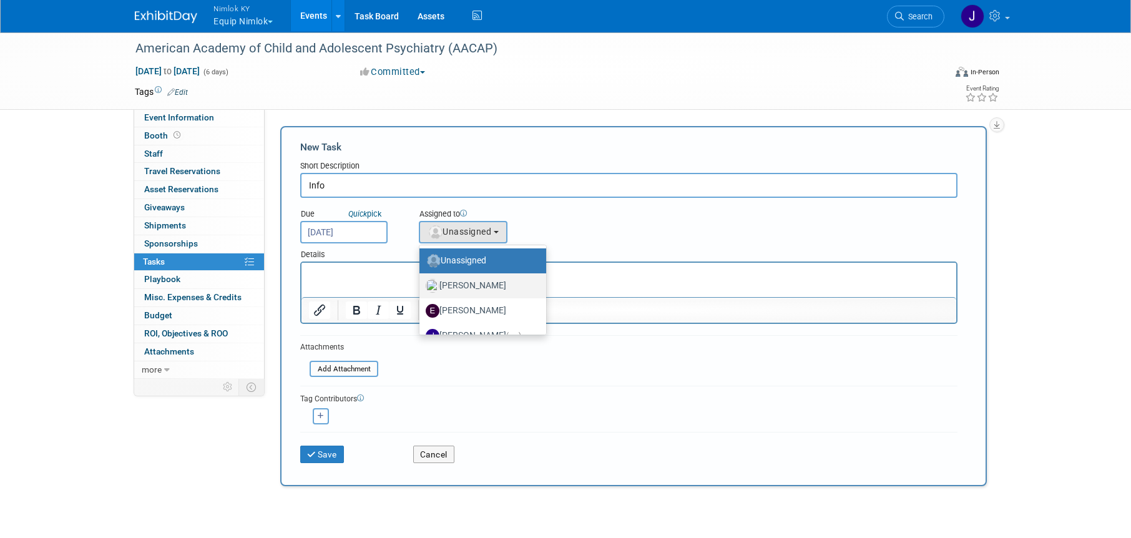
click at [474, 282] on label "Dana Carroll" at bounding box center [480, 286] width 108 height 20
click at [421, 282] on input "Dana Carroll" at bounding box center [417, 284] width 8 height 8
select select "a522b142-de91-4f02-b96b-8b20a27f2406"
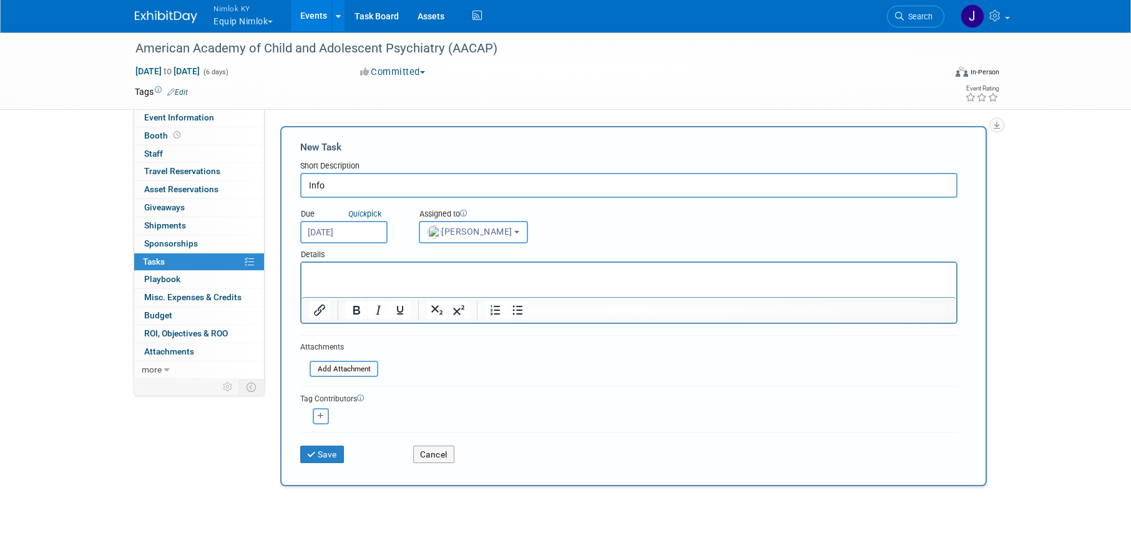
click at [475, 273] on p "Rich Text Area. Press ALT-0 for help." at bounding box center [629, 274] width 641 height 12
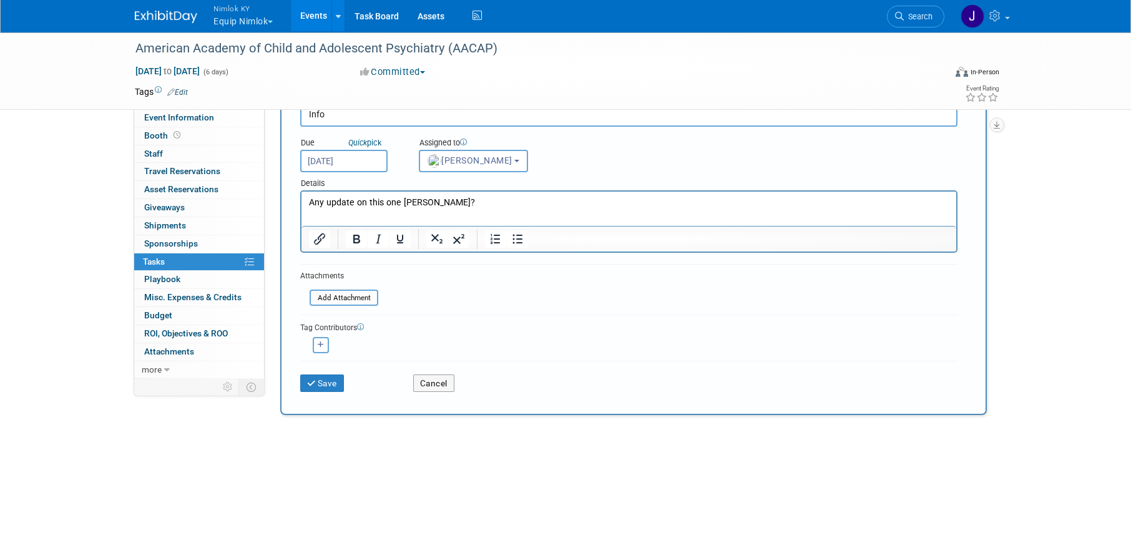
scroll to position [89, 0]
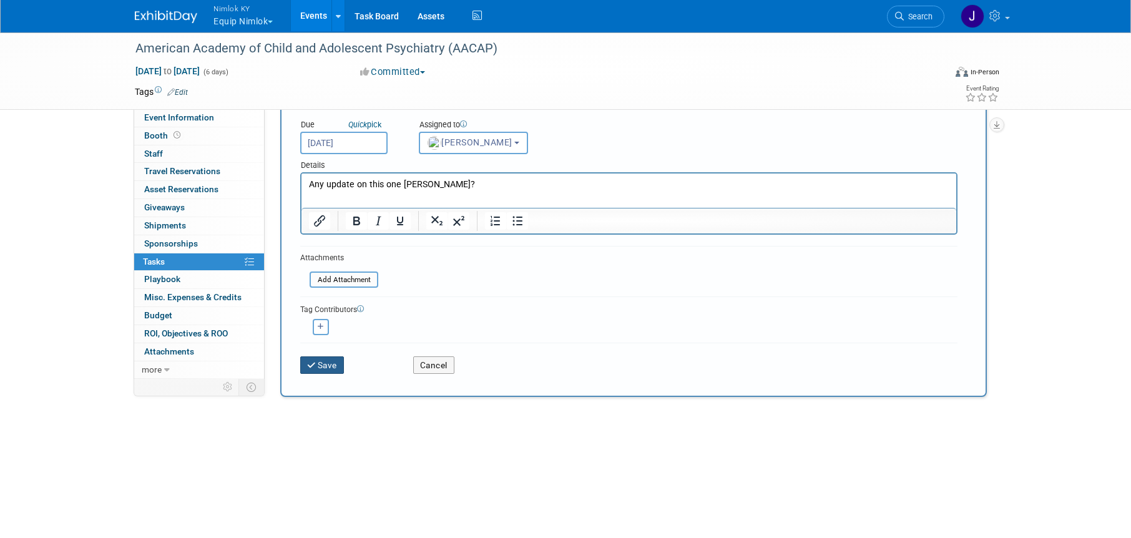
click at [335, 360] on button "Save" at bounding box center [322, 364] width 44 height 17
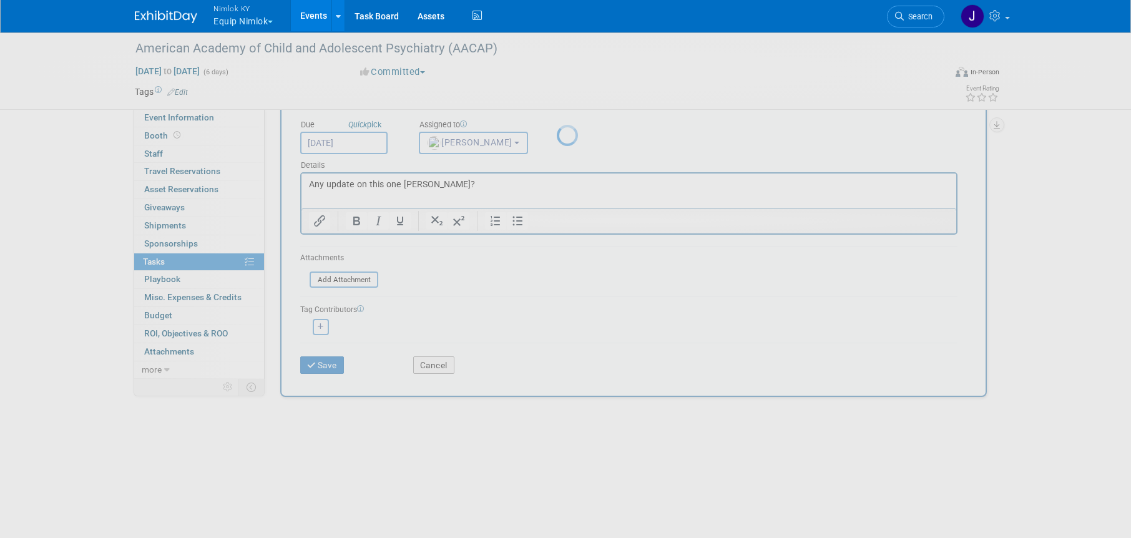
scroll to position [0, 0]
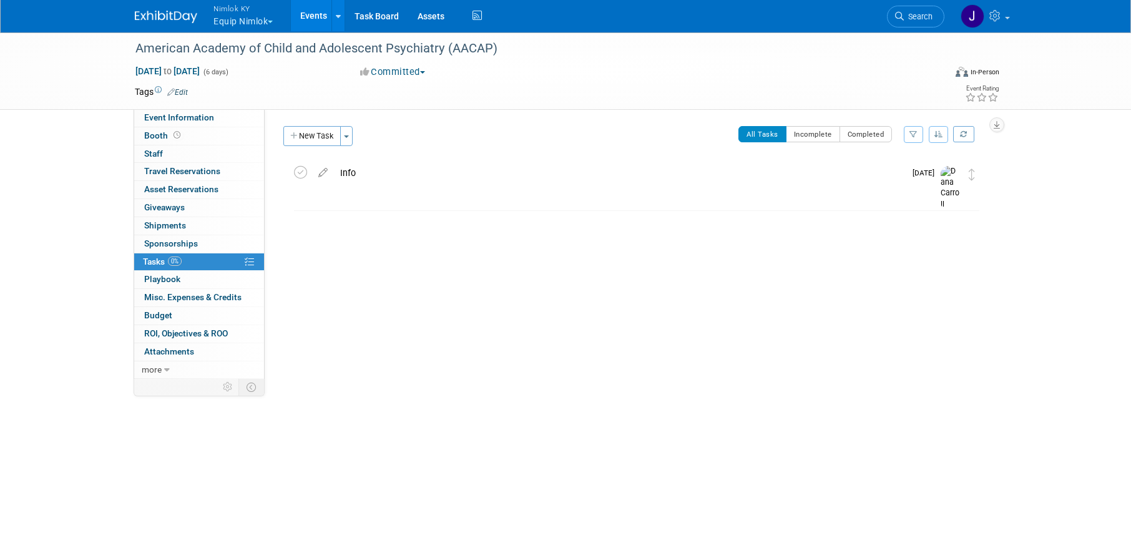
click at [249, 24] on button "Nimlok KY Equip Nimlok" at bounding box center [250, 16] width 76 height 32
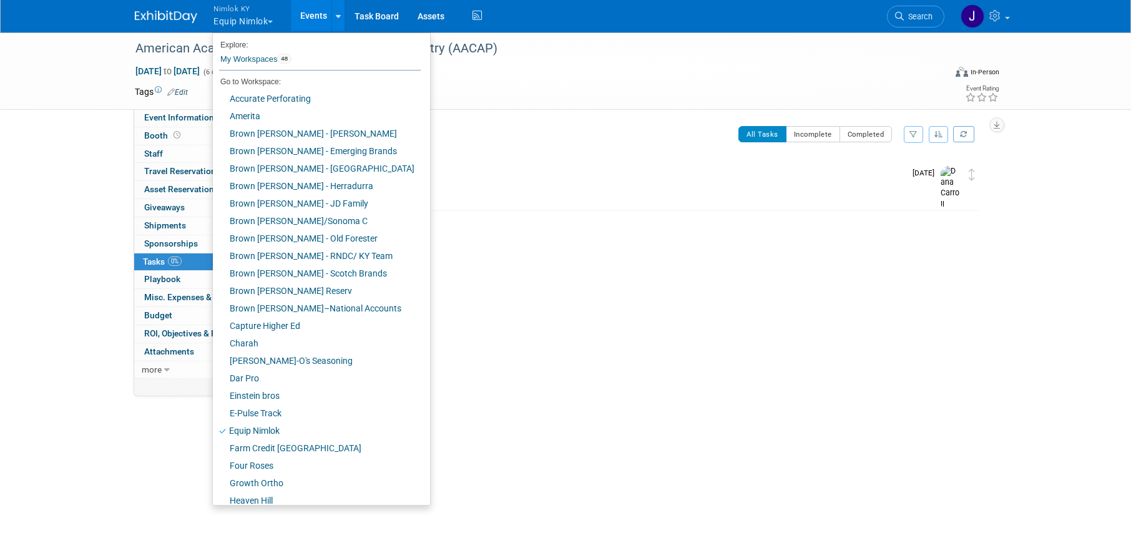
click at [249, 24] on button "Nimlok KY Equip Nimlok" at bounding box center [250, 16] width 76 height 32
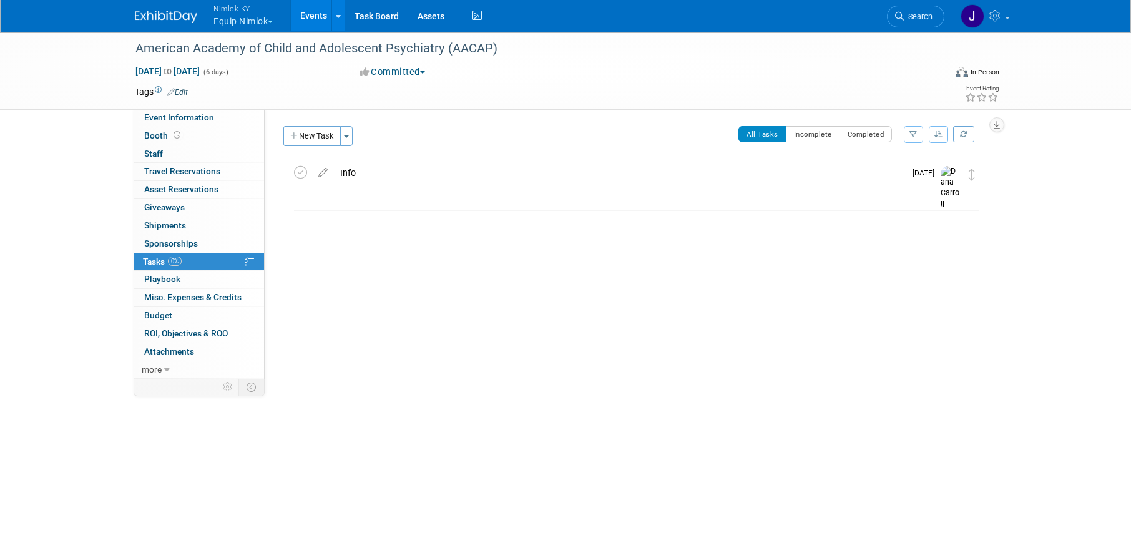
click at [249, 24] on button "Nimlok KY Equip Nimlok" at bounding box center [250, 16] width 76 height 32
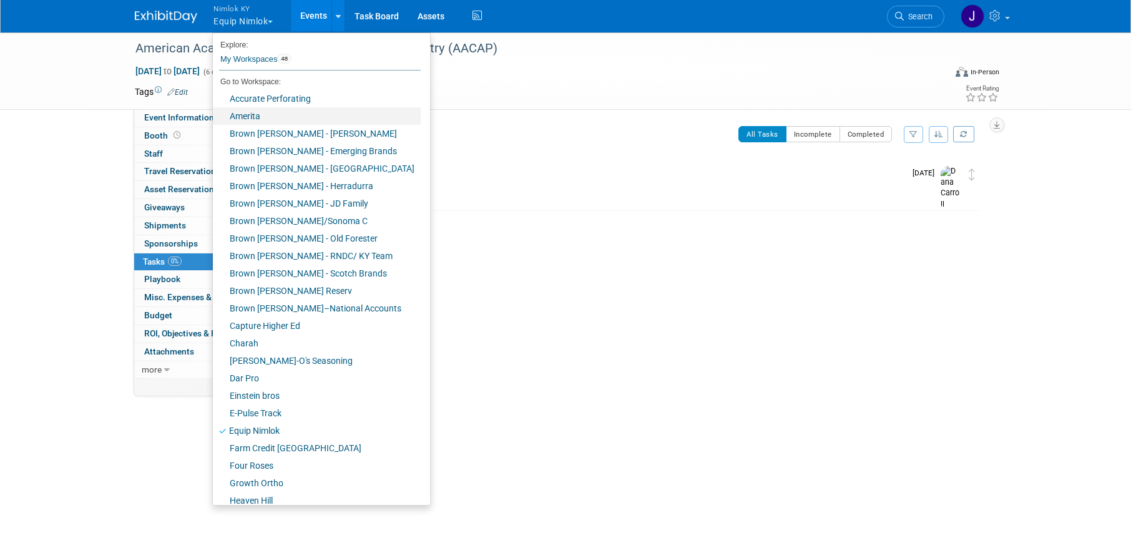
click at [257, 112] on link "Amerita" at bounding box center [317, 115] width 208 height 17
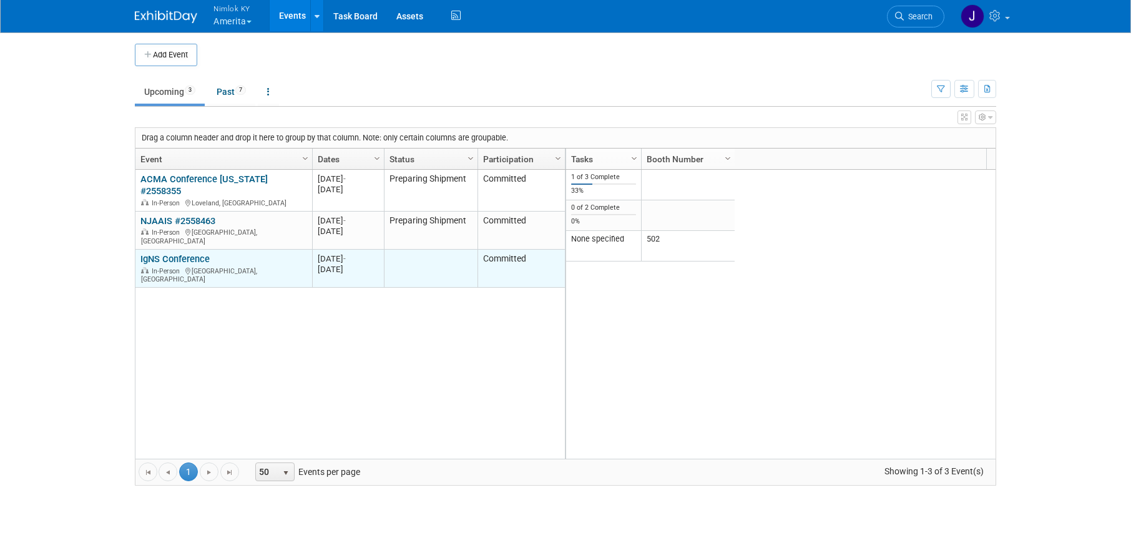
click at [174, 253] on link "IgNS Conference" at bounding box center [174, 258] width 69 height 11
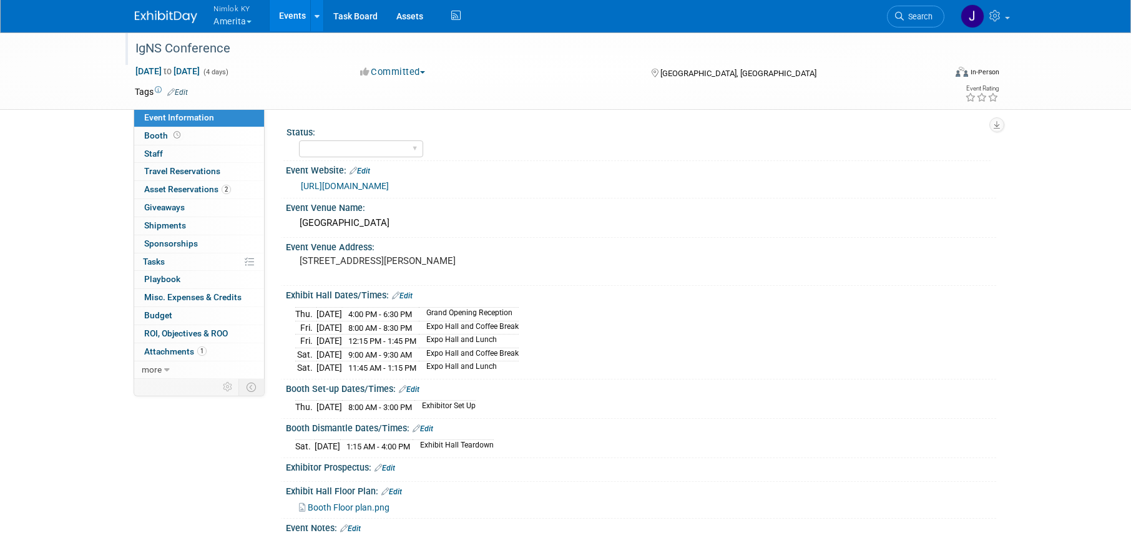
click at [279, 52] on div "IgNS Conference" at bounding box center [528, 48] width 795 height 22
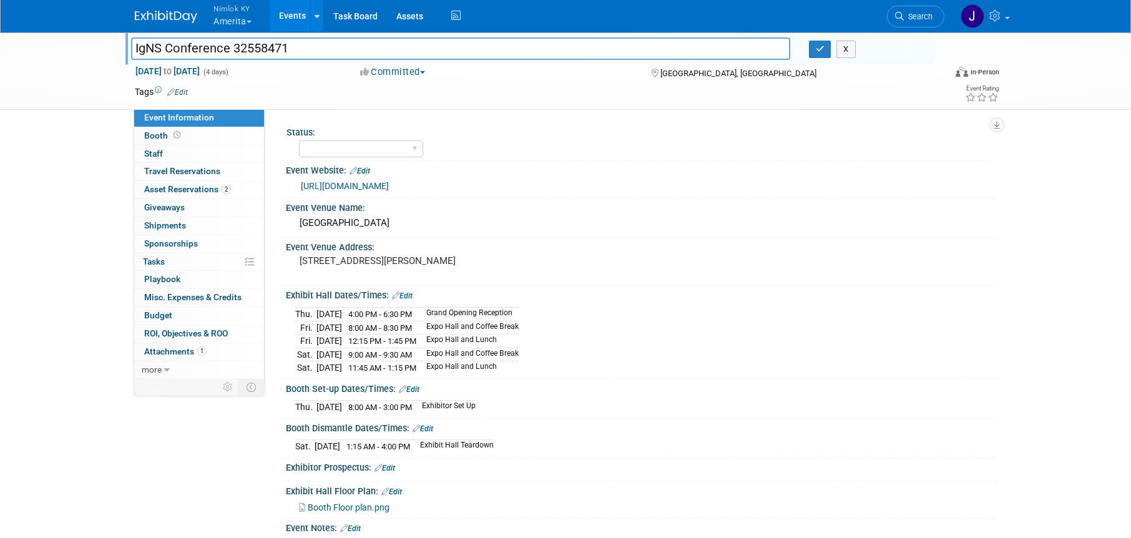
click at [237, 48] on input "IgNS Conference 32558471" at bounding box center [460, 48] width 659 height 22
type input "IgNS Conference #2558471"
click at [816, 49] on icon "button" at bounding box center [820, 49] width 9 height 8
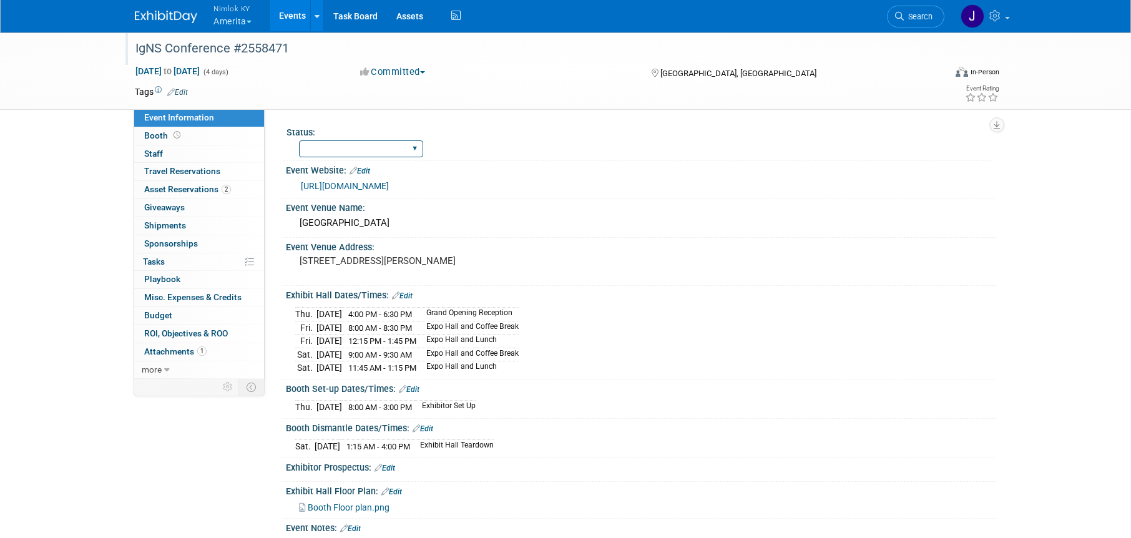
click at [353, 143] on select "Complete Preparing Shipment Shipping to Rep/AdvWH Waiting on RTN Shipment" at bounding box center [361, 148] width 124 height 17
select select "Preparing Shipment"
click at [299, 140] on select "Complete Preparing Shipment Shipping to Rep/AdvWH Waiting on RTN Shipment" at bounding box center [361, 148] width 124 height 17
drag, startPoint x: 229, startPoint y: 47, endPoint x: 135, endPoint y: 52, distance: 93.8
click at [135, 52] on div "IgNS Conference #2558471" at bounding box center [528, 48] width 795 height 22
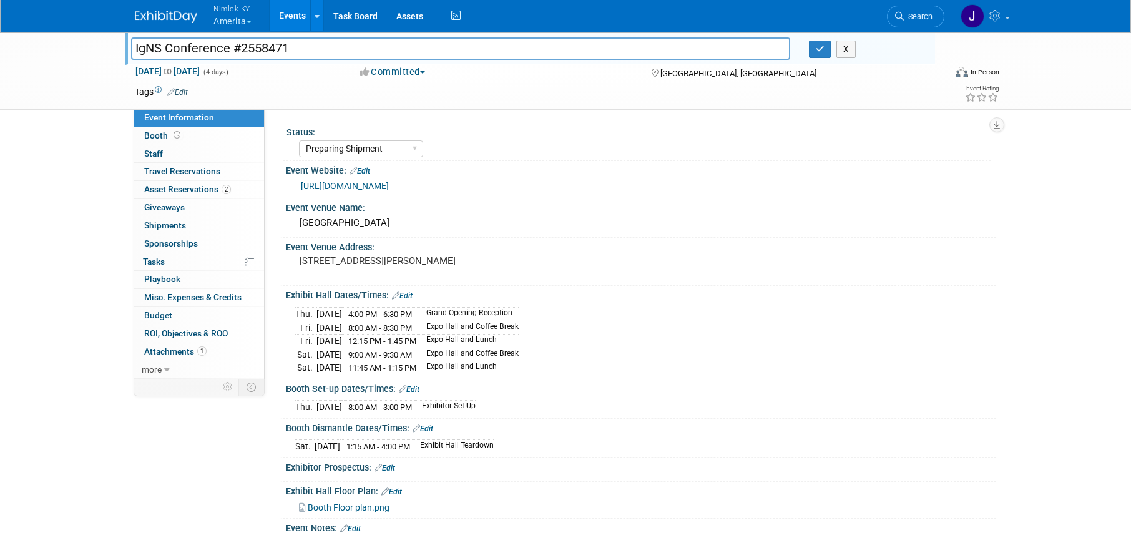
drag, startPoint x: 230, startPoint y: 49, endPoint x: 118, endPoint y: 53, distance: 112.5
click at [118, 53] on div "IgNS Conference #2558471 IgNS Conference #2558471 X [DATE] to [DATE] (4 days) […" at bounding box center [565, 70] width 1131 height 79
click at [817, 51] on icon "button" at bounding box center [820, 49] width 9 height 8
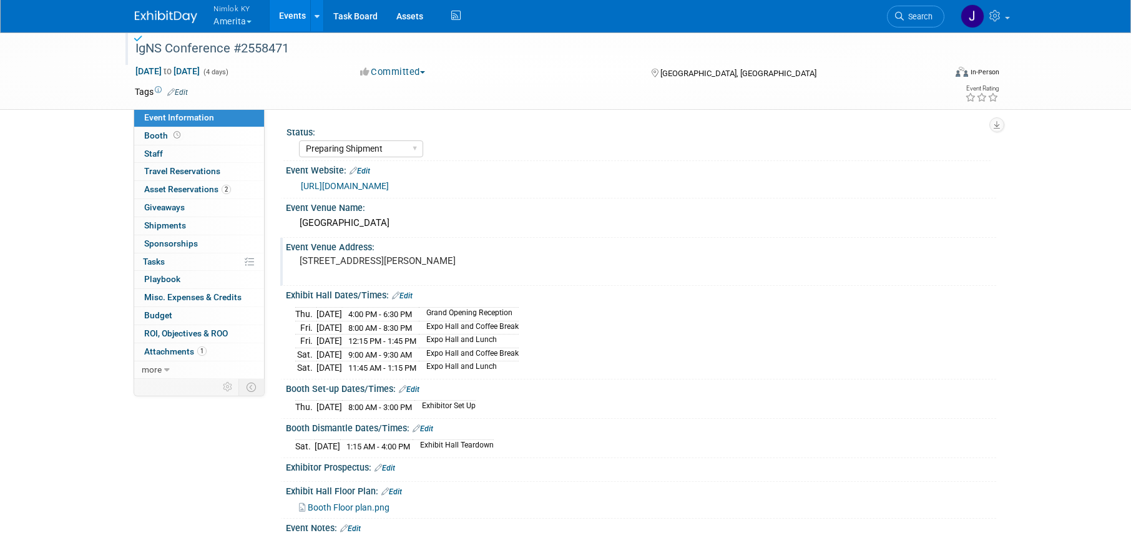
click at [416, 262] on pre "[STREET_ADDRESS][PERSON_NAME]" at bounding box center [434, 260] width 268 height 11
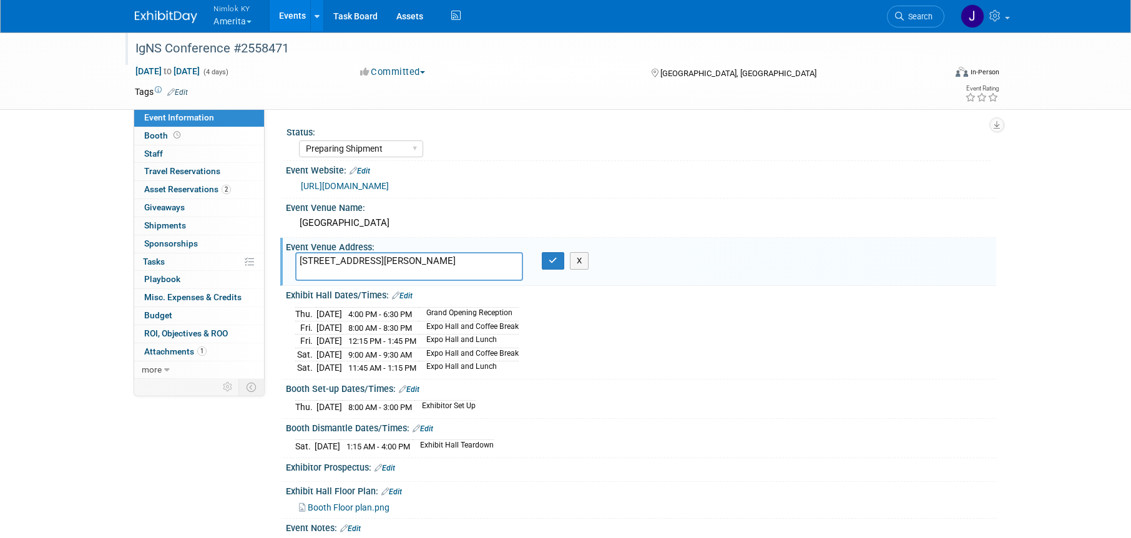
drag, startPoint x: 442, startPoint y: 258, endPoint x: 392, endPoint y: 257, distance: 50.0
click at [392, 257] on textarea "[STREET_ADDRESS][PERSON_NAME]" at bounding box center [409, 266] width 228 height 29
click at [551, 261] on icon "button" at bounding box center [553, 261] width 9 height 8
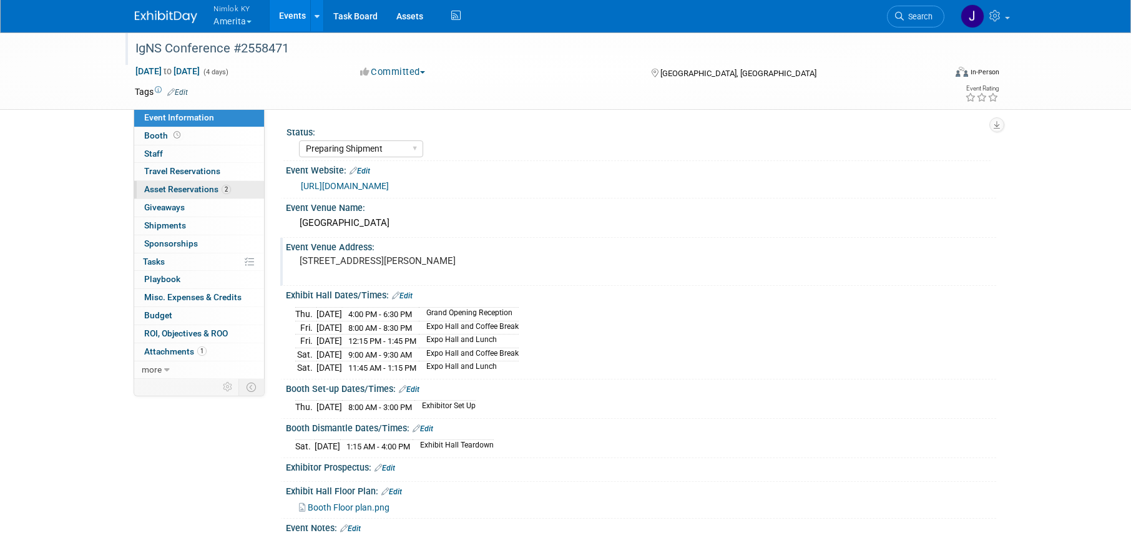
click at [200, 191] on span "Asset Reservations 2" at bounding box center [187, 189] width 87 height 10
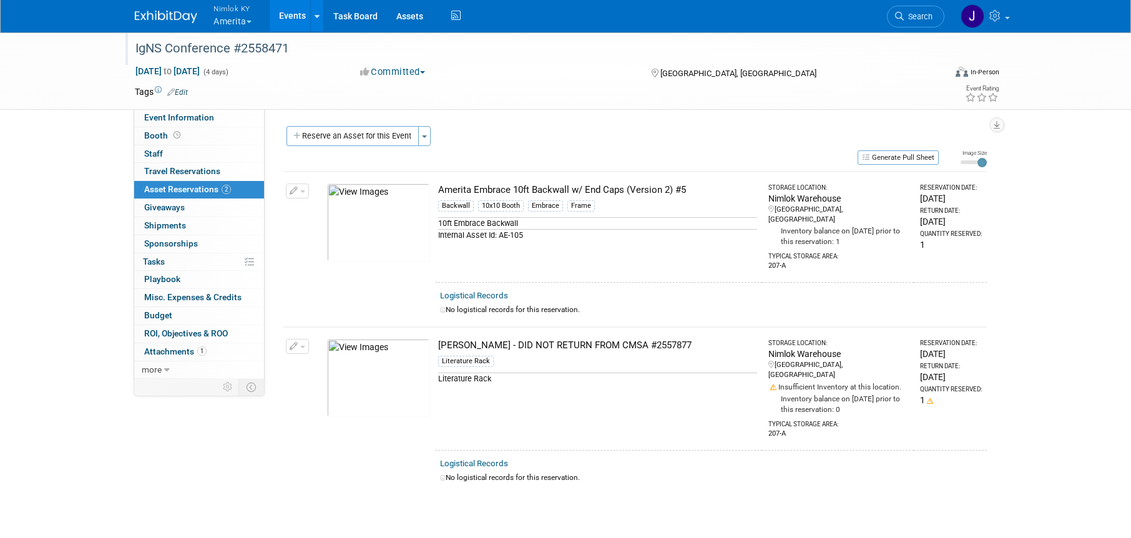
click at [592, 404] on td "[PERSON_NAME] - DID NOT RETURN FROM CMSA #2557877 Literature Rack Literature Ra…" at bounding box center [598, 388] width 327 height 123
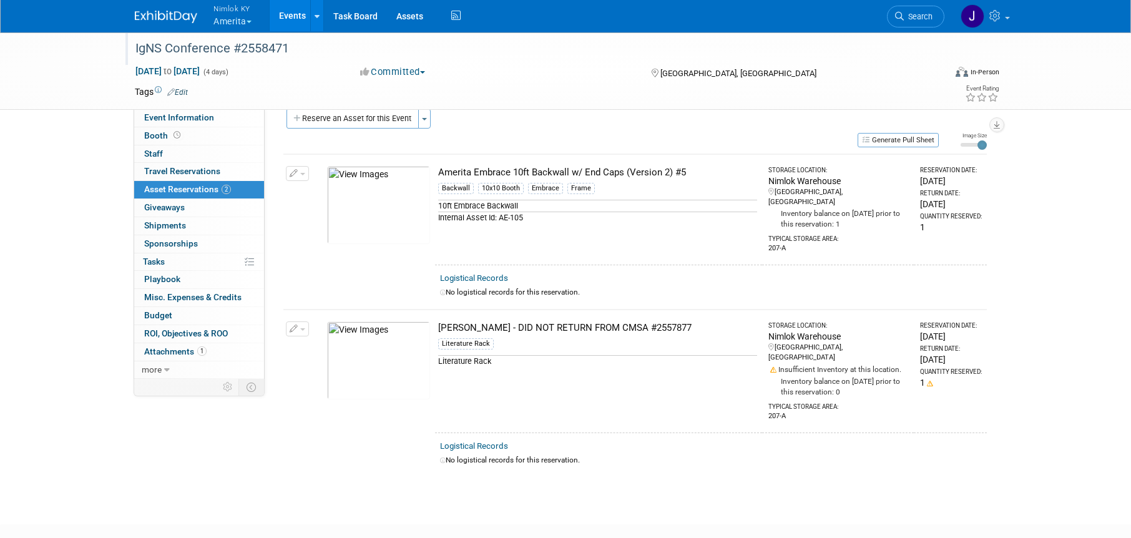
scroll to position [20, 0]
click at [181, 263] on link "0% Tasks 0%" at bounding box center [199, 261] width 130 height 17
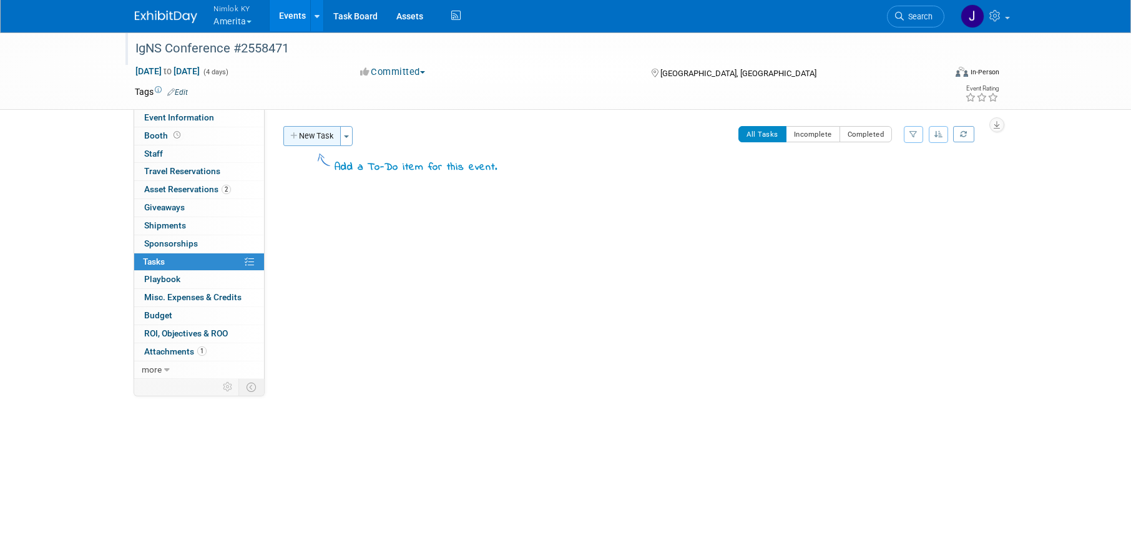
click at [324, 139] on button "New Task" at bounding box center [311, 136] width 57 height 20
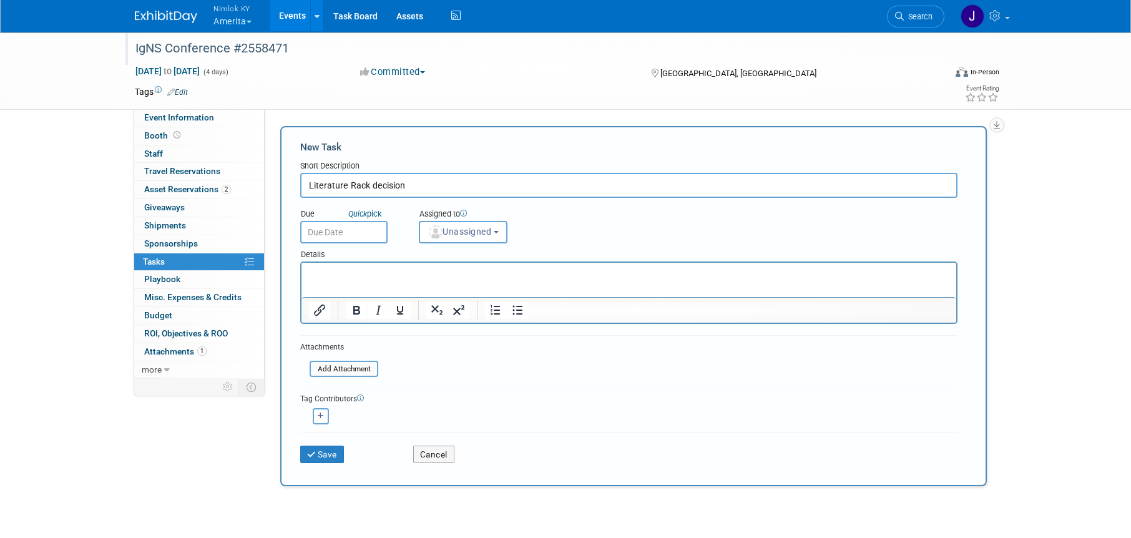
type input "Literature Rack decision"
click at [366, 230] on input "text" at bounding box center [343, 232] width 87 height 22
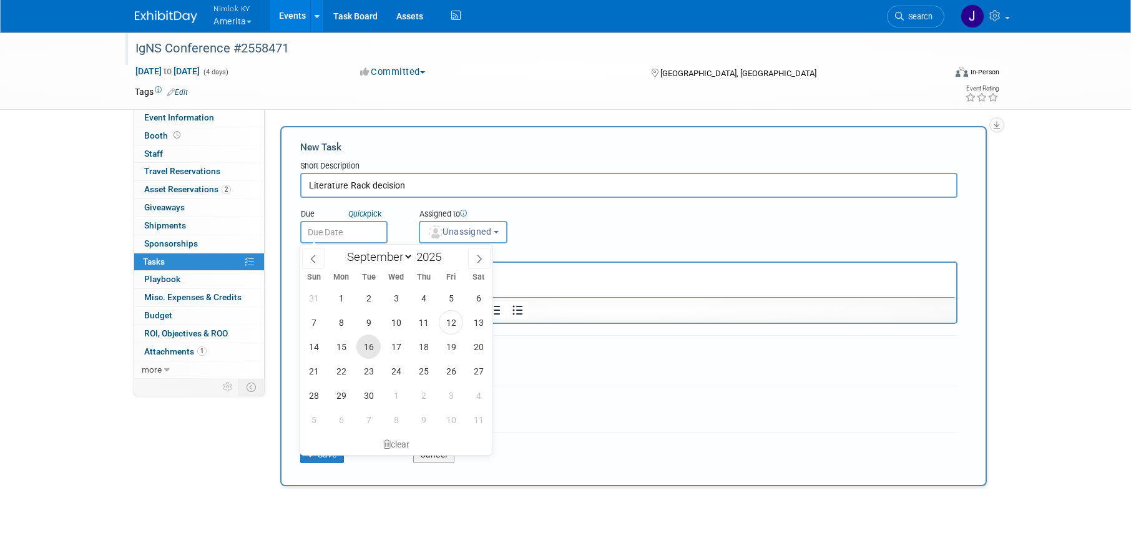
click at [371, 345] on span "16" at bounding box center [368, 347] width 24 height 24
type input "[DATE]"
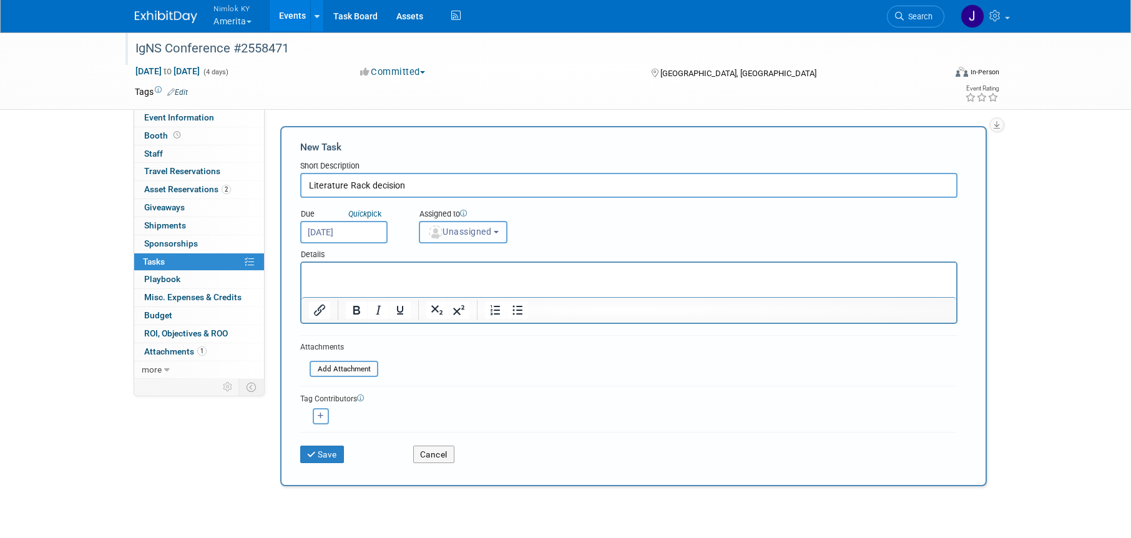
click at [470, 240] on button "Unassigned" at bounding box center [463, 232] width 89 height 22
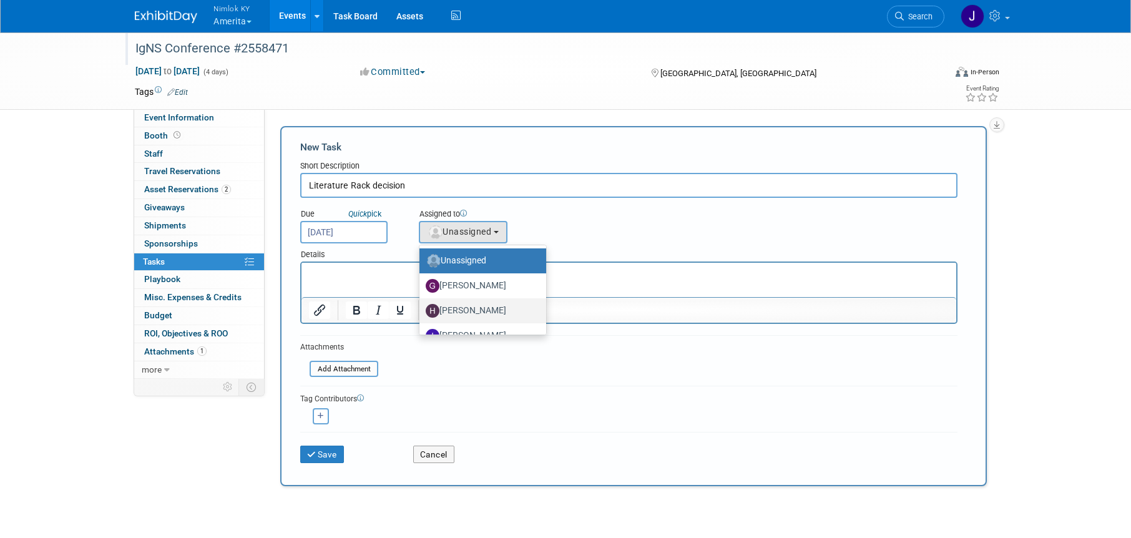
click at [495, 310] on label "[PERSON_NAME]" at bounding box center [480, 311] width 108 height 20
click at [421, 310] on input "[PERSON_NAME]" at bounding box center [417, 309] width 8 height 8
select select "8885bcbc-25ee-43c7-96ec-90b066b3f66c"
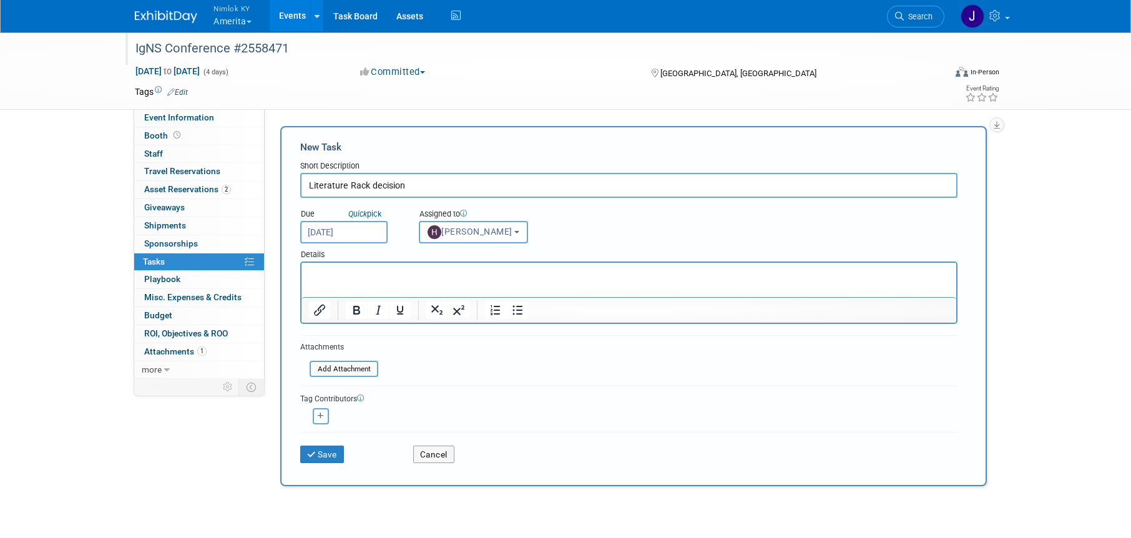
click at [443, 273] on p "Rich Text Area. Press ALT-0 for help." at bounding box center [629, 274] width 641 height 12
click at [334, 452] on button "Save" at bounding box center [322, 454] width 44 height 17
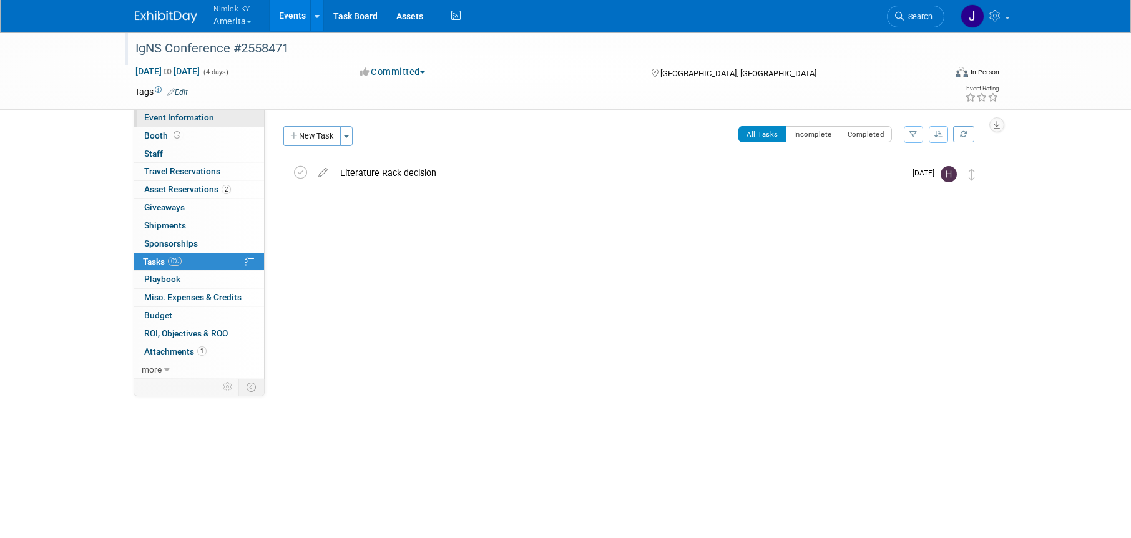
click at [189, 120] on span "Event Information" at bounding box center [179, 117] width 70 height 10
select select "Preparing Shipment"
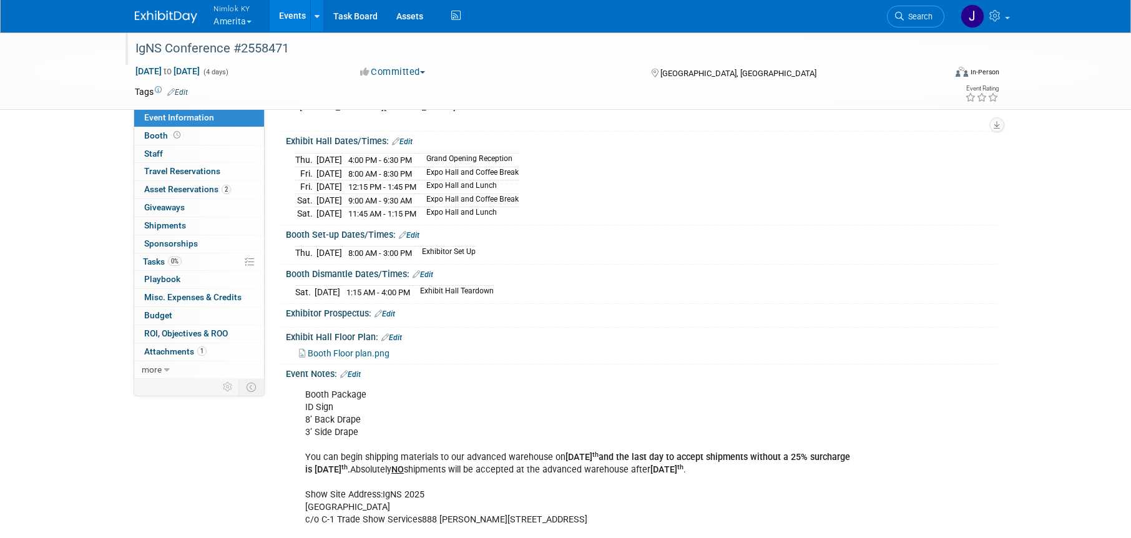
scroll to position [155, 0]
click at [587, 488] on div "Booth Package ID Sign 8’ Back Drape 3’ Side Drape You can begin shipping materi…" at bounding box center [578, 526] width 563 height 288
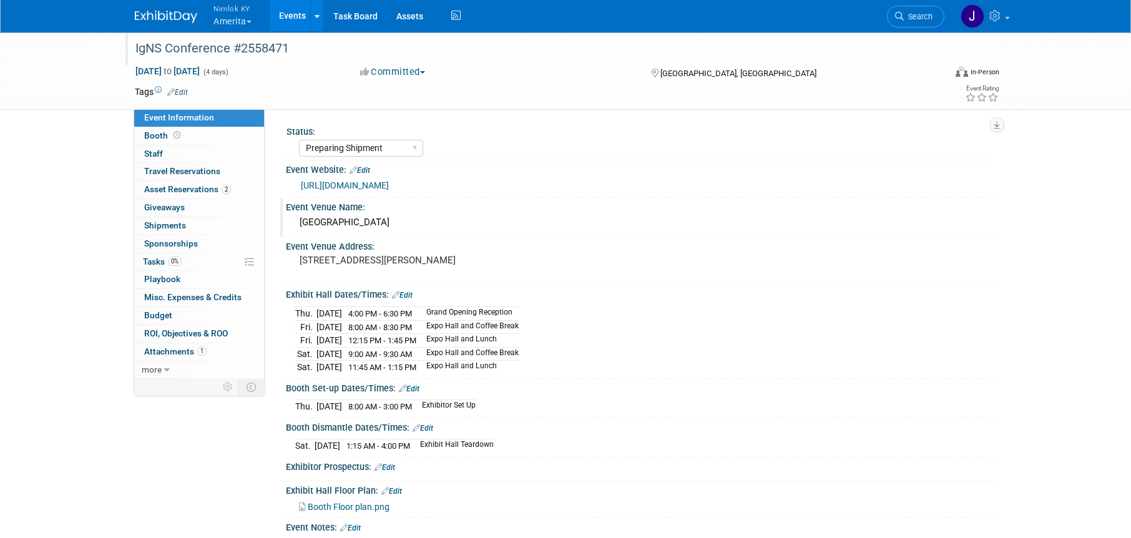
scroll to position [0, 0]
click at [420, 214] on div "[GEOGRAPHIC_DATA]" at bounding box center [641, 223] width 692 height 19
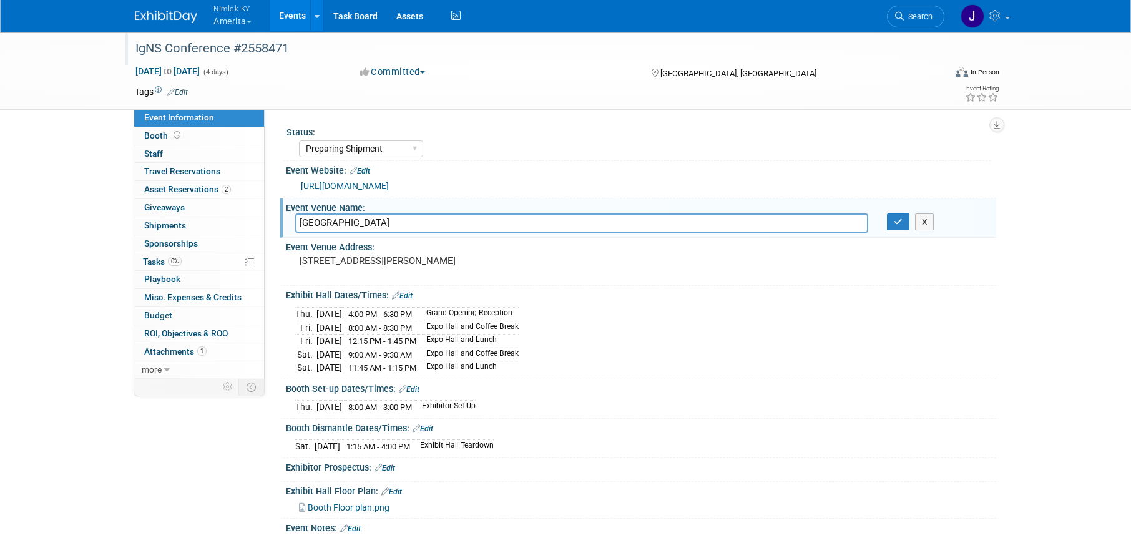
click at [389, 182] on link "[URL][DOMAIN_NAME]" at bounding box center [345, 186] width 88 height 10
click at [900, 220] on icon "button" at bounding box center [898, 222] width 9 height 8
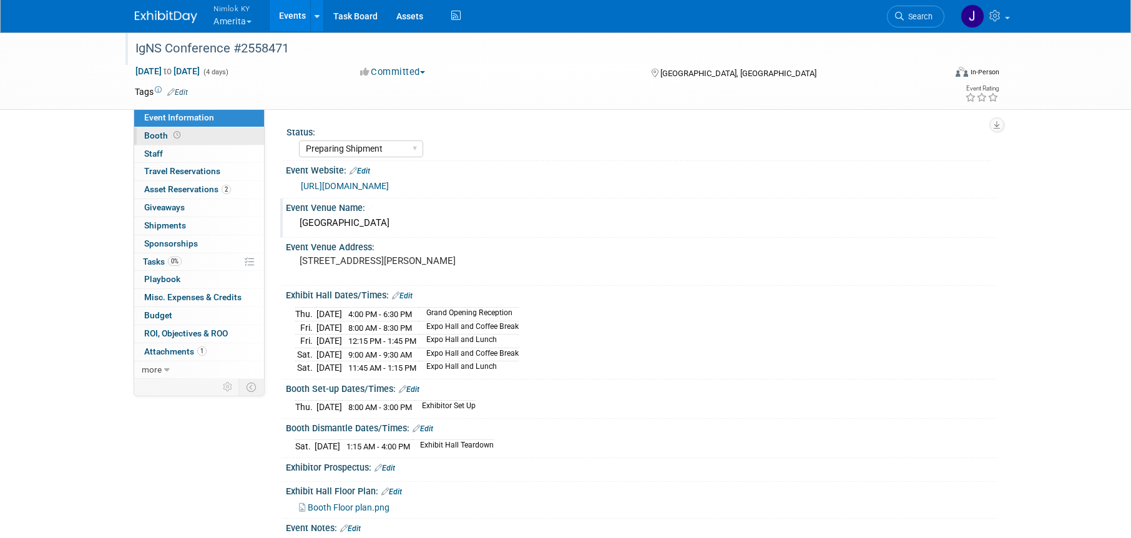
click at [219, 138] on link "Booth" at bounding box center [199, 135] width 130 height 17
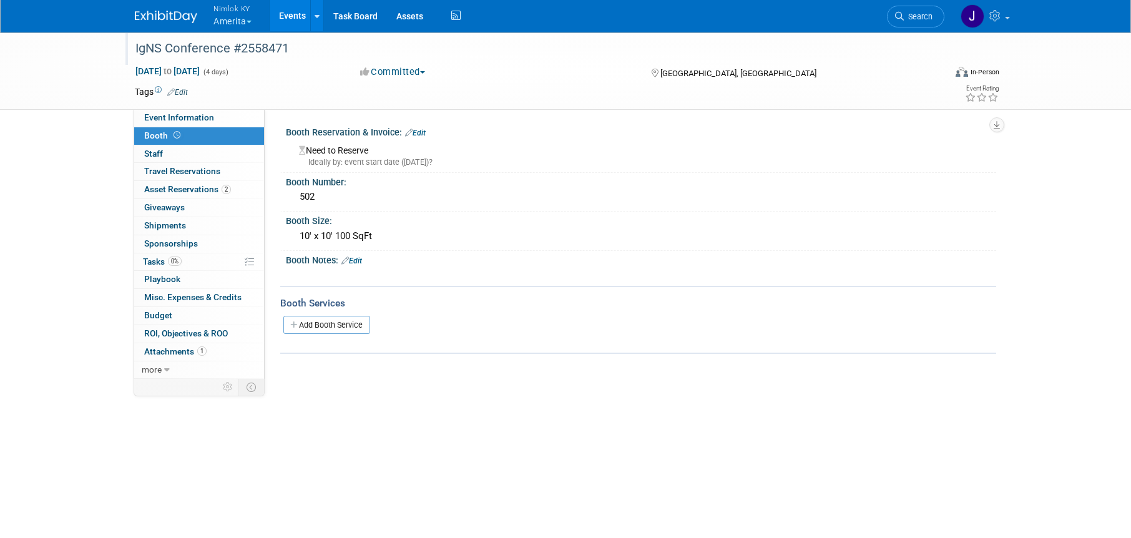
click at [344, 150] on div "Need to Reserve Ideally by: event start date ([DATE])?" at bounding box center [641, 154] width 692 height 27
click at [423, 131] on link "Edit" at bounding box center [415, 133] width 21 height 9
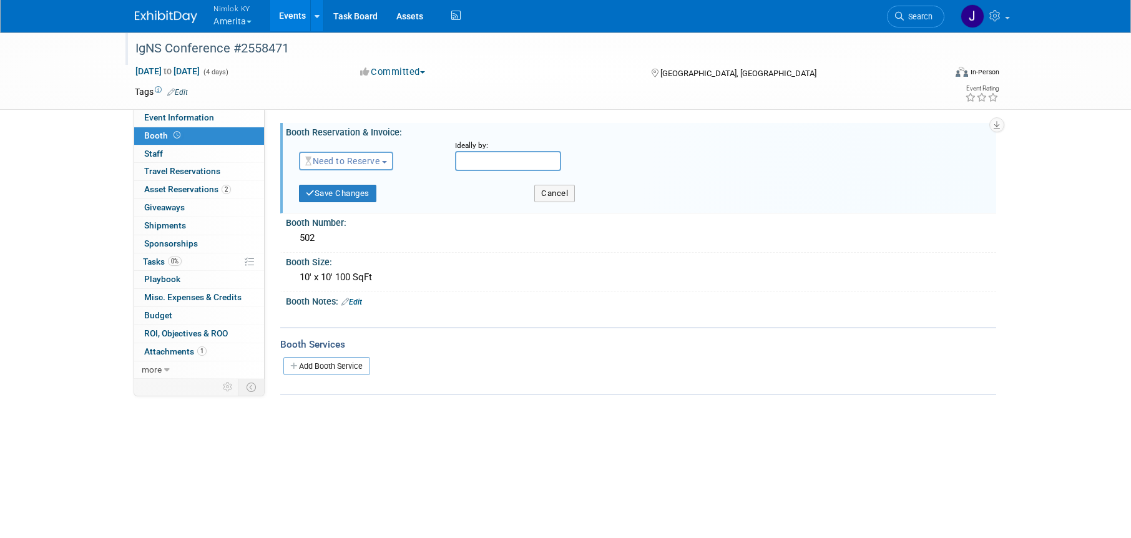
click at [349, 164] on span "Need to Reserve" at bounding box center [342, 161] width 74 height 10
click at [349, 198] on link "Reserved" at bounding box center [367, 199] width 134 height 17
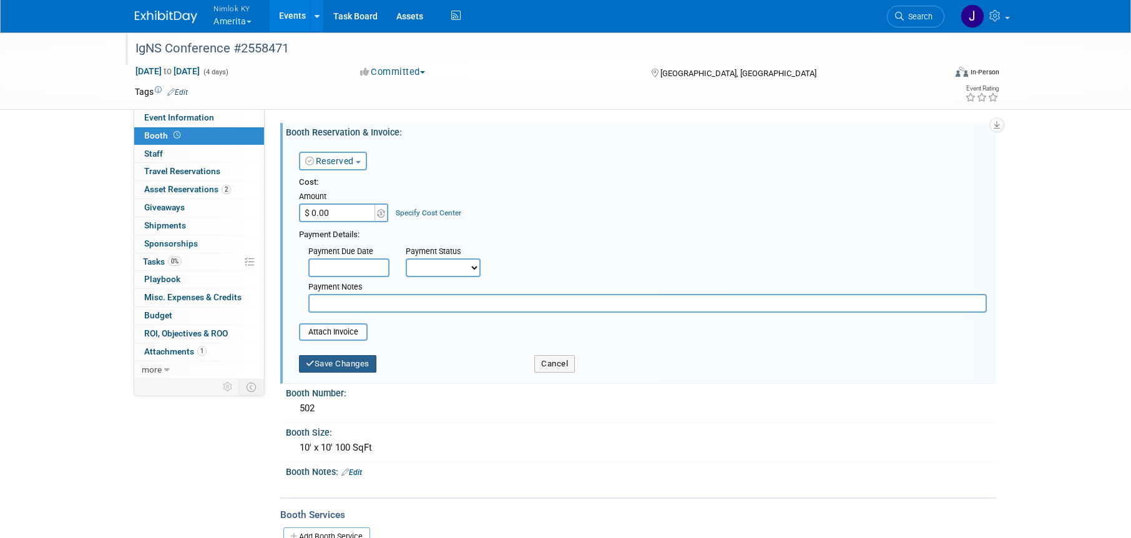
click at [350, 365] on button "Save Changes" at bounding box center [337, 363] width 77 height 17
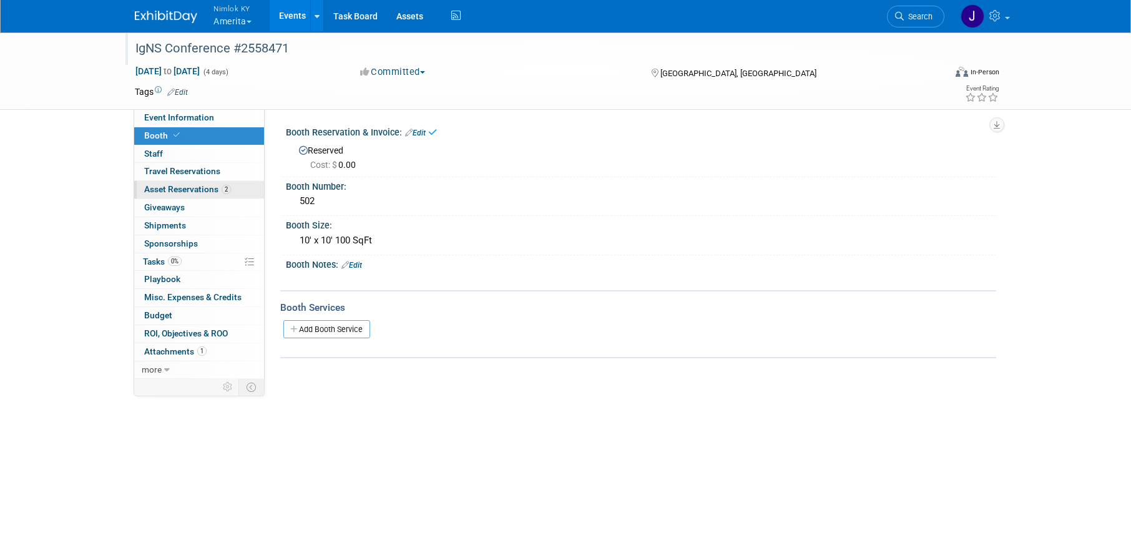
click at [205, 192] on span "Asset Reservations 2" at bounding box center [187, 189] width 87 height 10
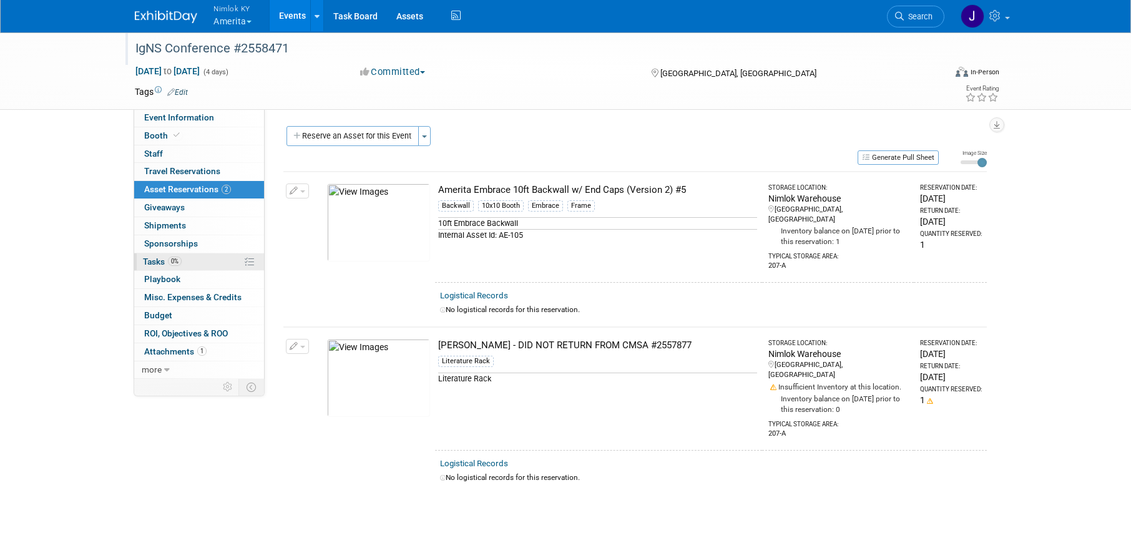
click at [181, 265] on span "Tasks 0%" at bounding box center [162, 262] width 39 height 10
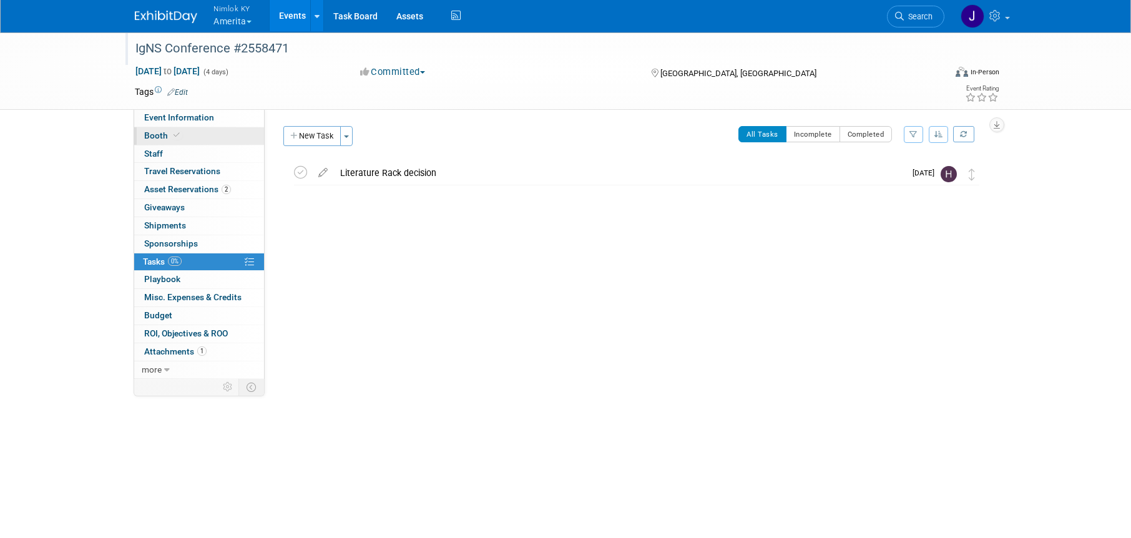
click at [210, 130] on link "Booth" at bounding box center [199, 135] width 130 height 17
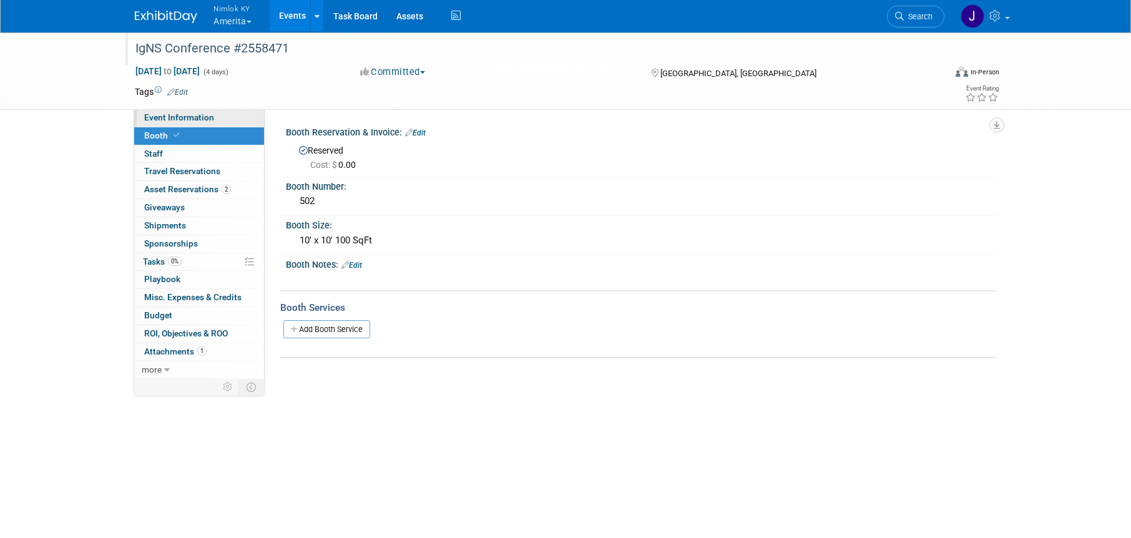
click at [224, 119] on link "Event Information" at bounding box center [199, 117] width 130 height 17
select select "Preparing Shipment"
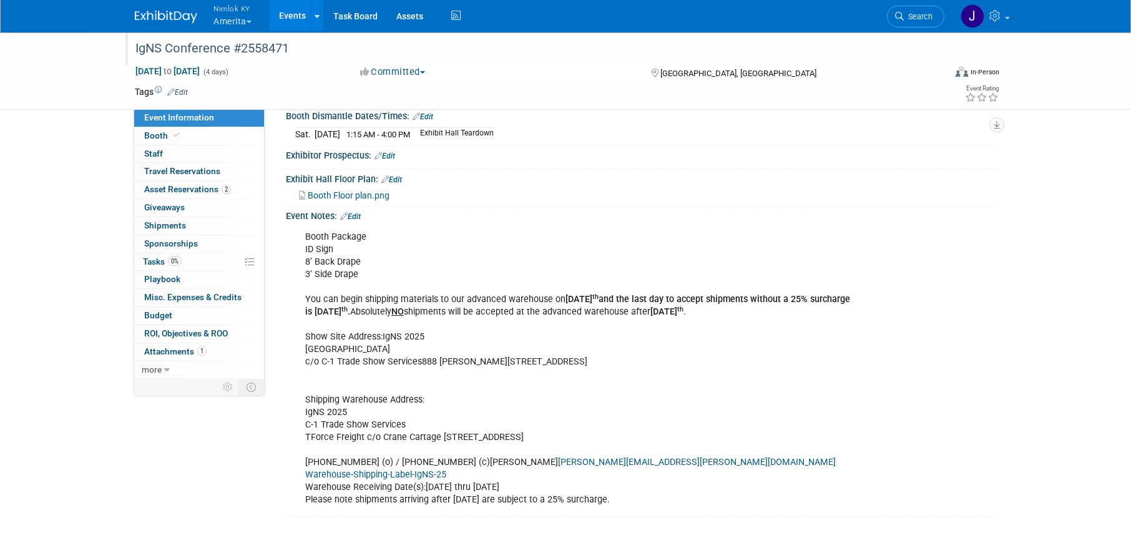
scroll to position [317, 0]
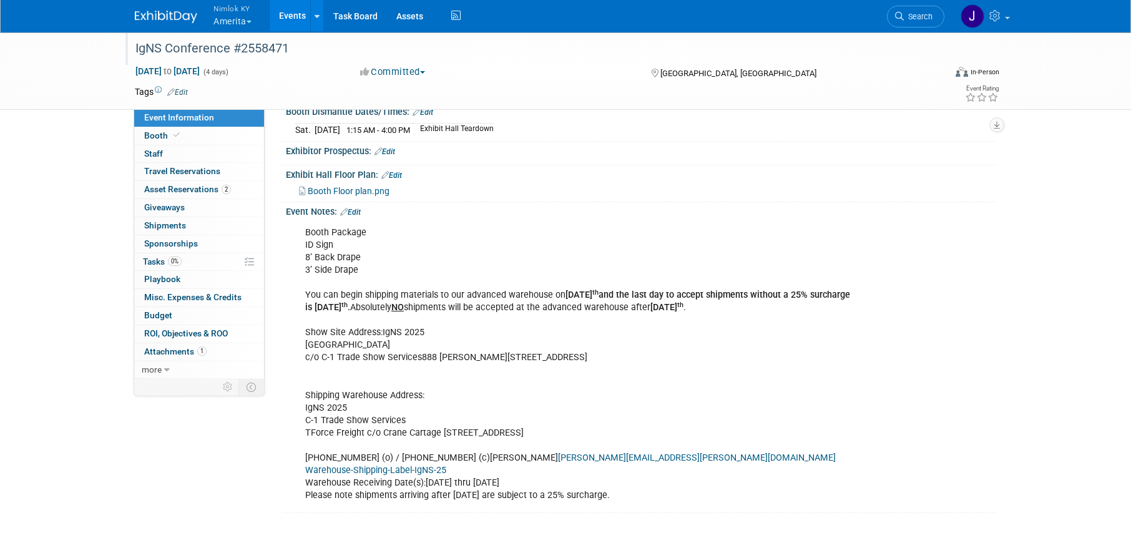
drag, startPoint x: 441, startPoint y: 434, endPoint x: 637, endPoint y: 429, distance: 196.1
click at [637, 429] on div "Booth Package ID Sign 8’ Back Drape 3’ Side Drape You can begin shipping materi…" at bounding box center [578, 364] width 563 height 288
copy div "[STREET_ADDRESS]"
click at [411, 348] on div "Booth Package ID Sign 8’ Back Drape 3’ Side Drape You can begin shipping materi…" at bounding box center [578, 364] width 563 height 288
drag, startPoint x: 383, startPoint y: 332, endPoint x: 426, endPoint y: 342, distance: 44.2
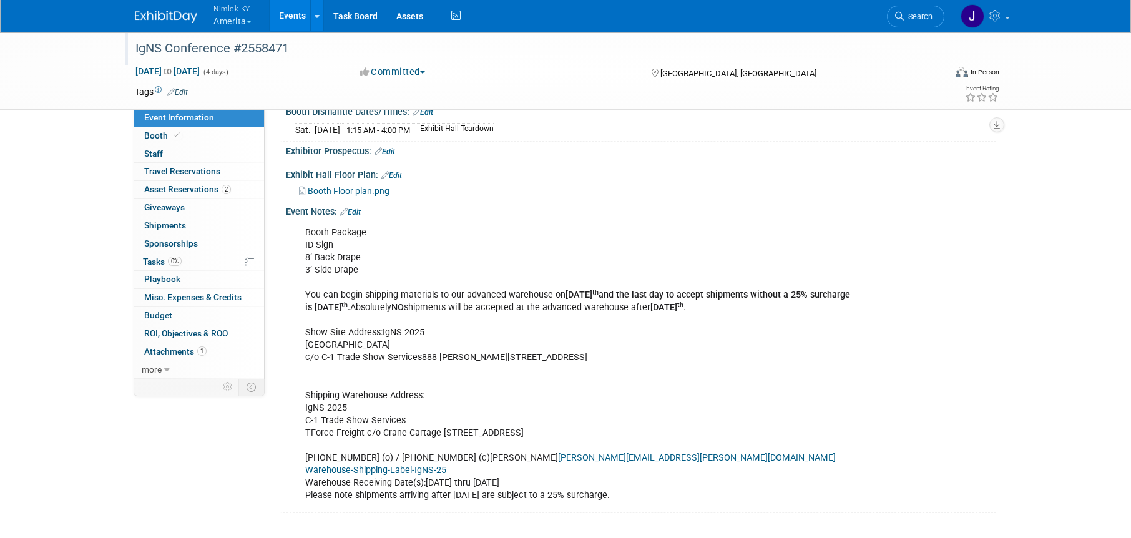
click at [426, 342] on div "Booth Package ID Sign 8’ Back Drape 3’ Side Drape You can begin shipping materi…" at bounding box center [578, 364] width 563 height 288
copy div "IgNS 2025 [GEOGRAPHIC_DATA]"
drag, startPoint x: 420, startPoint y: 358, endPoint x: 618, endPoint y: 355, distance: 197.9
click at [618, 355] on div "Booth Package ID Sign 8’ Back Drape 3’ Side Drape You can begin shipping materi…" at bounding box center [578, 364] width 563 height 288
copy div "[STREET_ADDRESS][PERSON_NAME]"
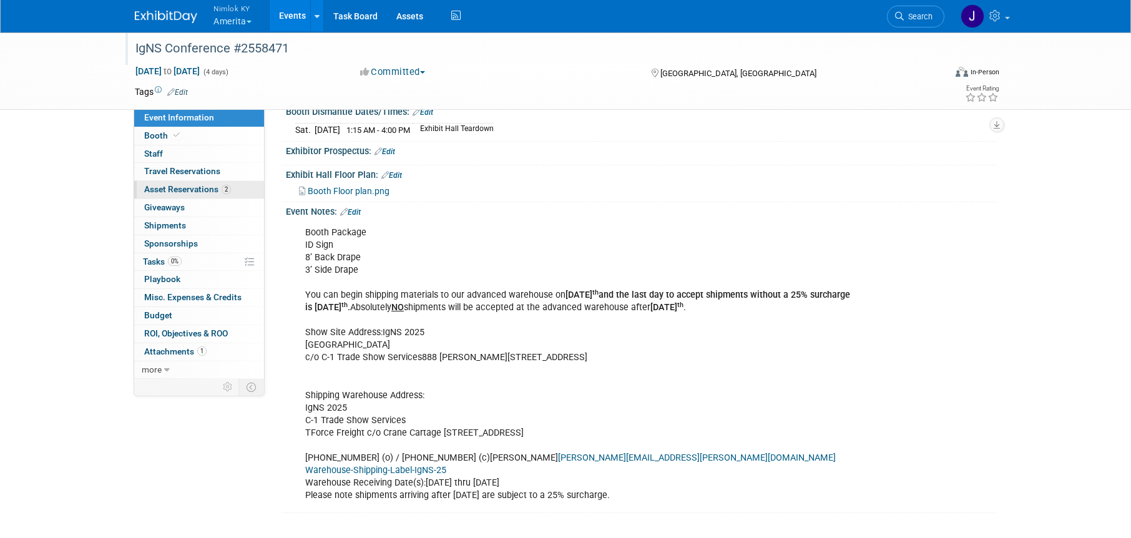
click at [210, 192] on span "Asset Reservations 2" at bounding box center [187, 189] width 87 height 10
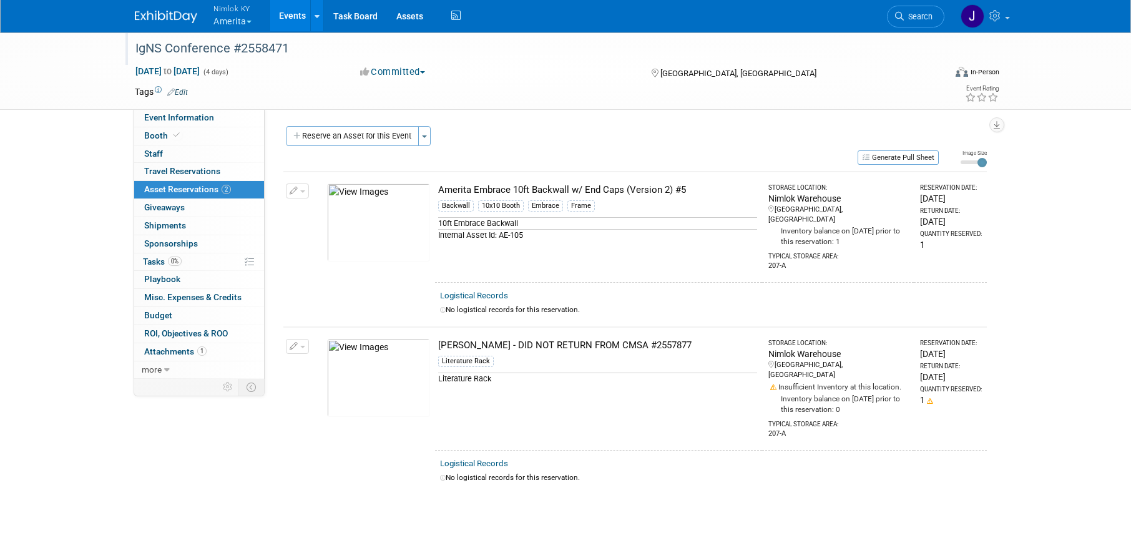
click at [611, 147] on div "Reserve an Asset for this Event Toggle Dropdown New asset reservation Copy asse…" at bounding box center [635, 137] width 704 height 23
drag, startPoint x: 694, startPoint y: 185, endPoint x: 441, endPoint y: 195, distance: 253.0
click at [440, 194] on div "Amerita Embrace 10ft Backwall w/ End Caps (Version 2) #5" at bounding box center [597, 190] width 319 height 13
copy div "Amerita Embrace 10ft Backwall w/ End Caps (Version 2) #5"
click at [687, 339] on div "[PERSON_NAME] - DID NOT RETURN FROM CMSA #2557877" at bounding box center [597, 345] width 319 height 13
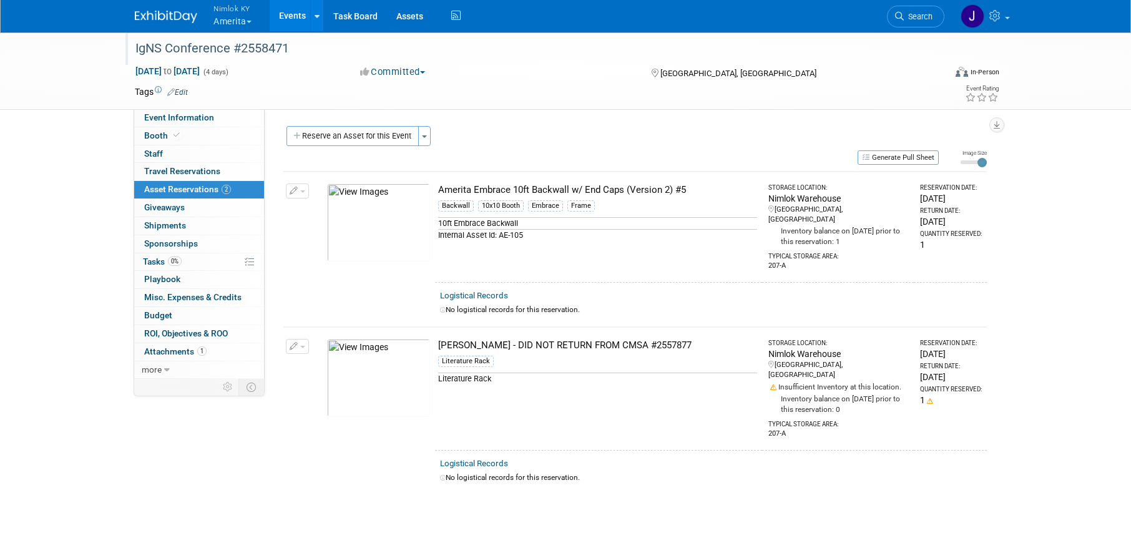
drag, startPoint x: 700, startPoint y: 335, endPoint x: 438, endPoint y: 341, distance: 262.9
click at [438, 341] on div "[PERSON_NAME] - DID NOT RETURN FROM CMSA #2557877" at bounding box center [597, 345] width 319 height 13
copy div "[PERSON_NAME] - DID NOT RETURN FROM CMSA #2557877"
click at [194, 111] on link "Event Information" at bounding box center [199, 117] width 130 height 17
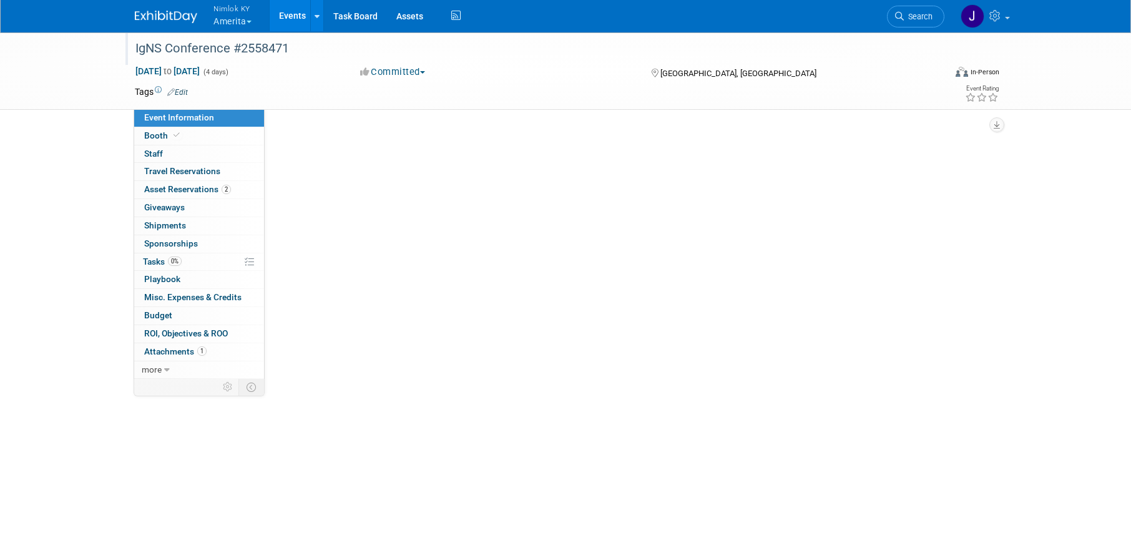
select select "Preparing Shipment"
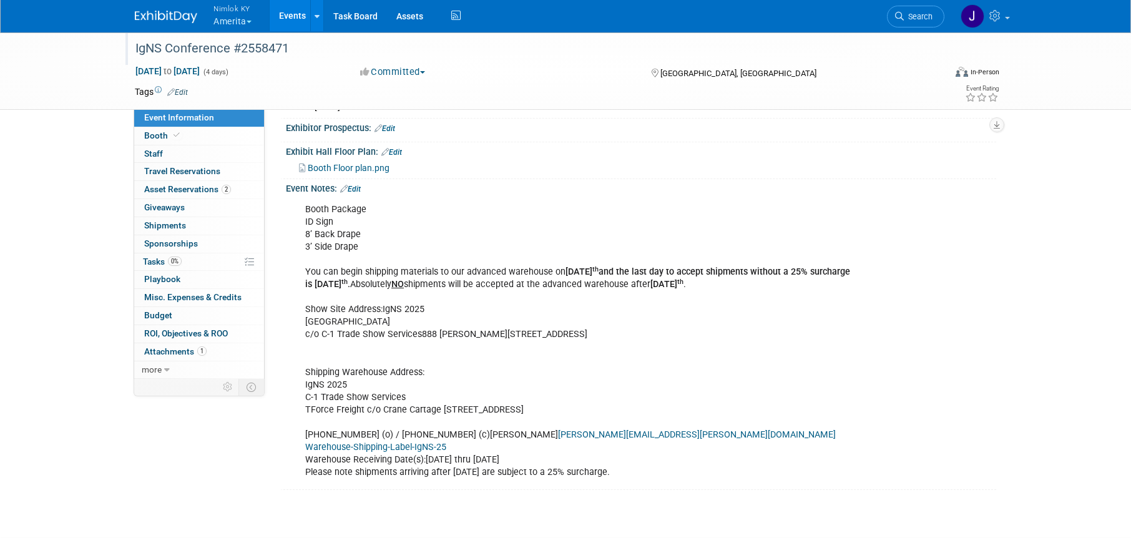
scroll to position [341, 0]
click at [408, 446] on link "Warehouse-Shipping-Label-IgNS-25" at bounding box center [375, 446] width 141 height 11
click at [217, 260] on link "0% Tasks 0%" at bounding box center [199, 261] width 130 height 17
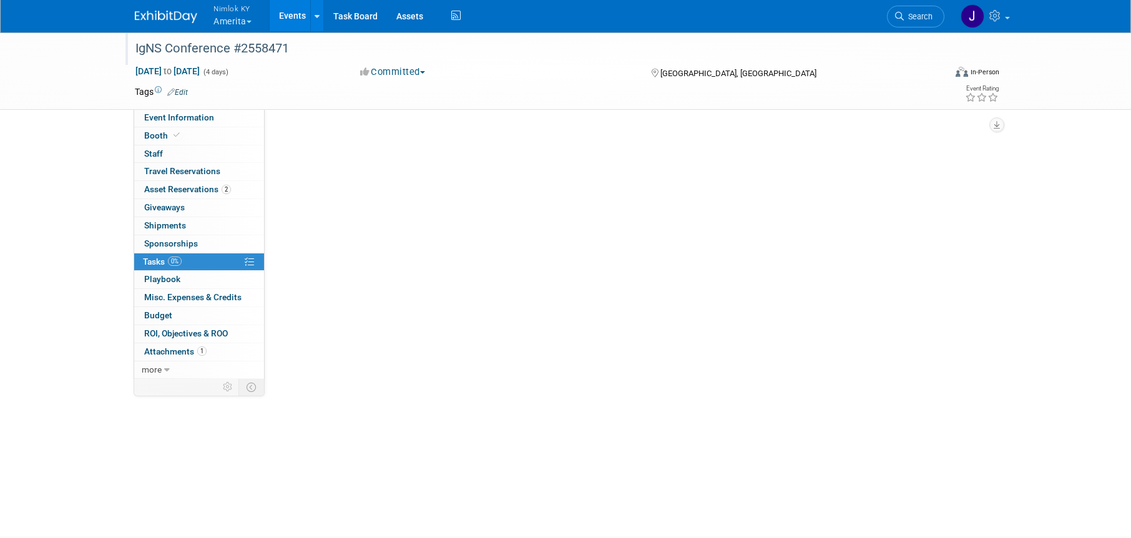
scroll to position [0, 0]
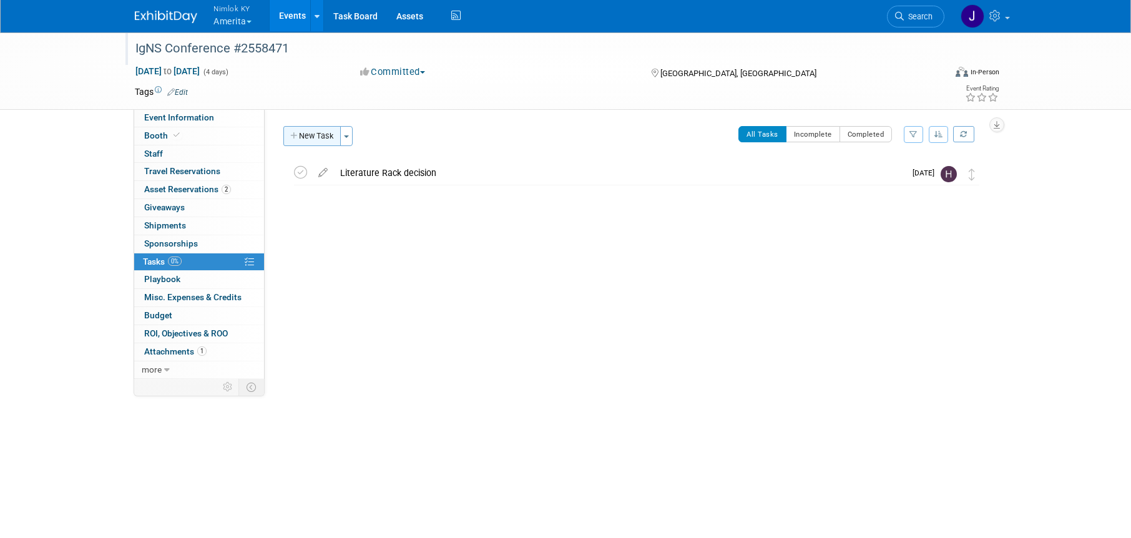
click at [303, 131] on button "New Task" at bounding box center [311, 136] width 57 height 20
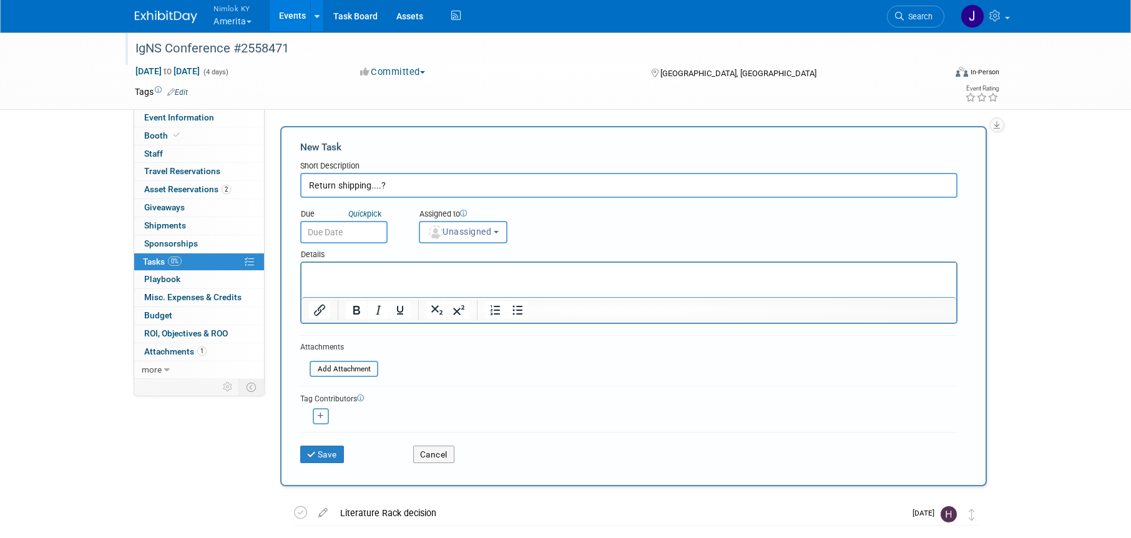
type input "Return shipping....?"
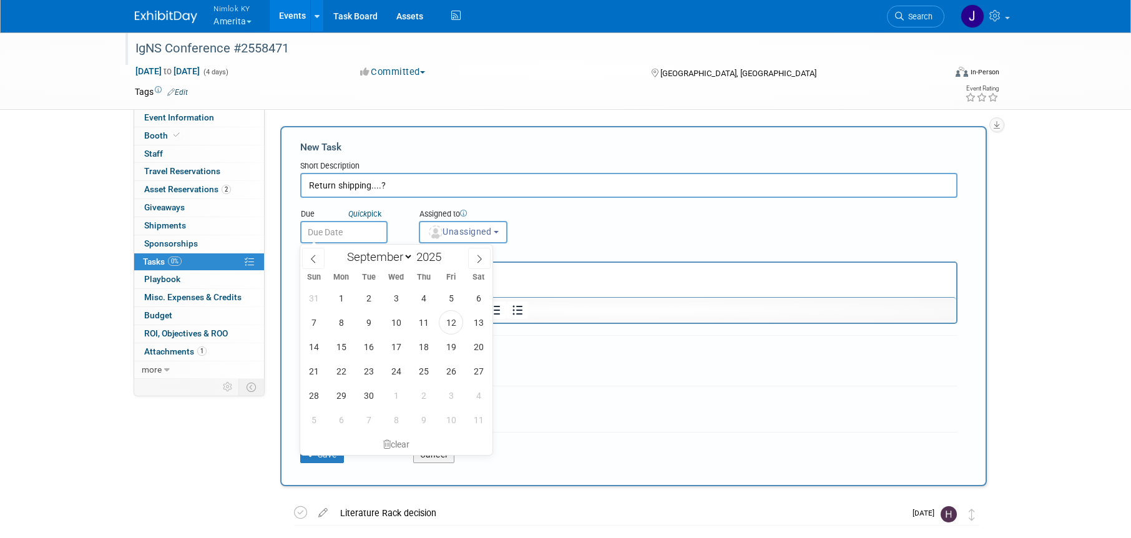
click at [337, 230] on input "text" at bounding box center [343, 232] width 87 height 22
click at [398, 347] on span "17" at bounding box center [396, 347] width 24 height 24
type input "[DATE]"
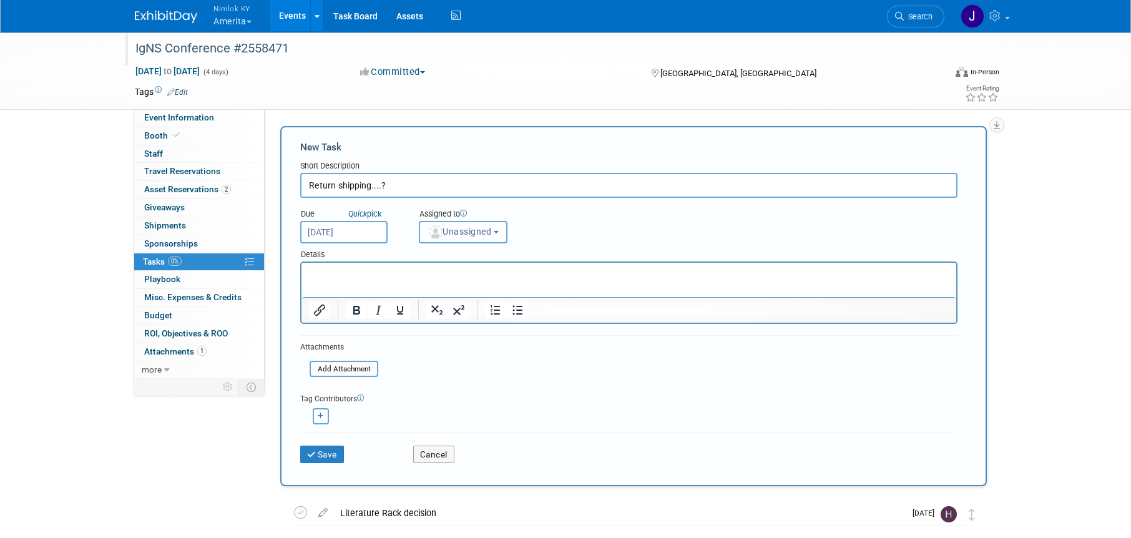
click at [459, 233] on span "Unassigned" at bounding box center [460, 232] width 64 height 10
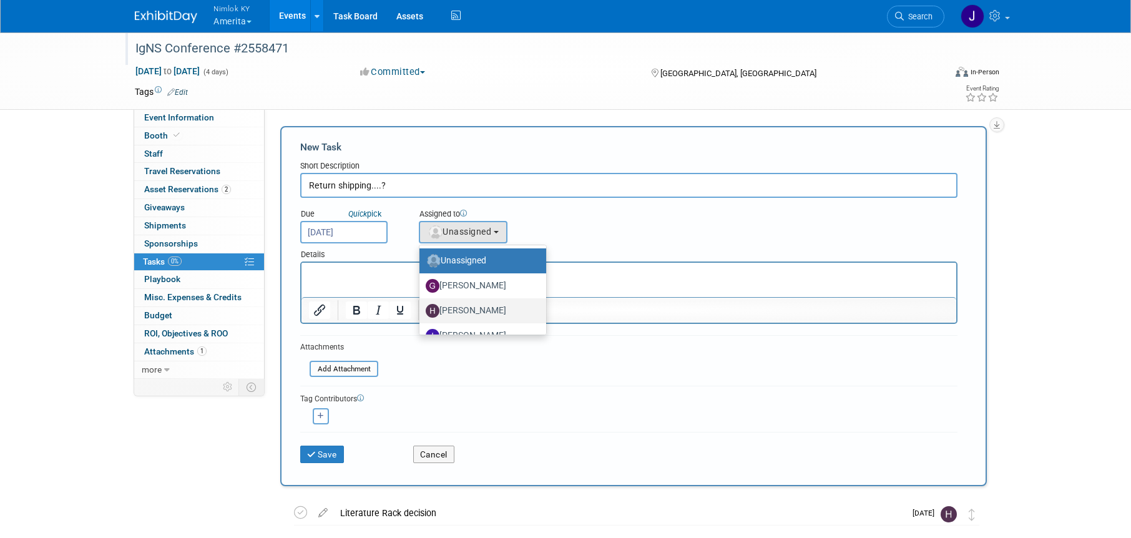
click at [477, 310] on label "[PERSON_NAME]" at bounding box center [480, 311] width 108 height 20
click at [421, 310] on input "[PERSON_NAME]" at bounding box center [417, 309] width 8 height 8
select select "8885bcbc-25ee-43c7-96ec-90b066b3f66c"
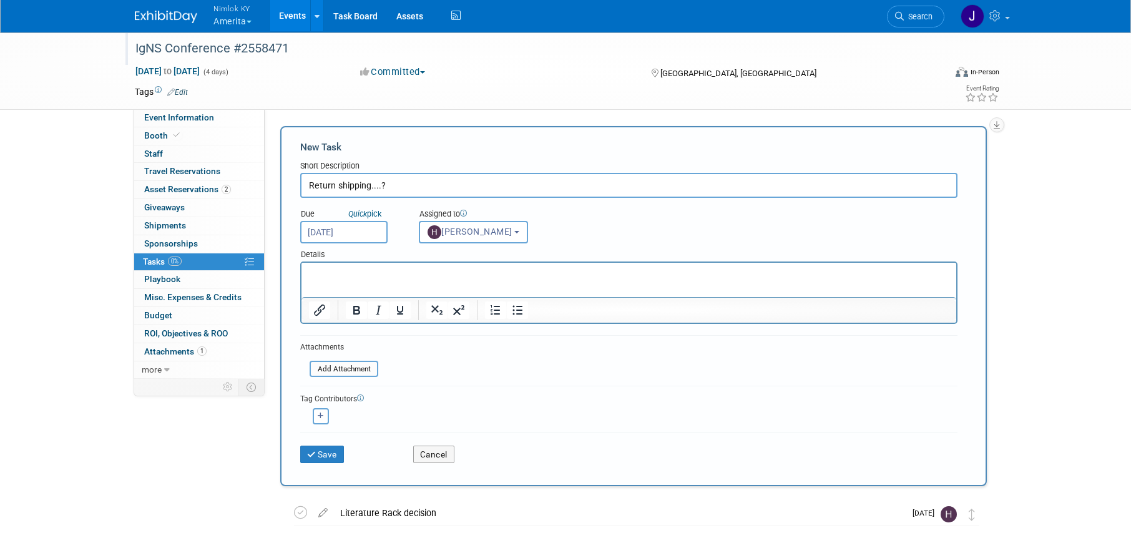
click at [468, 280] on html at bounding box center [629, 271] width 655 height 17
click at [331, 453] on button "Save" at bounding box center [322, 454] width 44 height 17
